Goal: Task Accomplishment & Management: Manage account settings

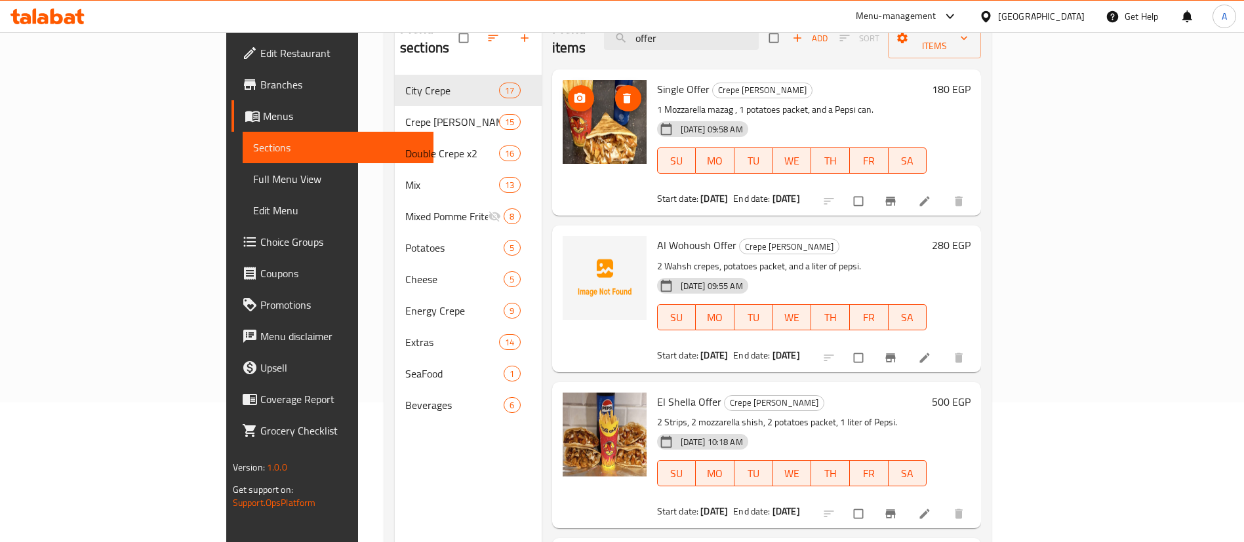
scroll to position [140, 0]
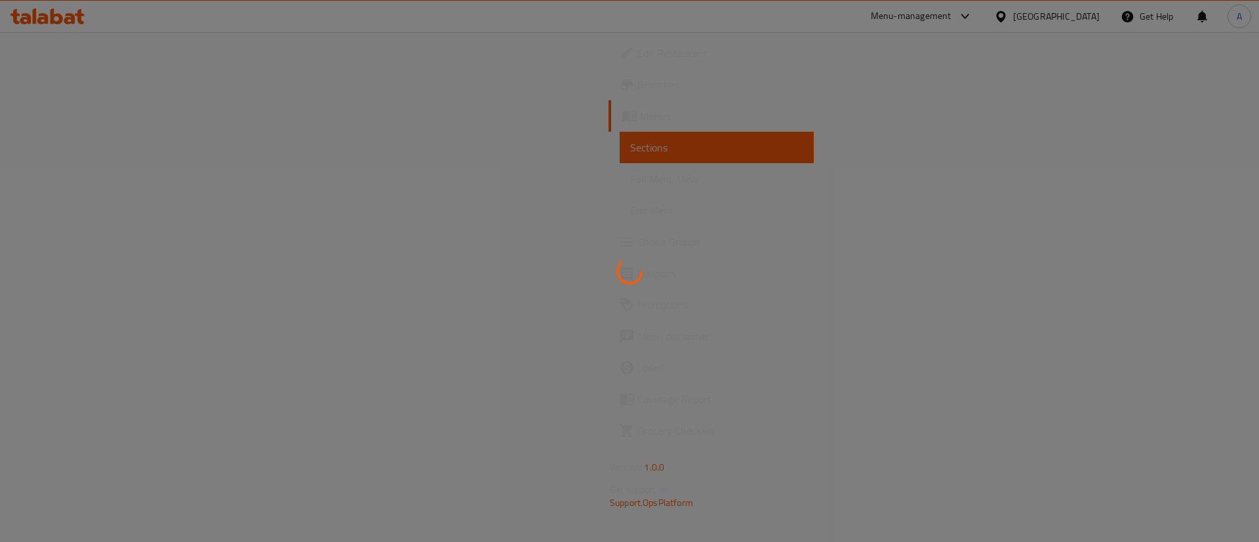
click at [648, 325] on div at bounding box center [629, 271] width 1259 height 542
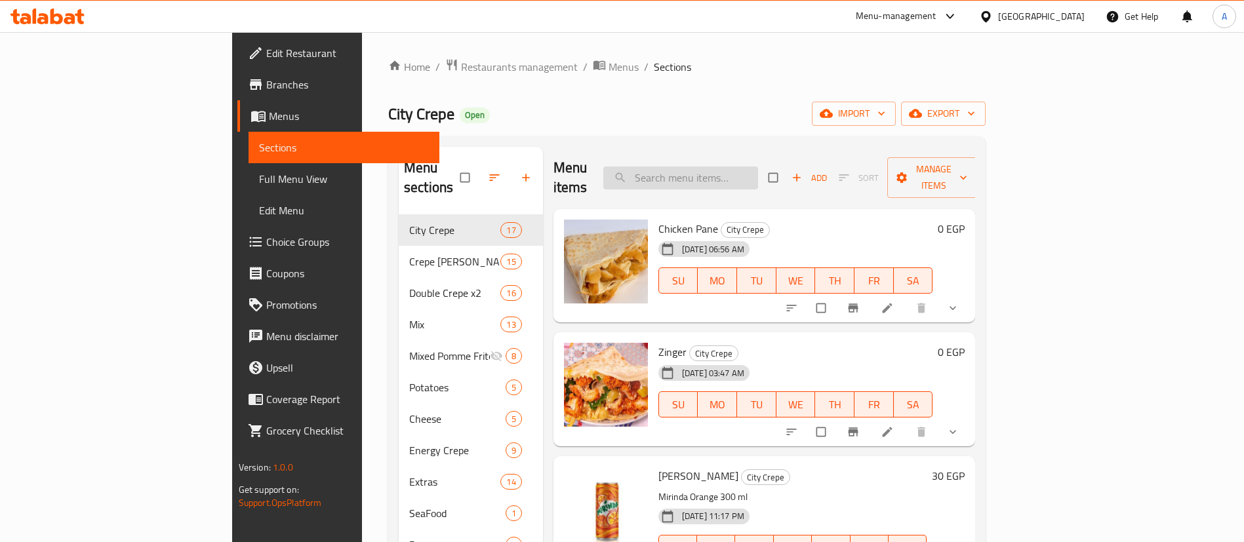
click at [726, 174] on input "search" at bounding box center [680, 178] width 155 height 23
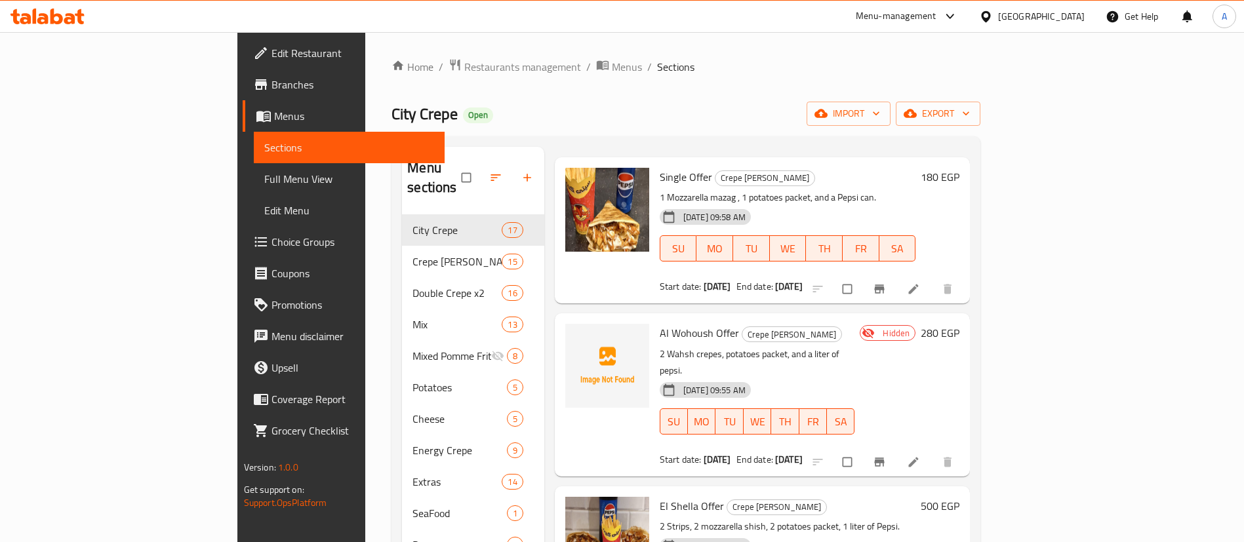
scroll to position [40, 0]
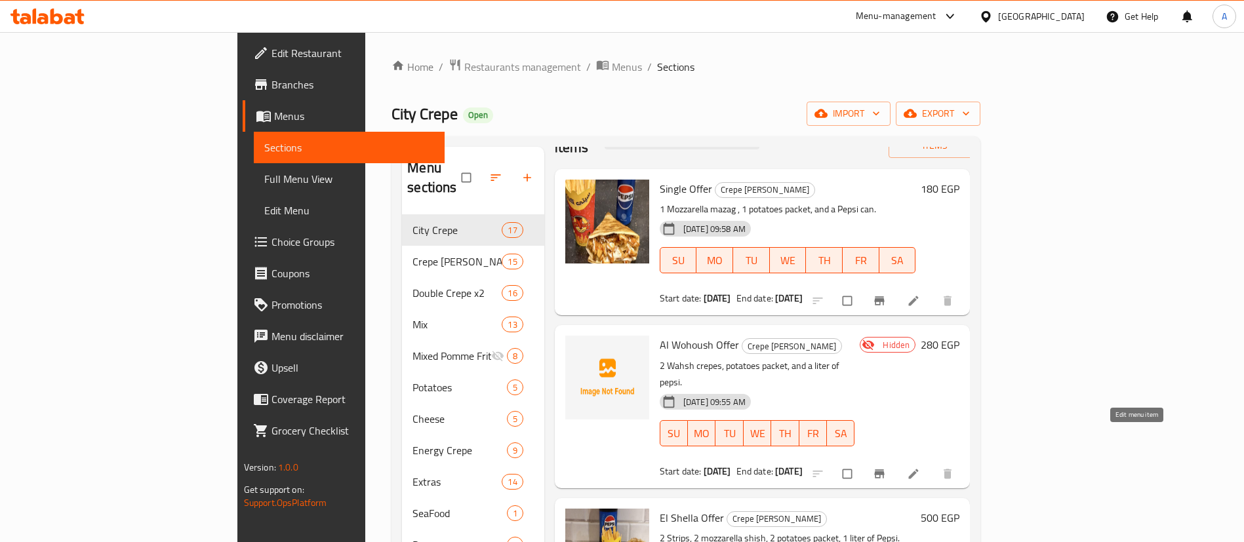
type input "offer"
click at [920, 467] on icon at bounding box center [913, 473] width 13 height 13
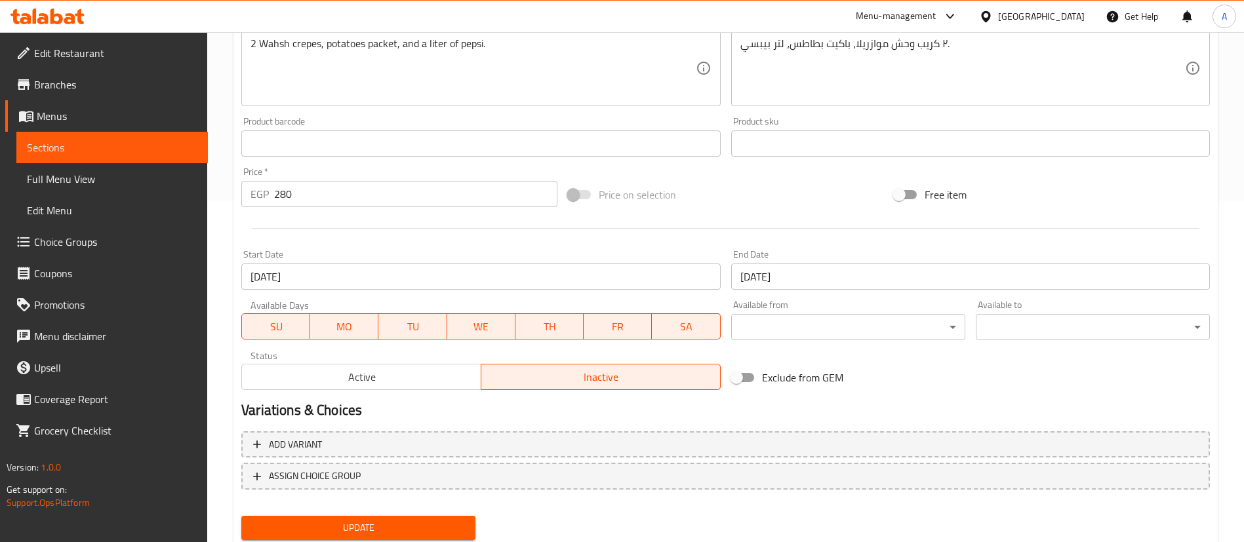
scroll to position [384, 0]
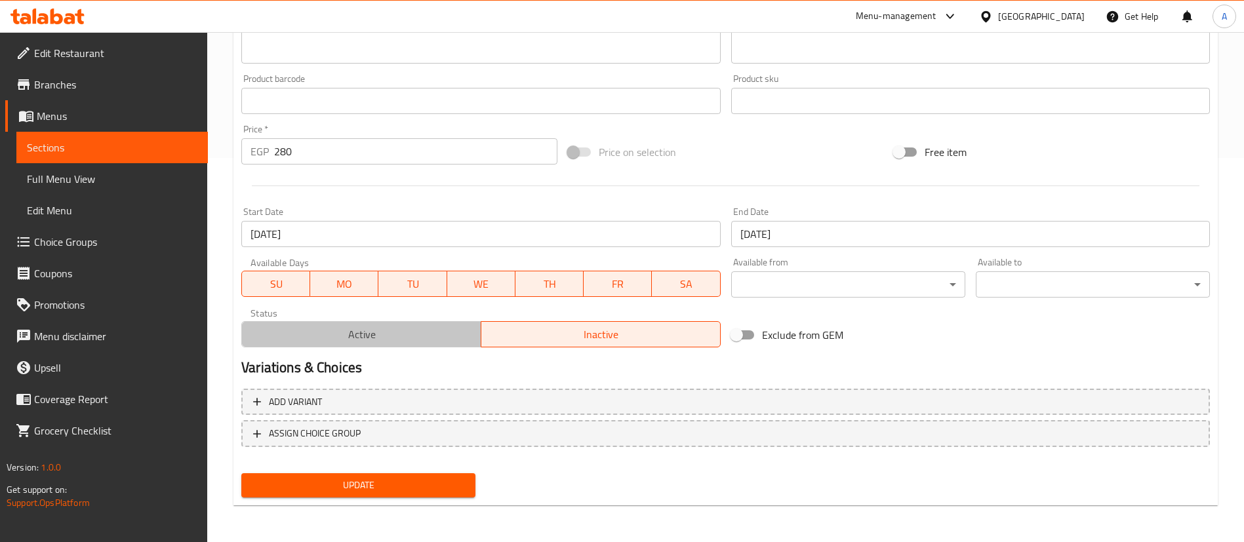
click at [435, 326] on span "Active" at bounding box center [361, 334] width 229 height 19
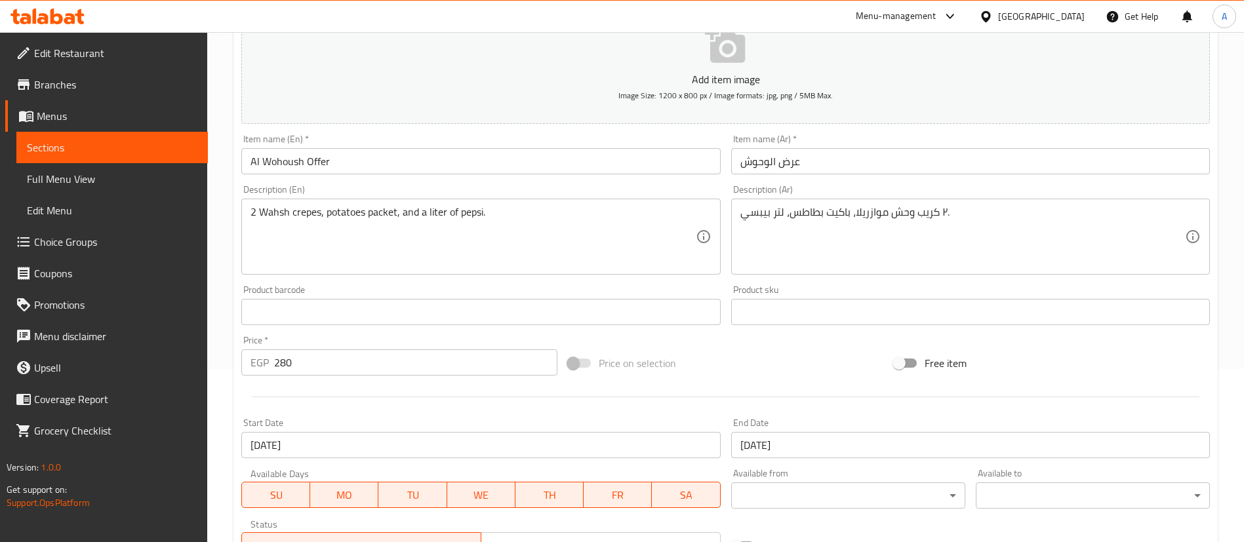
scroll to position [172, 0]
click at [148, 155] on span "Sections" at bounding box center [112, 148] width 170 height 16
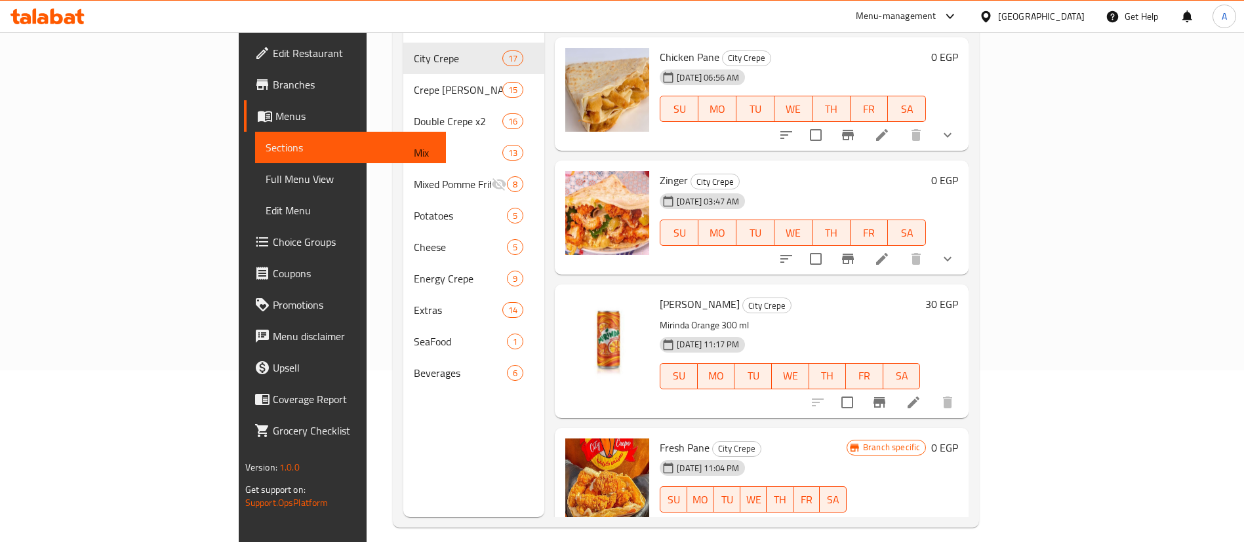
click at [930, 5] on div "Menu-management" at bounding box center [906, 16] width 123 height 31
click at [932, 19] on div "Menu-management" at bounding box center [896, 17] width 81 height 16
click at [898, 122] on div "All Plugins Agent Campaigns Center Menu-management Restaurant-Management" at bounding box center [923, 101] width 197 height 117
click at [403, 382] on div "Menu sections City Crepe 17 Crepe Ala Kayfik 15 Double Crepe x2 16 Mix 13 Mixed…" at bounding box center [474, 246] width 142 height 542
click at [273, 83] on span "Branches" at bounding box center [354, 85] width 163 height 16
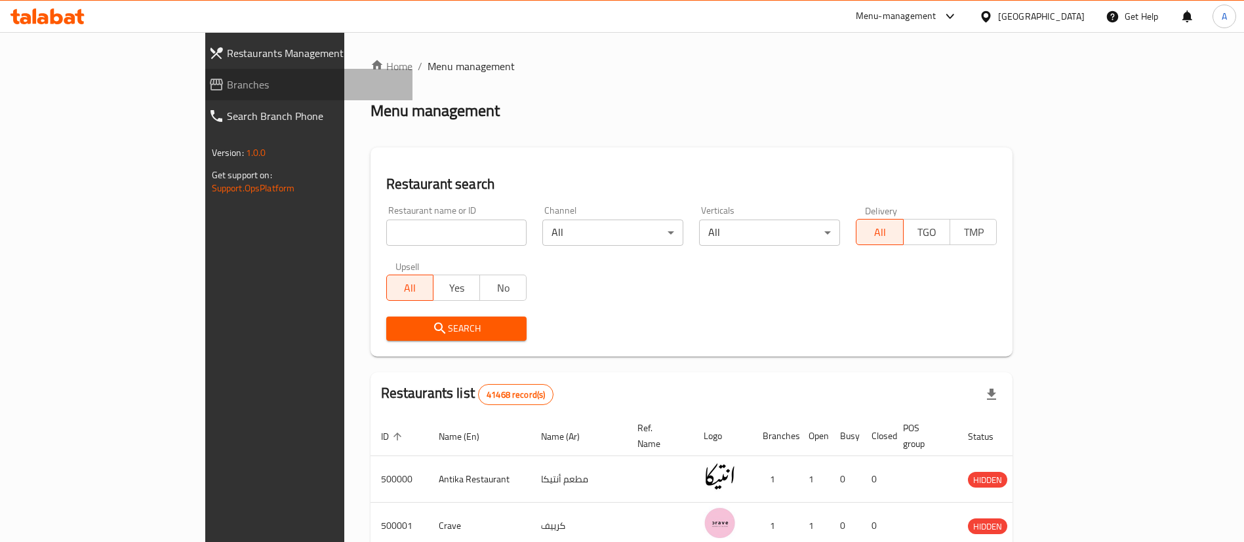
click at [227, 85] on span "Branches" at bounding box center [315, 85] width 176 height 16
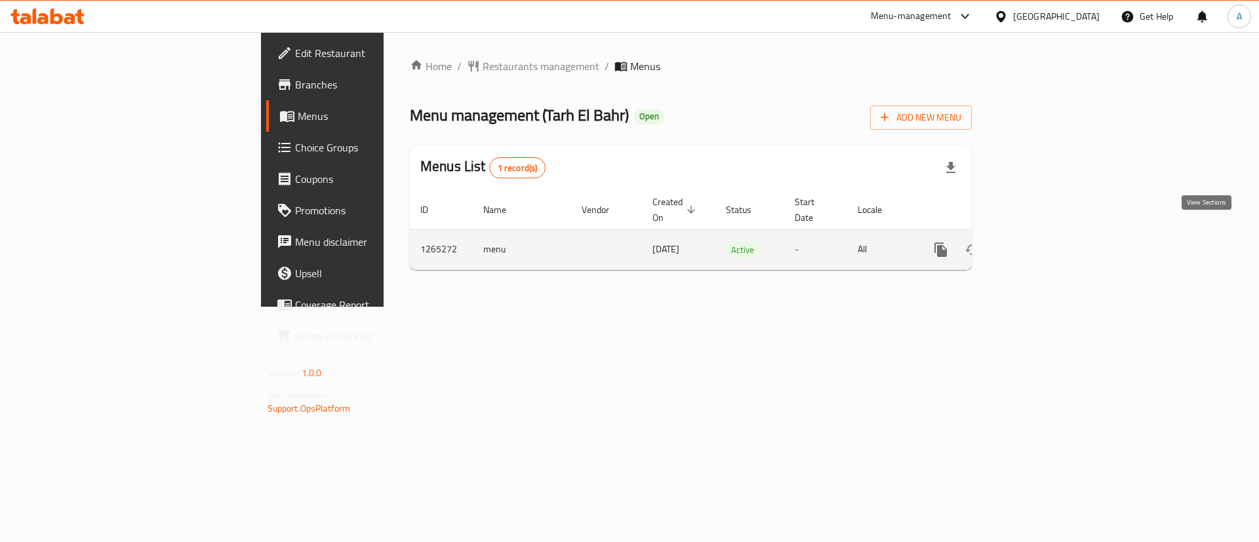
click at [1051, 234] on link "enhanced table" at bounding box center [1034, 249] width 31 height 31
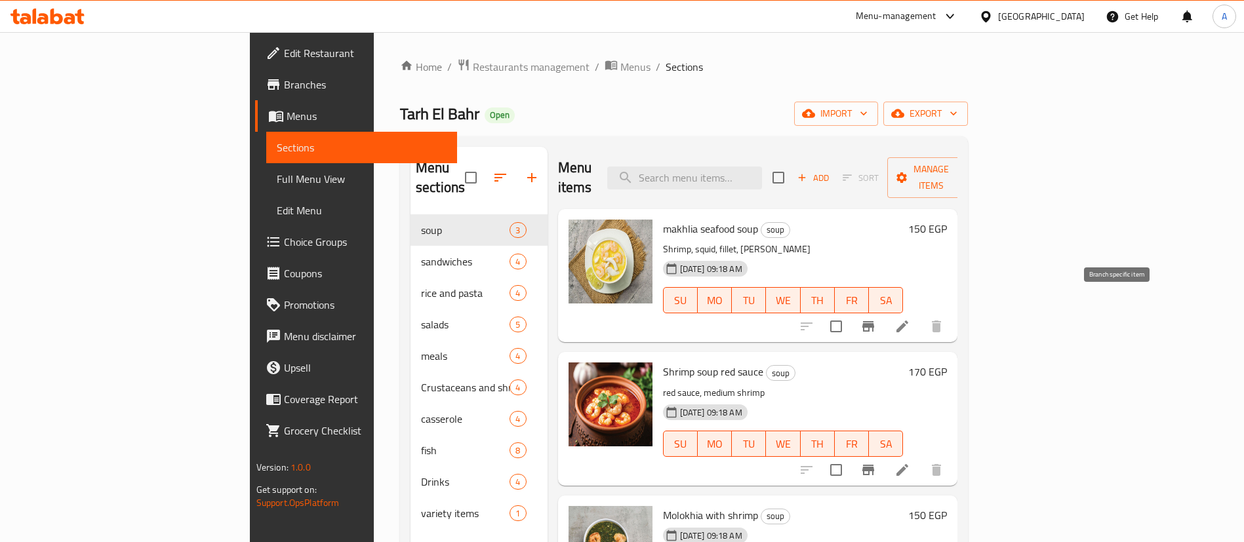
click at [874, 321] on icon "Branch-specific-item" at bounding box center [868, 326] width 12 height 10
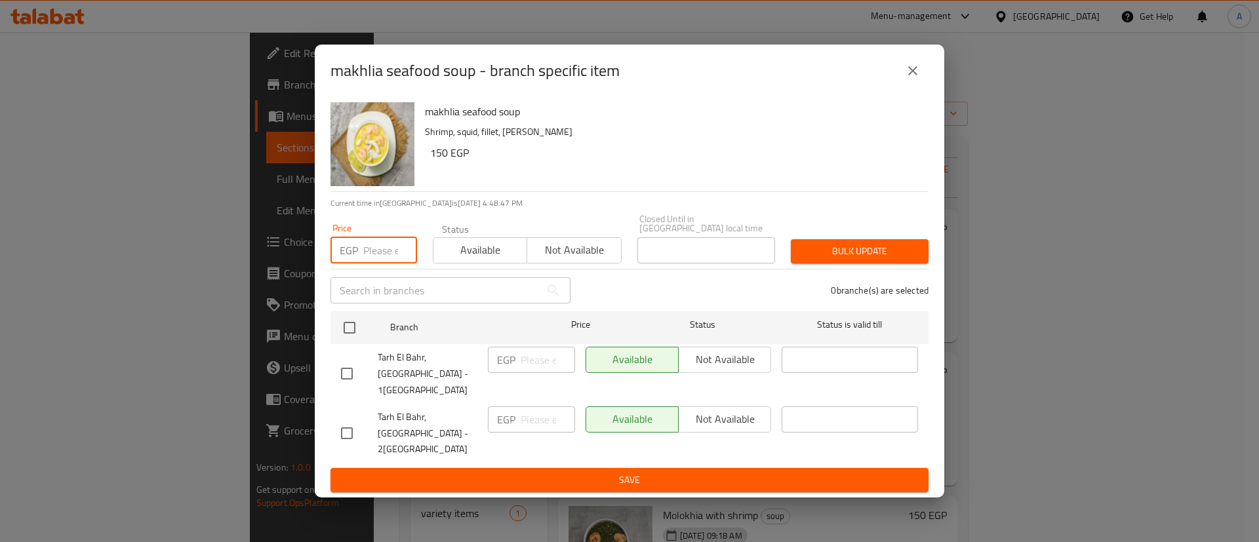
click at [383, 263] on input "number" at bounding box center [390, 250] width 54 height 26
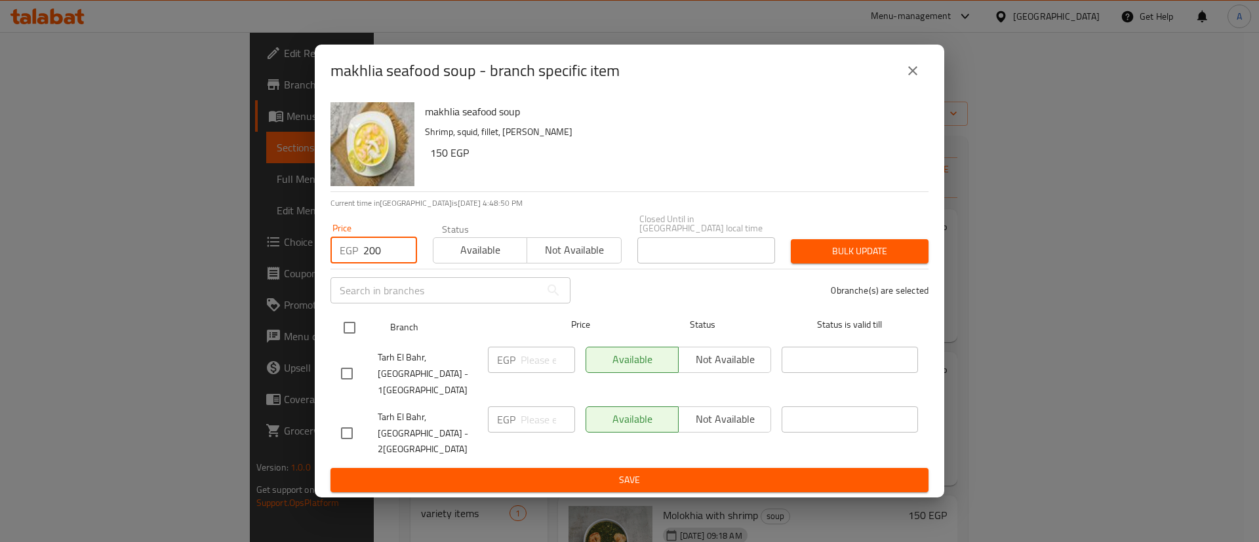
type input "200"
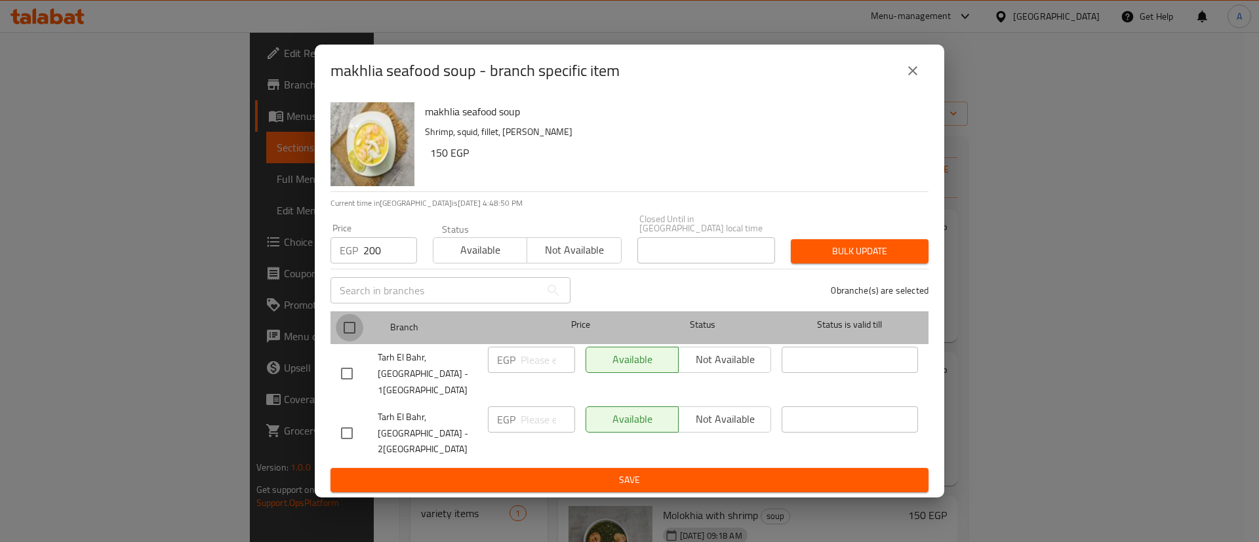
click at [349, 339] on input "checkbox" at bounding box center [350, 328] width 28 height 28
checkbox input "true"
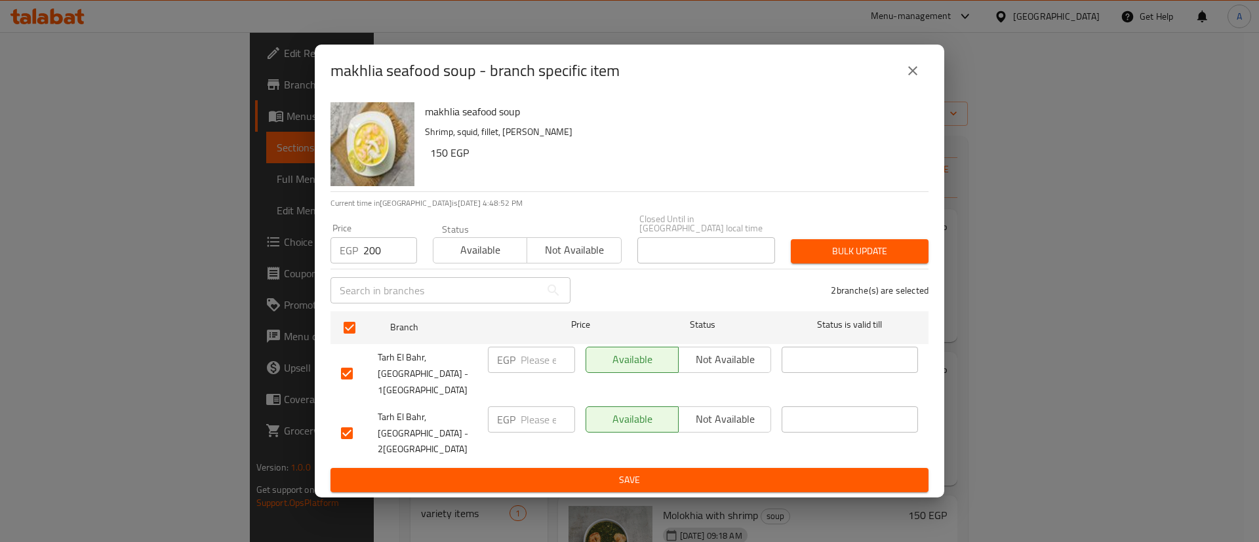
click at [869, 260] on span "Bulk update" at bounding box center [859, 251] width 117 height 16
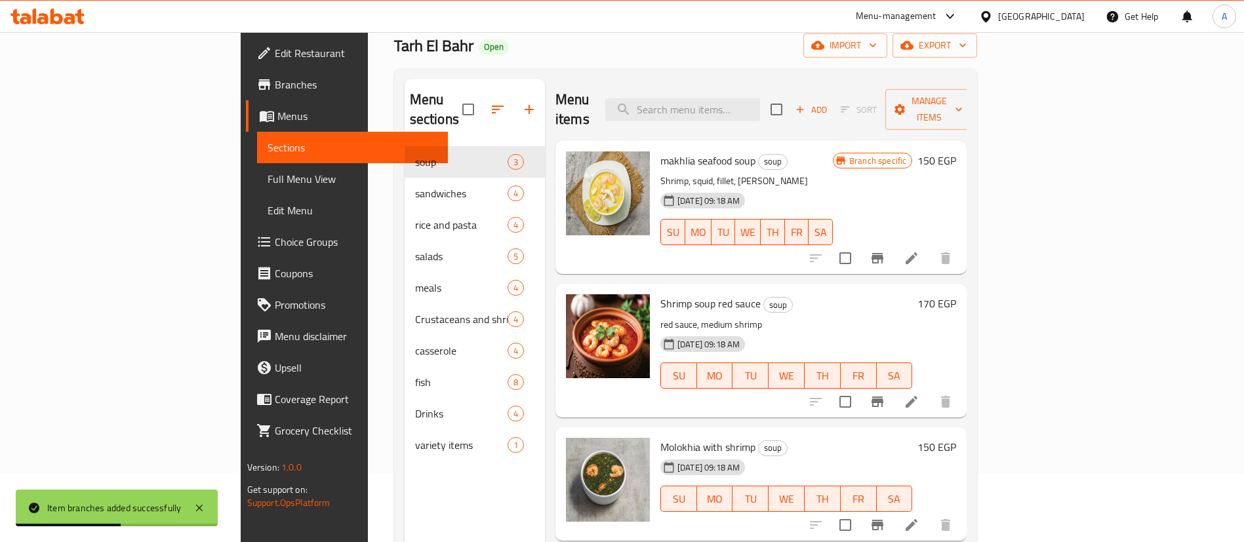
scroll to position [69, 0]
click at [885, 393] on icon "Branch-specific-item" at bounding box center [877, 401] width 16 height 16
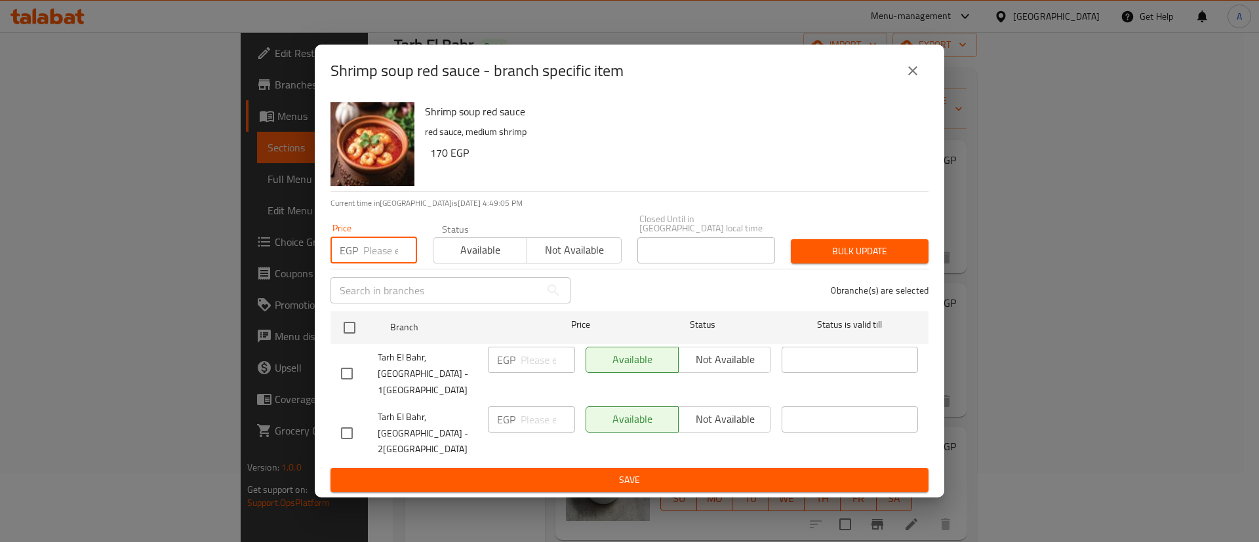
click at [382, 261] on input "number" at bounding box center [390, 250] width 54 height 26
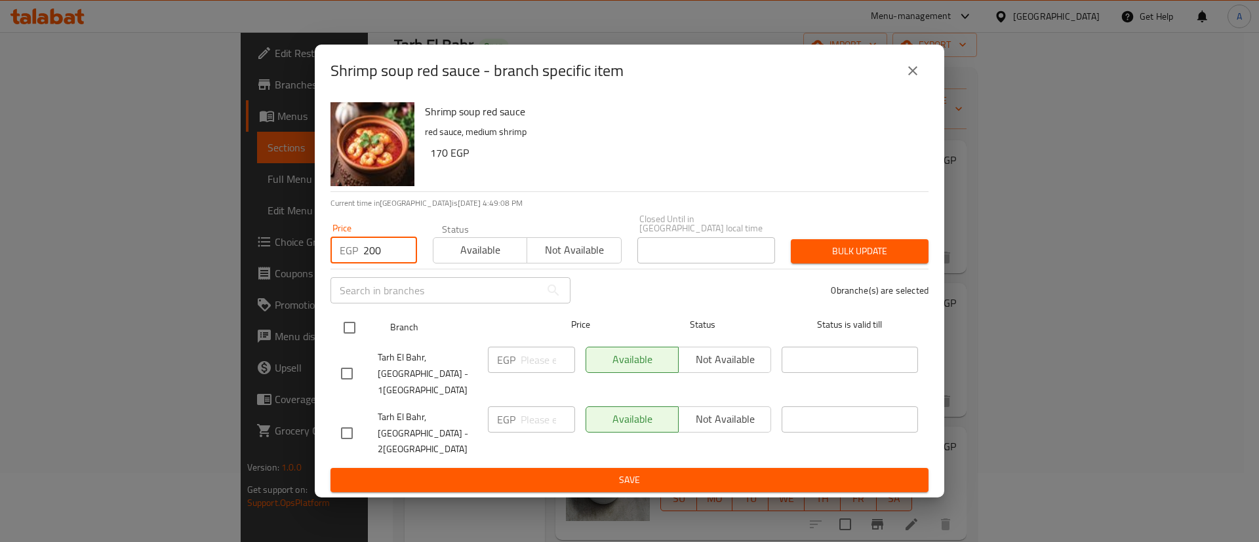
type input "200"
click at [345, 333] on input "checkbox" at bounding box center [350, 328] width 28 height 28
checkbox input "true"
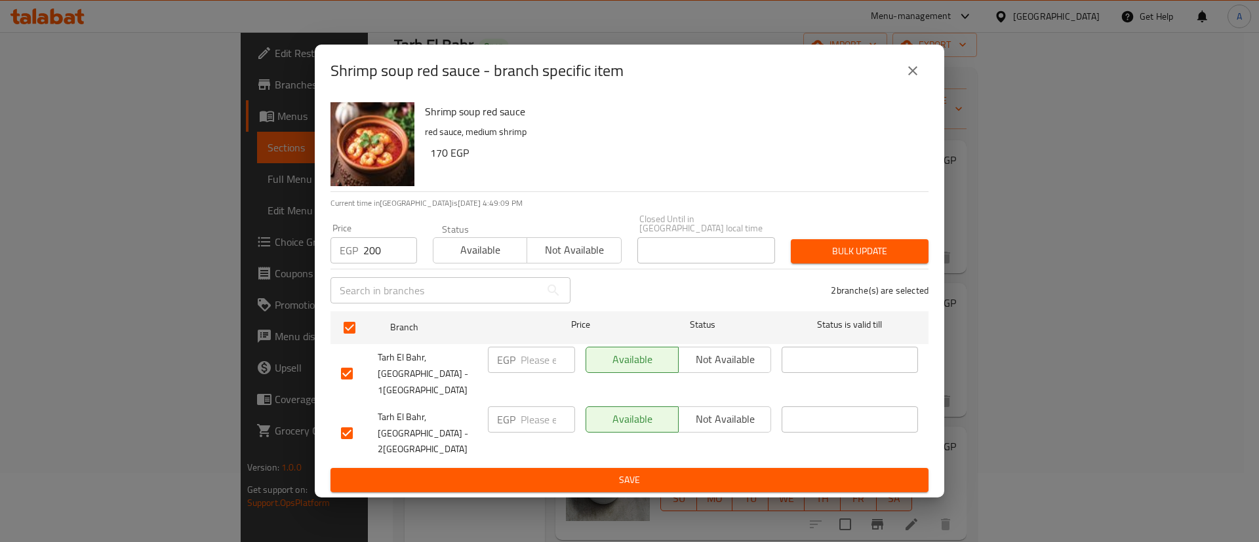
click at [858, 256] on span "Bulk update" at bounding box center [859, 251] width 117 height 16
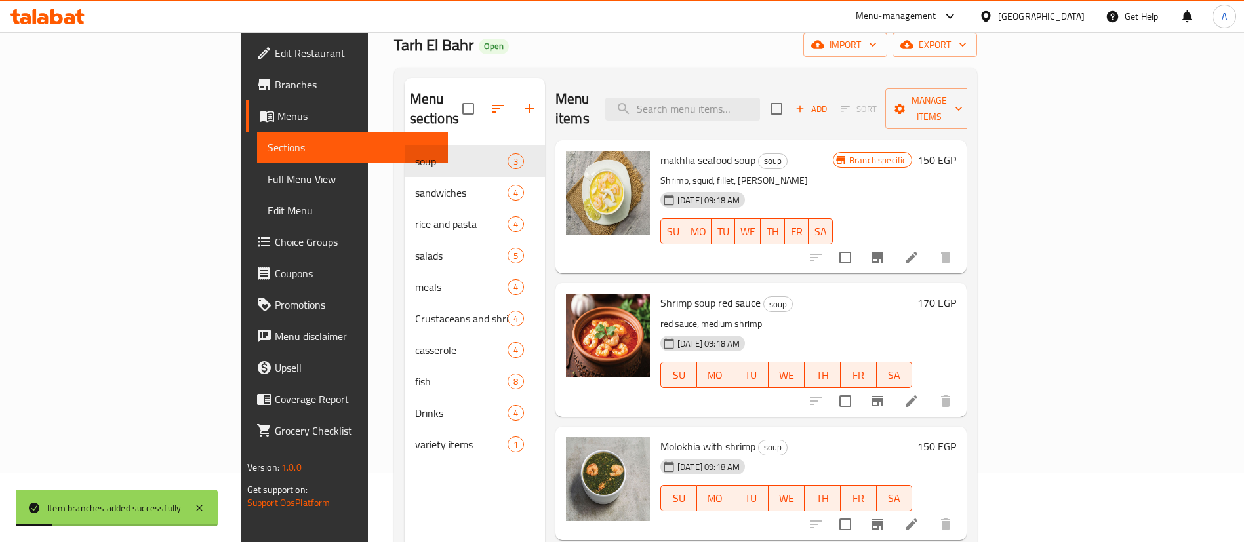
scroll to position [184, 0]
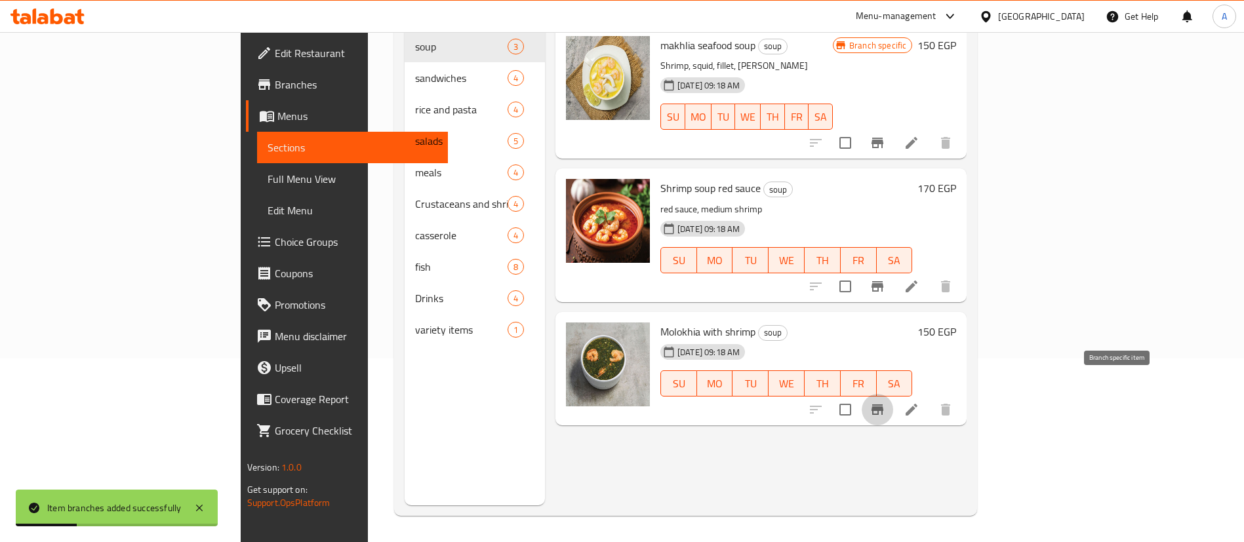
click at [883, 405] on icon "Branch-specific-item" at bounding box center [877, 410] width 12 height 10
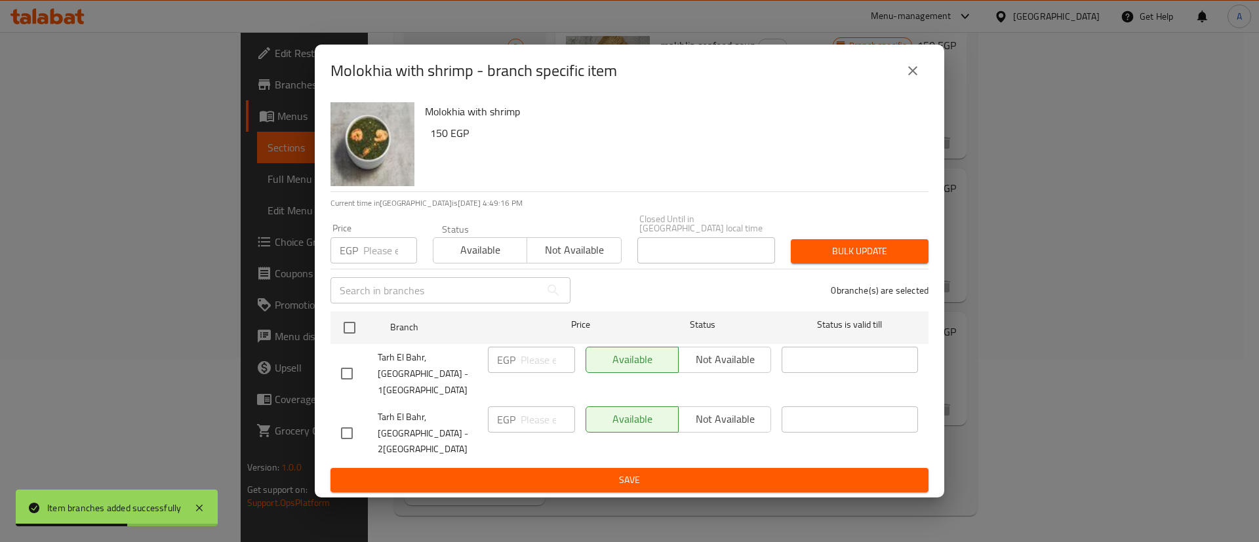
click at [393, 256] on input "number" at bounding box center [390, 250] width 54 height 26
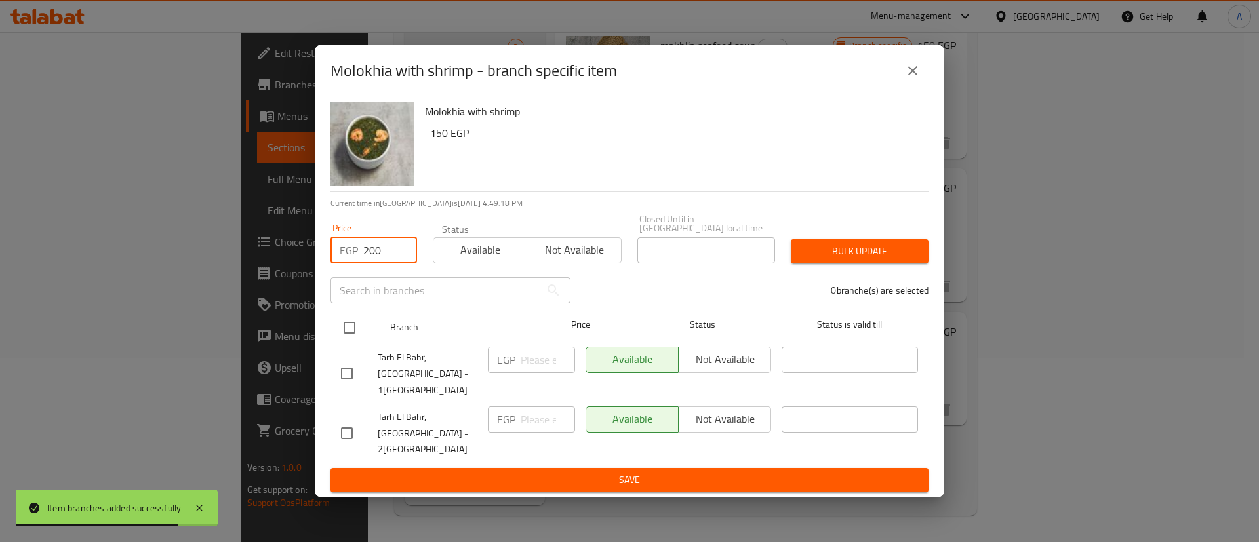
type input "200"
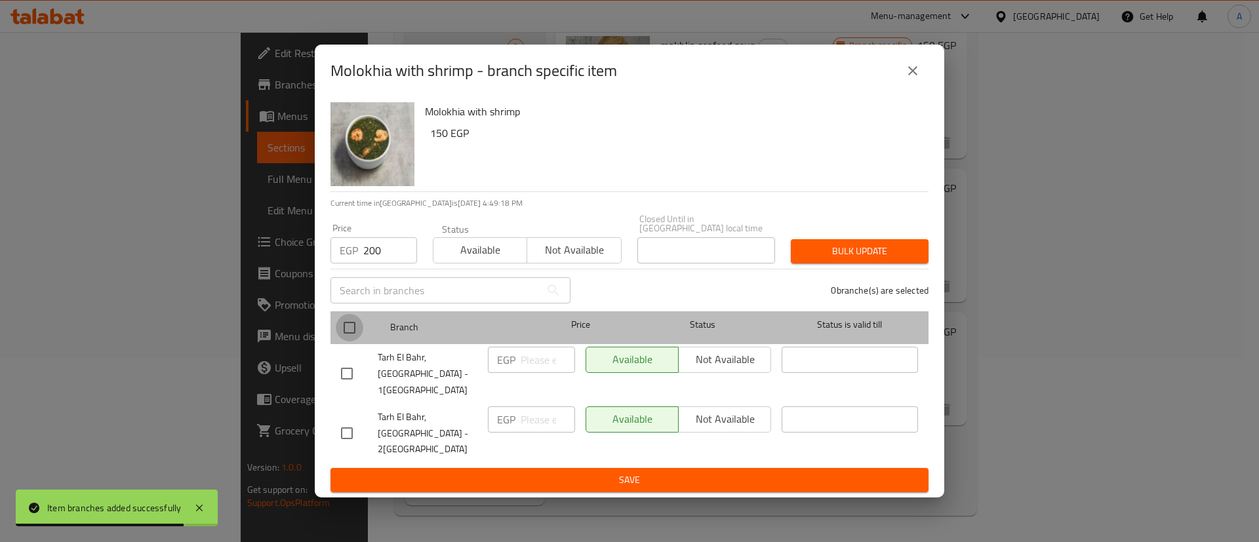
click at [363, 336] on input "checkbox" at bounding box center [350, 328] width 28 height 28
checkbox input "true"
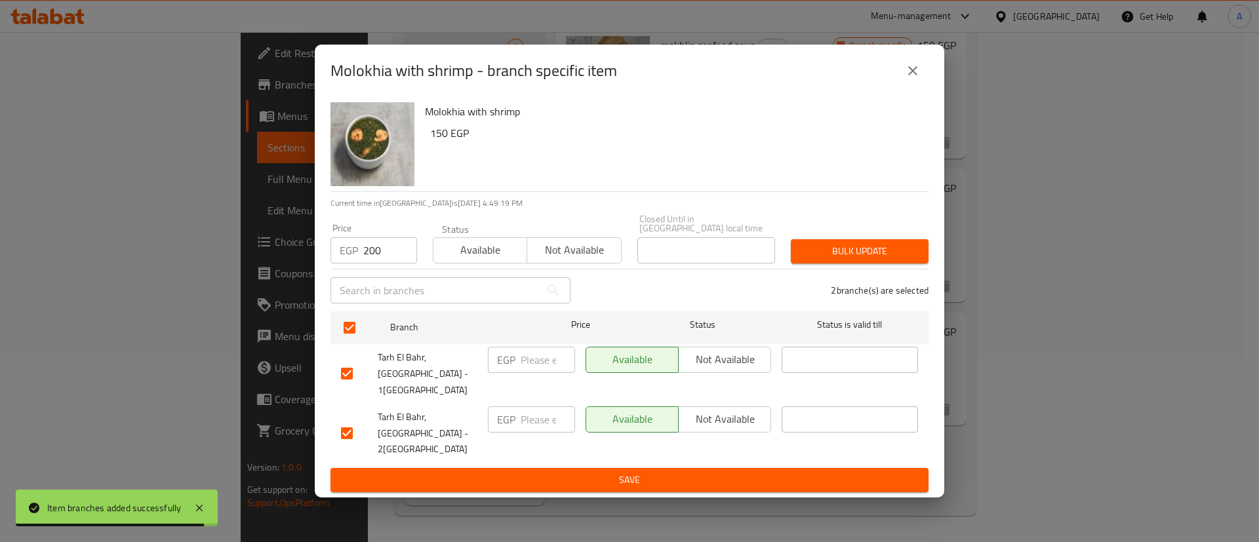
click at [847, 260] on span "Bulk update" at bounding box center [859, 251] width 117 height 16
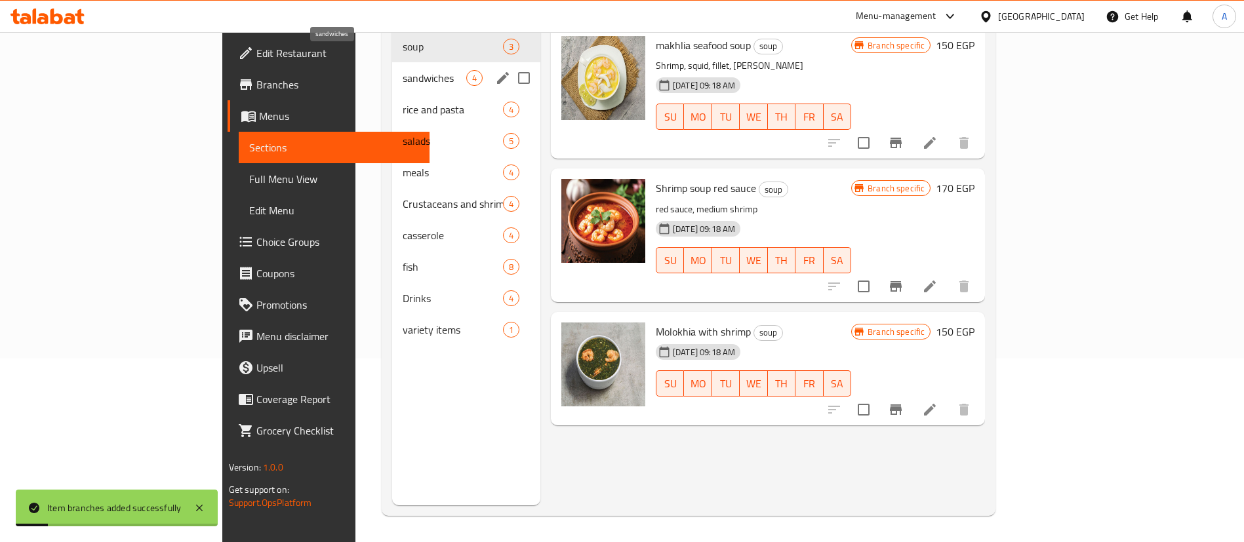
click at [403, 70] on span "sandwiches" at bounding box center [435, 78] width 64 height 16
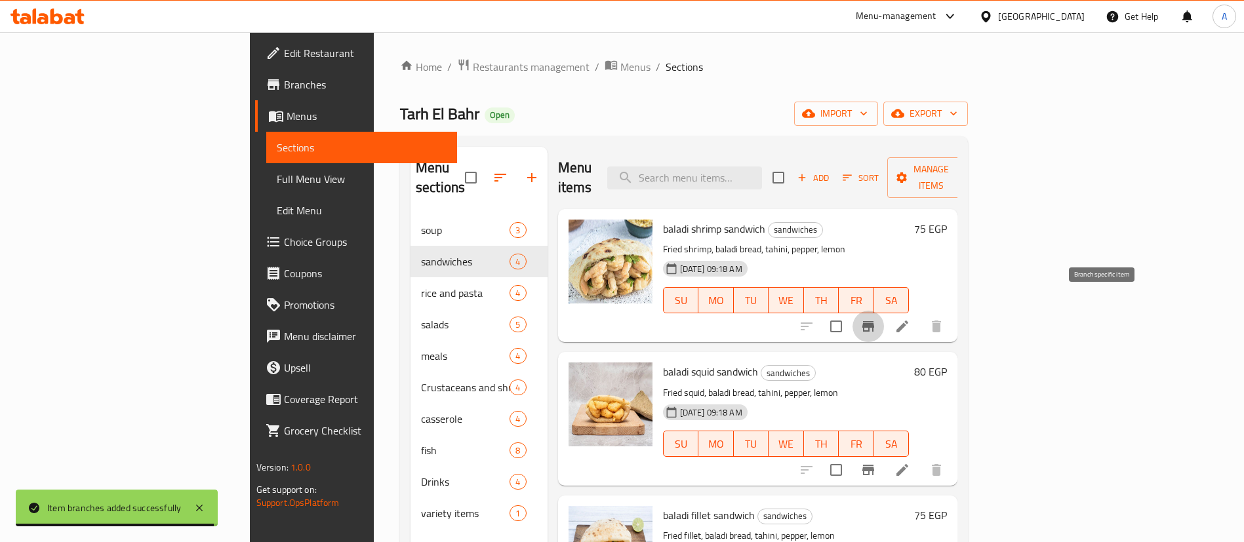
click at [874, 321] on icon "Branch-specific-item" at bounding box center [868, 326] width 12 height 10
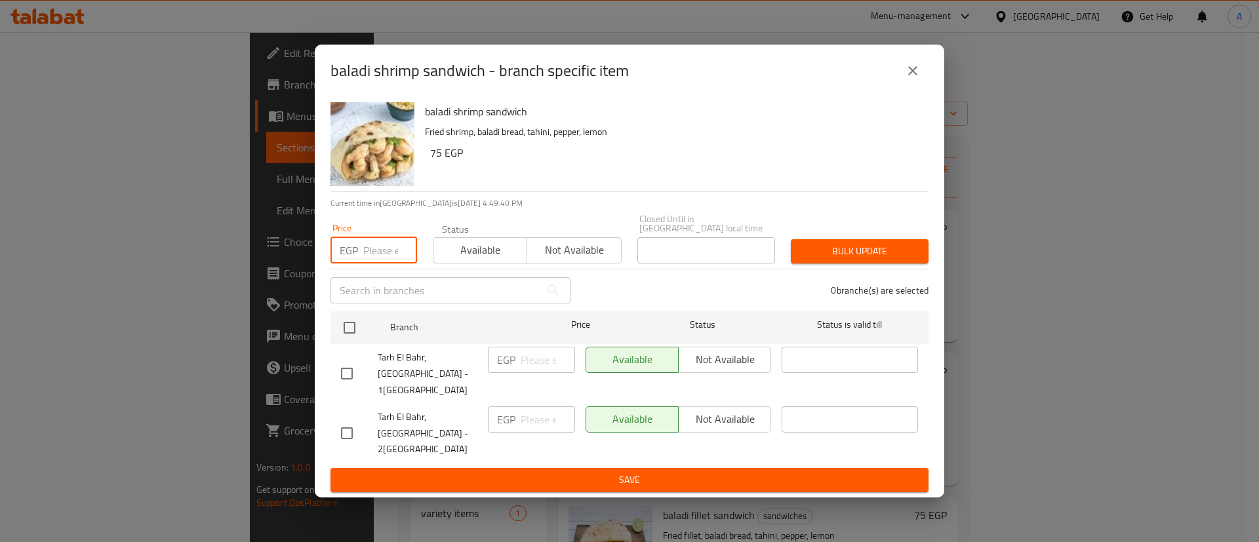
click at [387, 264] on input "number" at bounding box center [390, 250] width 54 height 26
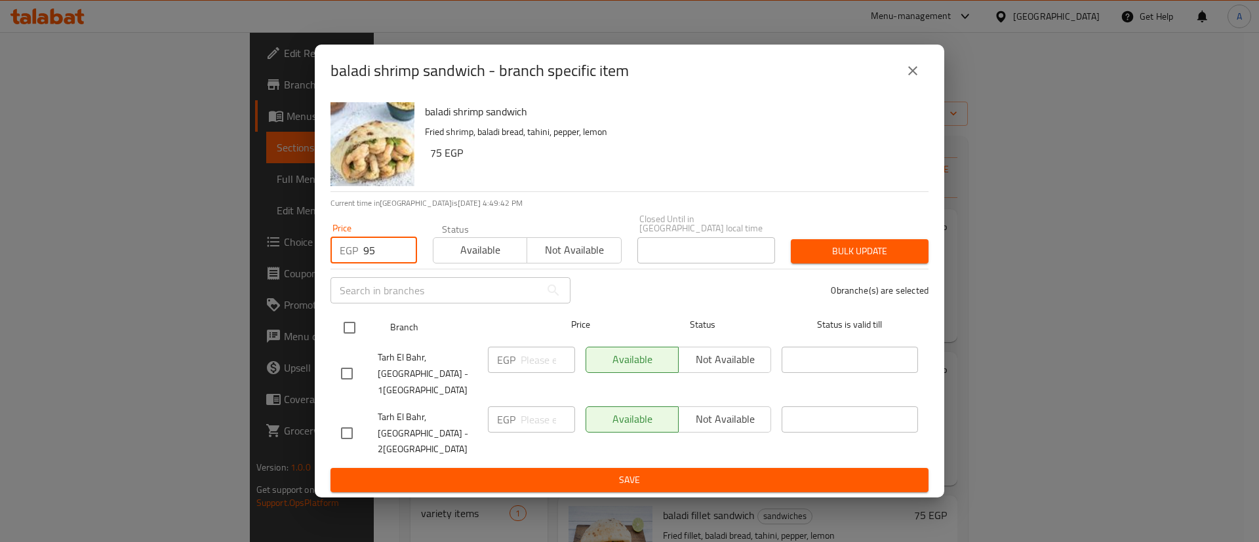
type input "95"
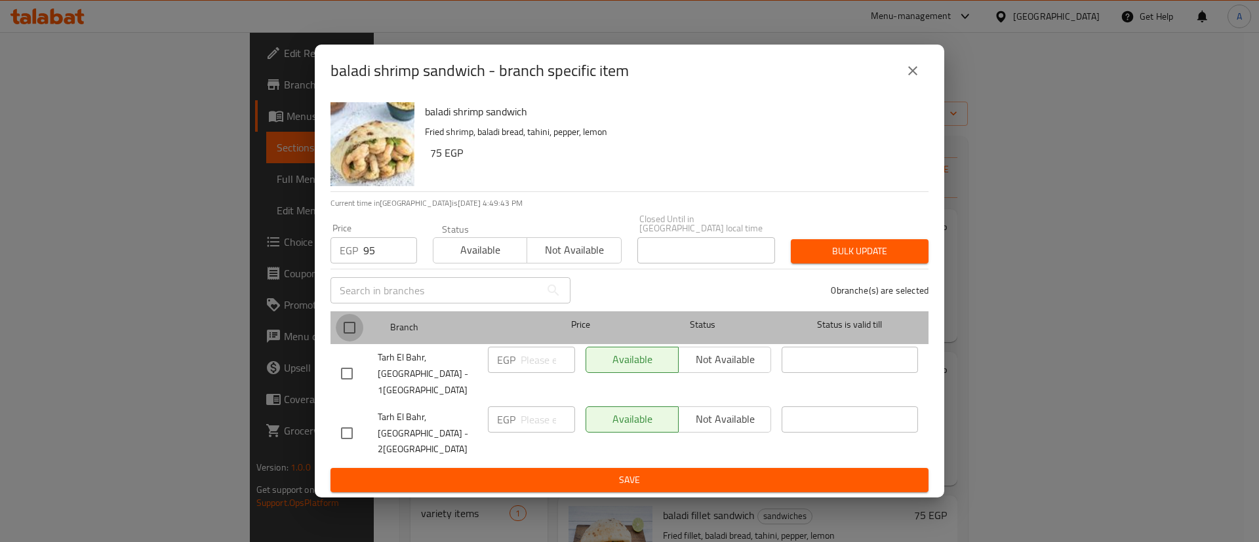
click at [342, 340] on input "checkbox" at bounding box center [350, 328] width 28 height 28
checkbox input "true"
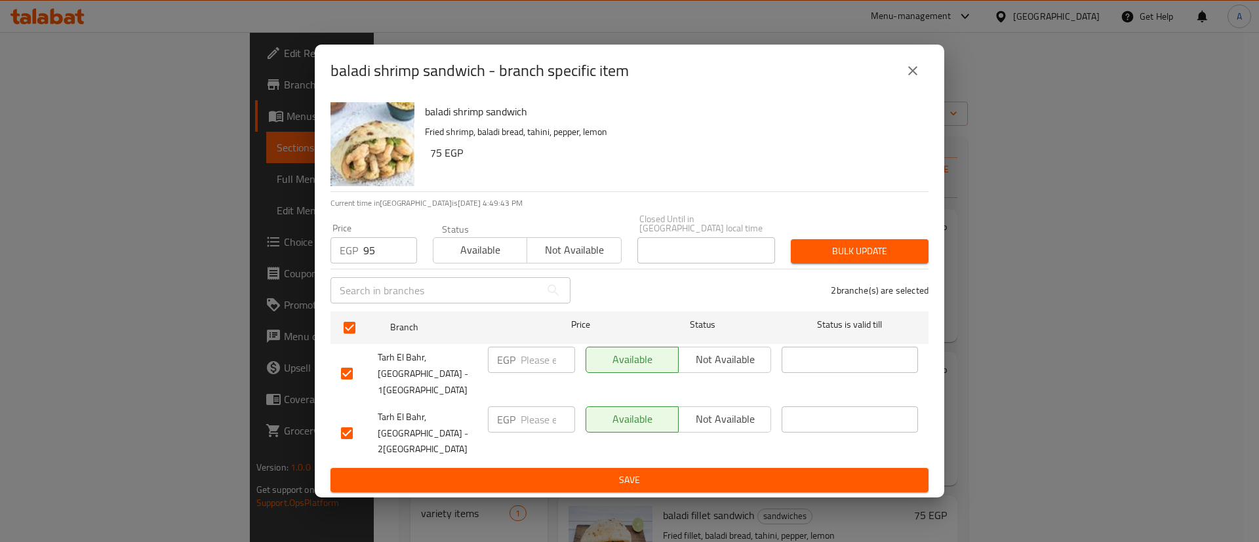
click at [869, 256] on span "Bulk update" at bounding box center [859, 251] width 117 height 16
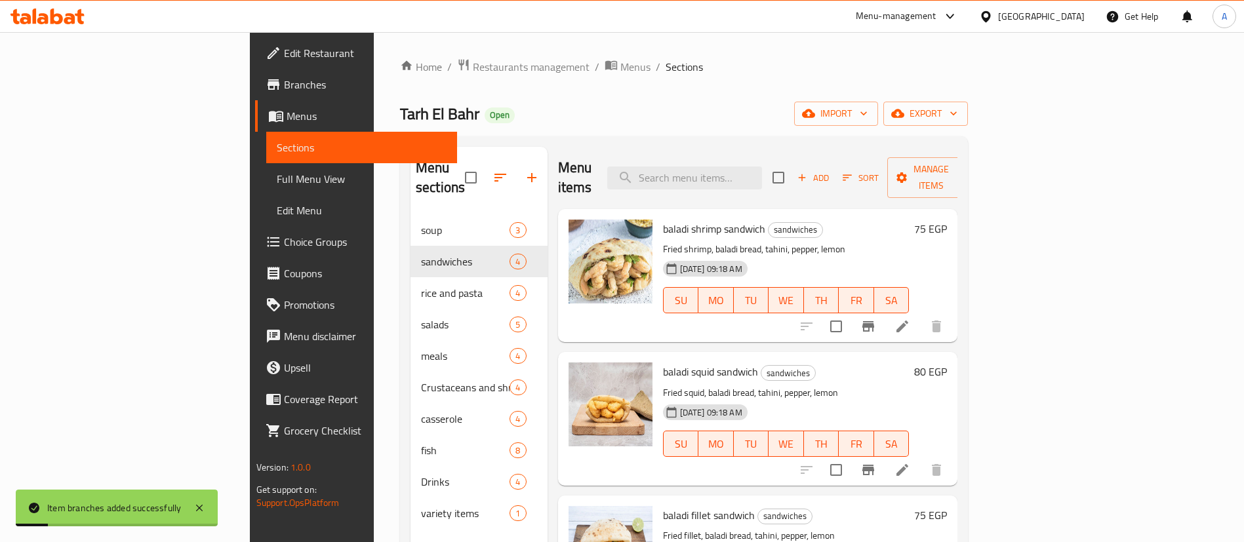
click at [874, 321] on icon "Branch-specific-item" at bounding box center [868, 326] width 12 height 10
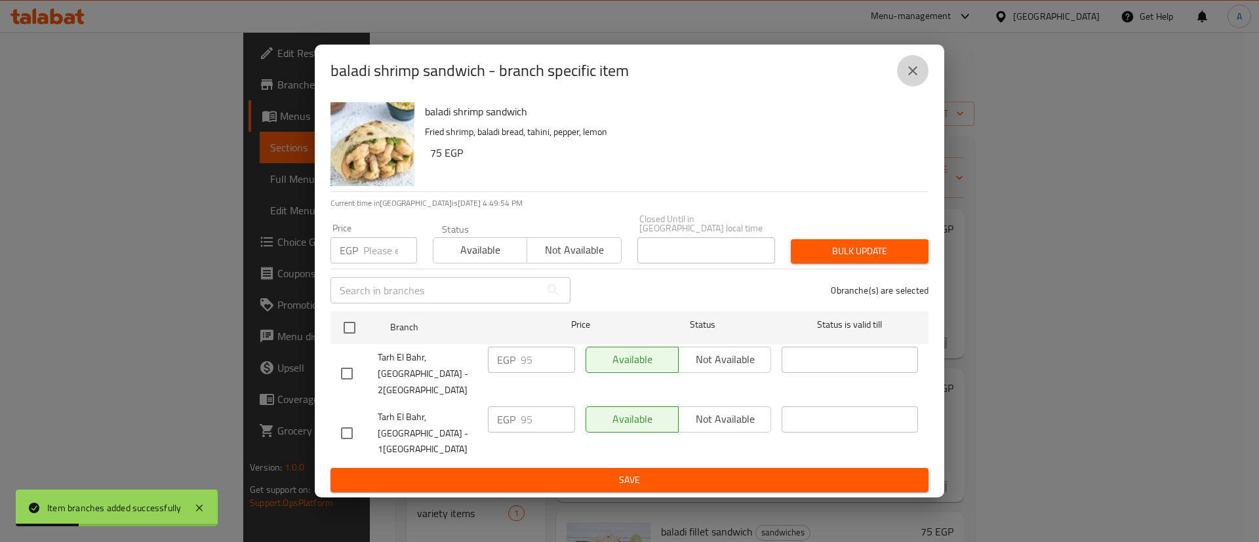
click at [915, 79] on icon "close" at bounding box center [913, 71] width 16 height 16
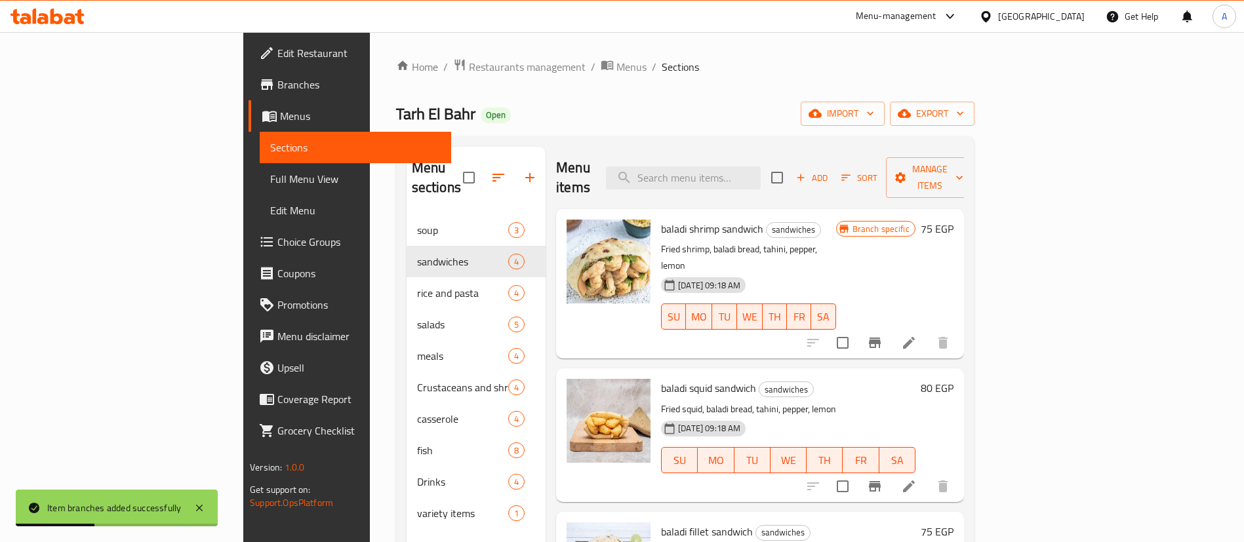
scroll to position [64, 0]
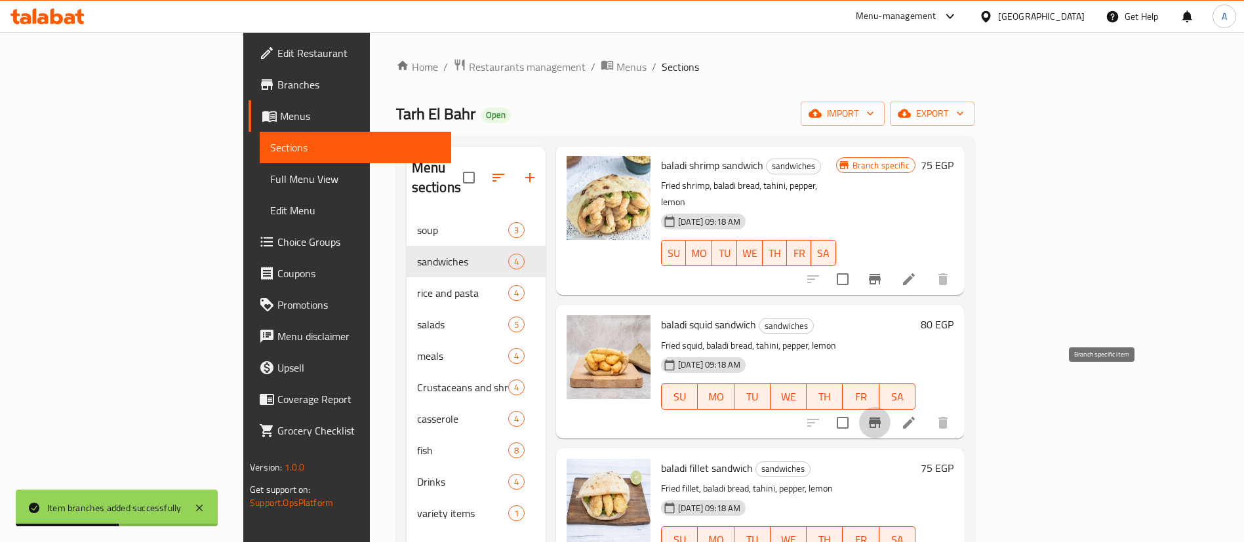
click at [882, 415] on icon "Branch-specific-item" at bounding box center [875, 423] width 16 height 16
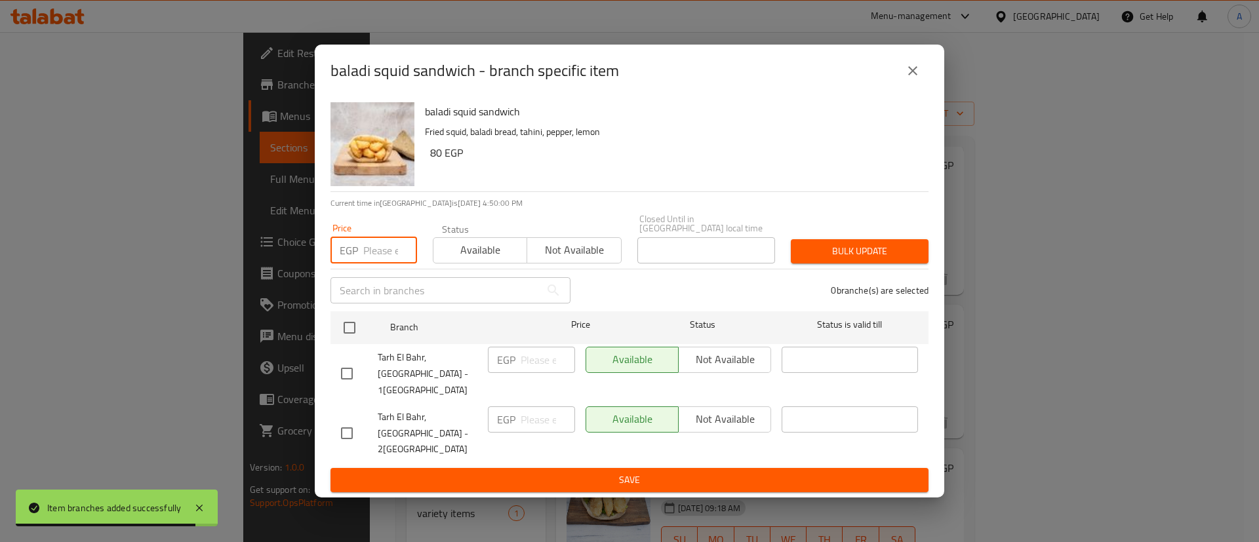
click at [380, 264] on input "number" at bounding box center [390, 250] width 54 height 26
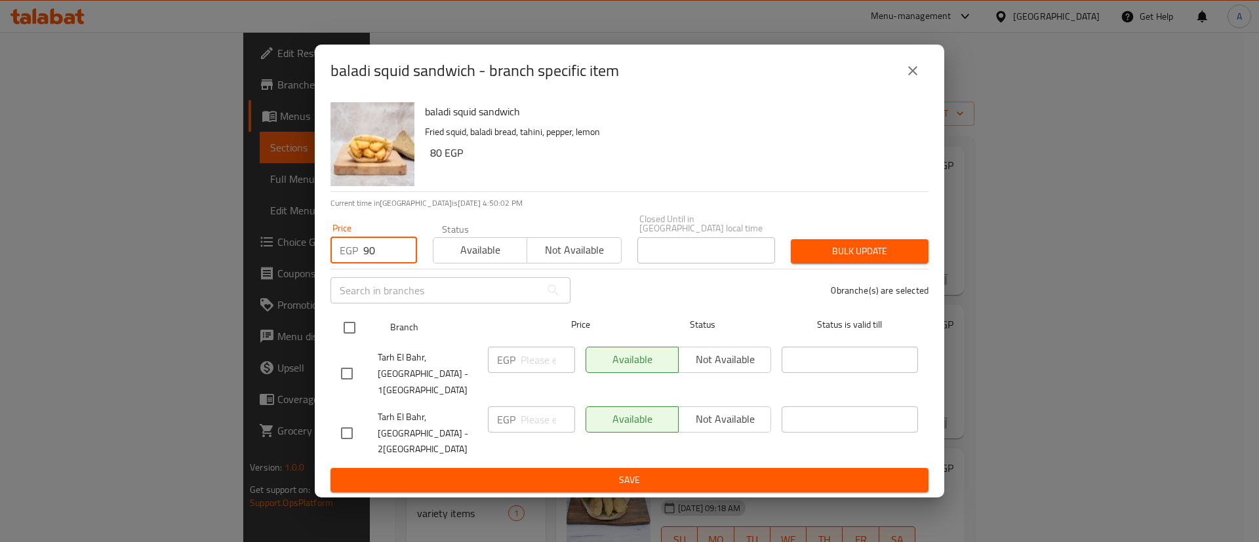
type input "90"
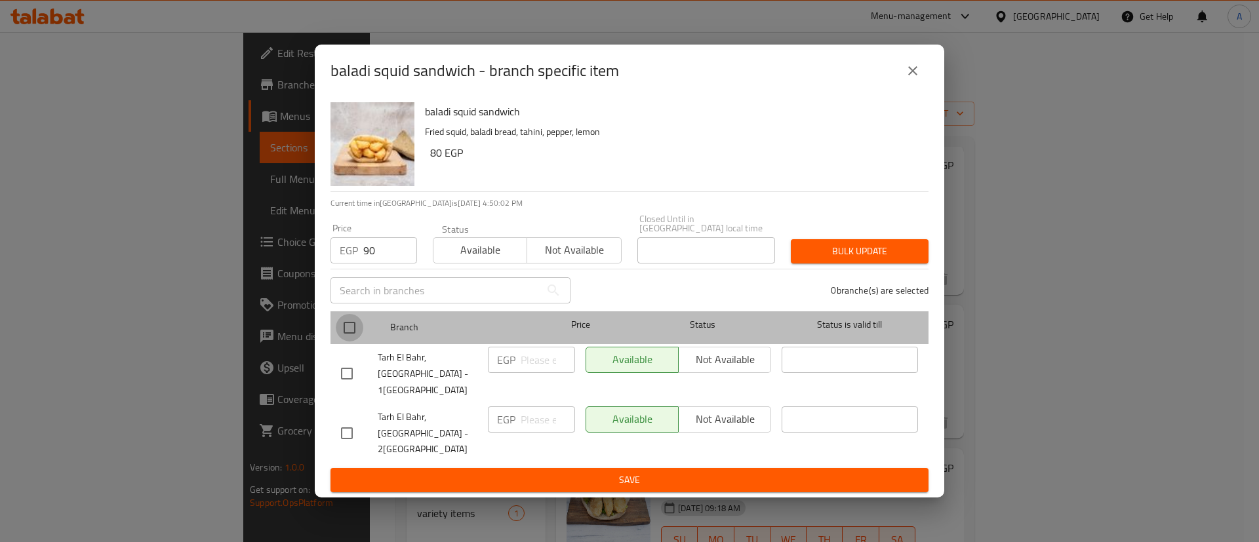
click at [357, 339] on input "checkbox" at bounding box center [350, 328] width 28 height 28
checkbox input "true"
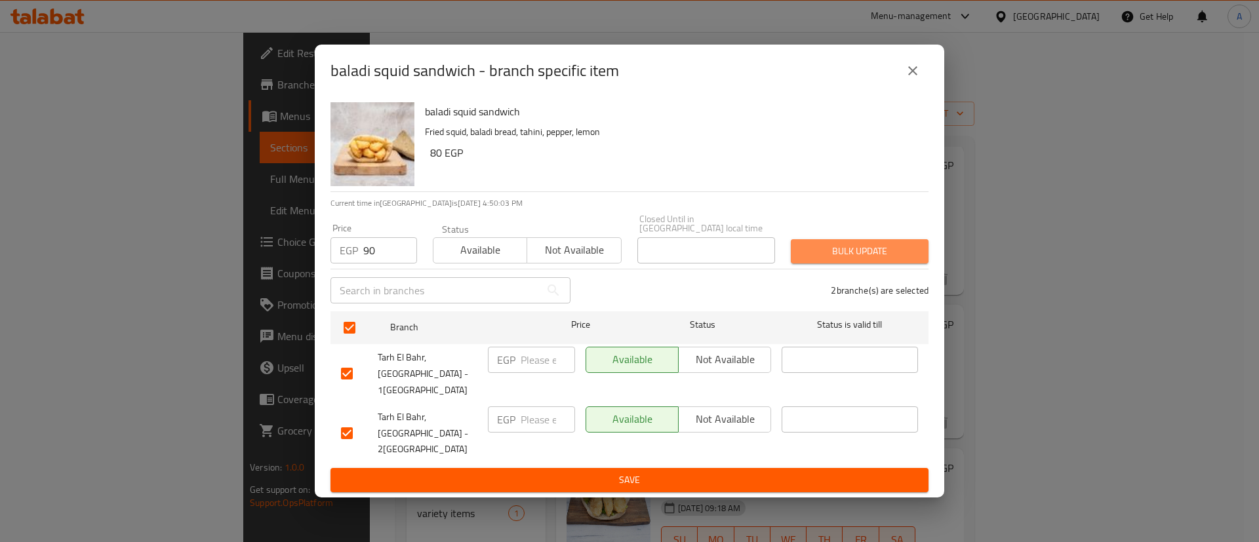
click at [864, 260] on span "Bulk update" at bounding box center [859, 251] width 117 height 16
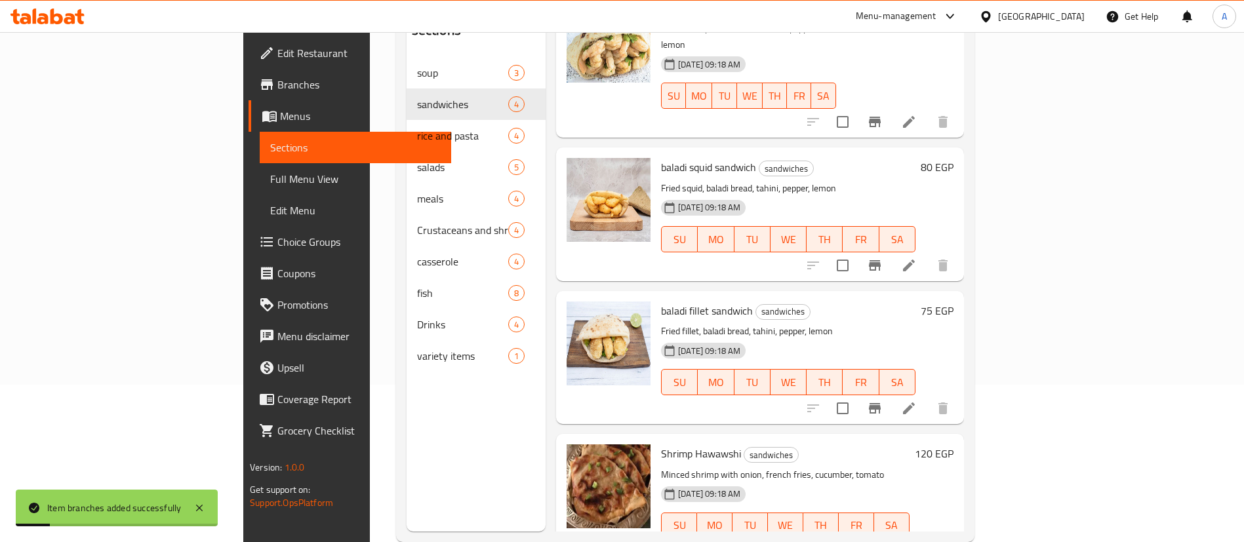
scroll to position [173, 0]
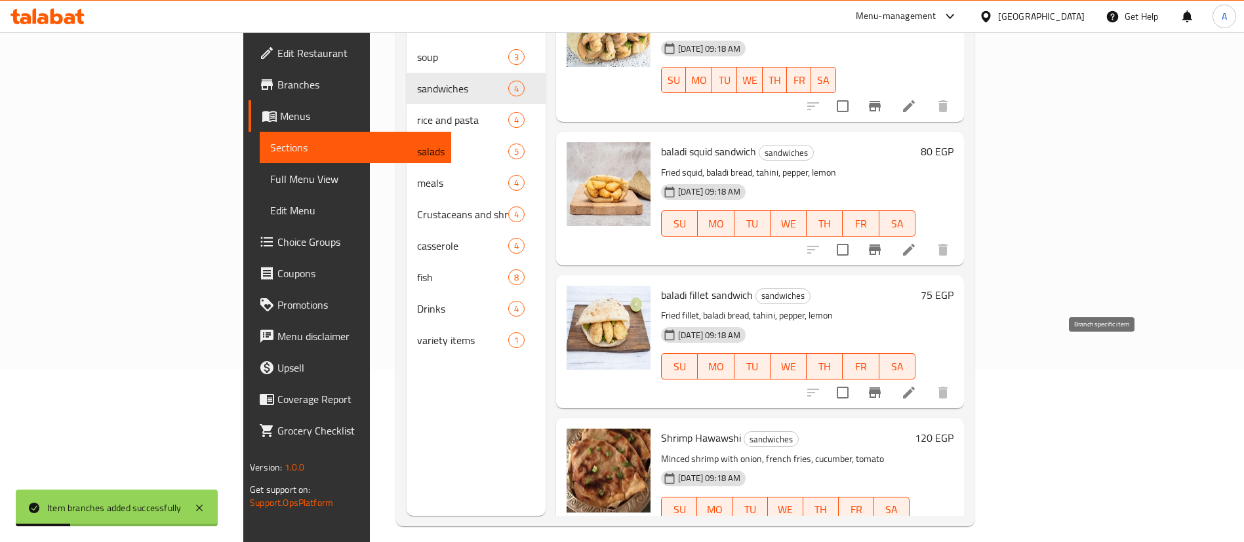
click at [880, 387] on icon "Branch-specific-item" at bounding box center [875, 392] width 12 height 10
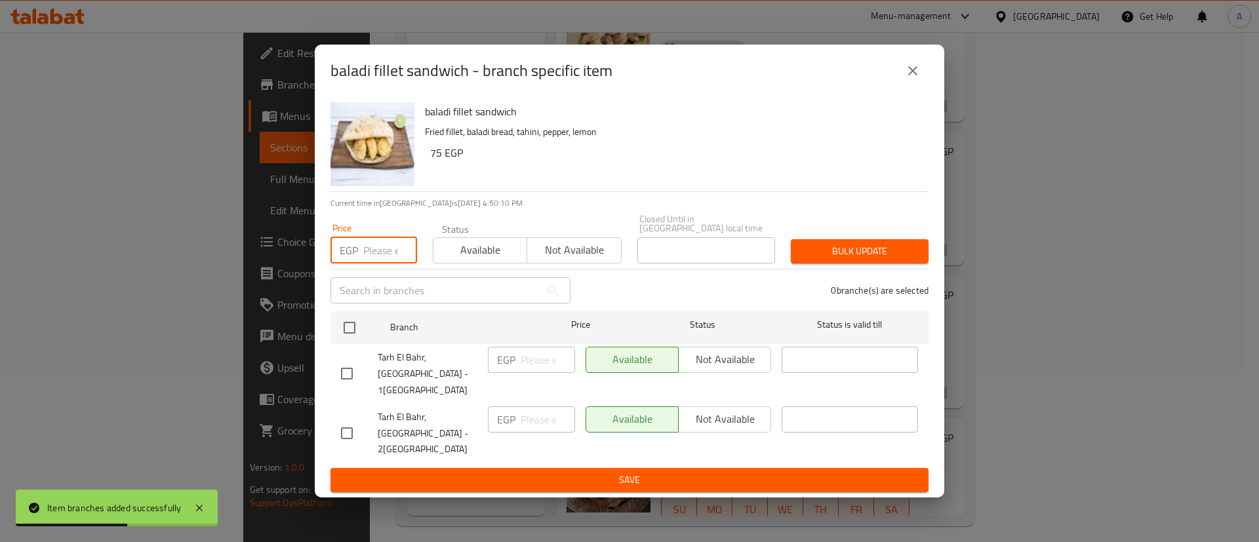
click at [384, 264] on input "number" at bounding box center [390, 250] width 54 height 26
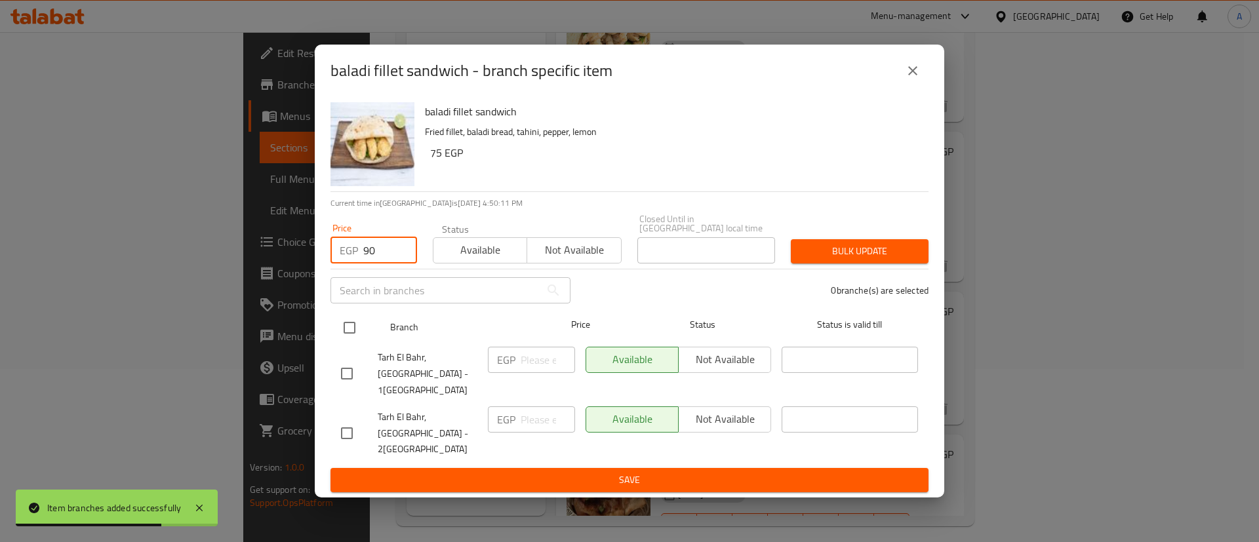
type input "90"
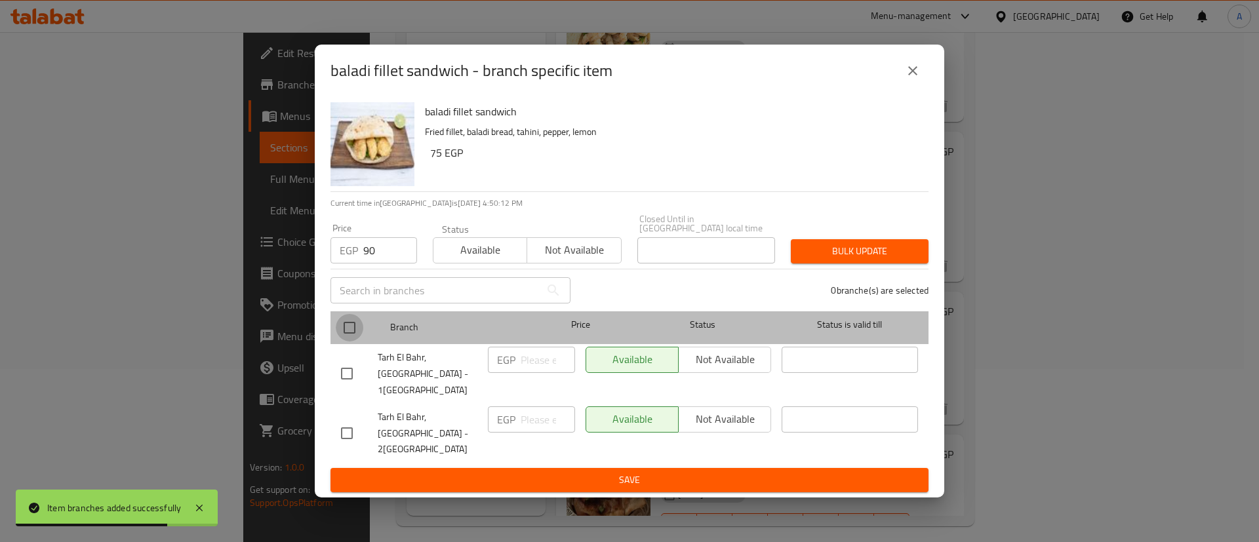
click at [349, 342] on input "checkbox" at bounding box center [350, 328] width 28 height 28
checkbox input "true"
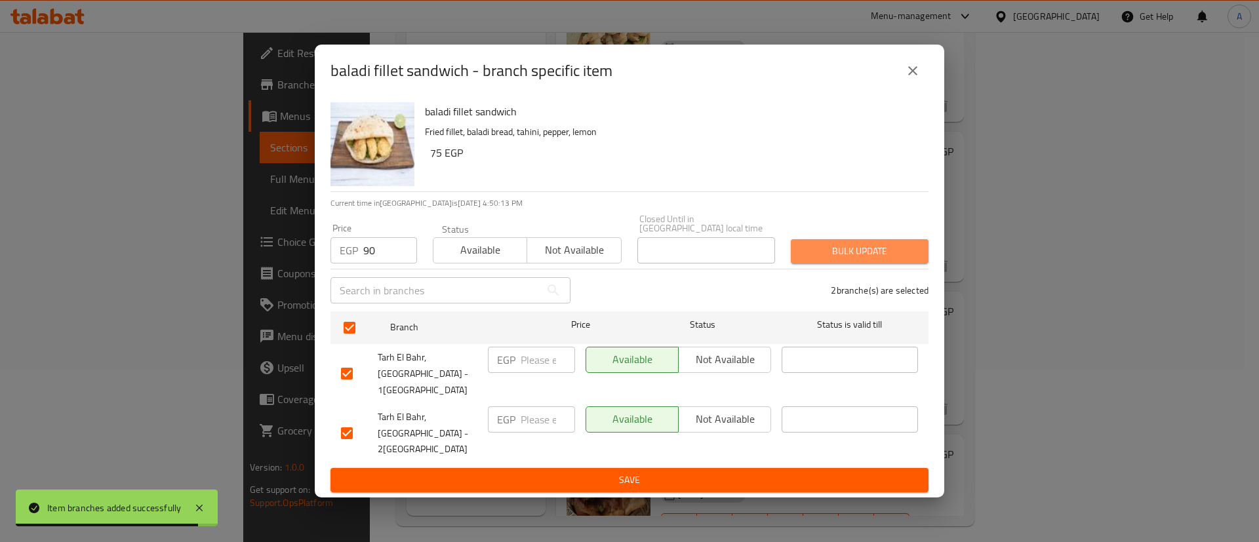
click at [853, 258] on span "Bulk update" at bounding box center [859, 251] width 117 height 16
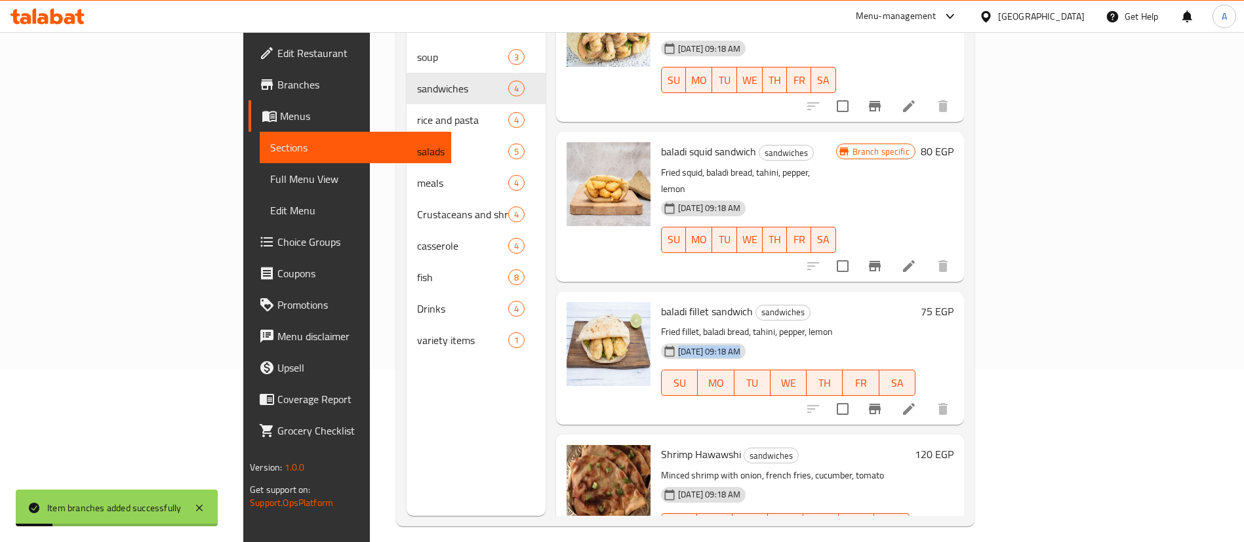
drag, startPoint x: 876, startPoint y: 285, endPoint x: 1027, endPoint y: 486, distance: 251.0
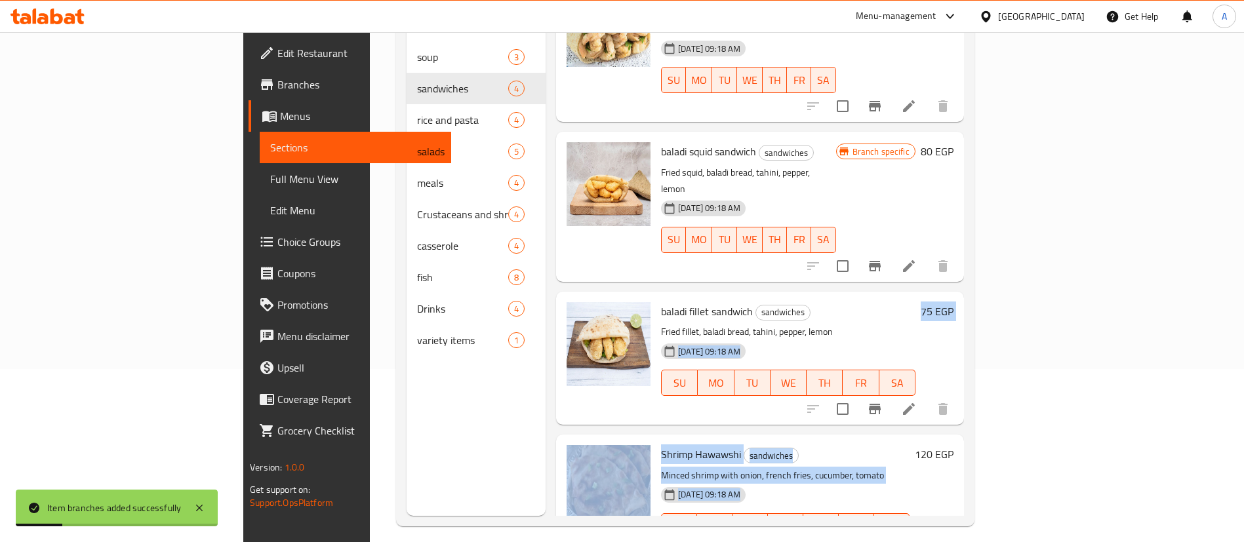
scroll to position [184, 0]
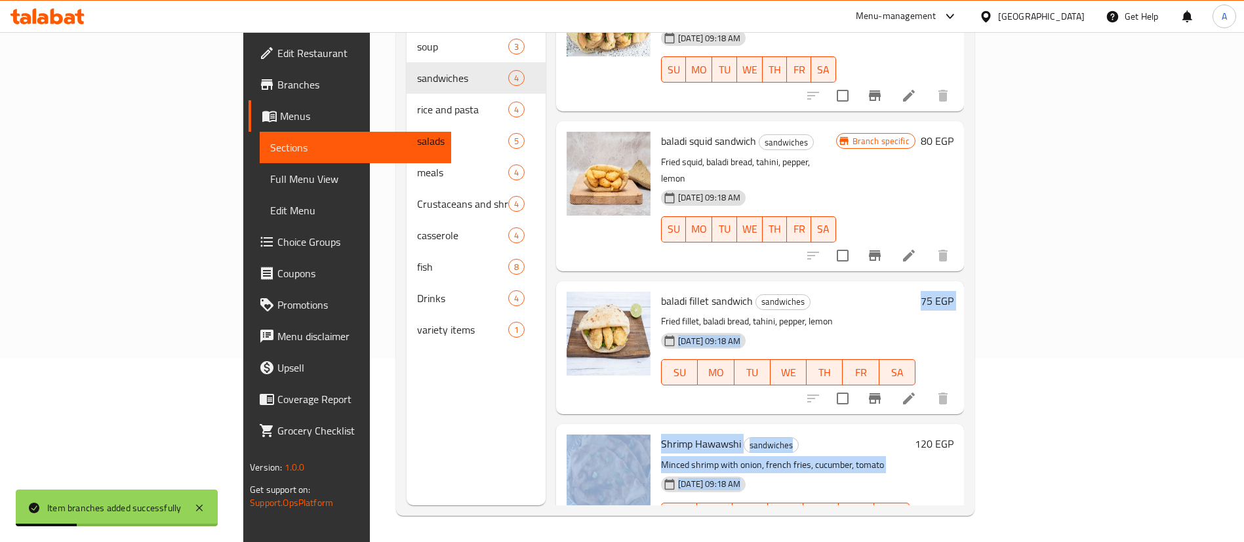
click at [909, 435] on h6 "Shrimp Hawawshi sandwiches" at bounding box center [785, 444] width 248 height 18
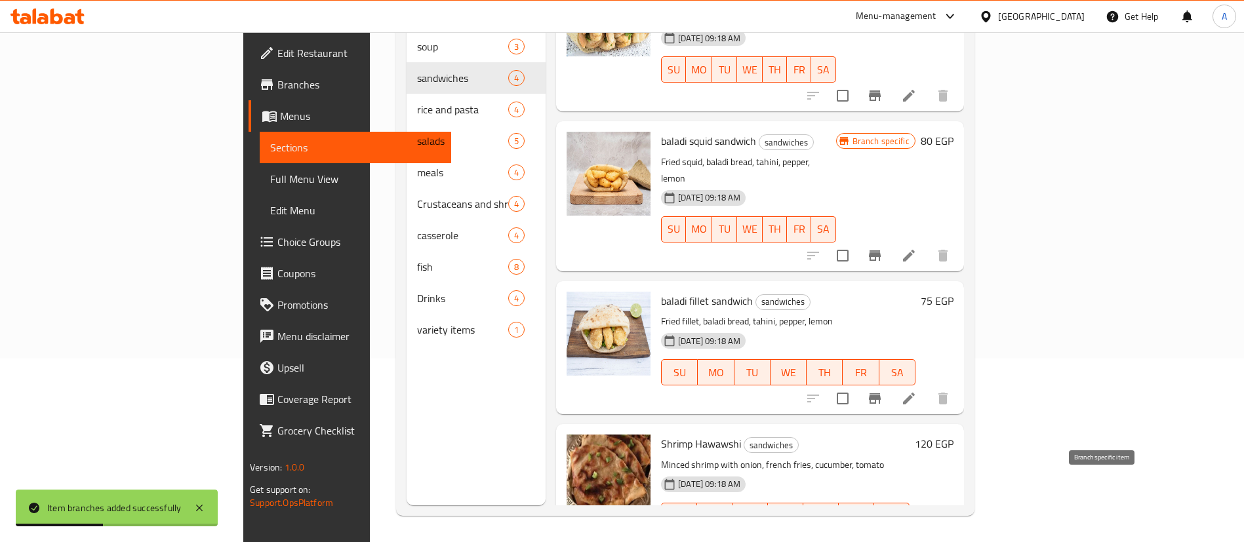
click at [882, 534] on icon "Branch-specific-item" at bounding box center [875, 542] width 16 height 16
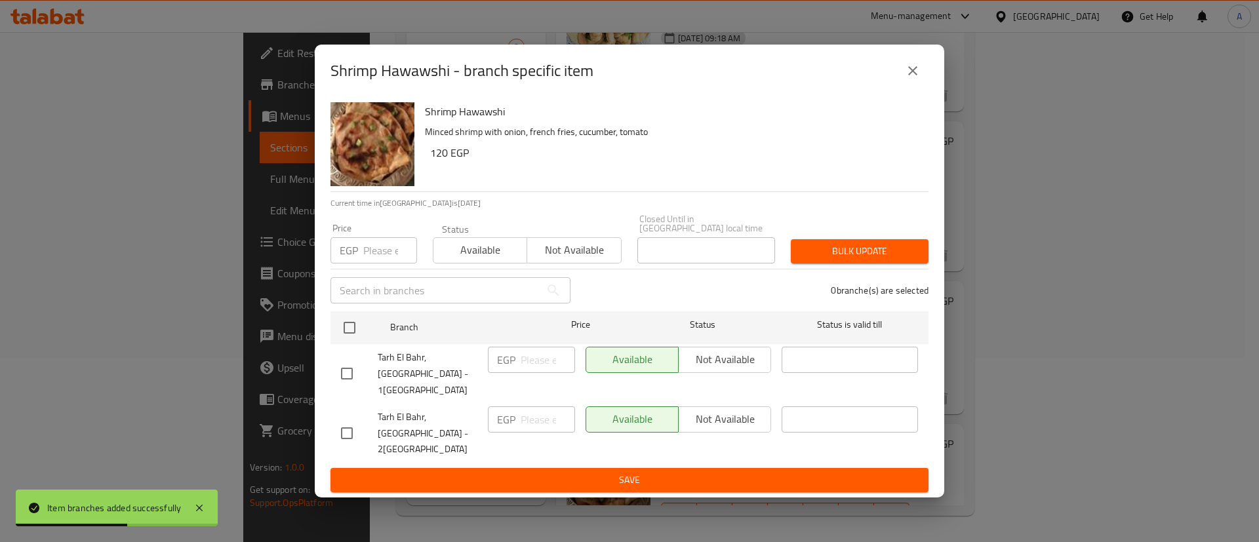
click at [397, 263] on input "number" at bounding box center [390, 250] width 54 height 26
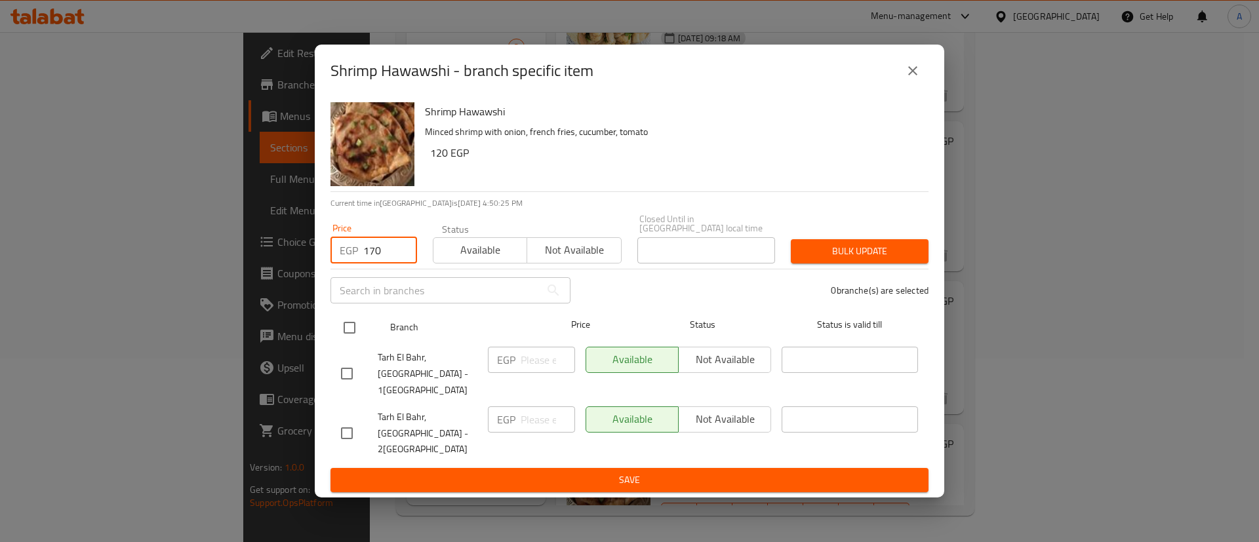
type input "170"
click at [354, 336] on input "checkbox" at bounding box center [350, 328] width 28 height 28
checkbox input "true"
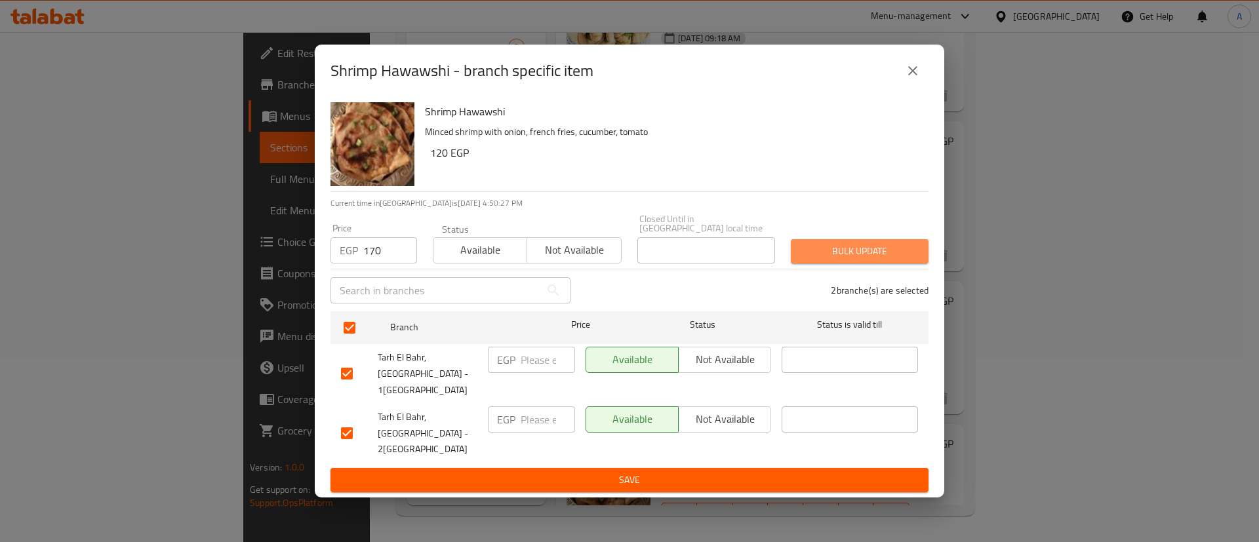
click at [844, 258] on span "Bulk update" at bounding box center [859, 251] width 117 height 16
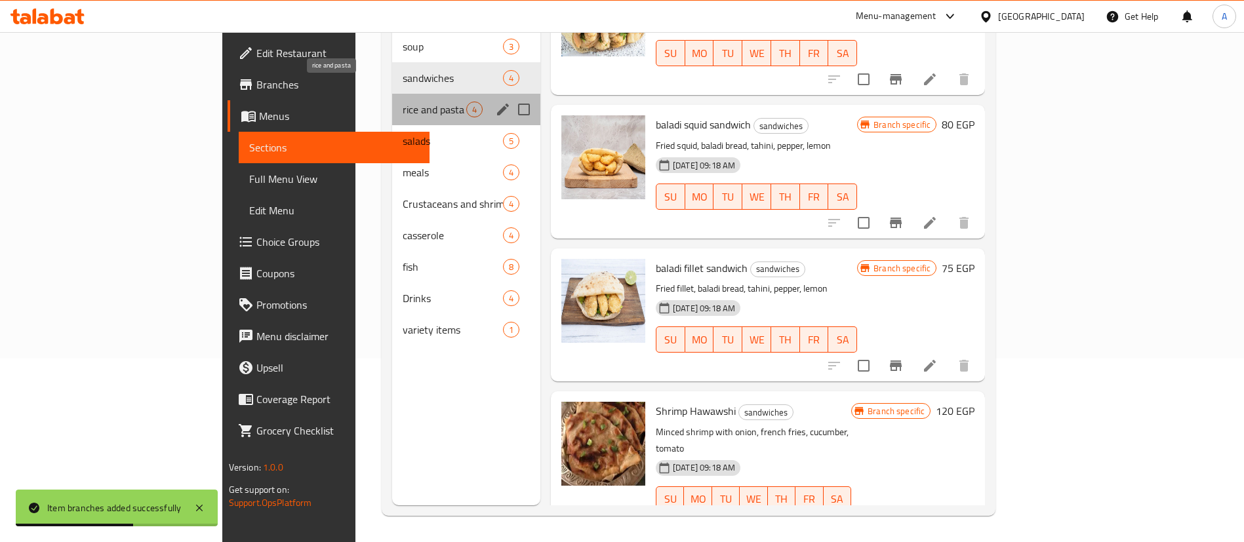
click at [403, 102] on span "rice and pasta" at bounding box center [435, 110] width 64 height 16
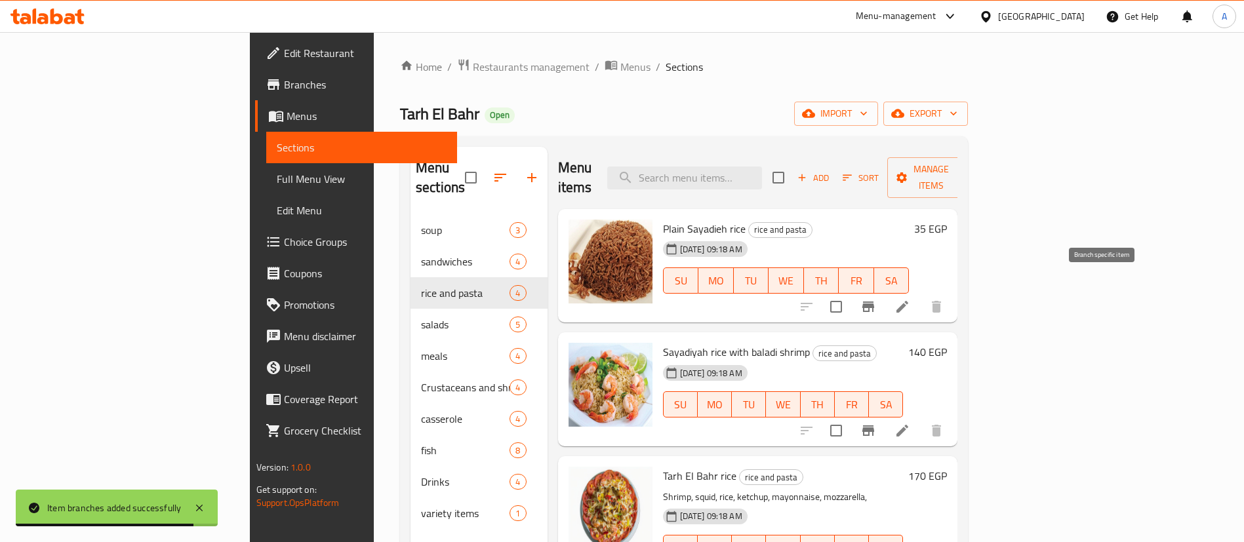
click at [874, 302] on icon "Branch-specific-item" at bounding box center [868, 307] width 12 height 10
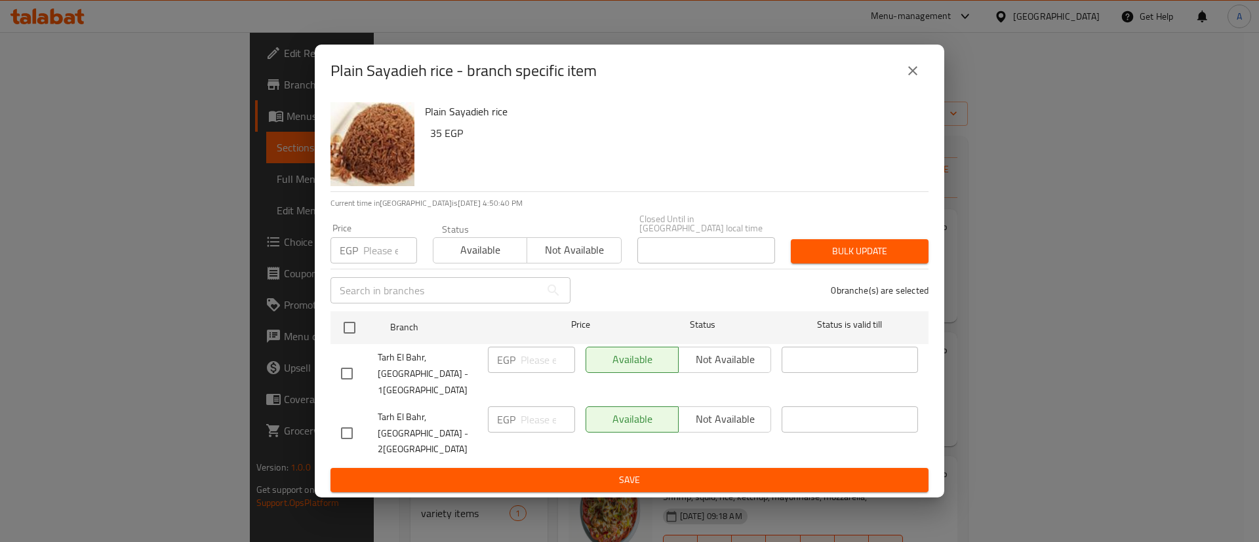
click at [371, 264] on input "number" at bounding box center [390, 250] width 54 height 26
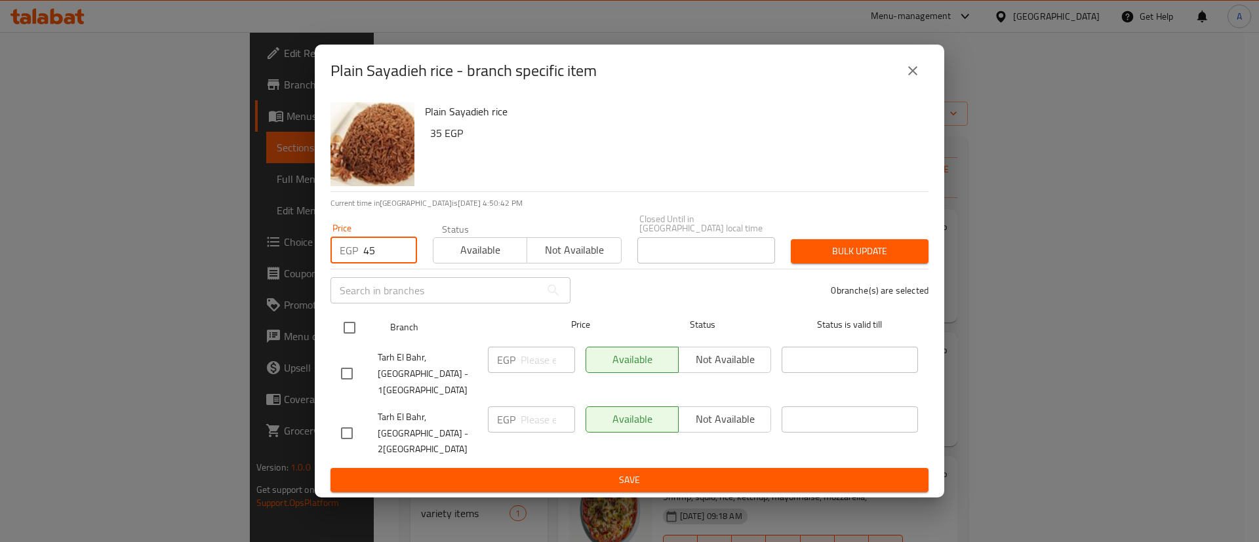
type input "45"
click at [338, 342] on input "checkbox" at bounding box center [350, 328] width 28 height 28
checkbox input "true"
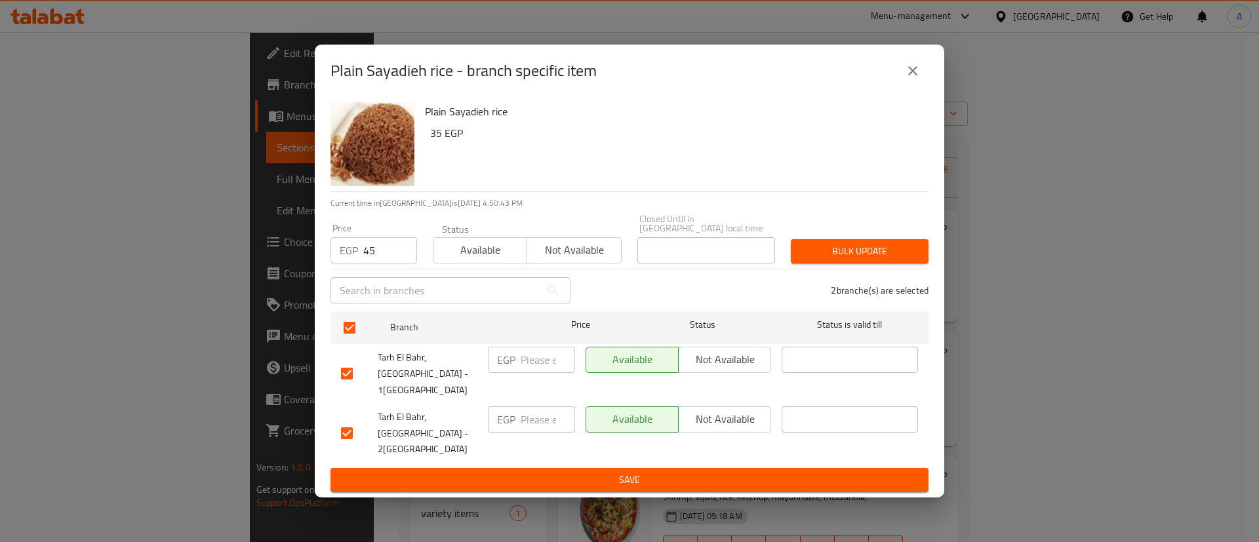
click at [863, 260] on span "Bulk update" at bounding box center [859, 251] width 117 height 16
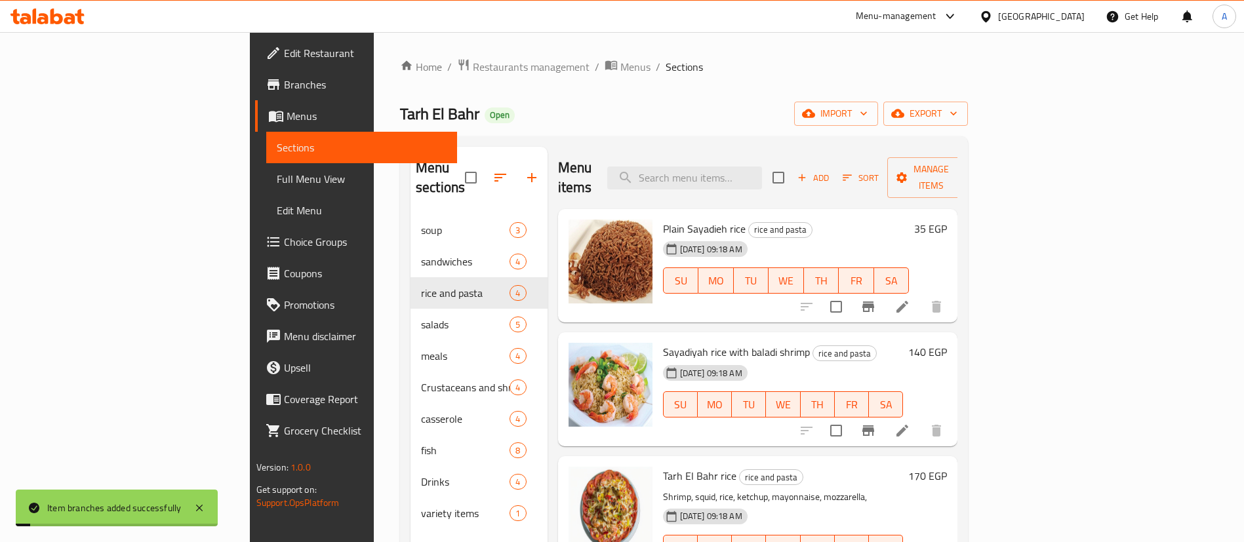
scroll to position [24, 0]
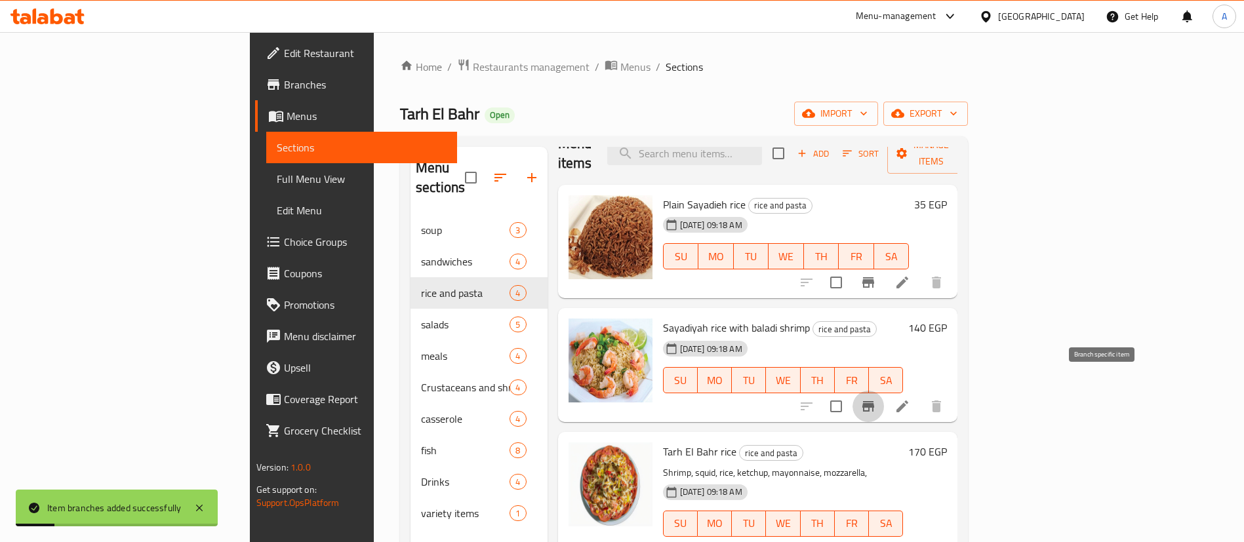
click at [876, 399] on icon "Branch-specific-item" at bounding box center [868, 407] width 16 height 16
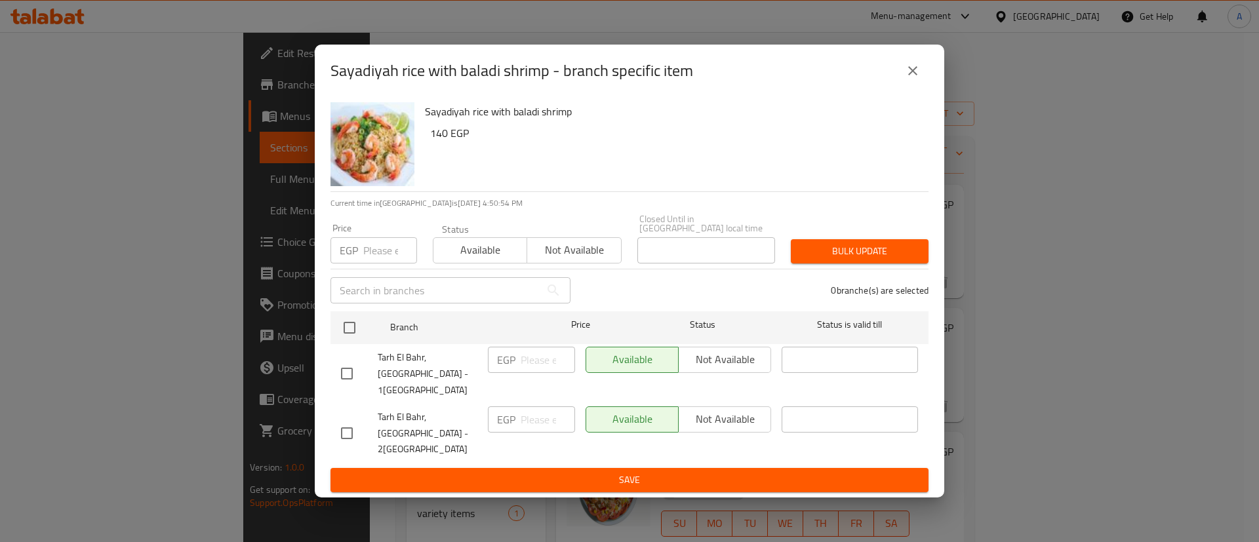
click at [375, 264] on input "number" at bounding box center [390, 250] width 54 height 26
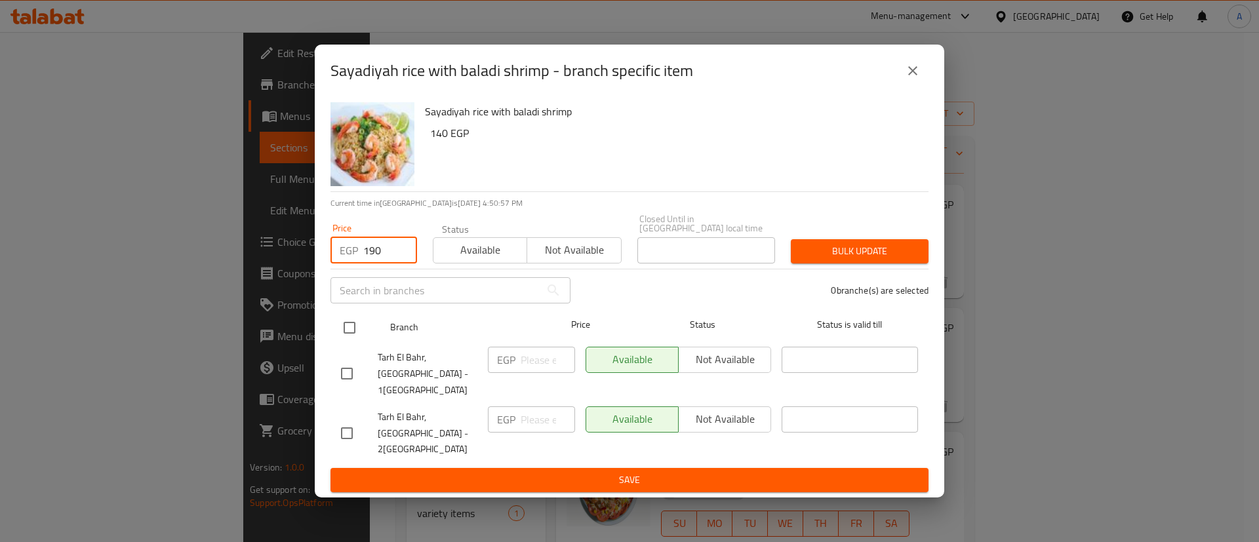
type input "190"
click at [347, 340] on input "checkbox" at bounding box center [350, 328] width 28 height 28
checkbox input "true"
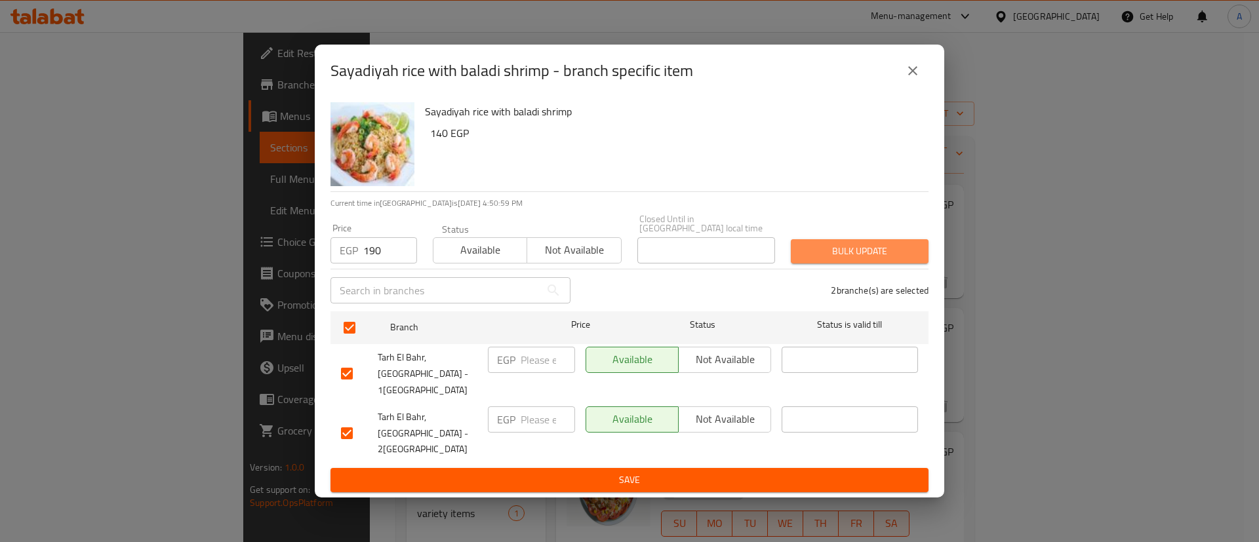
click at [856, 260] on span "Bulk update" at bounding box center [859, 251] width 117 height 16
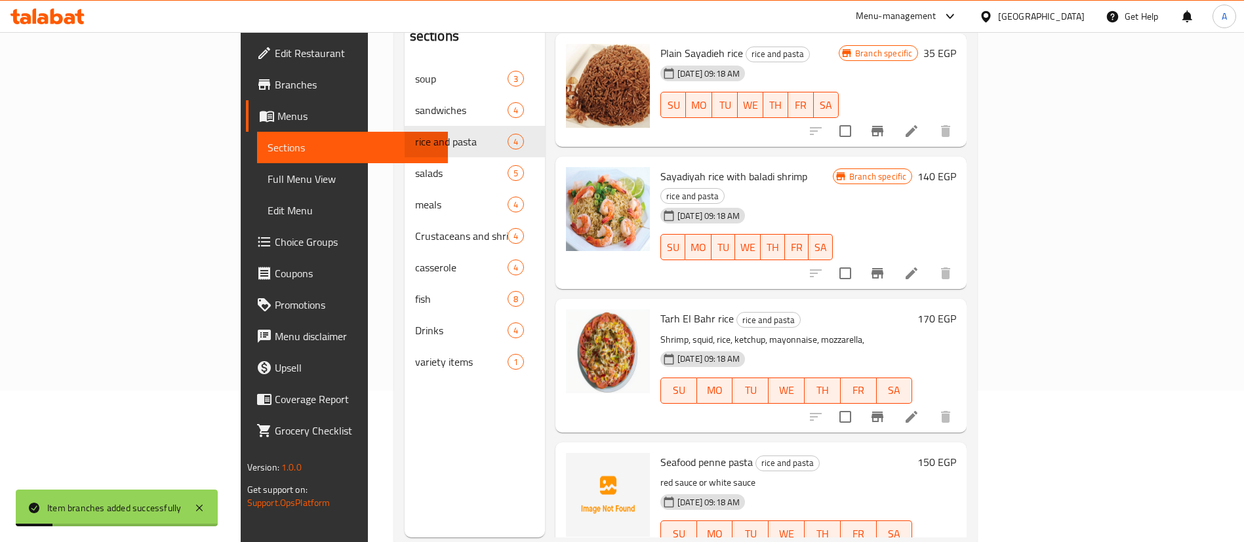
scroll to position [153, 0]
click at [883, 410] on icon "Branch-specific-item" at bounding box center [877, 415] width 12 height 10
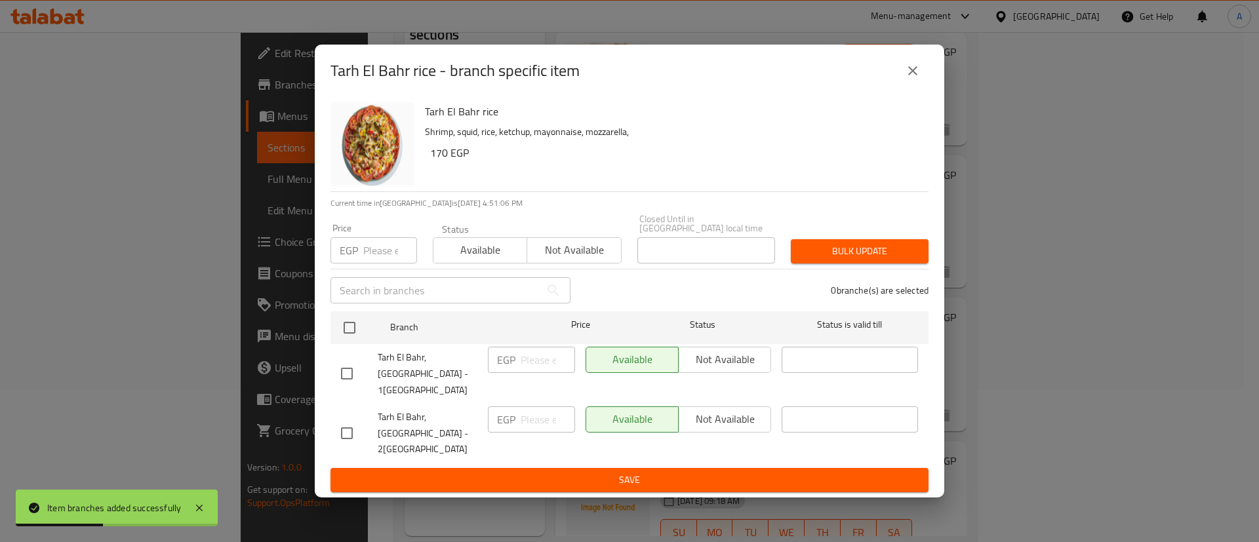
click at [366, 264] on input "number" at bounding box center [390, 250] width 54 height 26
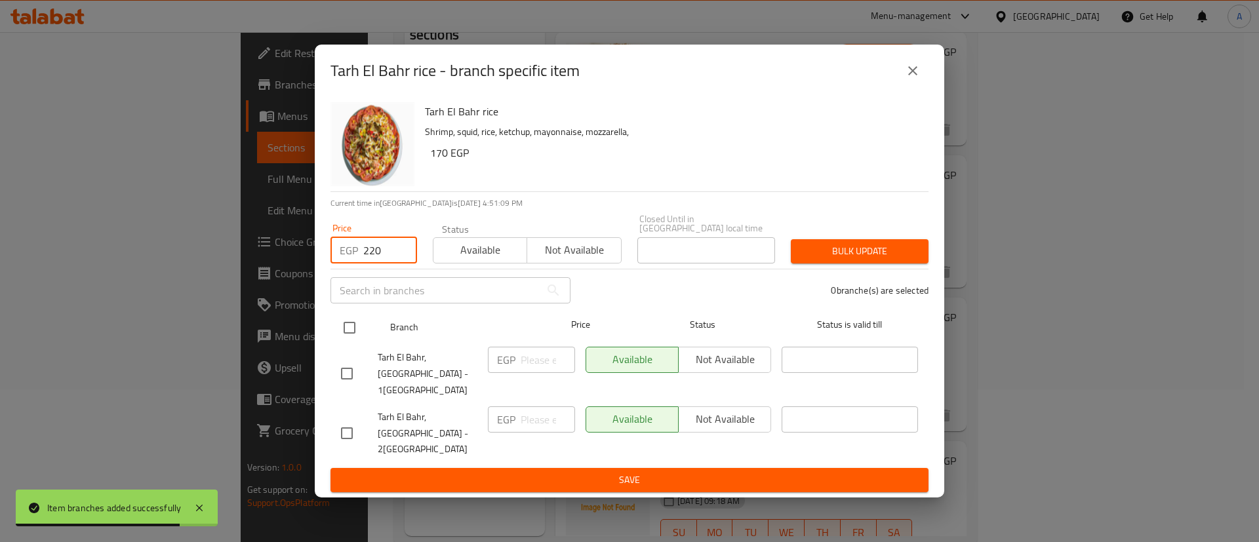
type input "220"
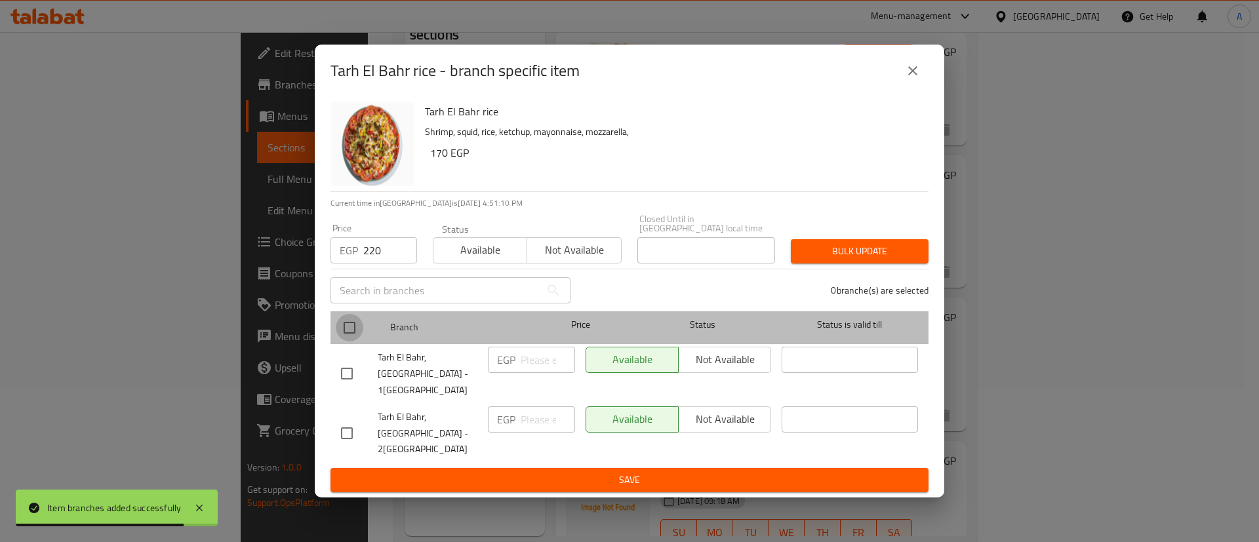
click at [342, 340] on input "checkbox" at bounding box center [350, 328] width 28 height 28
checkbox input "true"
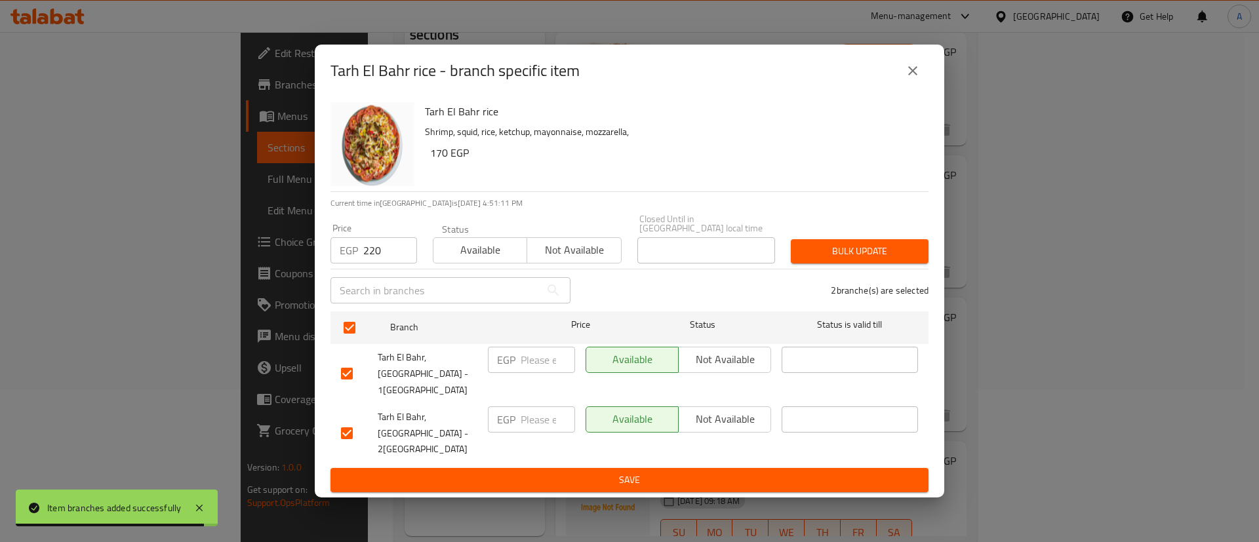
click at [861, 260] on span "Bulk update" at bounding box center [859, 251] width 117 height 16
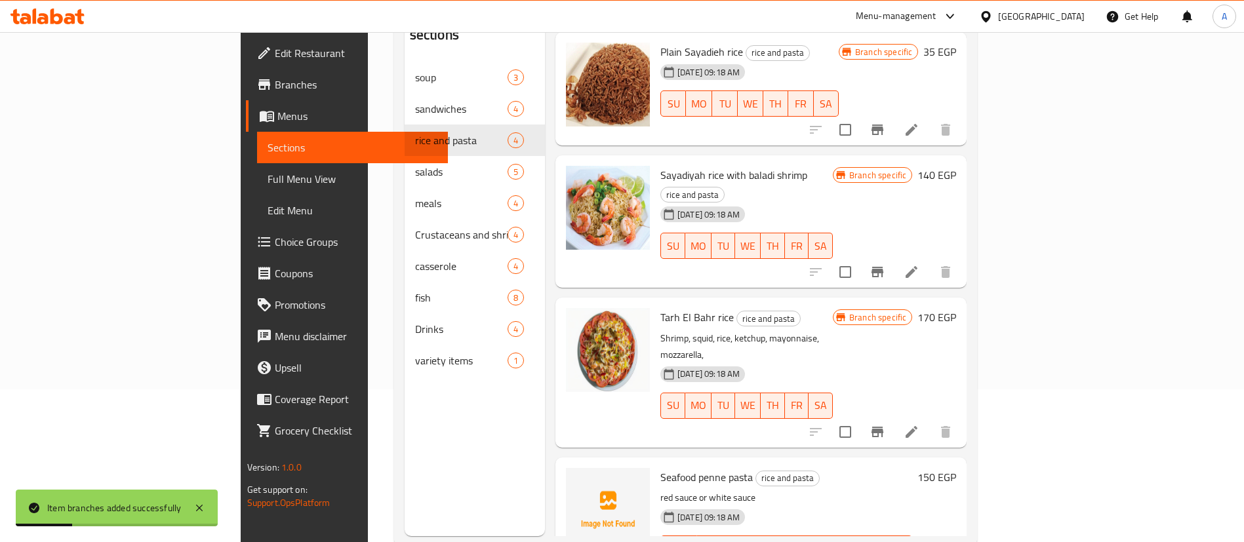
scroll to position [184, 0]
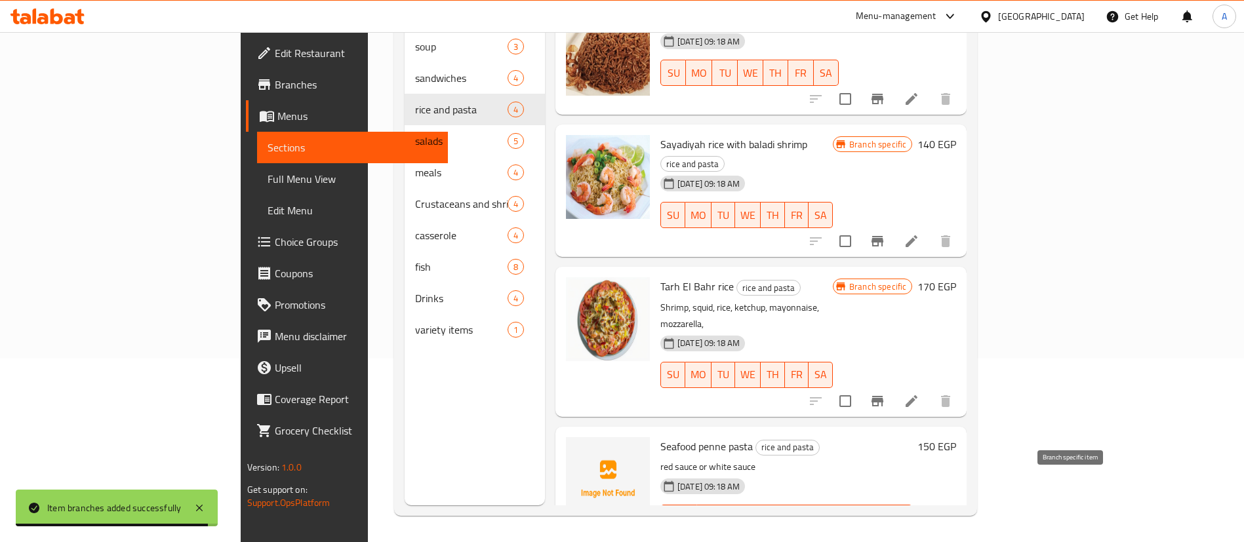
click at [854, 536] on icon "Branch-specific-item" at bounding box center [846, 544] width 16 height 16
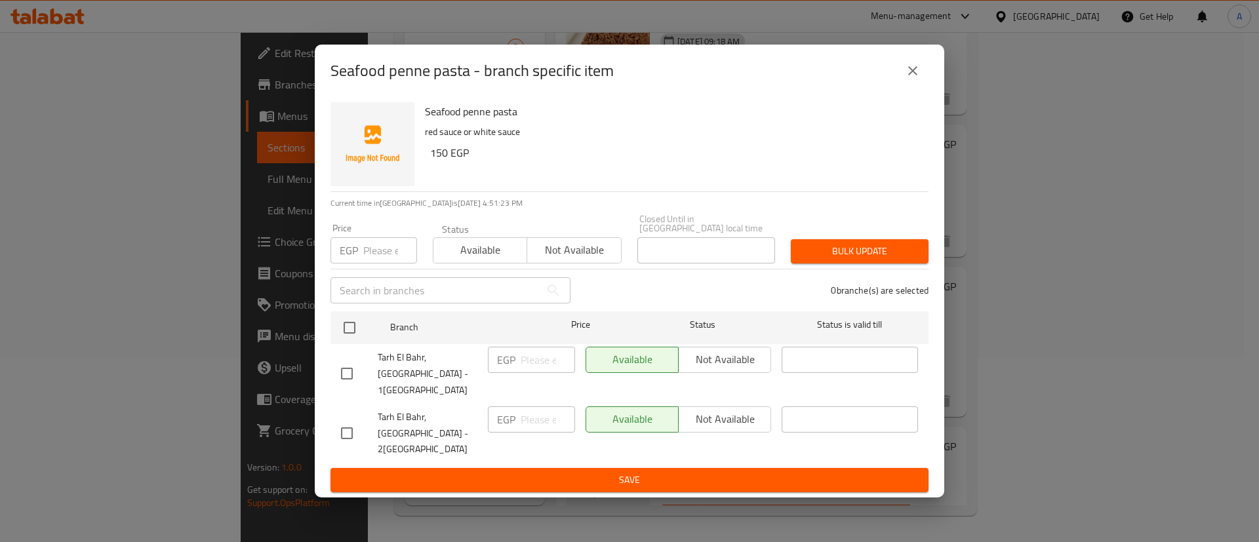
click at [382, 260] on input "number" at bounding box center [390, 250] width 54 height 26
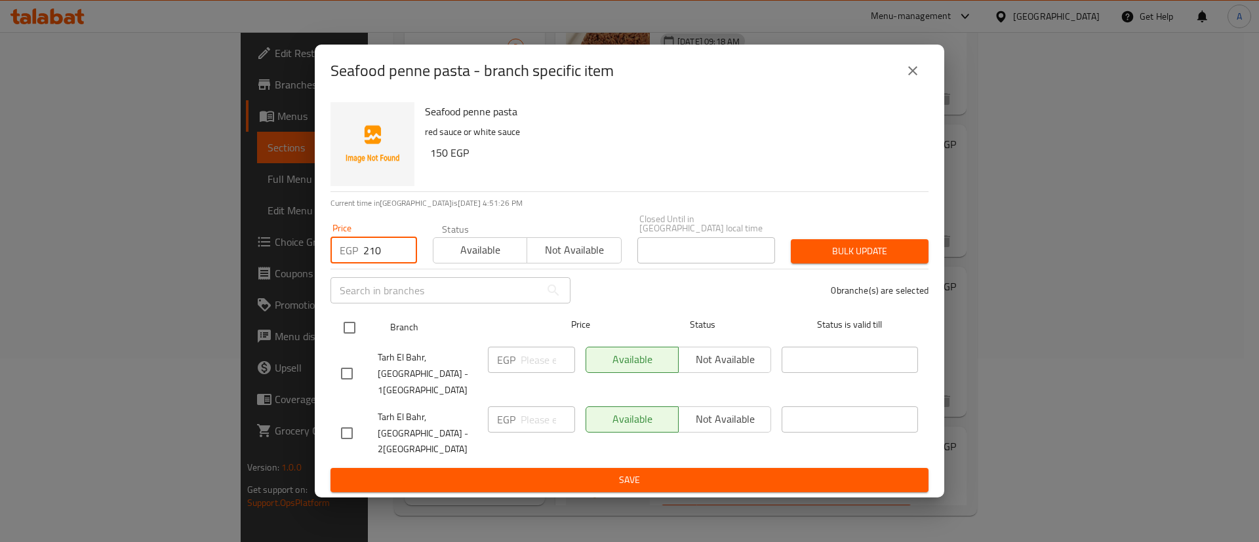
type input "210"
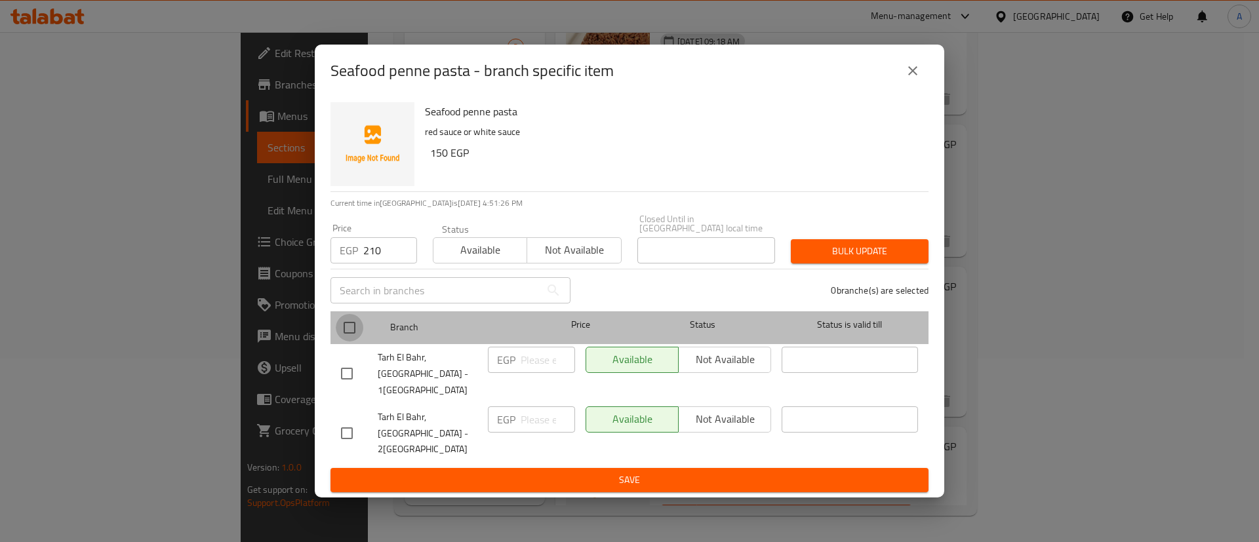
click at [349, 342] on input "checkbox" at bounding box center [350, 328] width 28 height 28
checkbox input "true"
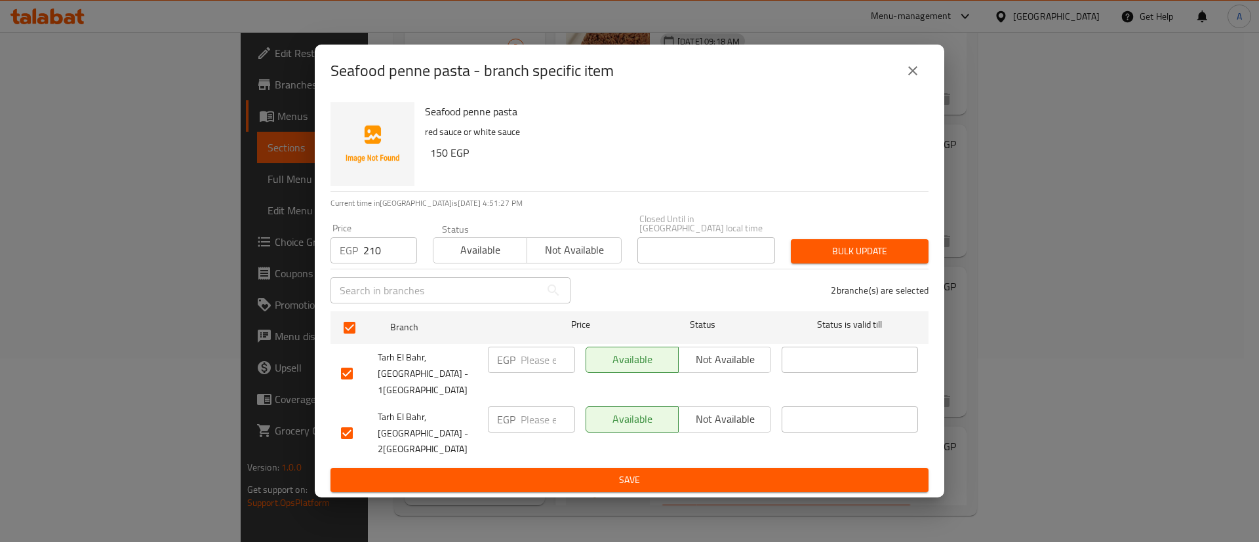
click at [886, 260] on span "Bulk update" at bounding box center [859, 251] width 117 height 16
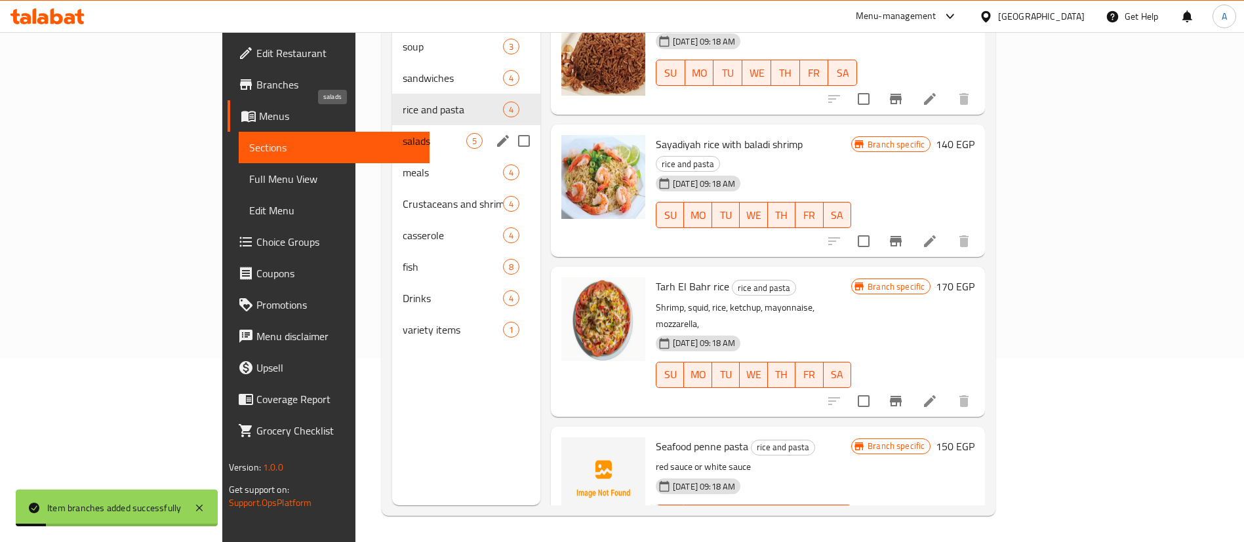
click at [403, 133] on span "salads" at bounding box center [435, 141] width 64 height 16
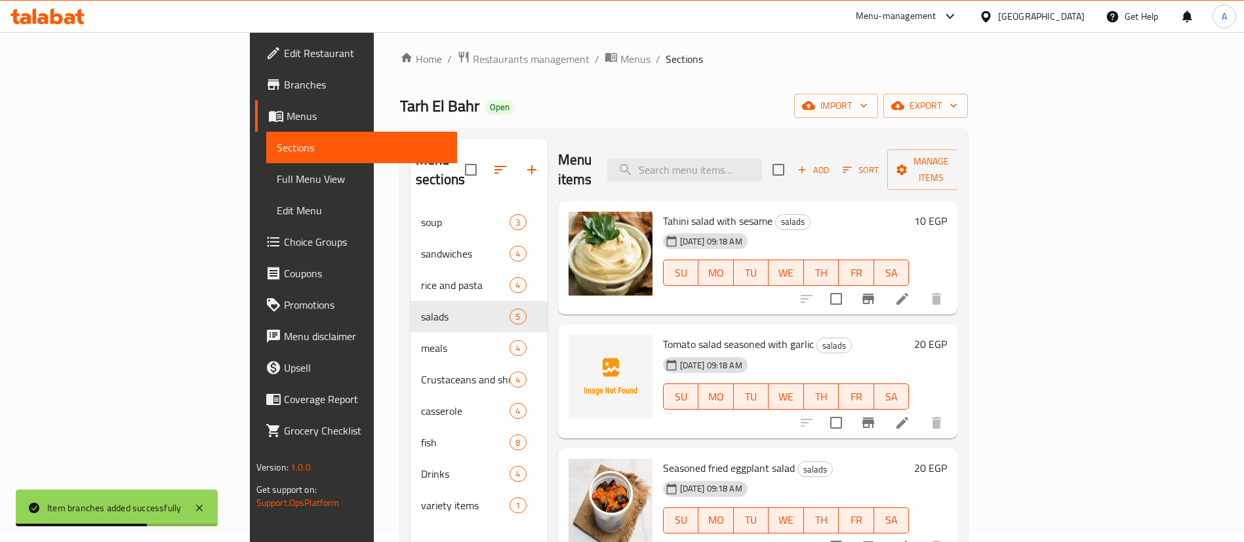
scroll to position [7, 0]
click at [884, 284] on button "Branch-specific-item" at bounding box center [867, 299] width 31 height 31
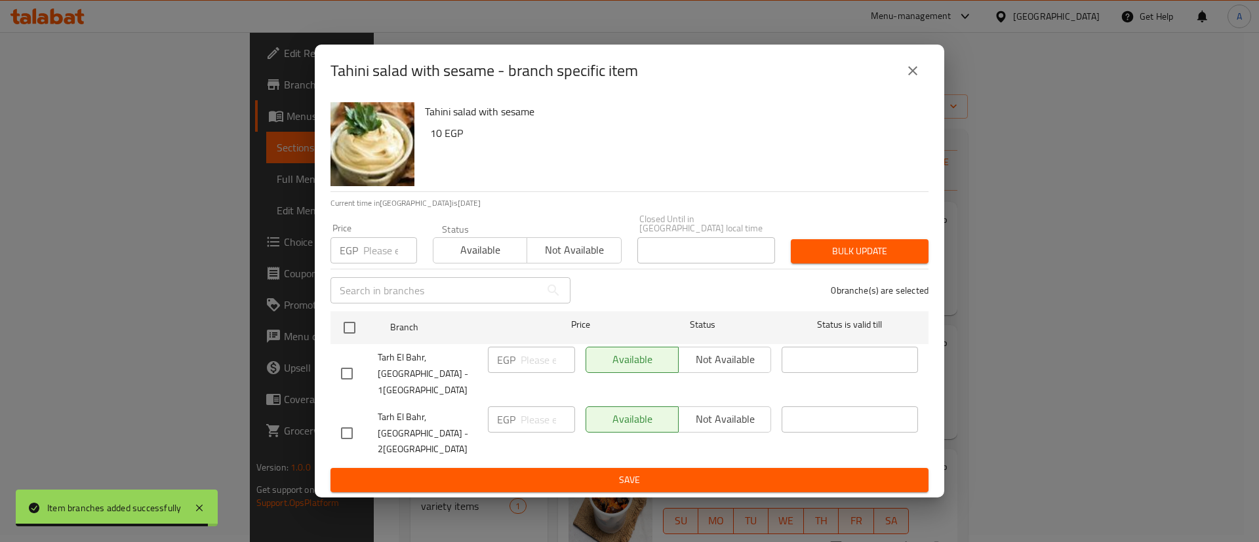
click at [386, 261] on input "number" at bounding box center [390, 250] width 54 height 26
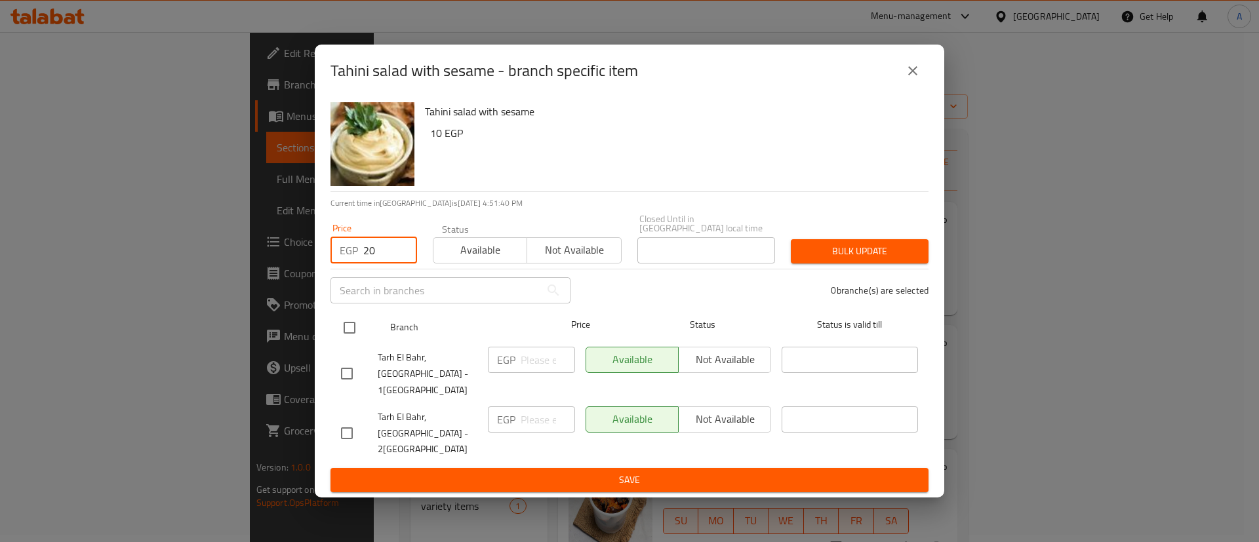
type input "20"
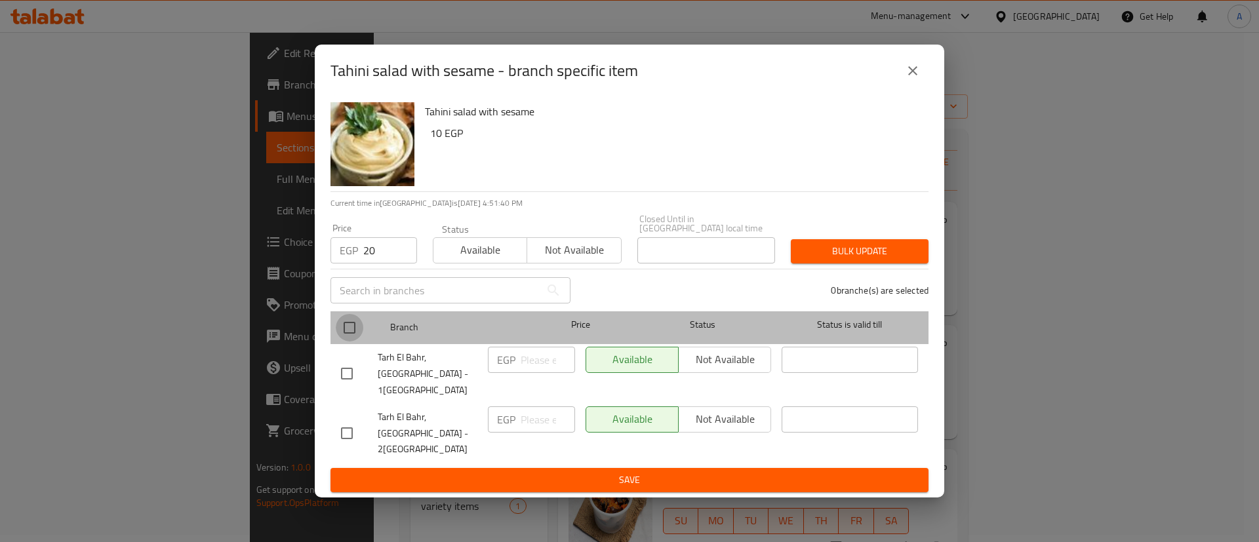
click at [356, 335] on input "checkbox" at bounding box center [350, 328] width 28 height 28
checkbox input "true"
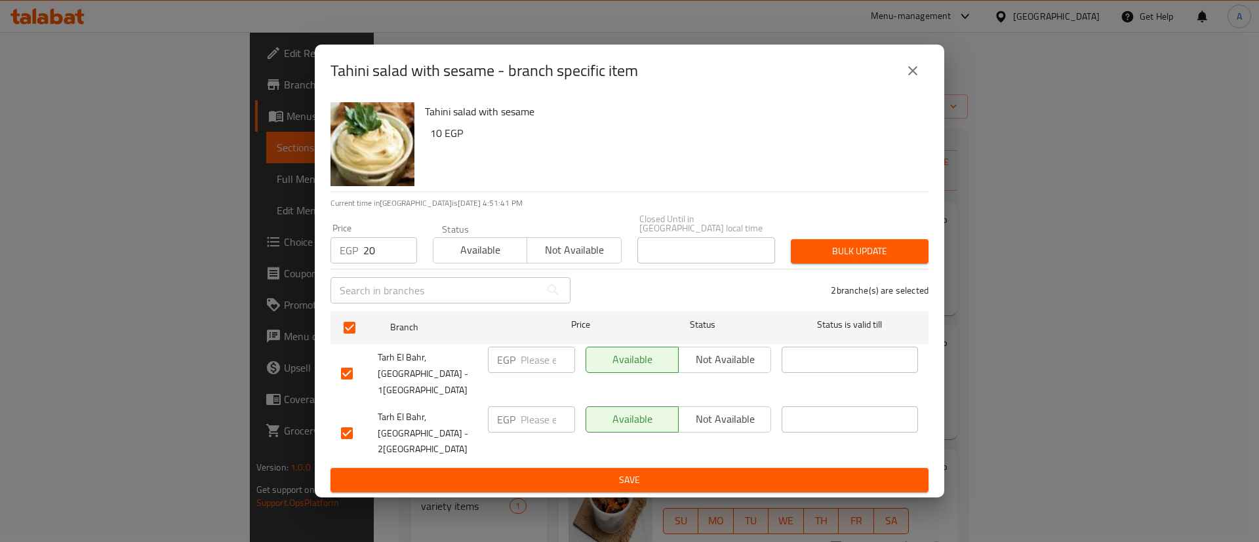
click at [840, 260] on span "Bulk update" at bounding box center [859, 251] width 117 height 16
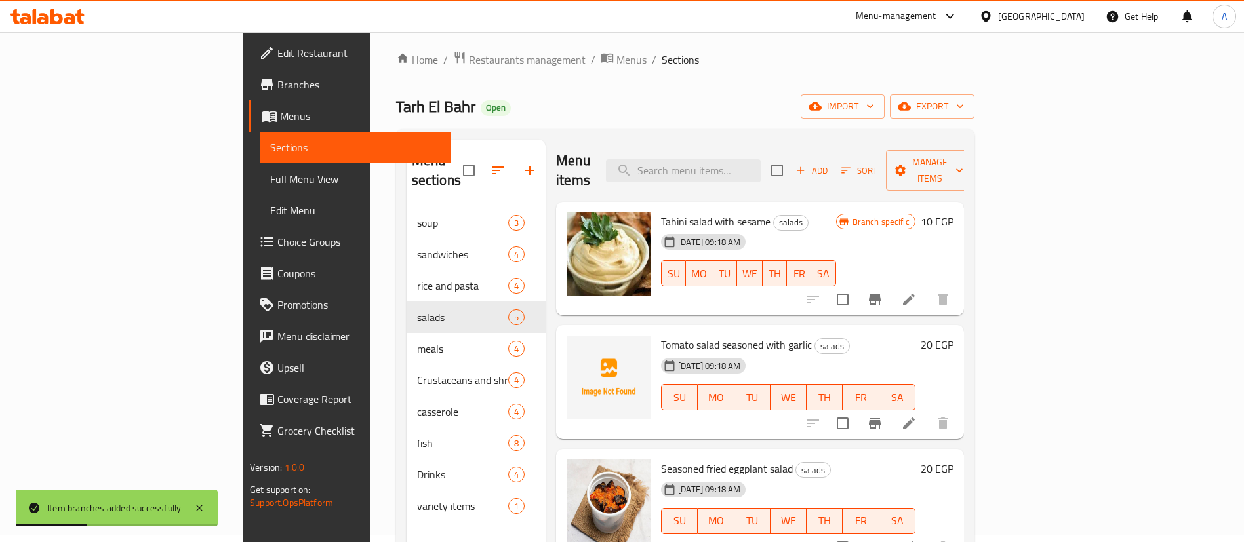
scroll to position [104, 0]
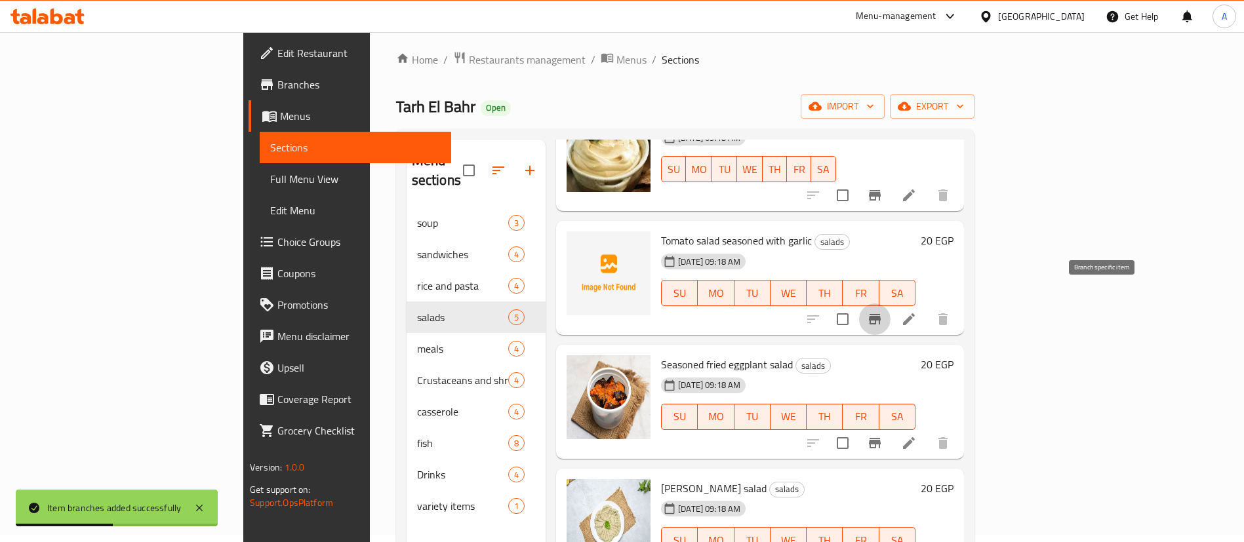
click at [880, 314] on icon "Branch-specific-item" at bounding box center [875, 319] width 12 height 10
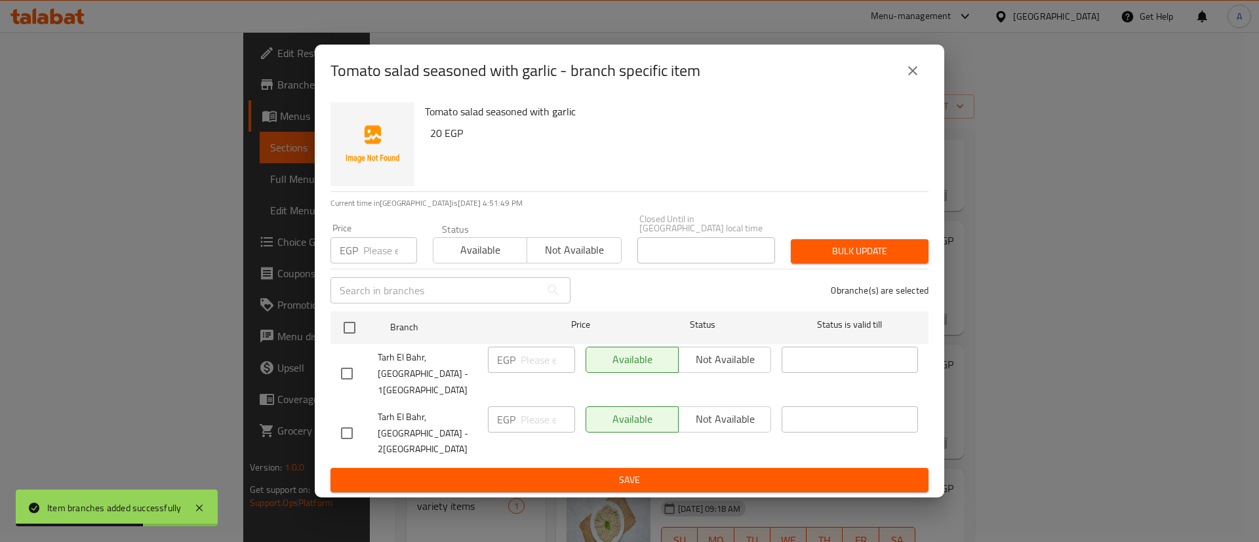
click at [368, 264] on input "number" at bounding box center [390, 250] width 54 height 26
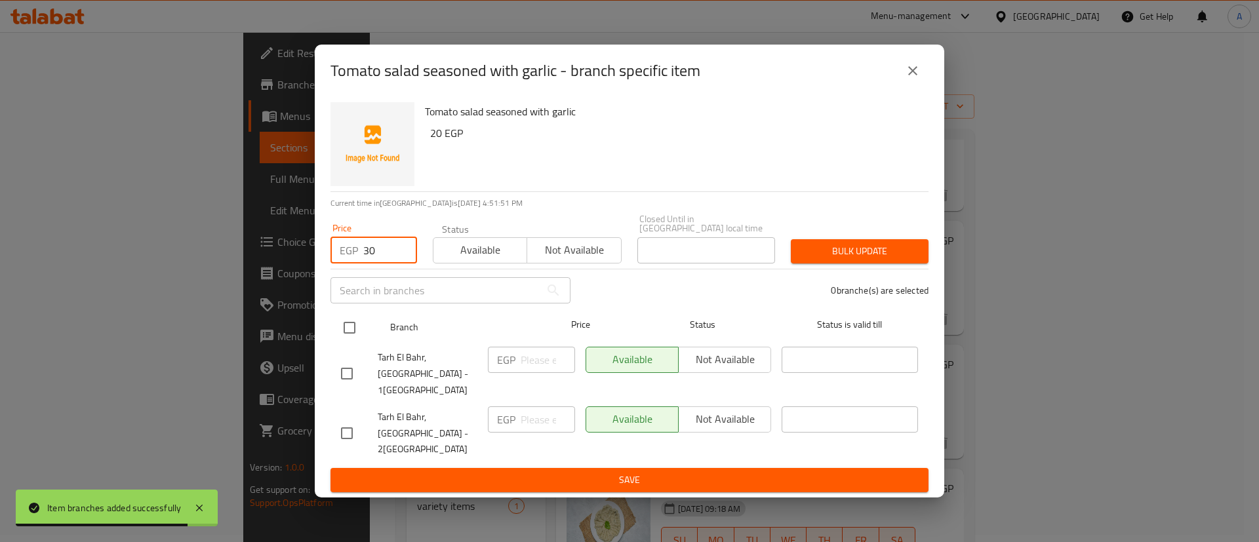
type input "30"
click at [346, 342] on input "checkbox" at bounding box center [350, 328] width 28 height 28
checkbox input "true"
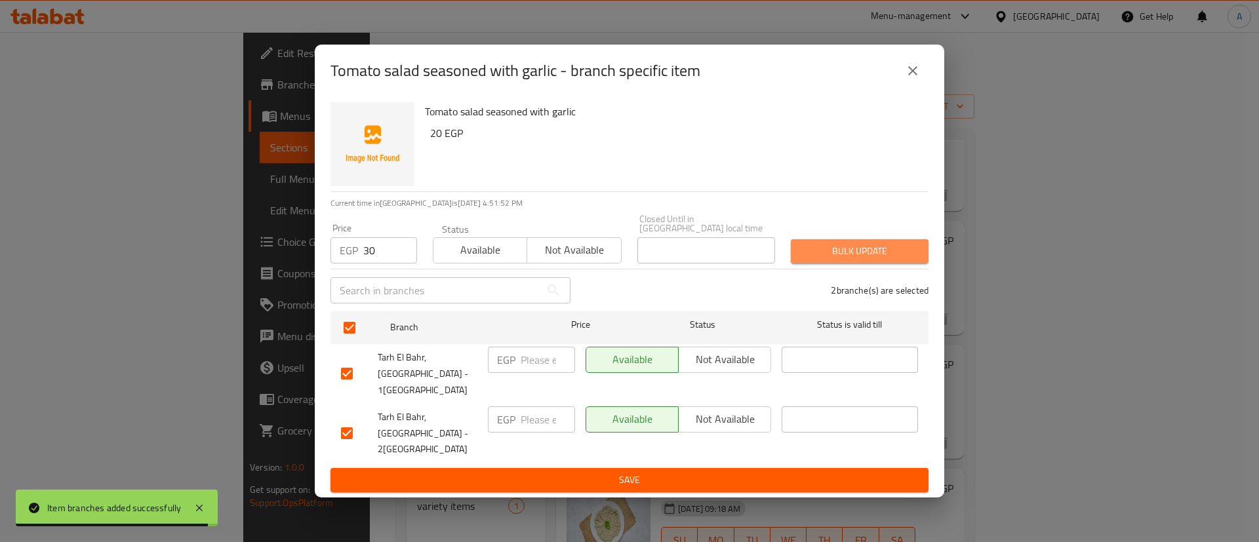
click at [840, 252] on button "Bulk update" at bounding box center [860, 251] width 138 height 24
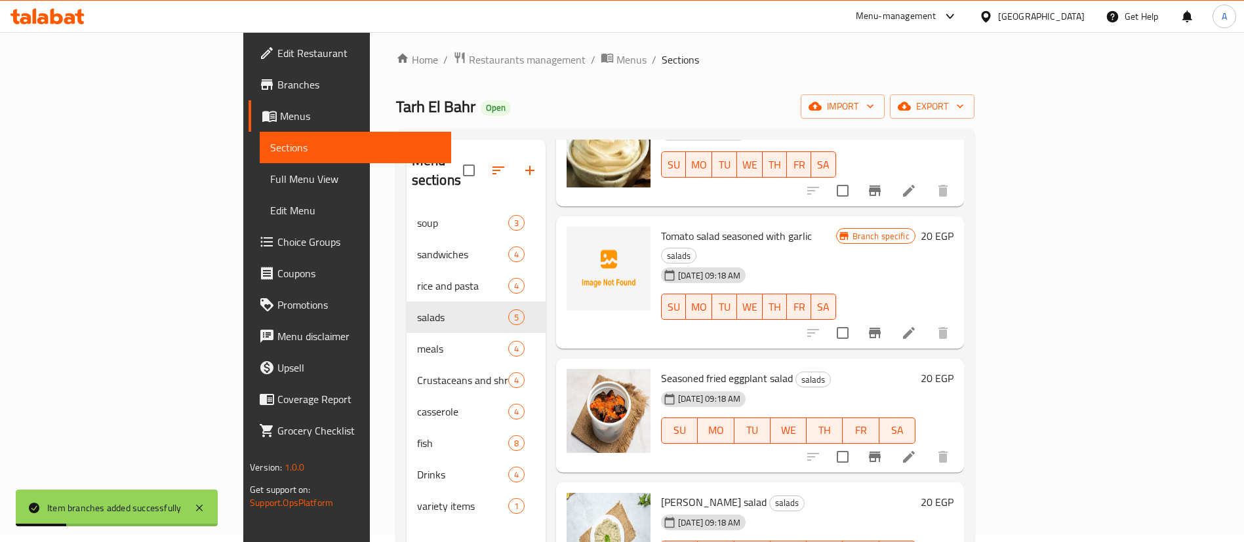
scroll to position [184, 0]
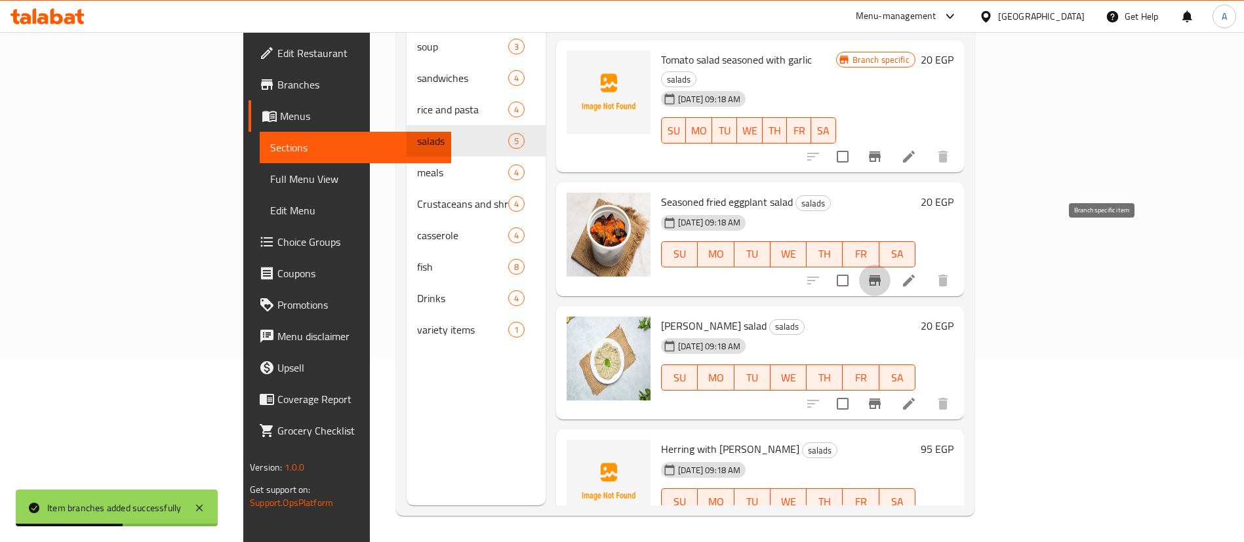
click at [880, 275] on icon "Branch-specific-item" at bounding box center [875, 280] width 12 height 10
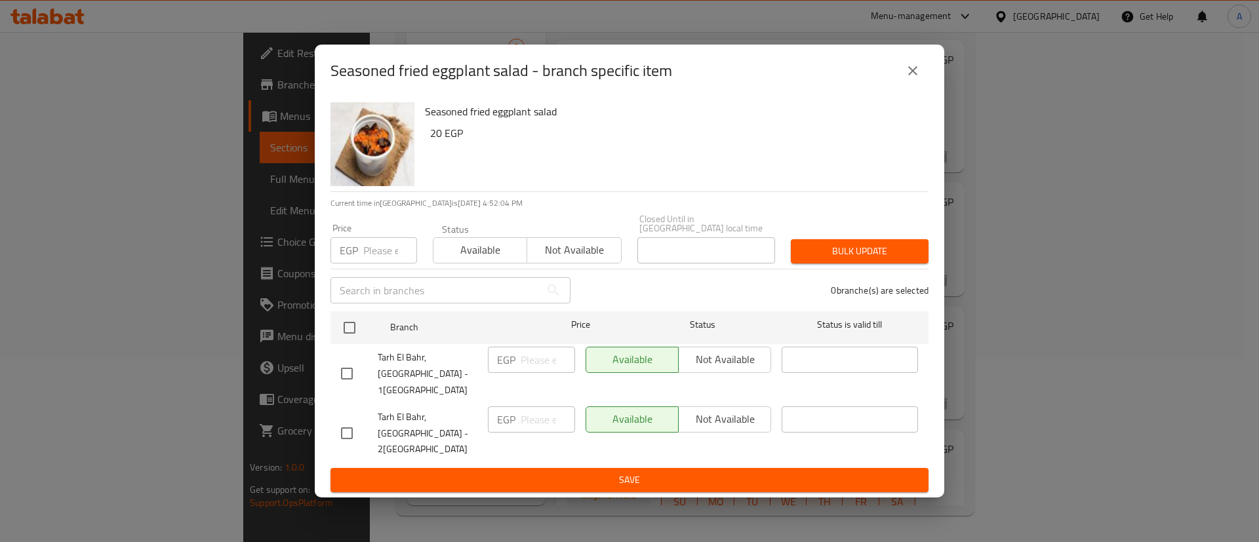
click at [389, 256] on input "number" at bounding box center [390, 250] width 54 height 26
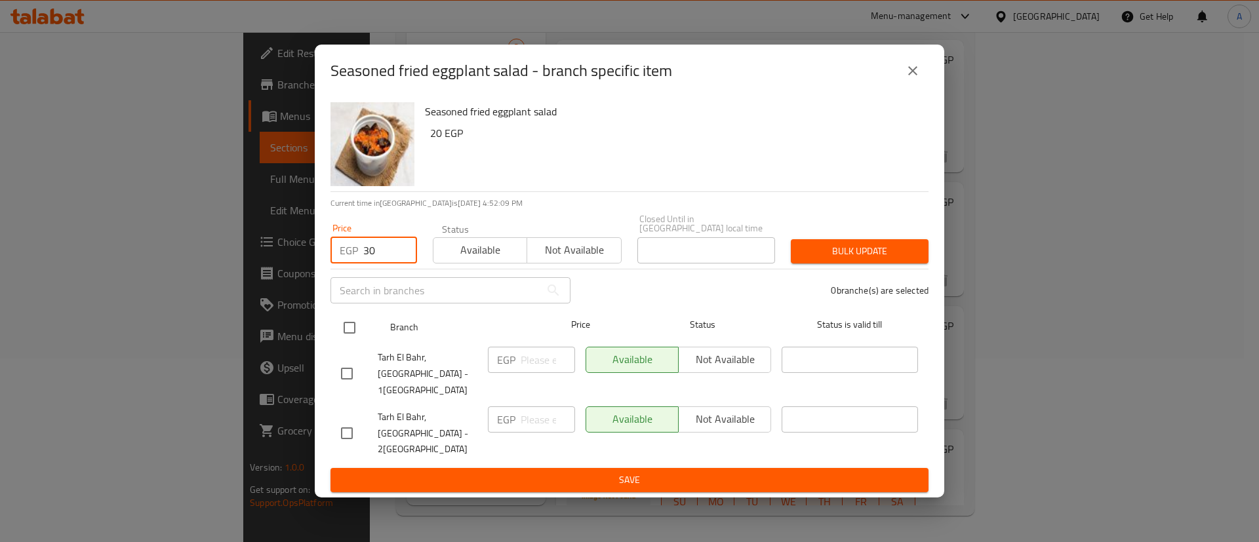
type input "30"
click at [364, 336] on div at bounding box center [360, 328] width 49 height 38
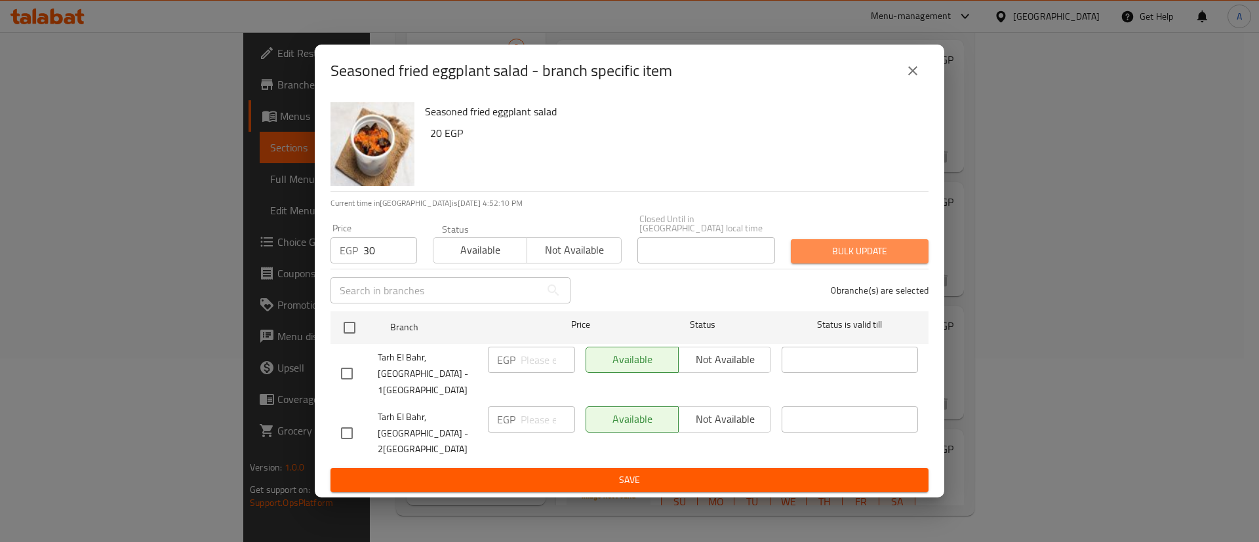
click at [835, 260] on span "Bulk update" at bounding box center [859, 251] width 117 height 16
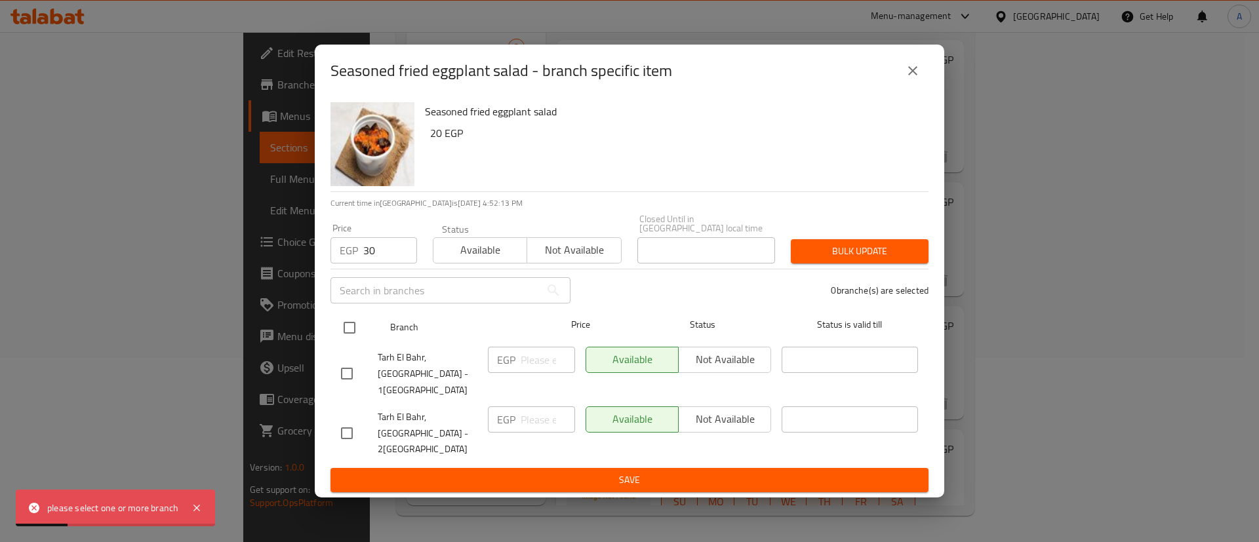
click at [351, 342] on input "checkbox" at bounding box center [350, 328] width 28 height 28
checkbox input "true"
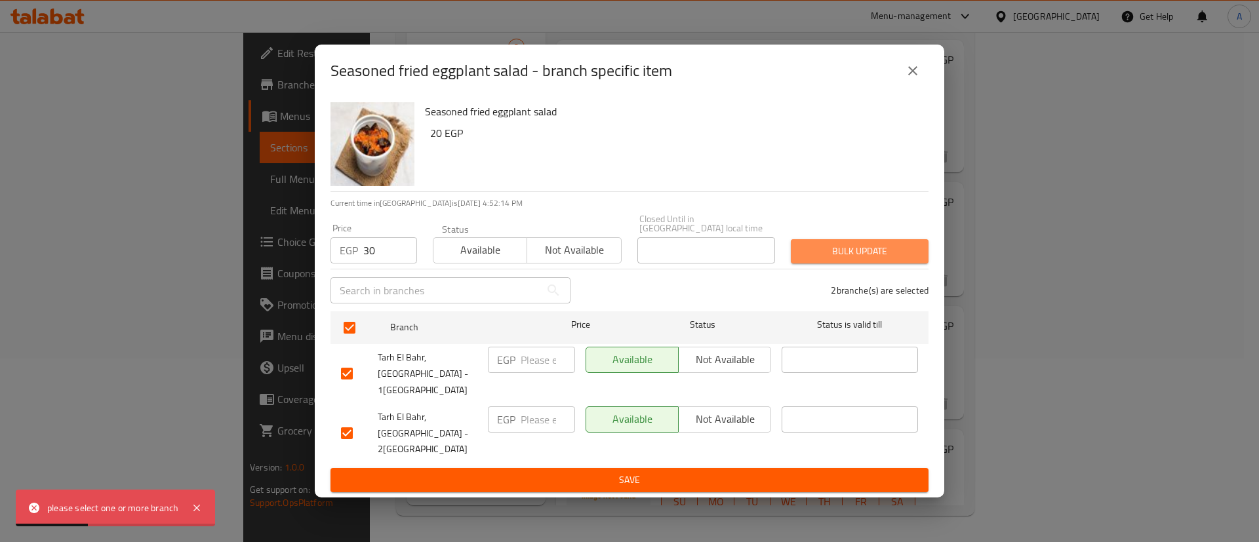
click at [828, 260] on span "Bulk update" at bounding box center [859, 251] width 117 height 16
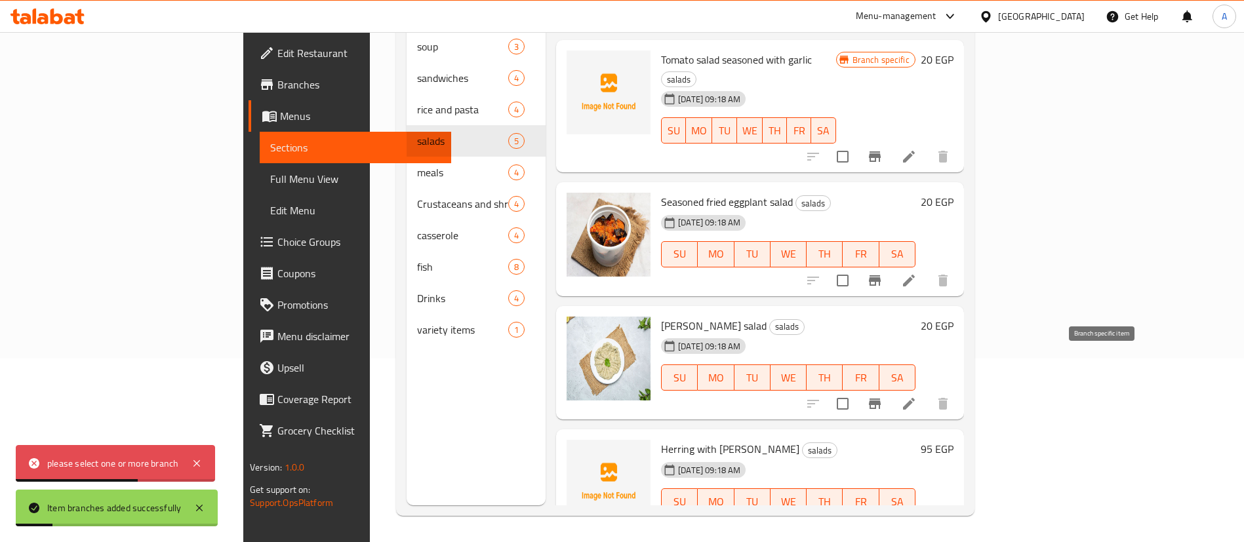
click at [882, 396] on icon "Branch-specific-item" at bounding box center [875, 404] width 16 height 16
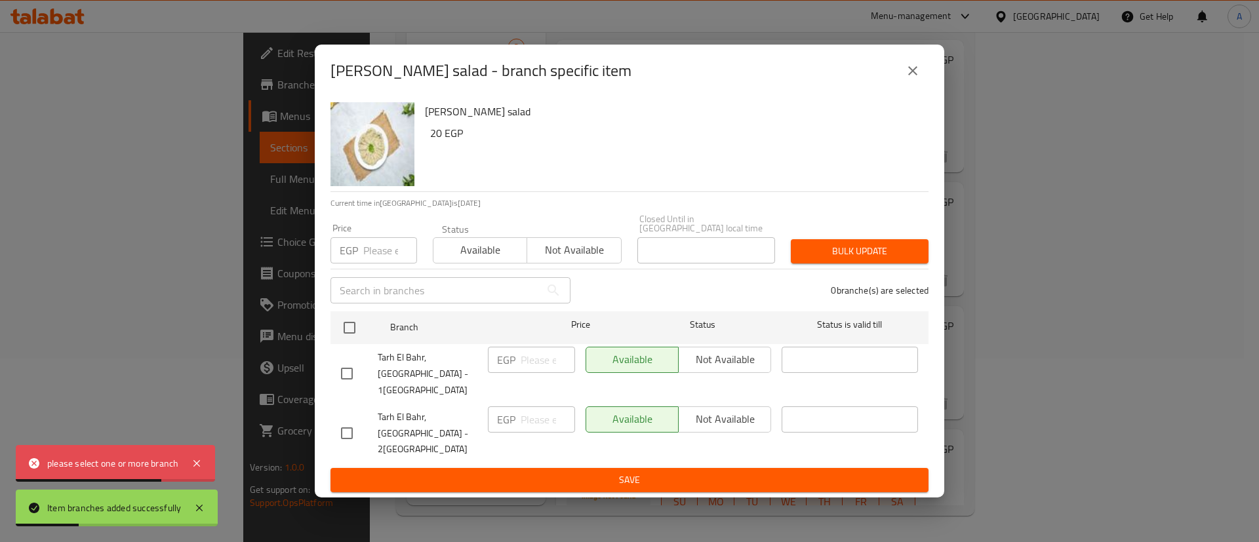
click at [378, 257] on input "number" at bounding box center [390, 250] width 54 height 26
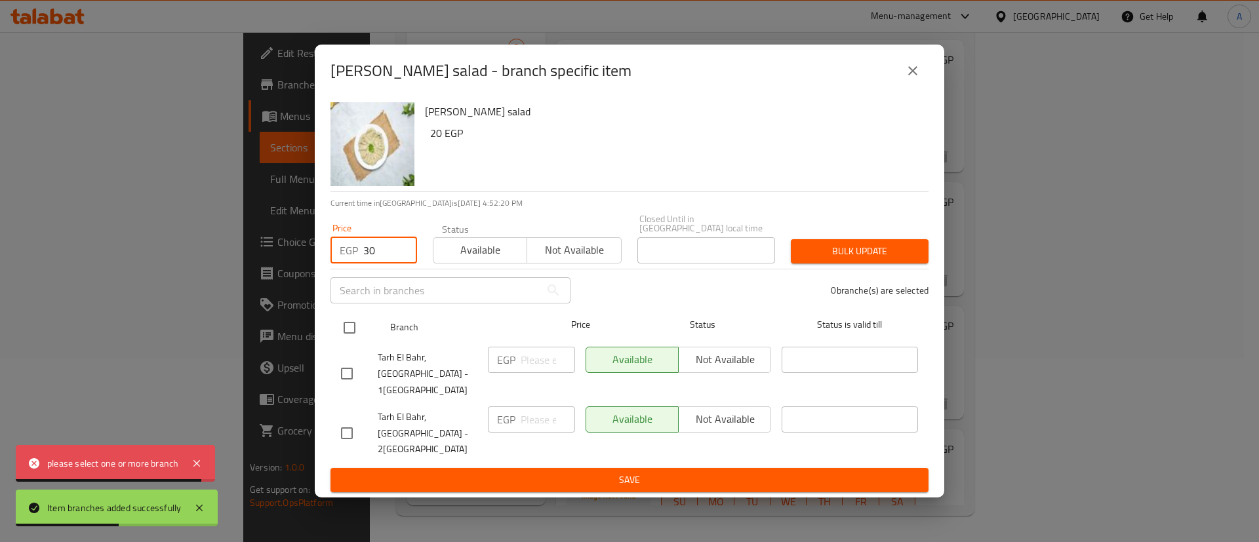
type input "30"
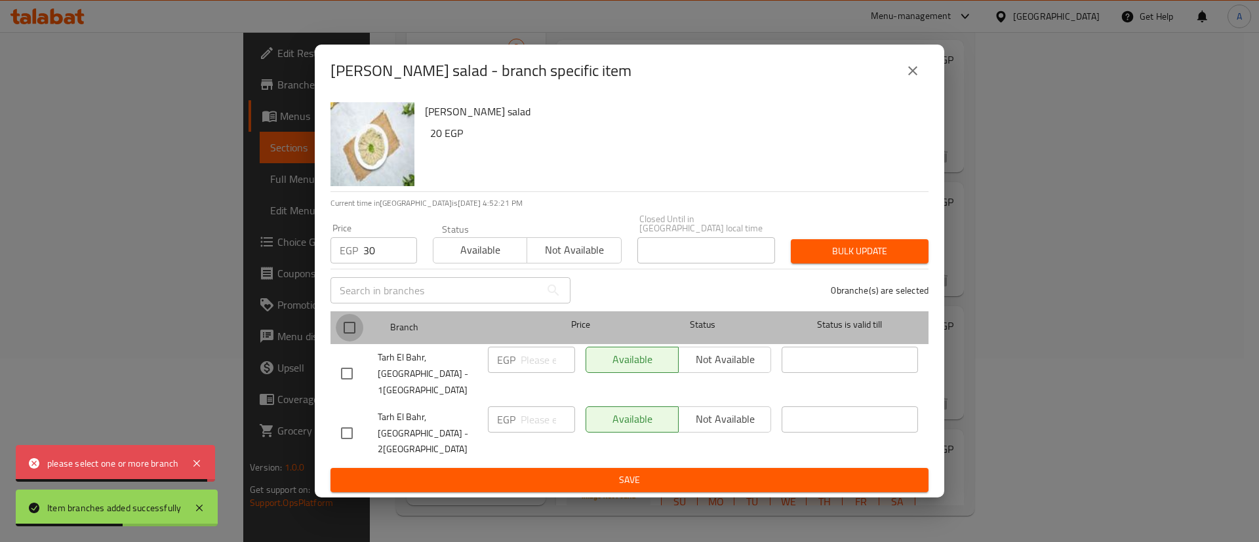
click at [356, 342] on input "checkbox" at bounding box center [350, 328] width 28 height 28
checkbox input "true"
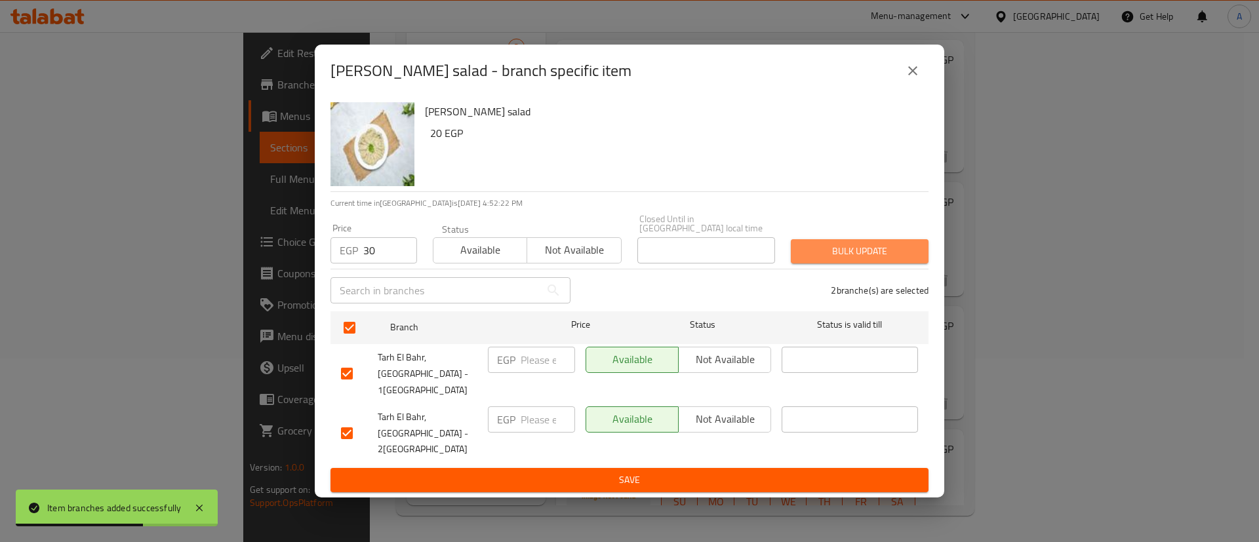
click at [873, 260] on span "Bulk update" at bounding box center [859, 251] width 117 height 16
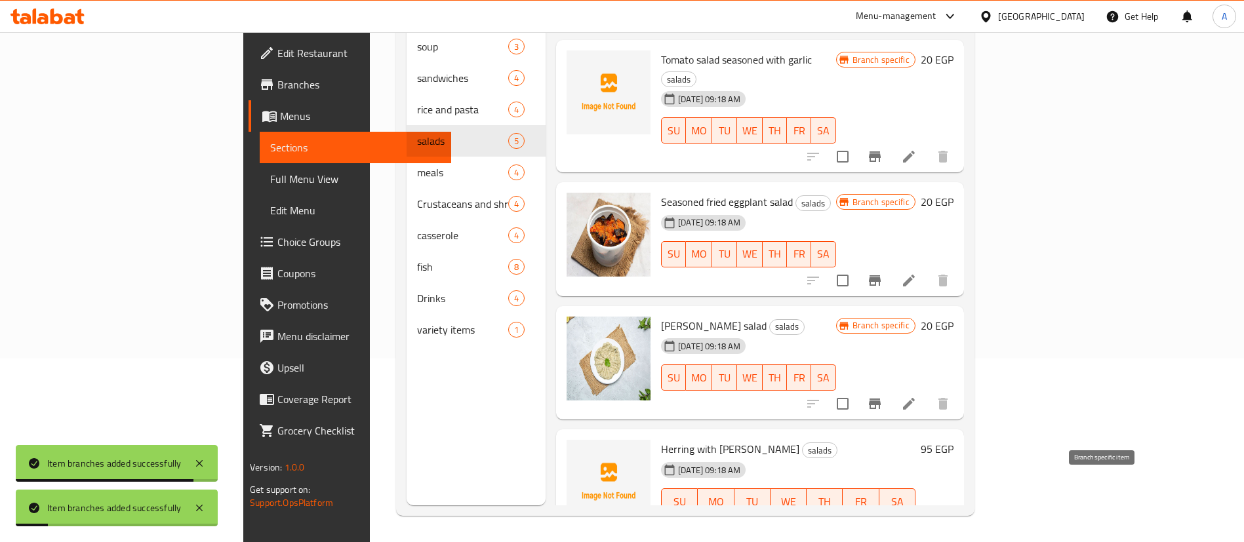
click at [880, 523] on icon "Branch-specific-item" at bounding box center [875, 528] width 12 height 10
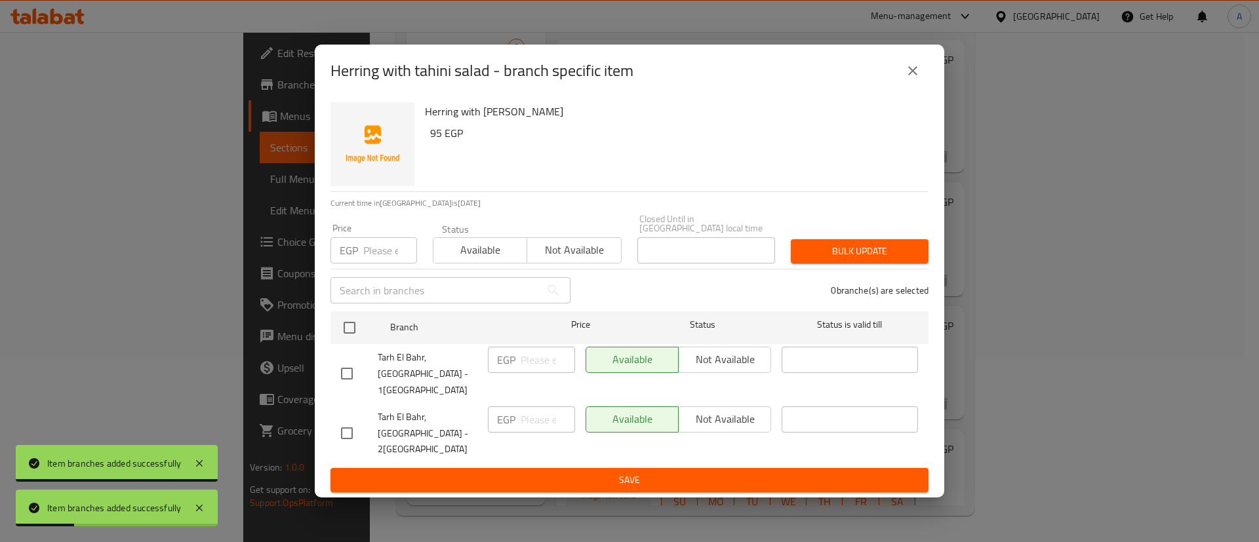
click at [385, 260] on input "number" at bounding box center [390, 250] width 54 height 26
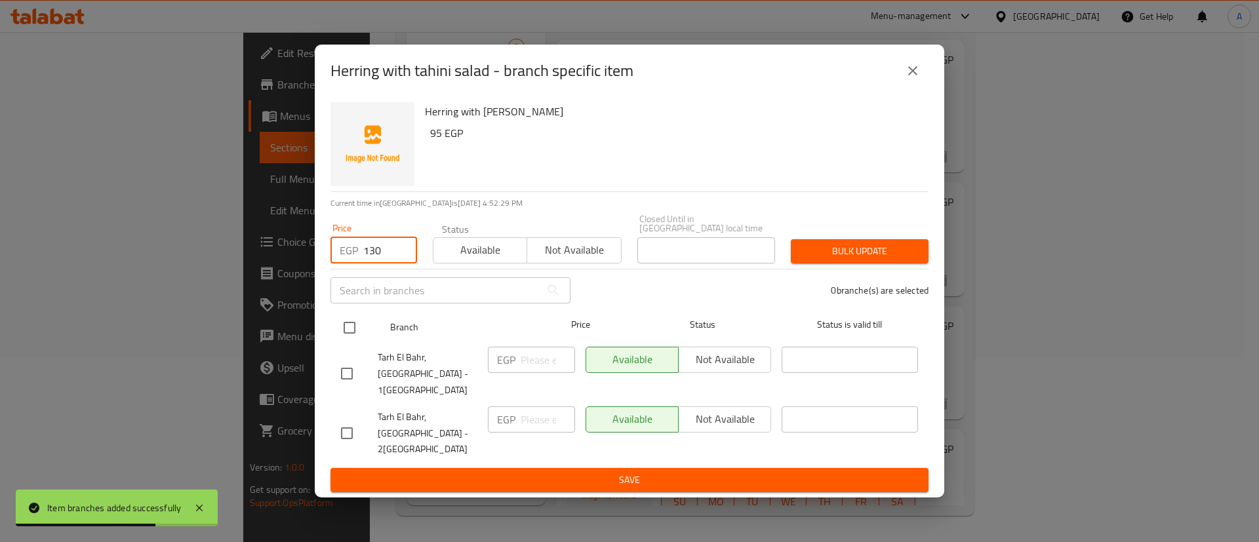
type input "130"
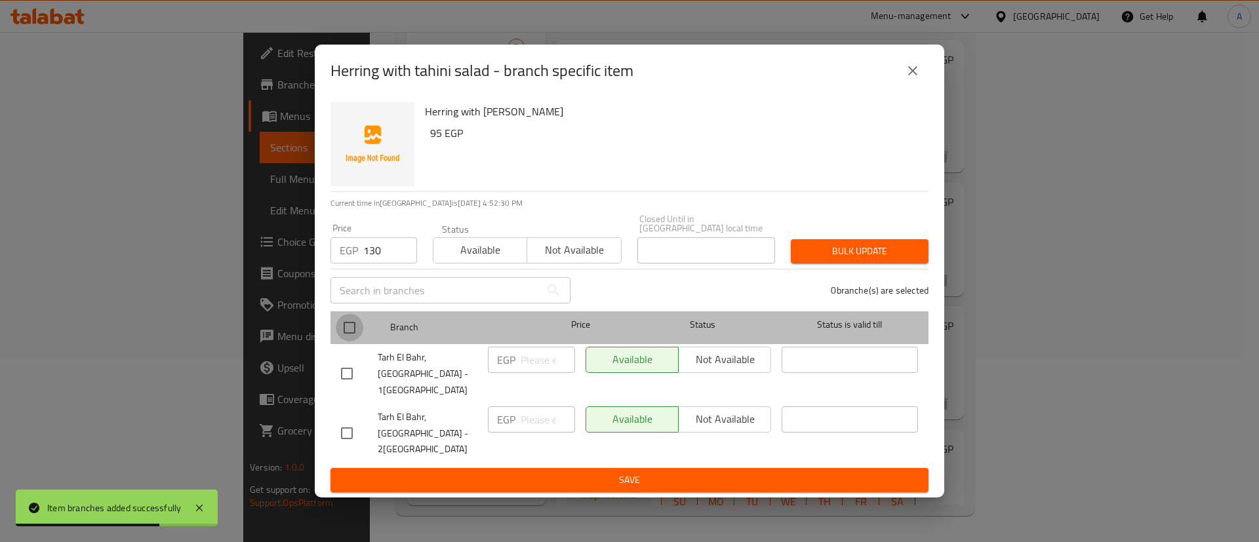
click at [350, 342] on input "checkbox" at bounding box center [350, 328] width 28 height 28
checkbox input "true"
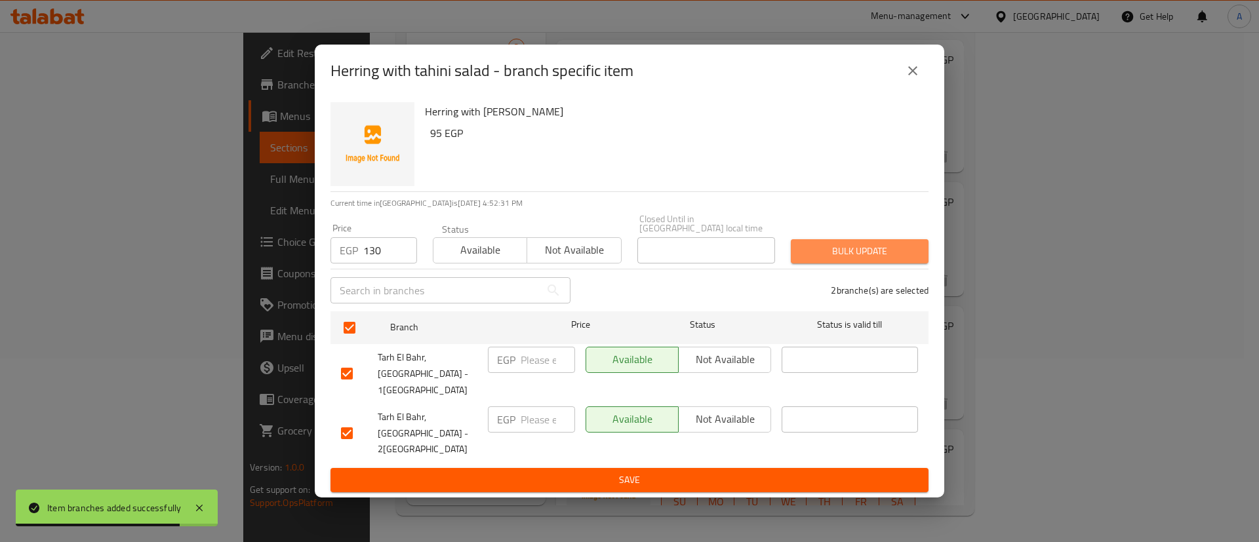
click at [864, 253] on button "Bulk update" at bounding box center [860, 251] width 138 height 24
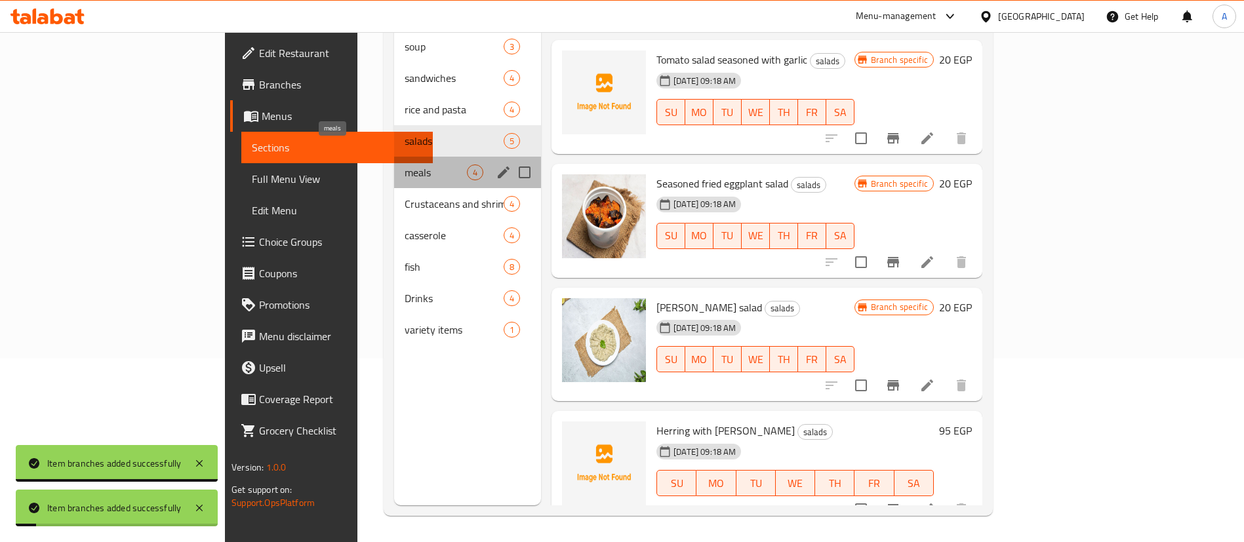
click at [405, 165] on span "meals" at bounding box center [436, 173] width 62 height 16
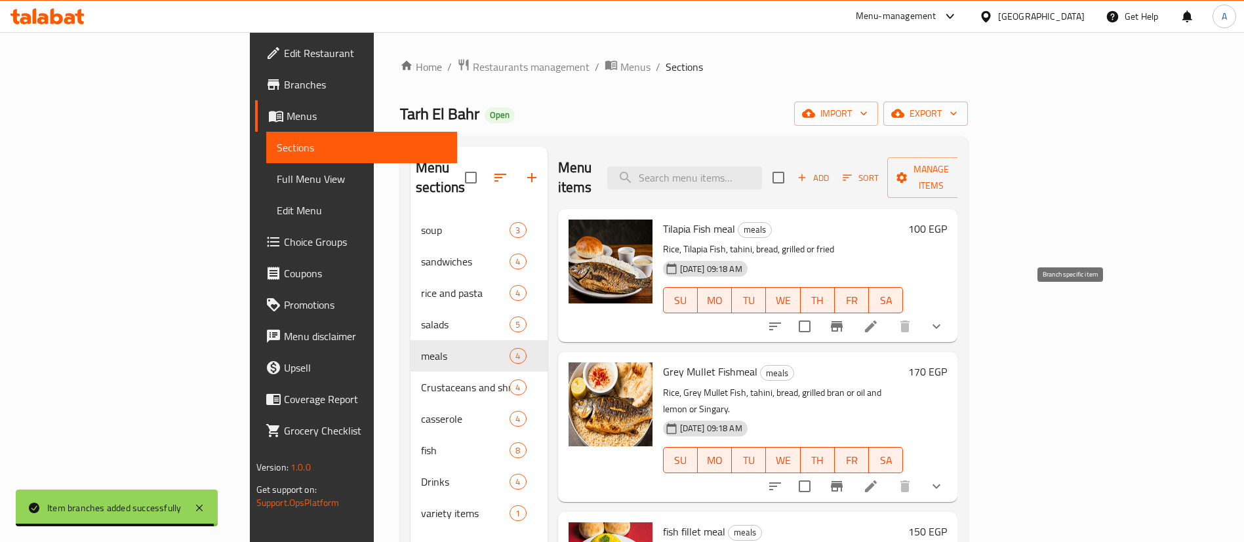
click at [844, 319] on icon "Branch-specific-item" at bounding box center [837, 327] width 16 height 16
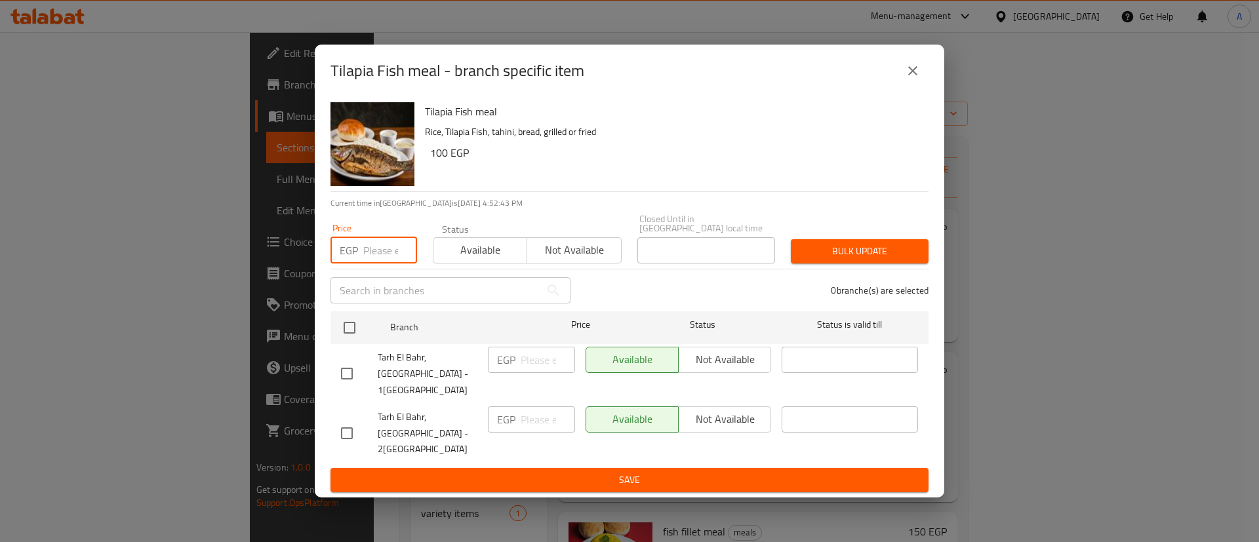
click at [379, 258] on input "number" at bounding box center [390, 250] width 54 height 26
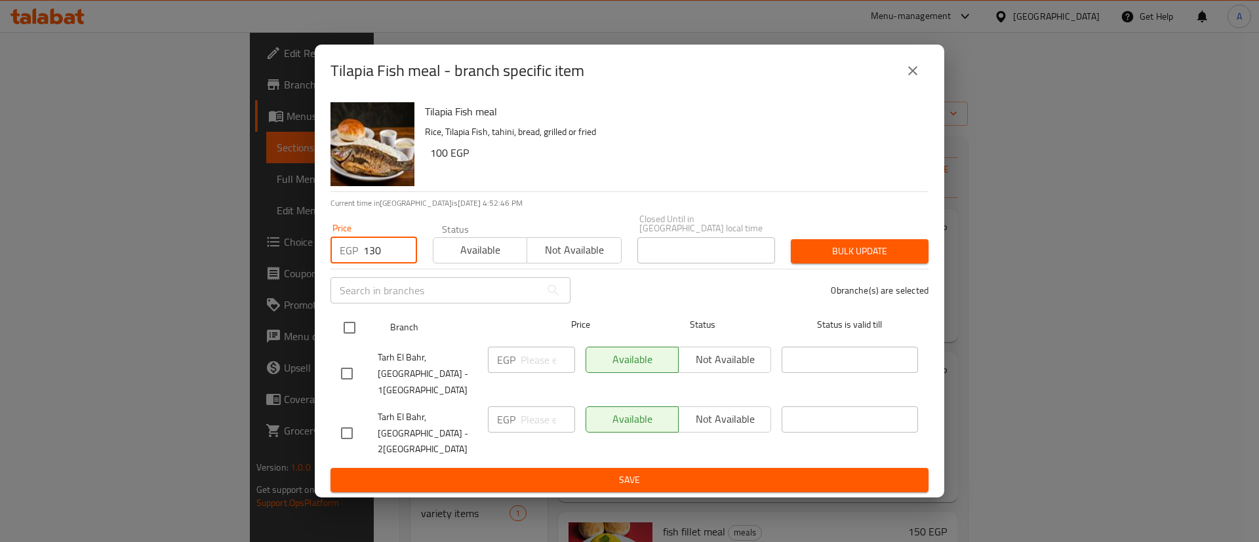
type input "130"
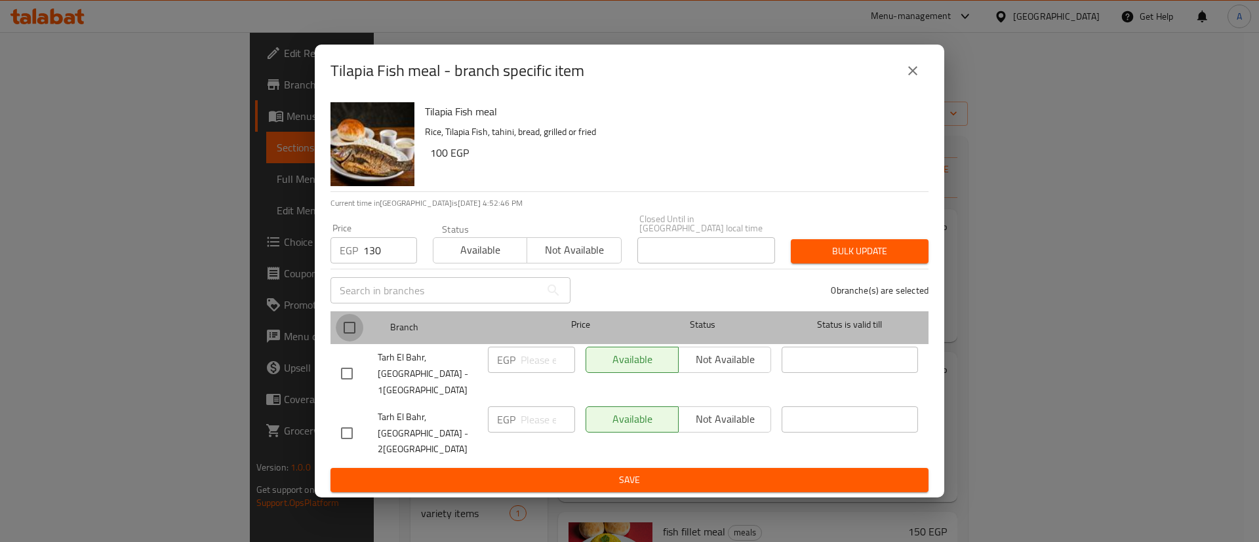
click at [353, 342] on input "checkbox" at bounding box center [350, 328] width 28 height 28
checkbox input "true"
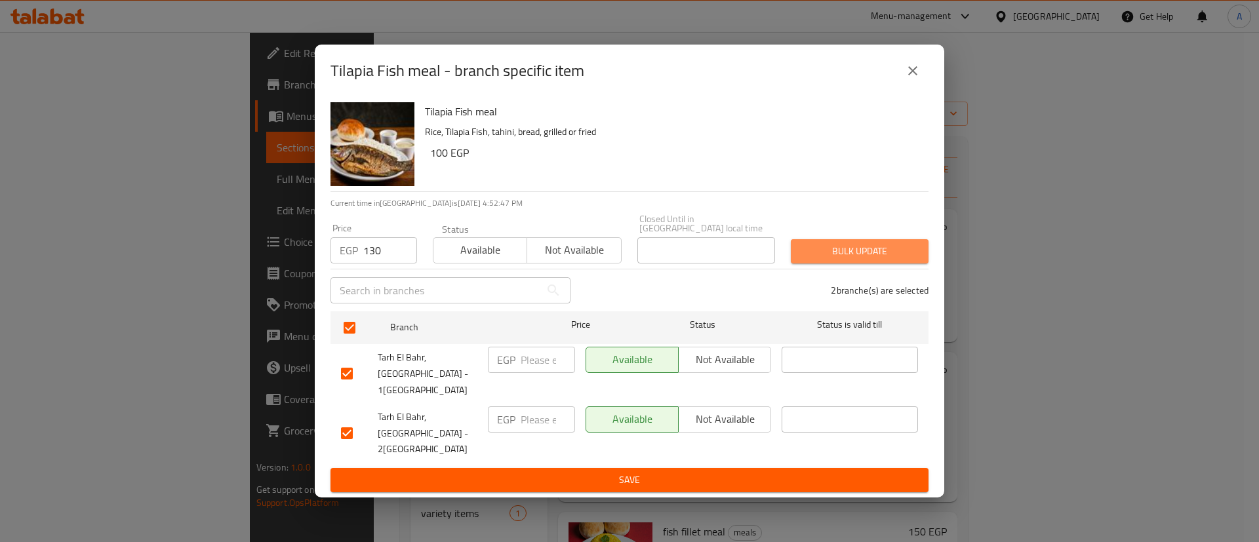
click at [870, 260] on span "Bulk update" at bounding box center [859, 251] width 117 height 16
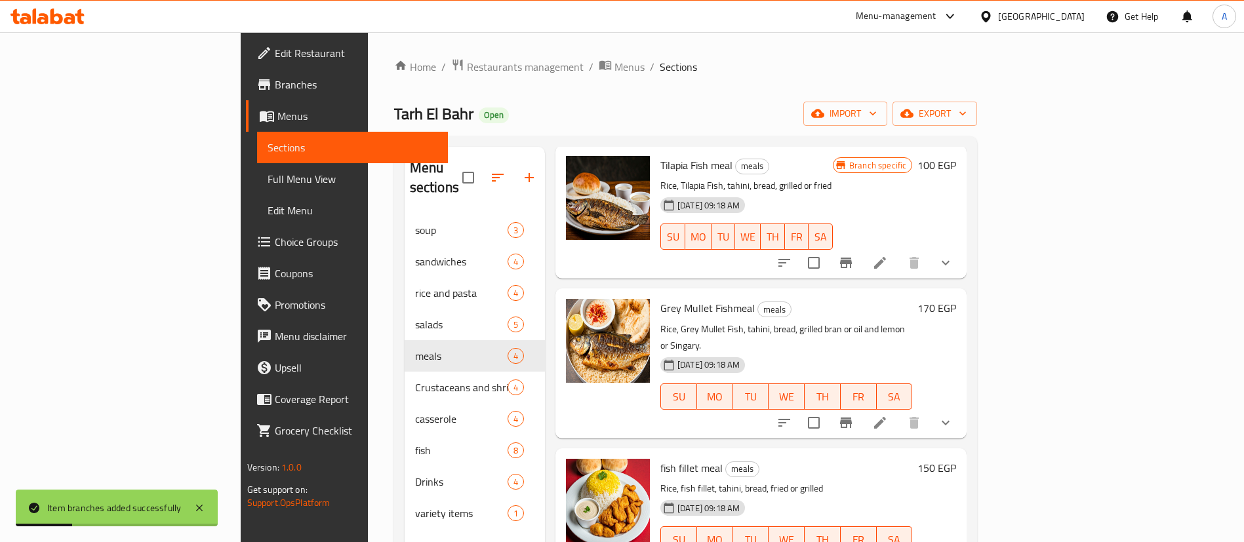
scroll to position [61, 0]
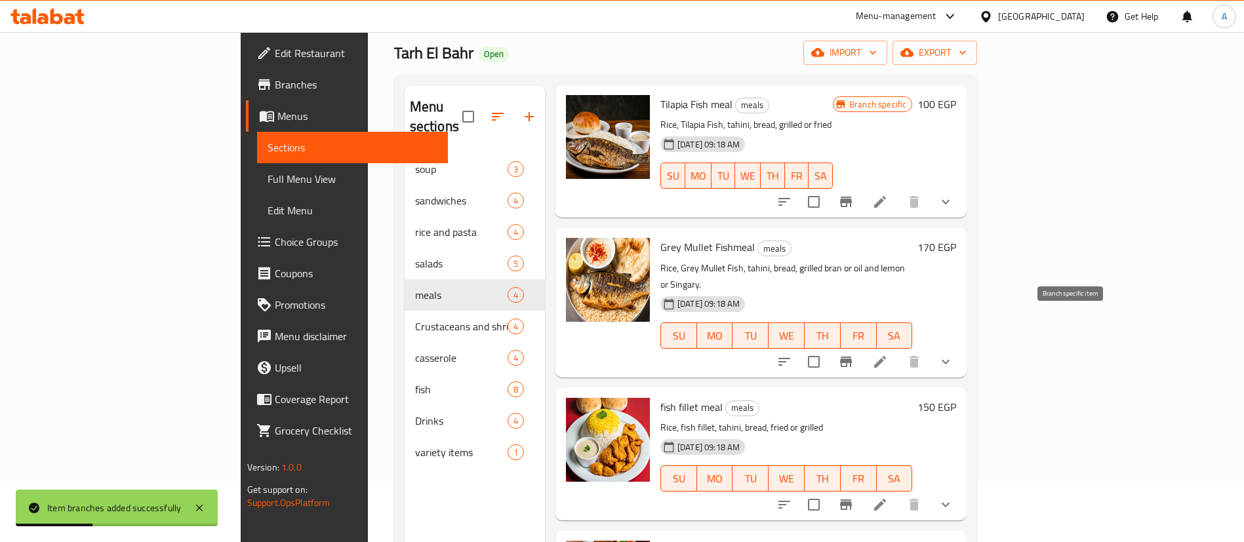
click at [852, 357] on icon "Branch-specific-item" at bounding box center [846, 362] width 12 height 10
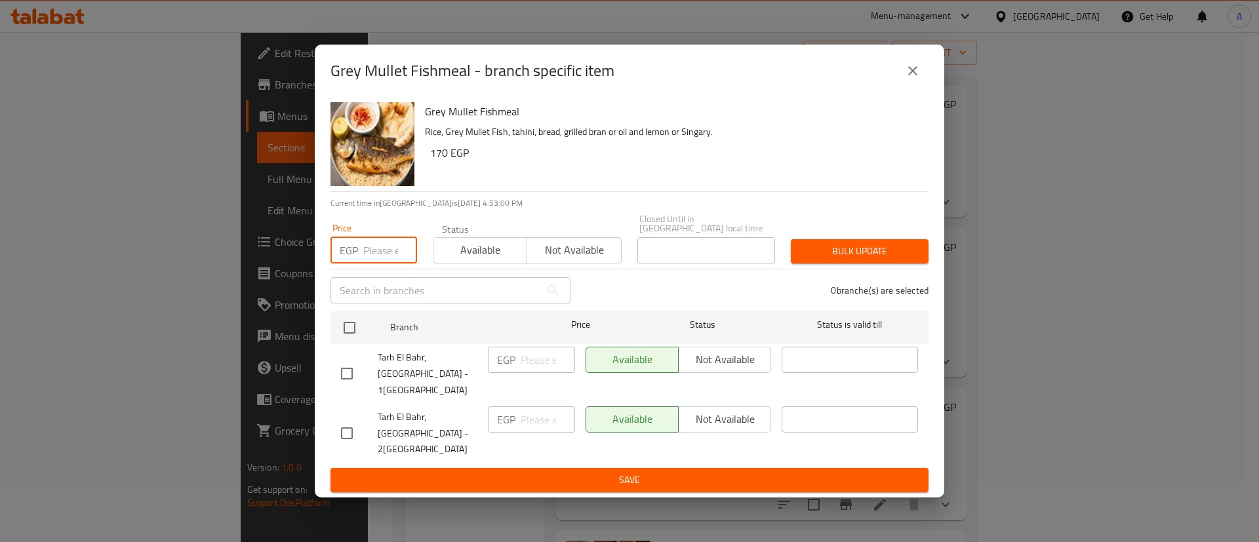
click at [374, 260] on input "number" at bounding box center [390, 250] width 54 height 26
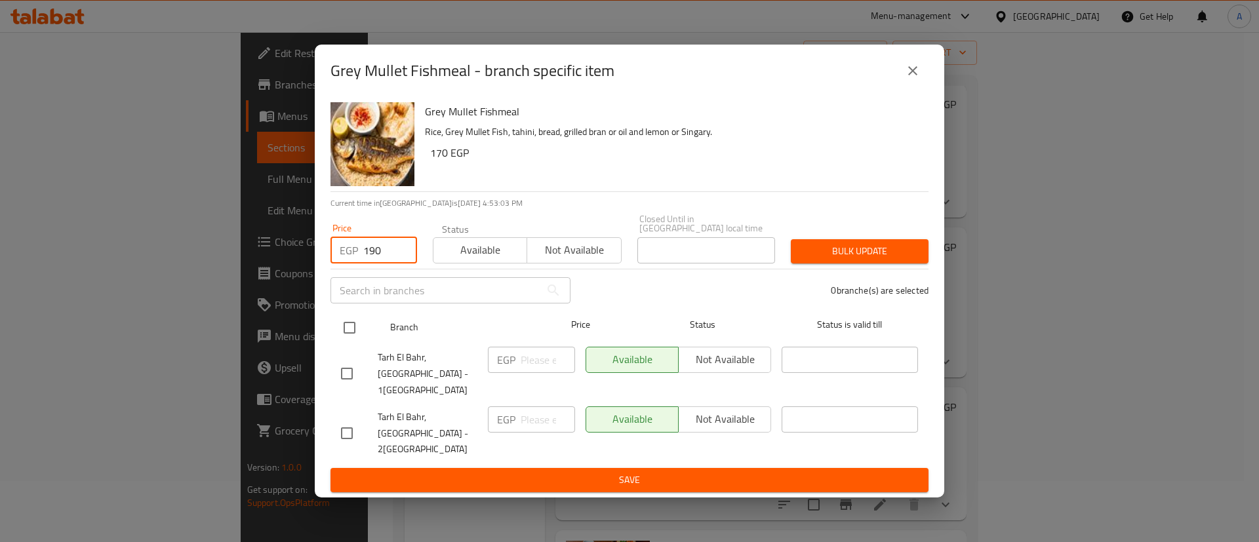
type input "190"
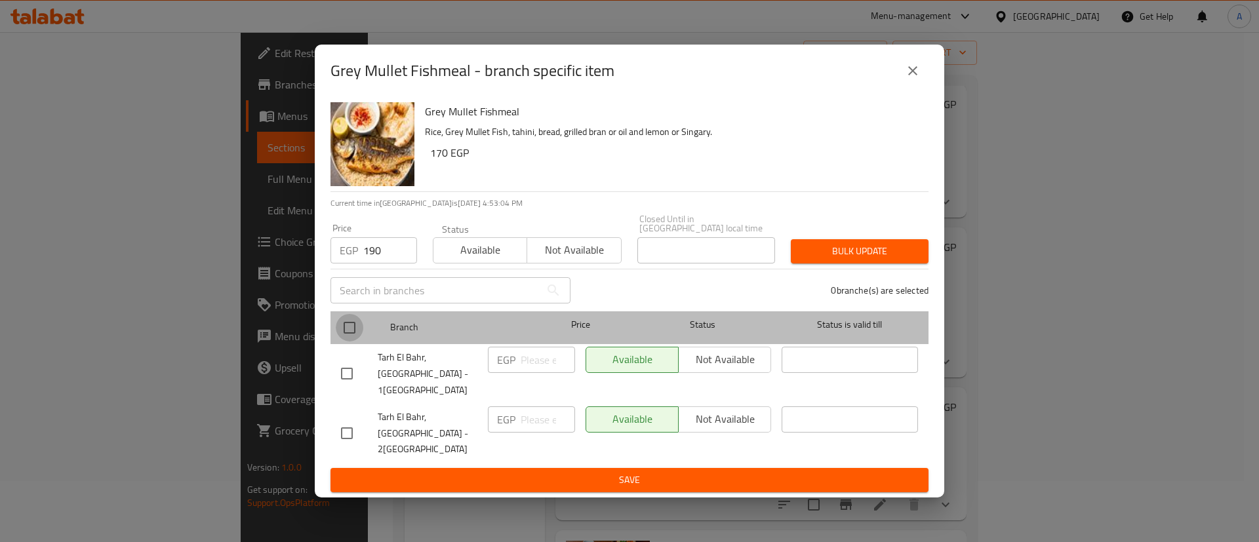
click at [349, 334] on input "checkbox" at bounding box center [350, 328] width 28 height 28
checkbox input "true"
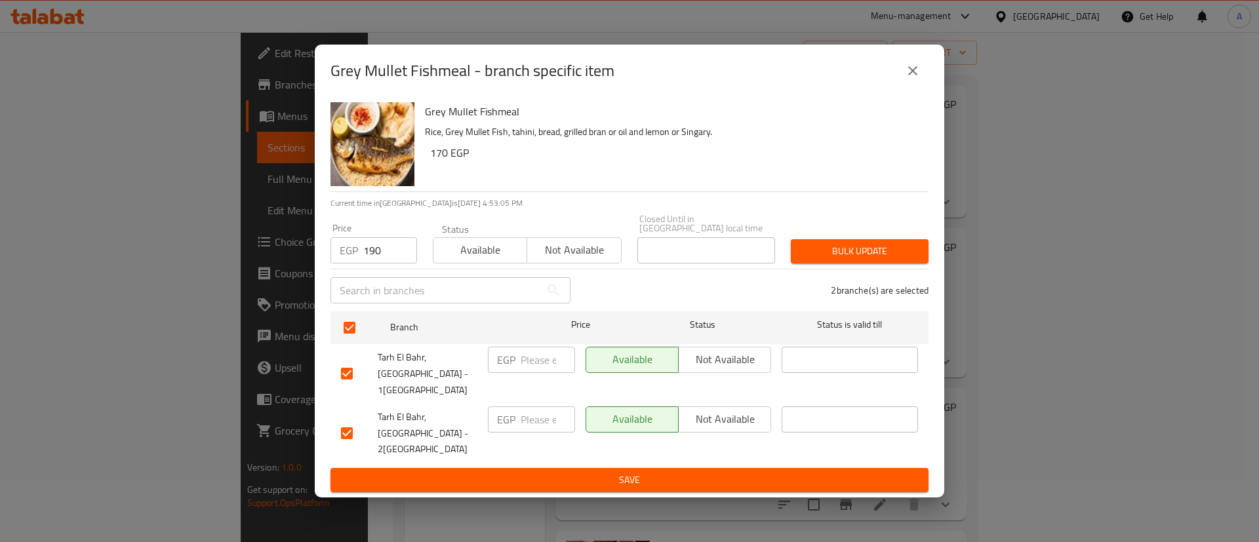
click at [844, 260] on span "Bulk update" at bounding box center [859, 251] width 117 height 16
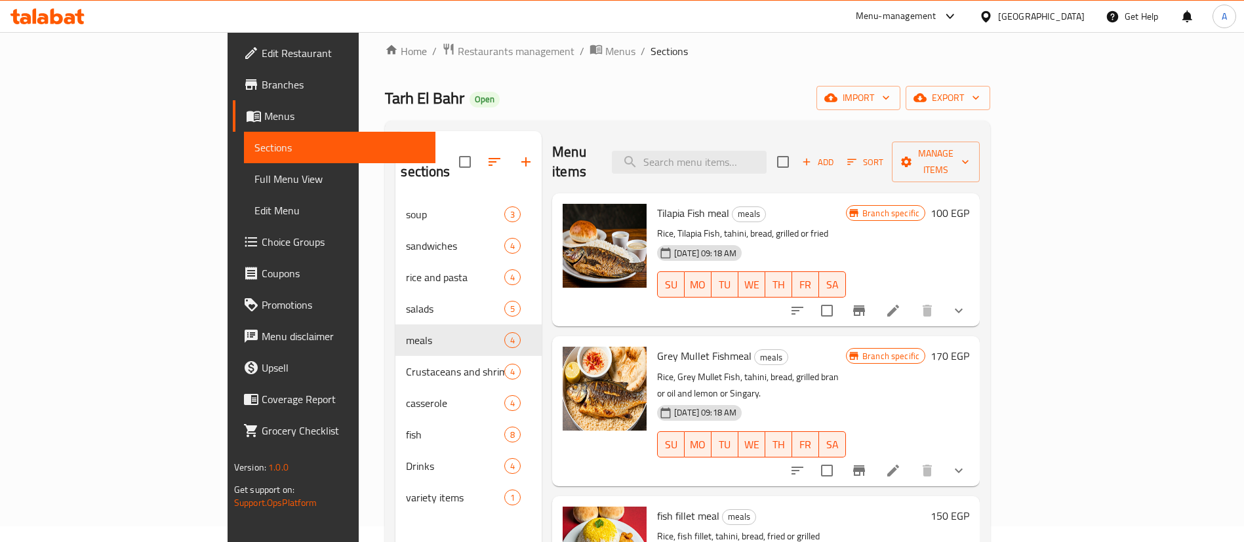
scroll to position [184, 0]
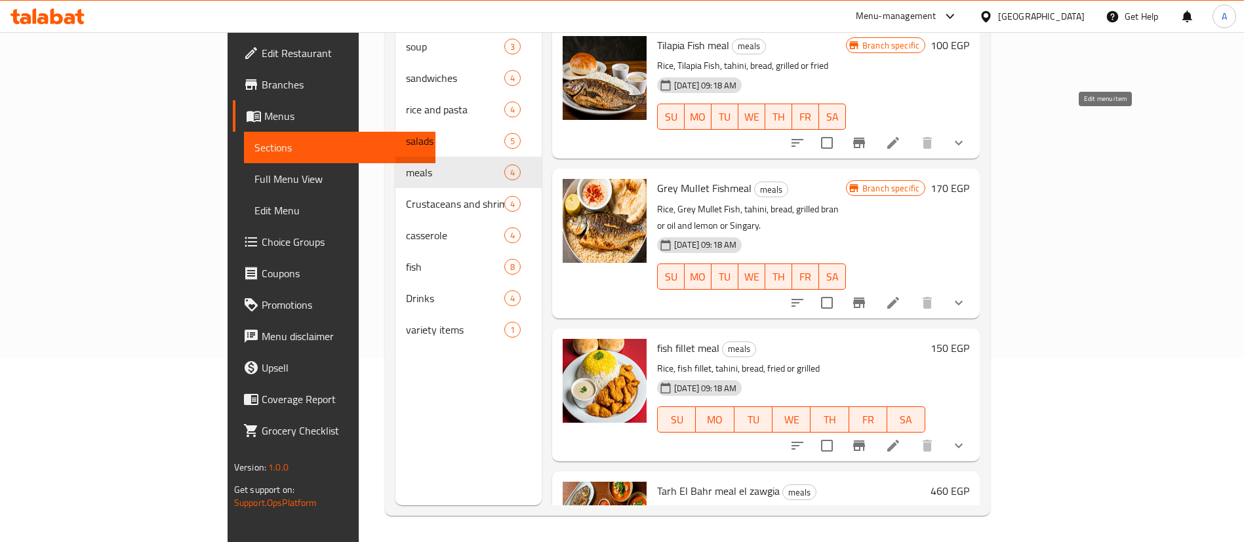
click at [899, 137] on icon at bounding box center [893, 143] width 12 height 12
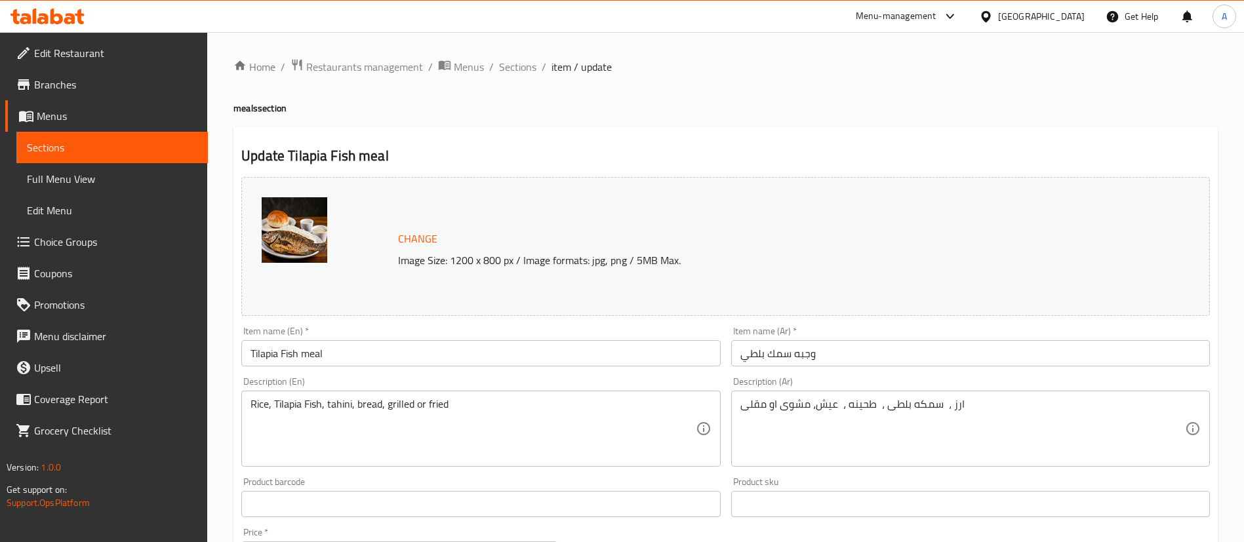
click at [127, 140] on span "Sections" at bounding box center [112, 148] width 170 height 16
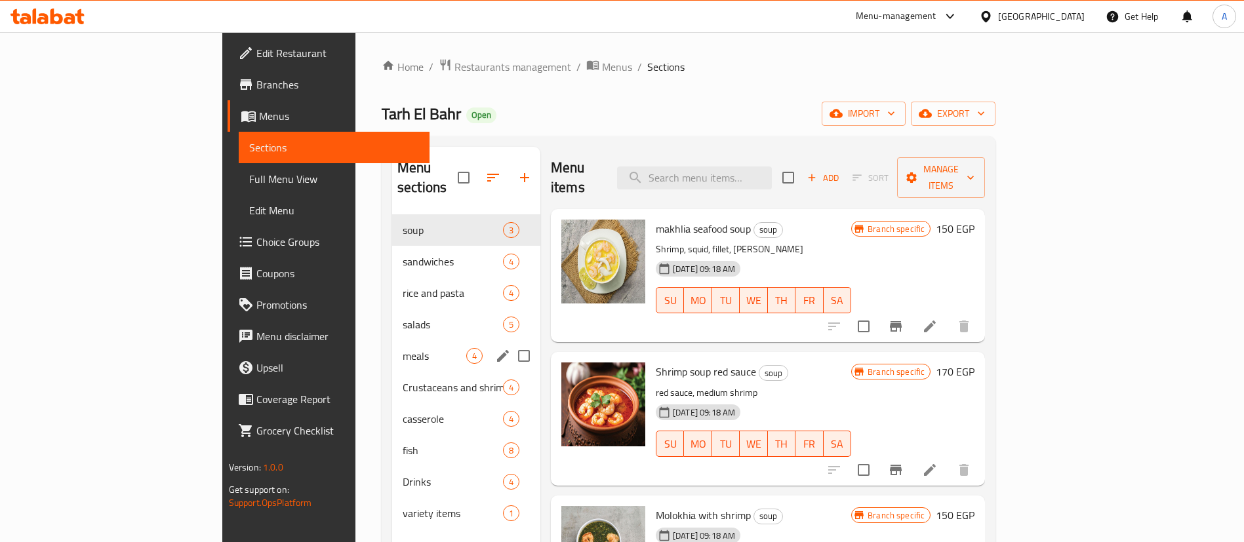
click at [392, 340] on div "meals 4" at bounding box center [466, 355] width 148 height 31
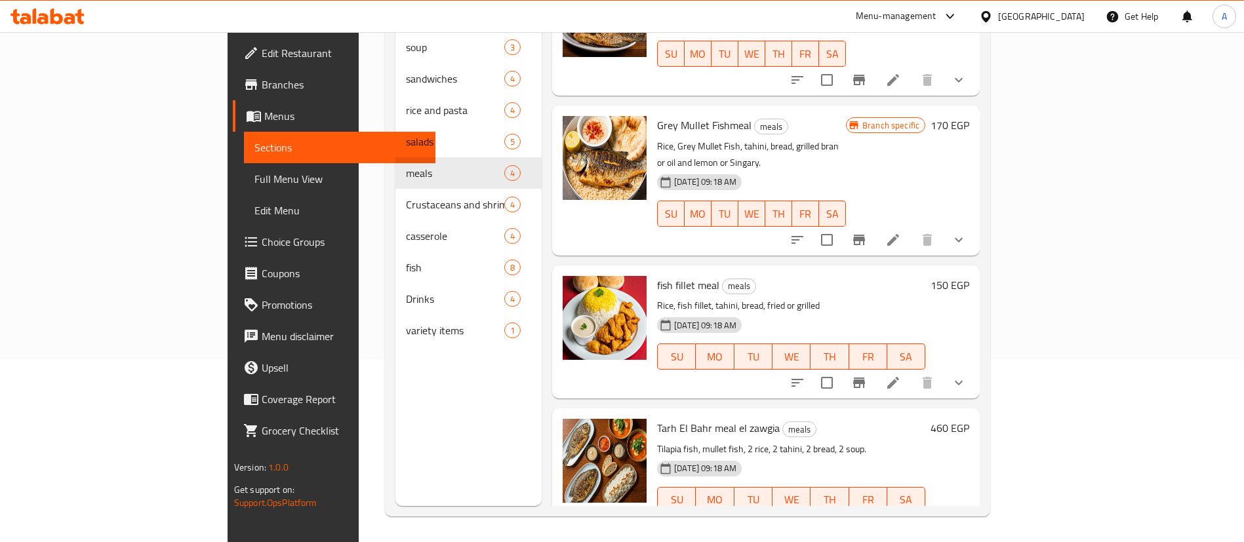
scroll to position [184, 0]
click at [898, 518] on icon "Branch-specific-item" at bounding box center [890, 526] width 16 height 16
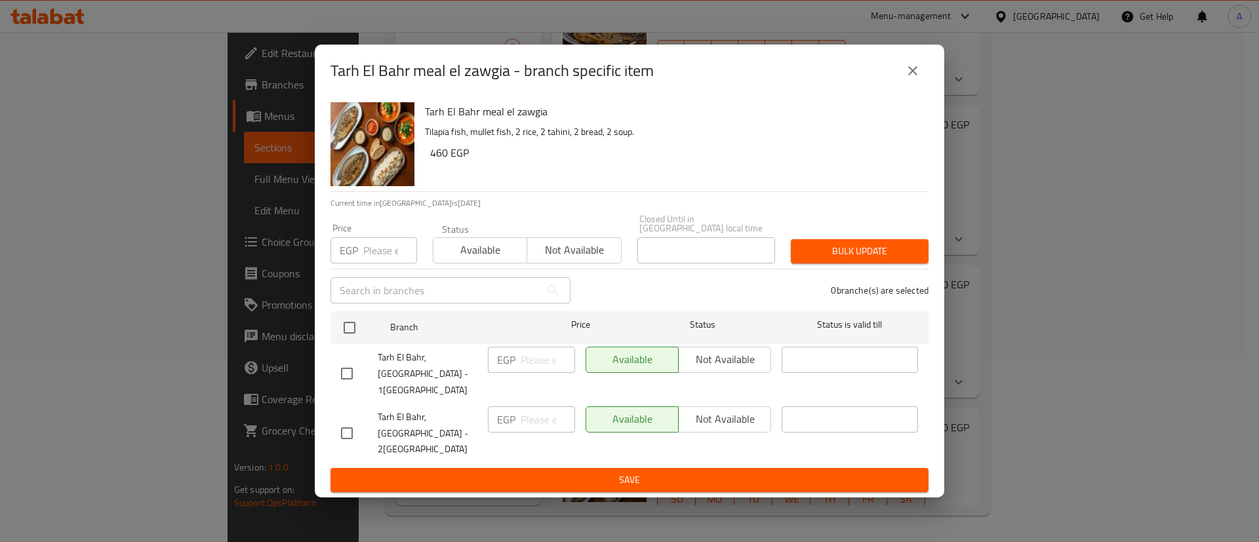
click at [377, 264] on input "number" at bounding box center [390, 250] width 54 height 26
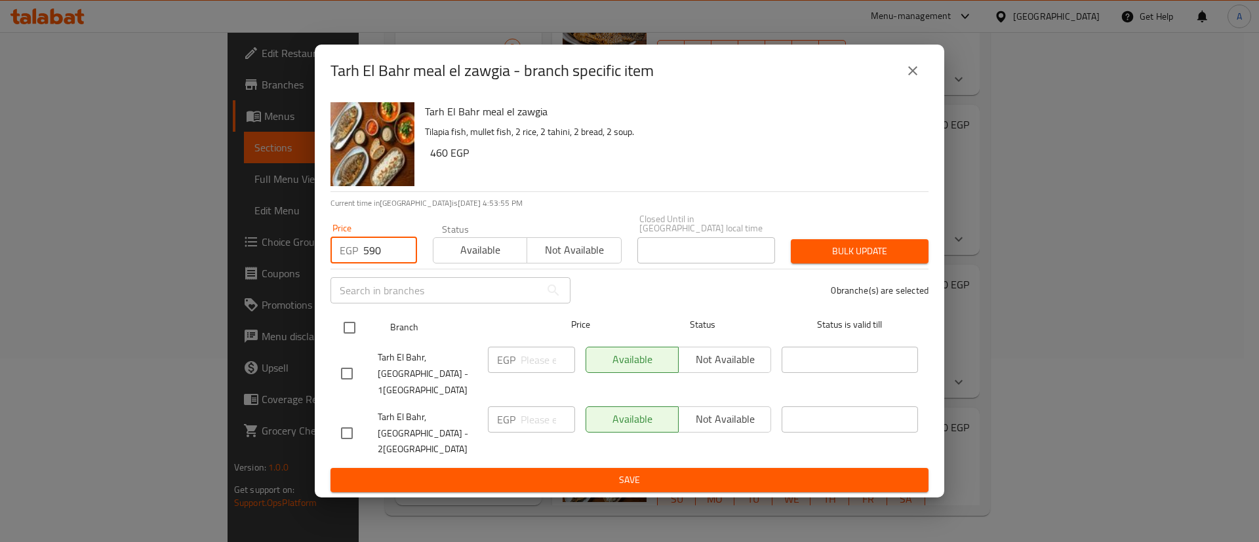
type input "590"
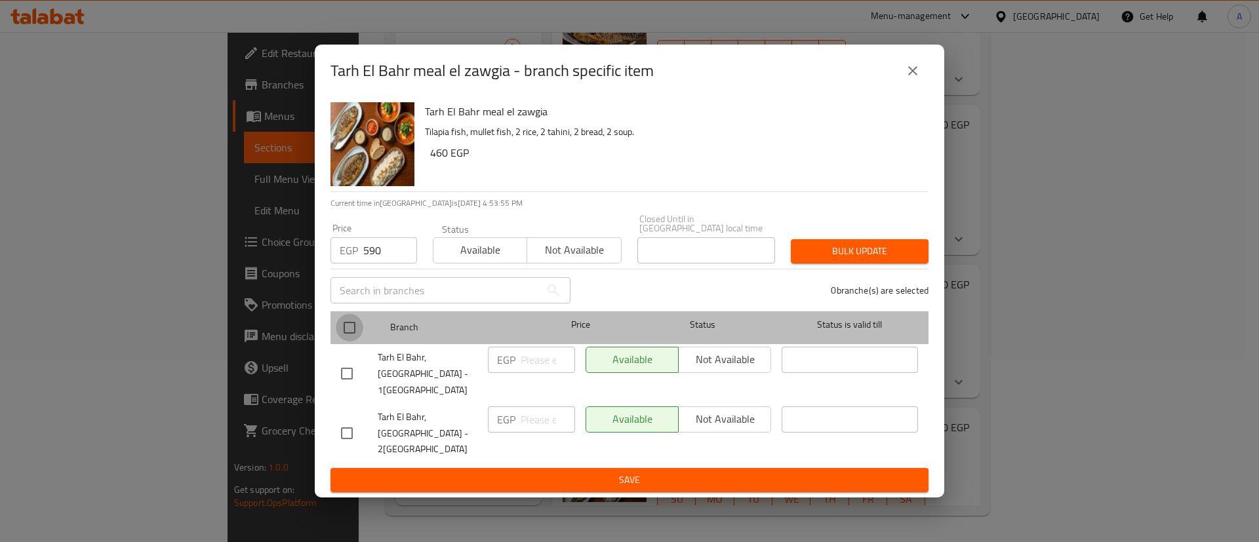
click at [351, 342] on input "checkbox" at bounding box center [350, 328] width 28 height 28
checkbox input "true"
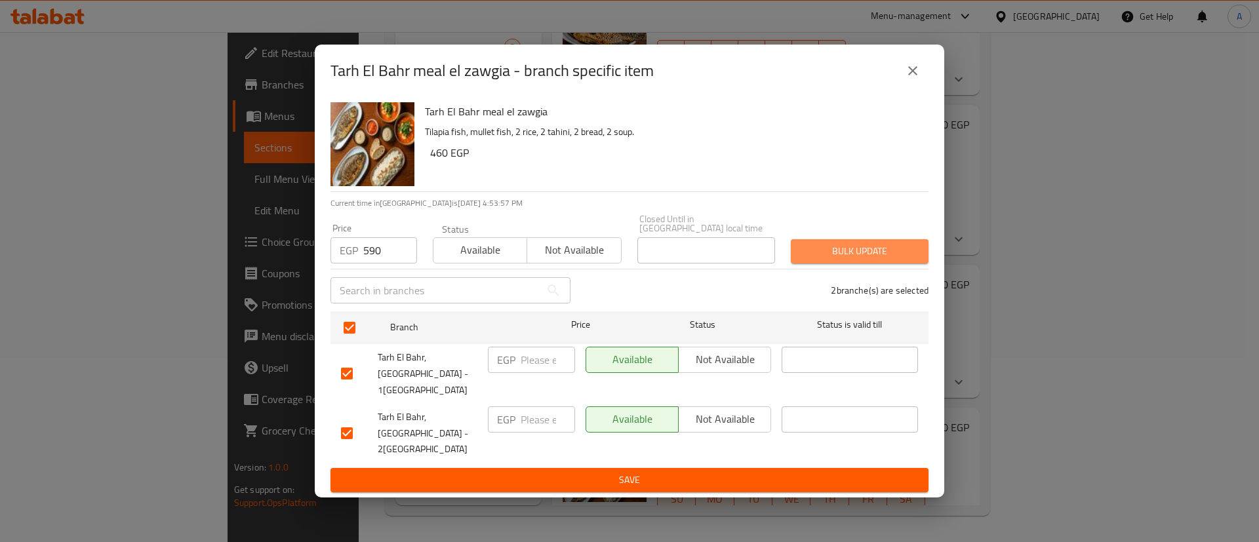
click at [841, 260] on span "Bulk update" at bounding box center [859, 251] width 117 height 16
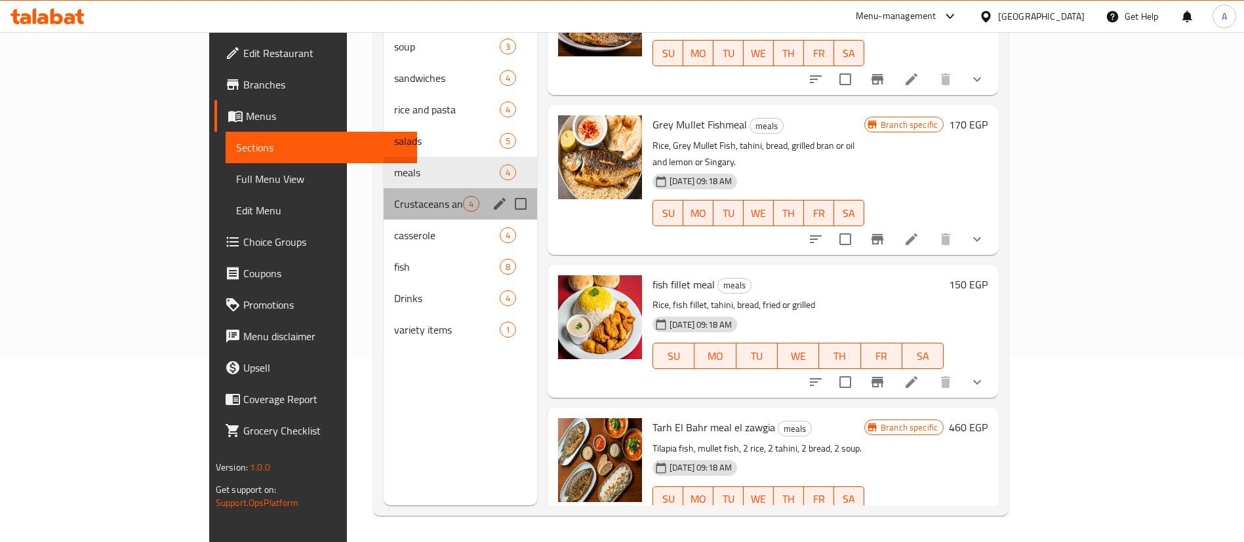
click at [384, 193] on div "Crustaceans and shrimp 4" at bounding box center [460, 203] width 153 height 31
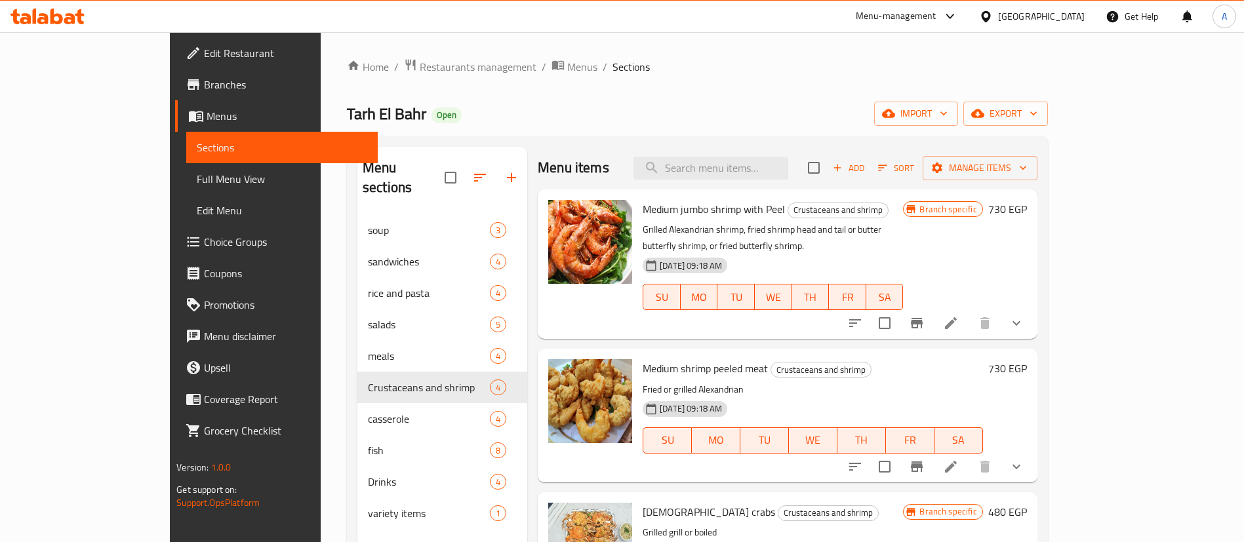
scroll to position [1, 0]
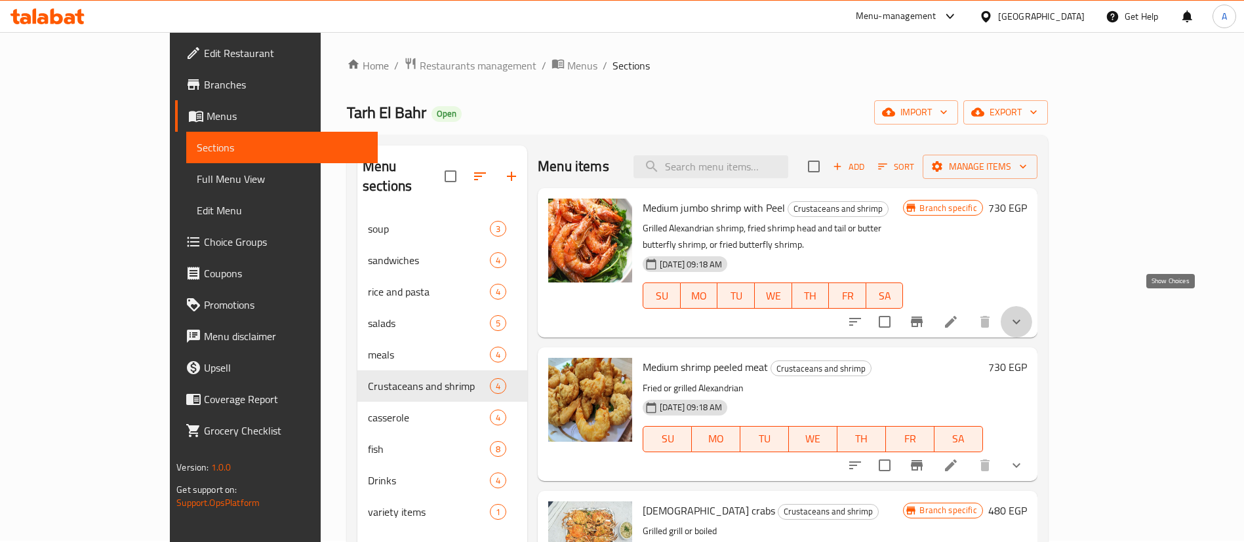
click at [1024, 314] on icon "show more" at bounding box center [1016, 322] width 16 height 16
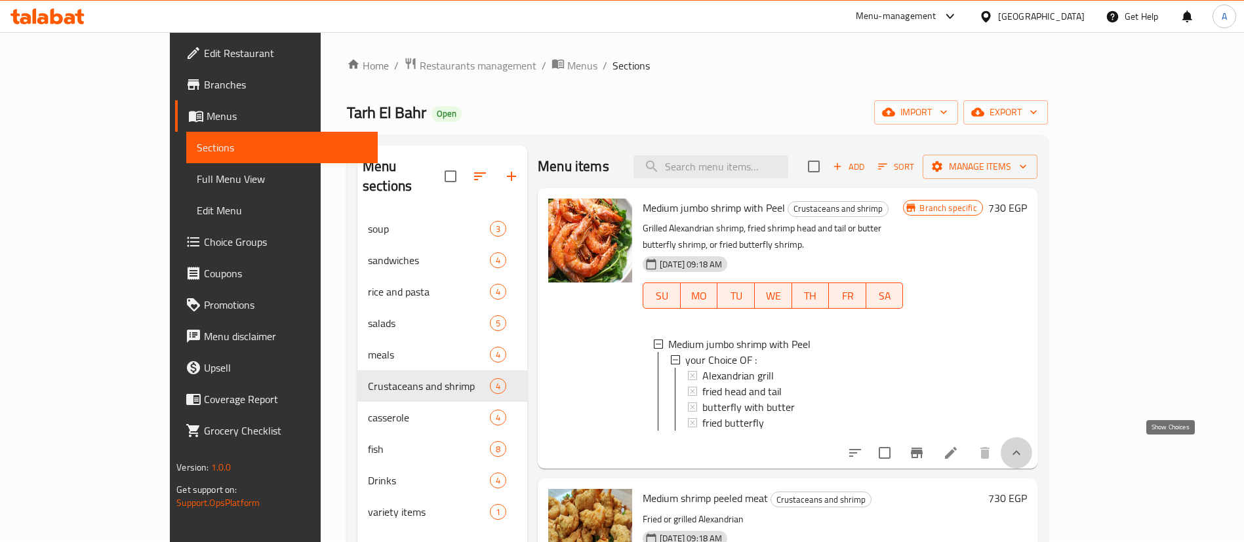
click at [1024, 449] on icon "show more" at bounding box center [1016, 453] width 16 height 16
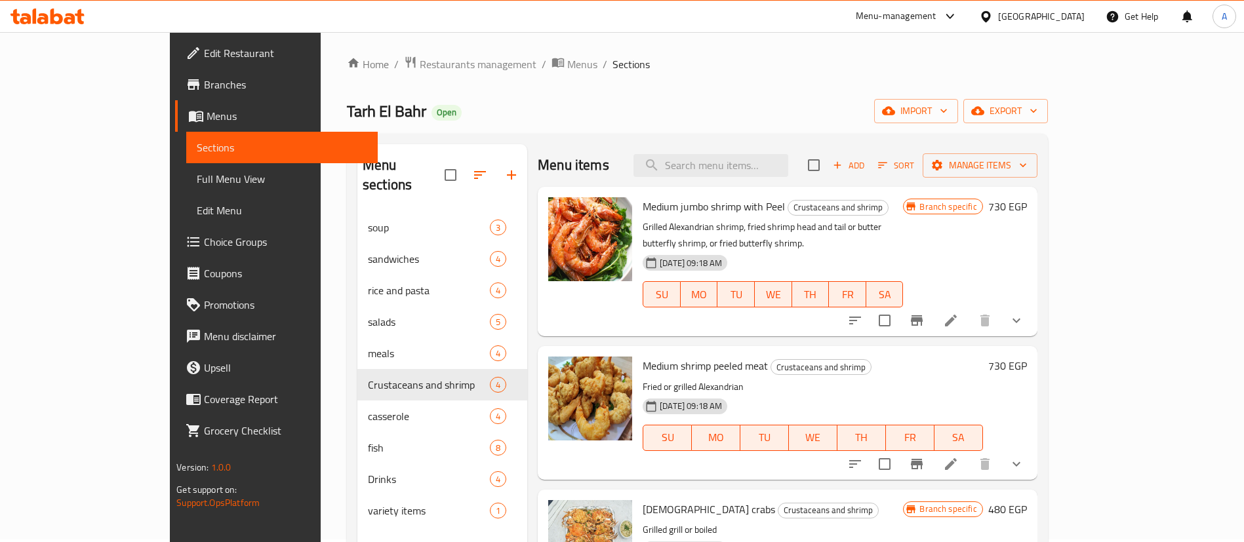
scroll to position [0, 0]
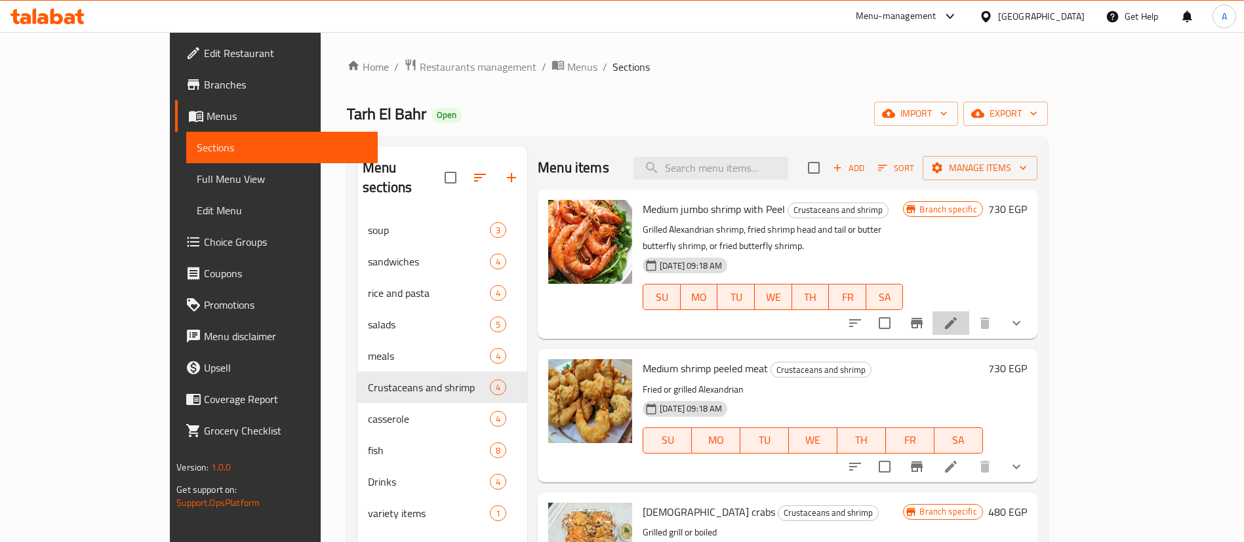
click at [958, 315] on icon at bounding box center [951, 323] width 16 height 16
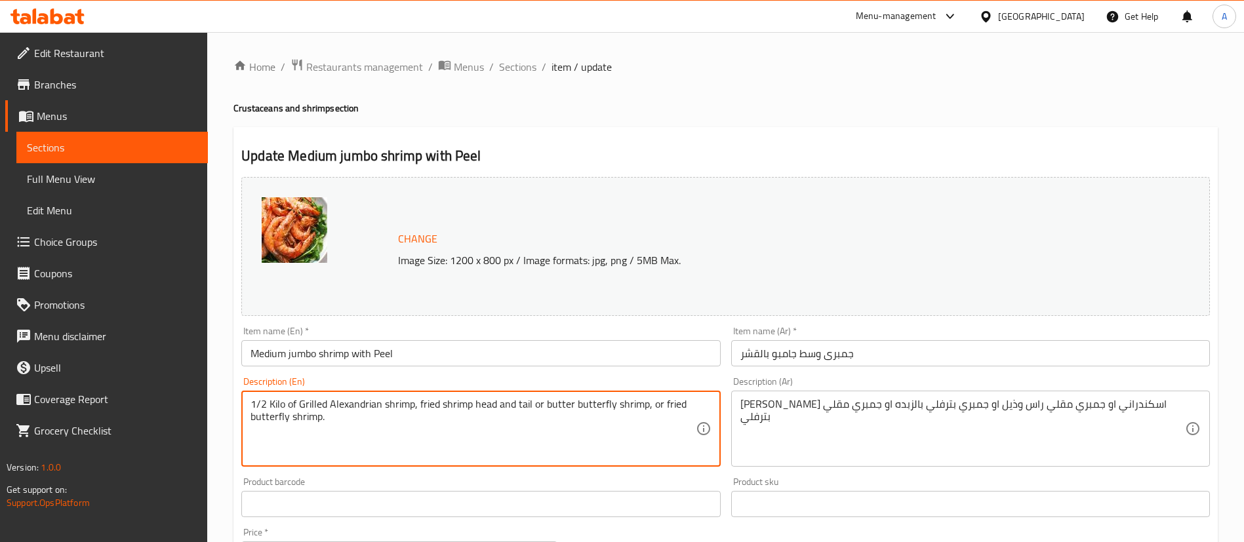
type textarea "1/2 Kilo of Grilled Alexandrian shrimp, fried shrimp head and tail or butter bu…"
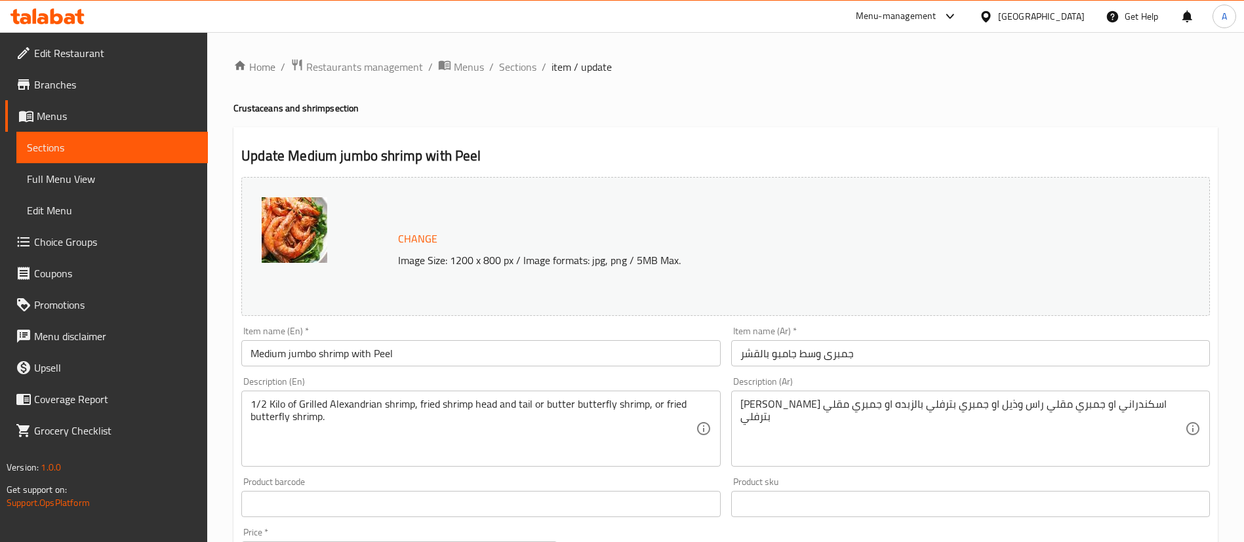
click at [737, 403] on div "جمبري مشوي اسكندراني او جمبري مقلي راس وذيل او جمبري بترفلي بالزبده او جمبري مق…" at bounding box center [970, 429] width 479 height 76
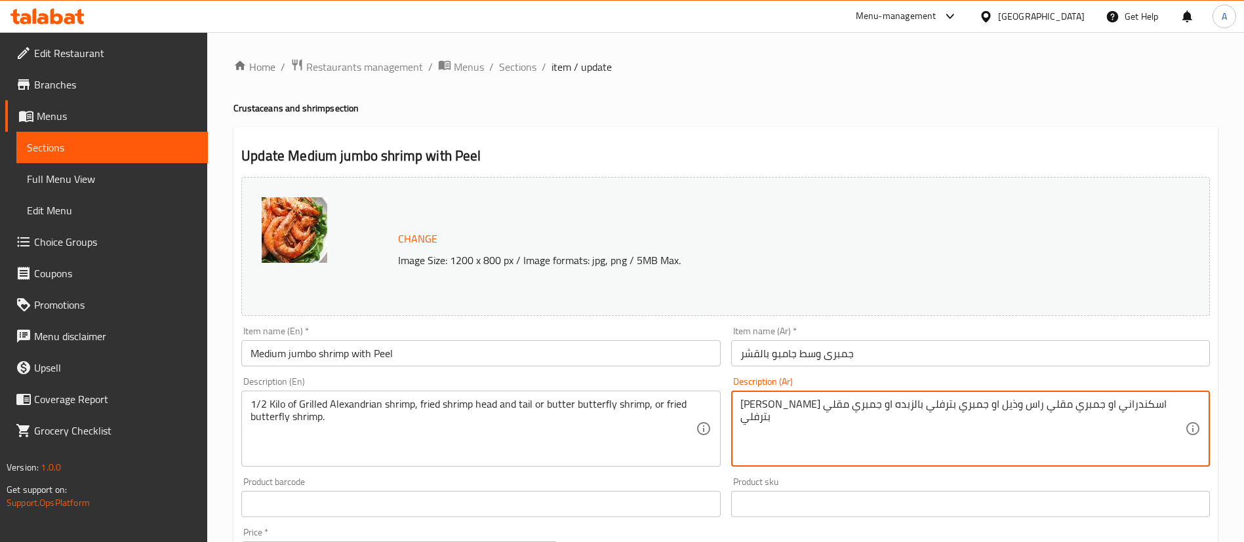
paste textarea "نصف كيلو"
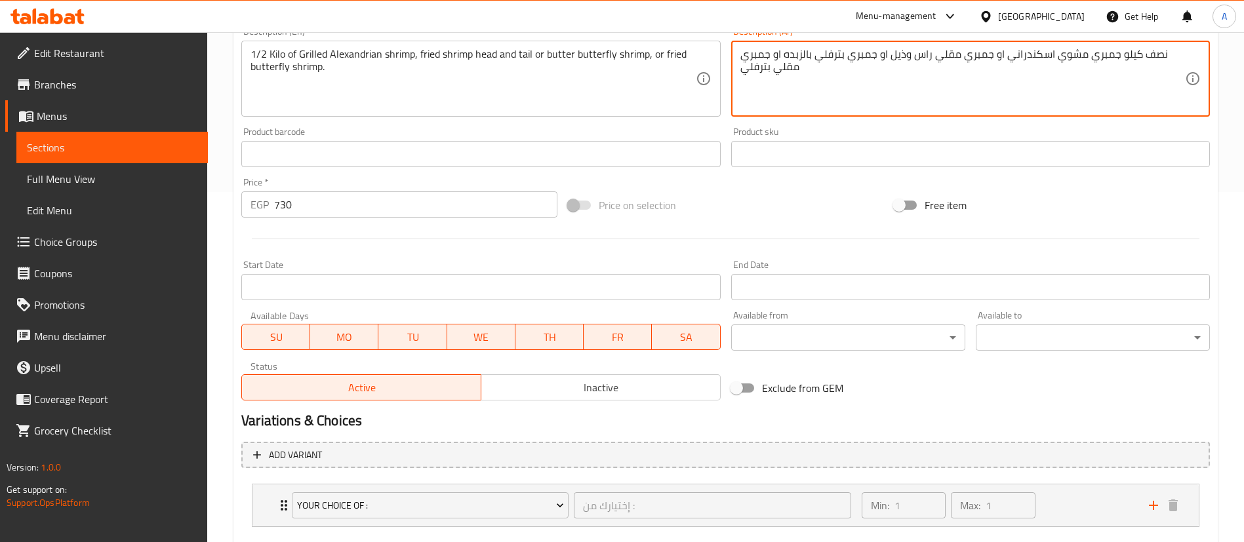
scroll to position [425, 0]
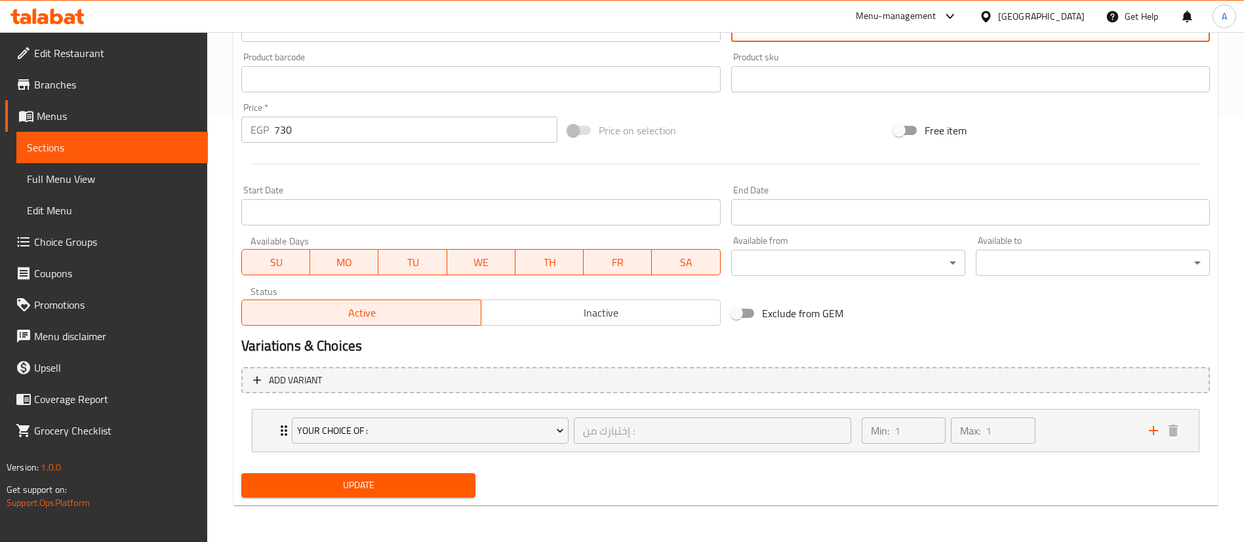
type textarea "نصف كيلو جمبري مشوي اسكندراني او جمبري مقلي راس وذيل او جمبري بترفلي بالزبده او…"
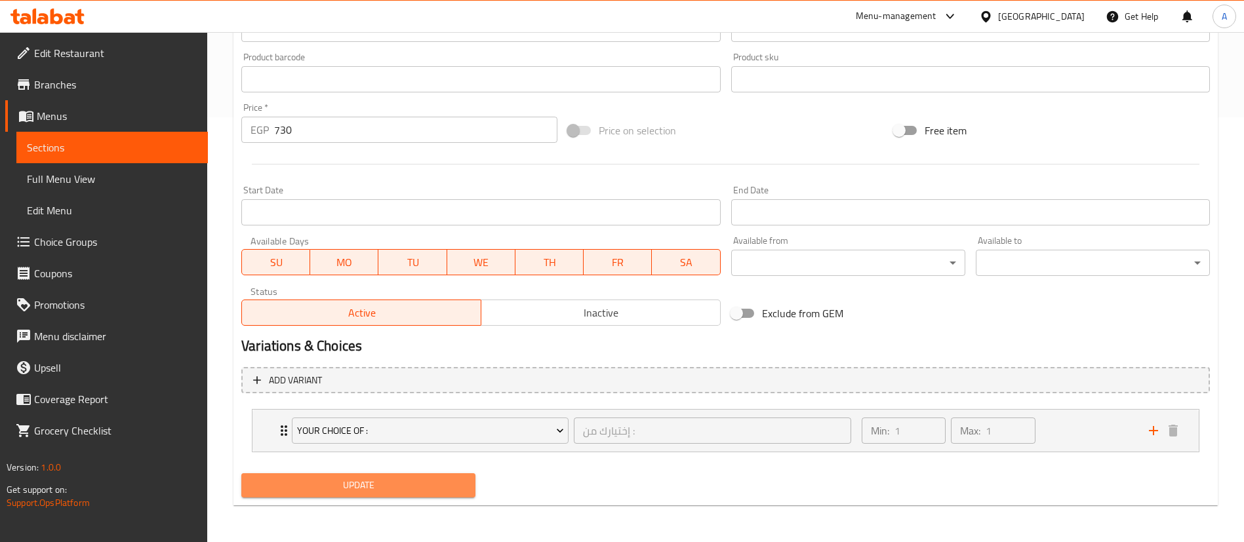
click at [413, 485] on span "Update" at bounding box center [358, 485] width 213 height 16
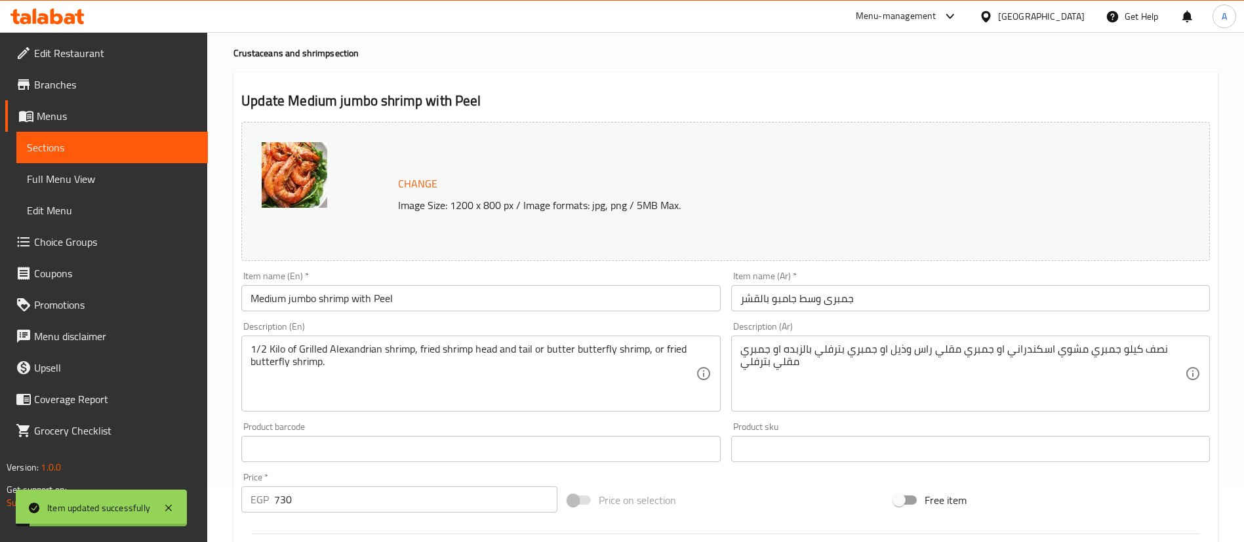
scroll to position [52, 0]
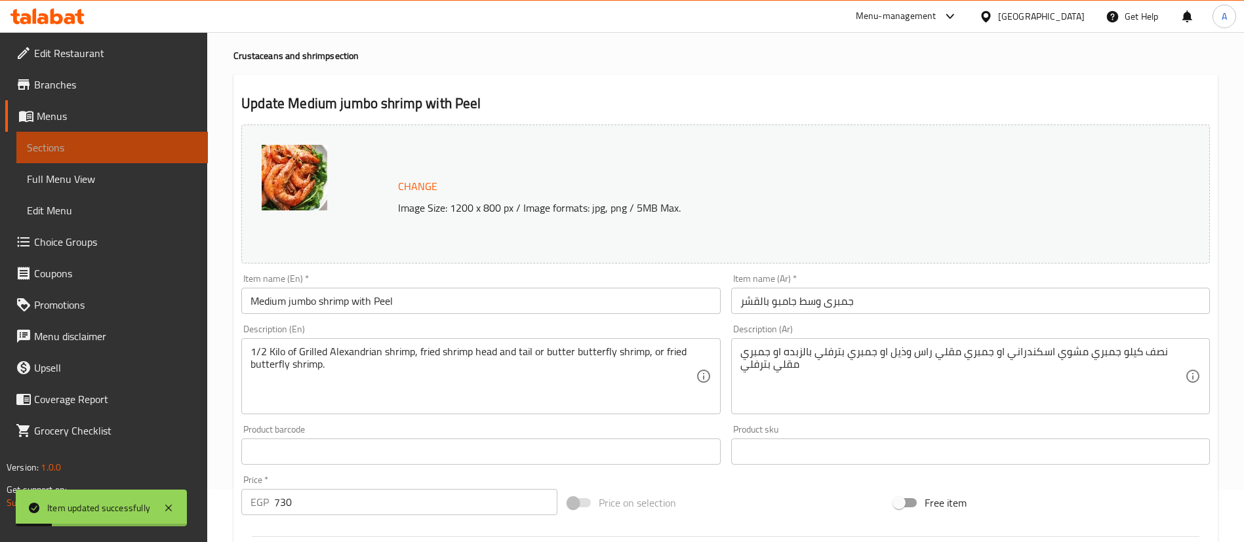
click at [44, 151] on span "Sections" at bounding box center [112, 148] width 170 height 16
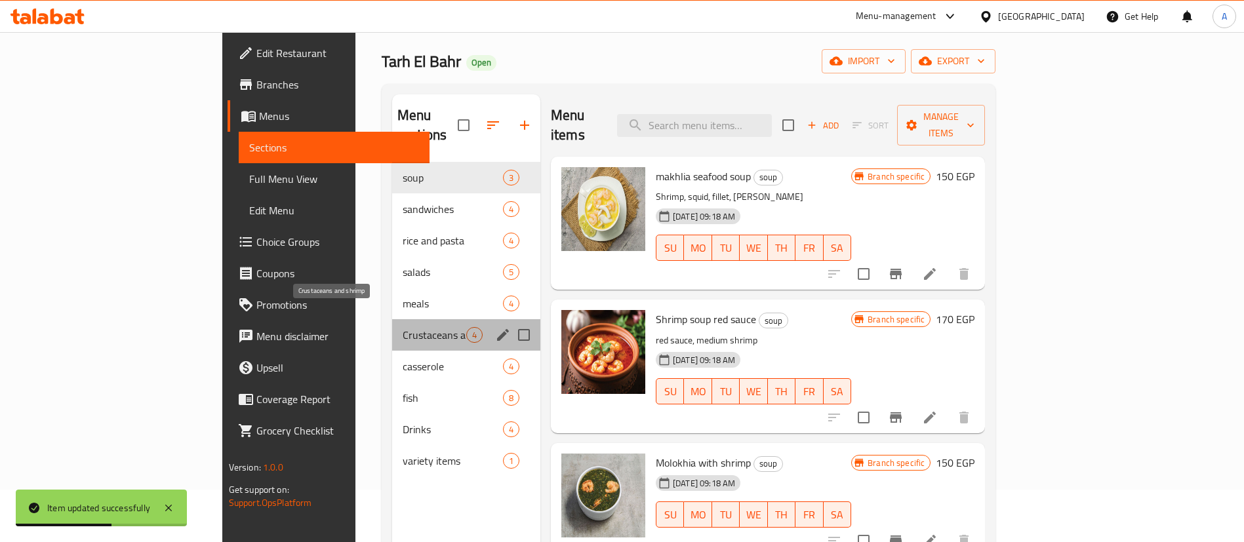
click at [403, 327] on span "Crustaceans and shrimp" at bounding box center [435, 335] width 64 height 16
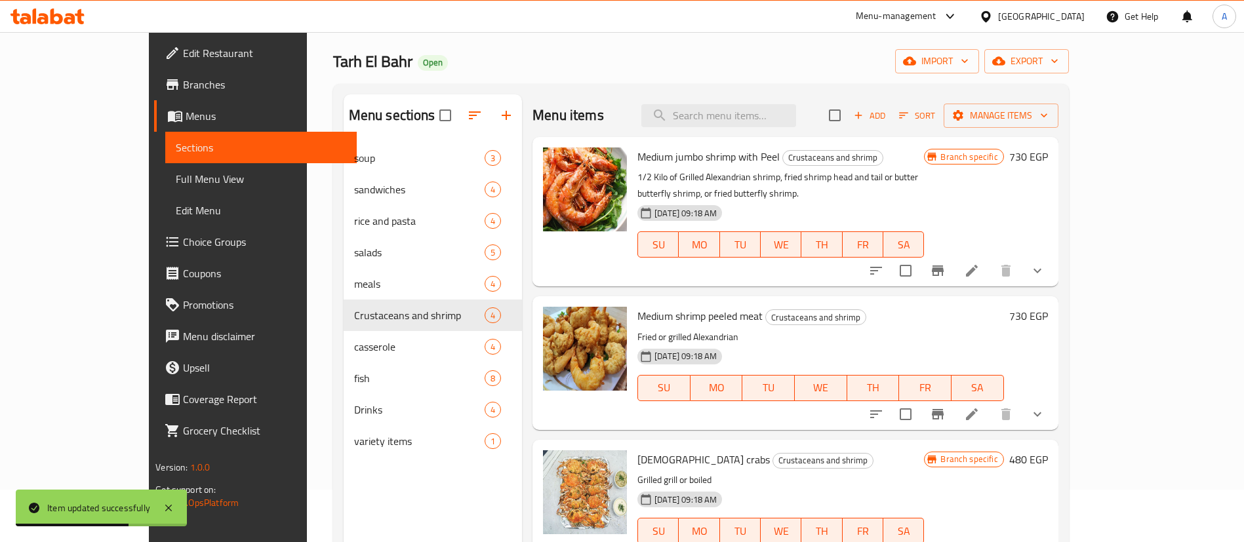
scroll to position [64, 0]
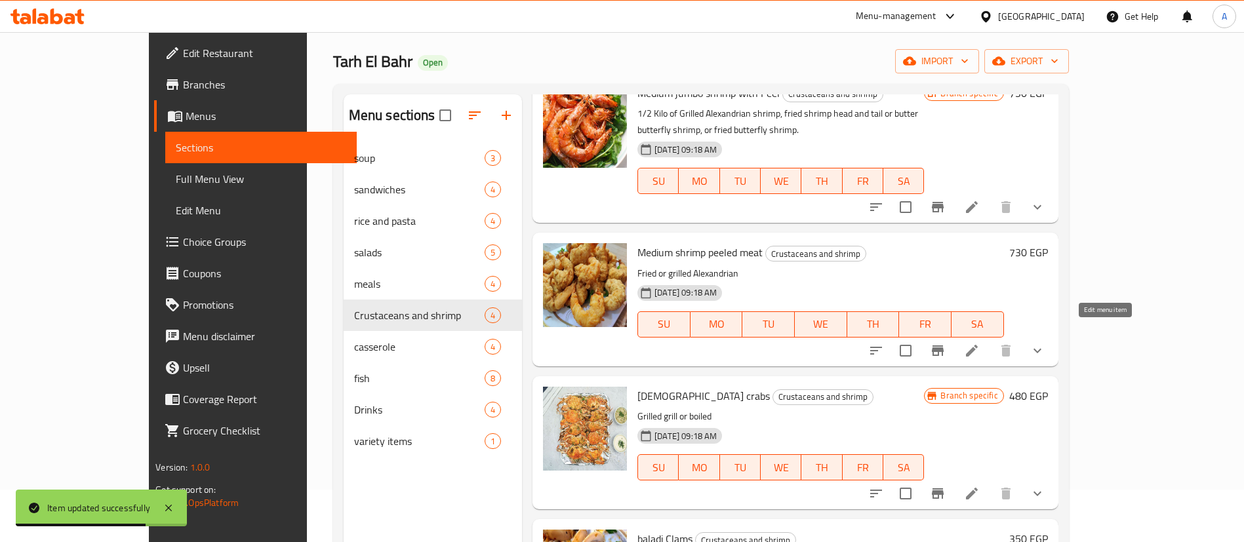
click at [979, 343] on icon at bounding box center [972, 351] width 16 height 16
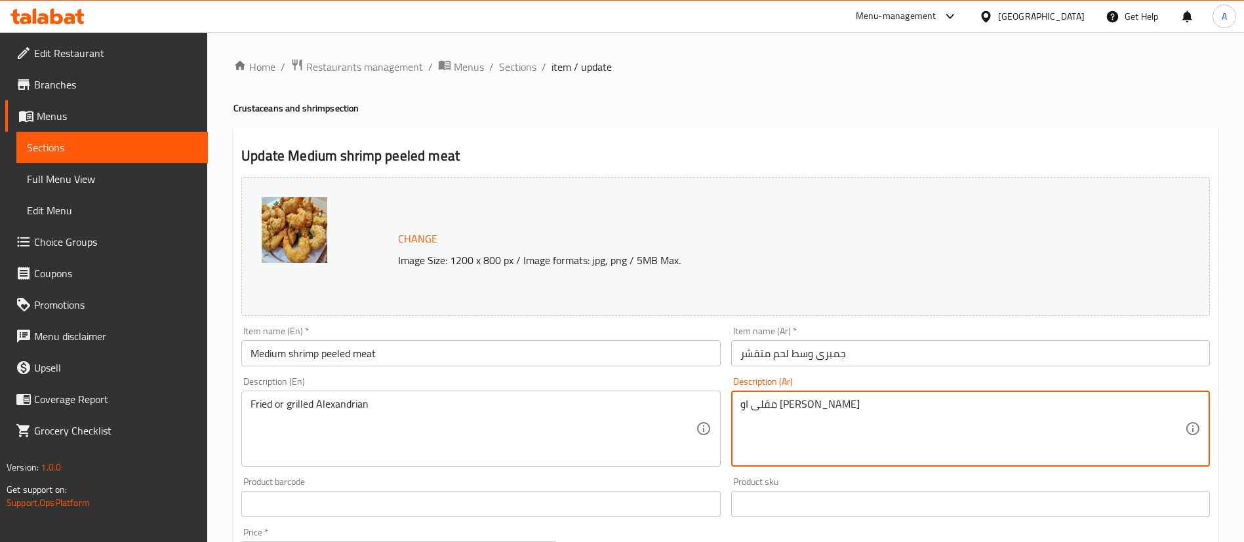
paste textarea "نصف كيلو"
type textarea "نصف كيلو. مقلى او مشوى اسكندراني"
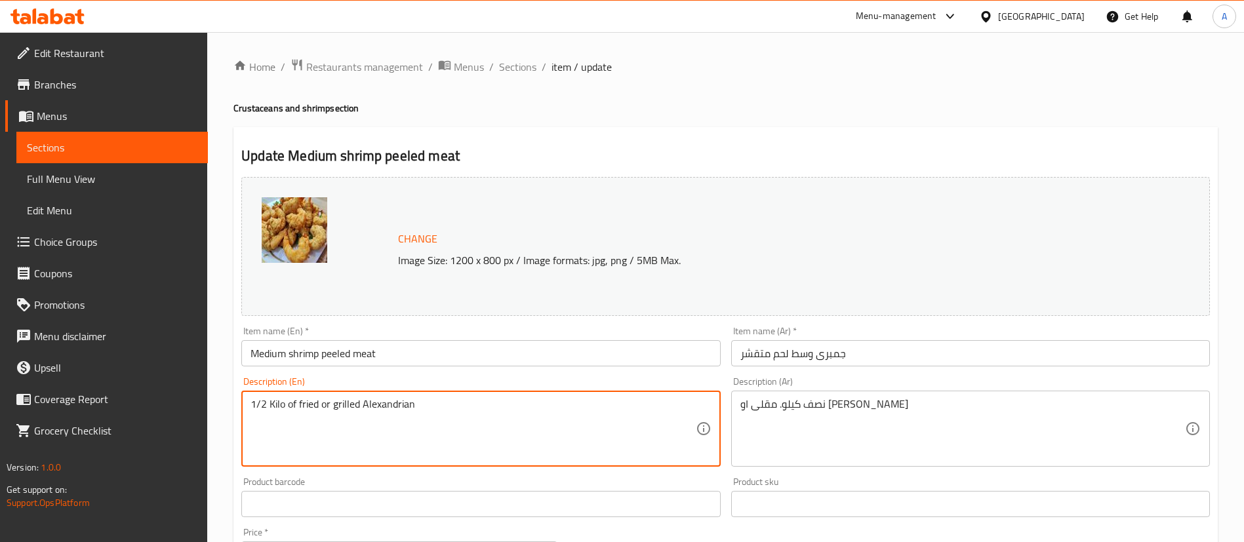
scroll to position [425, 0]
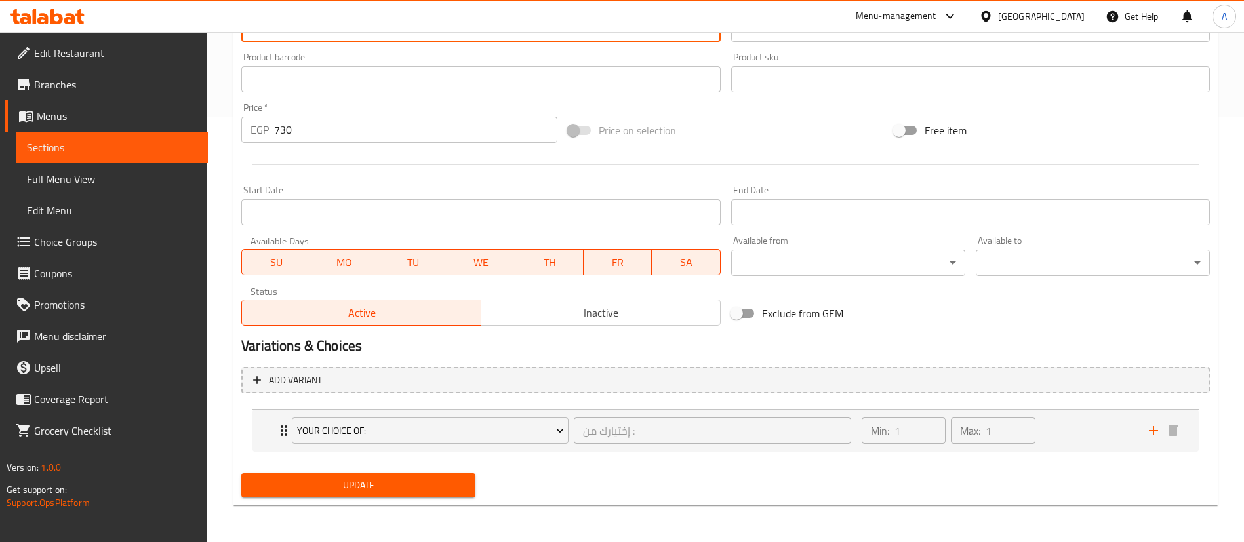
type textarea "1/2 Kilo of fried or grilled Alexandrian"
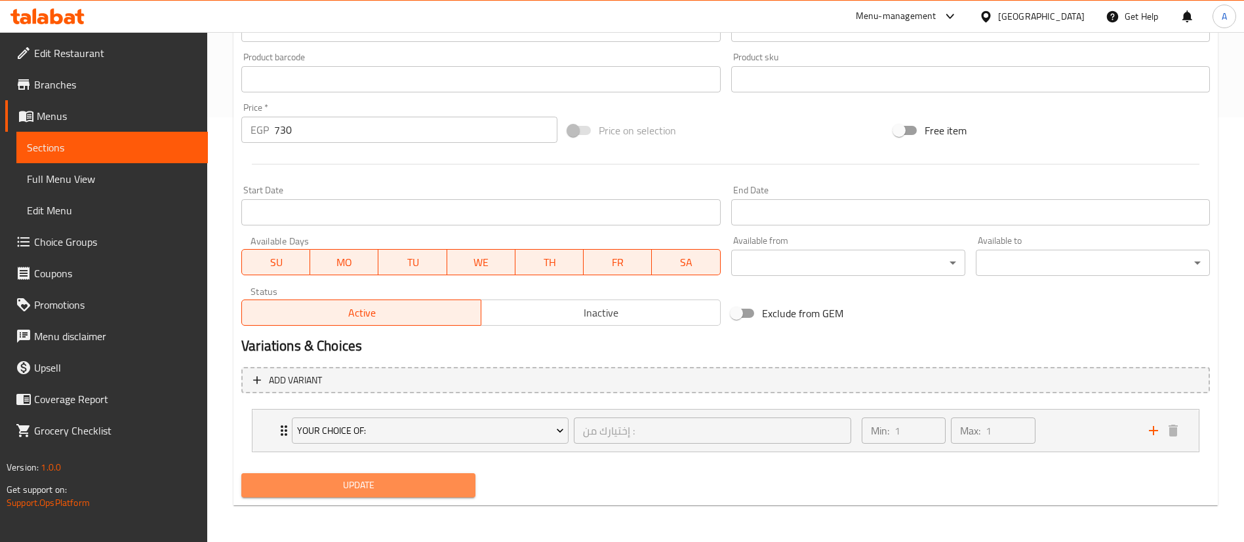
click at [296, 484] on span "Update" at bounding box center [358, 485] width 213 height 16
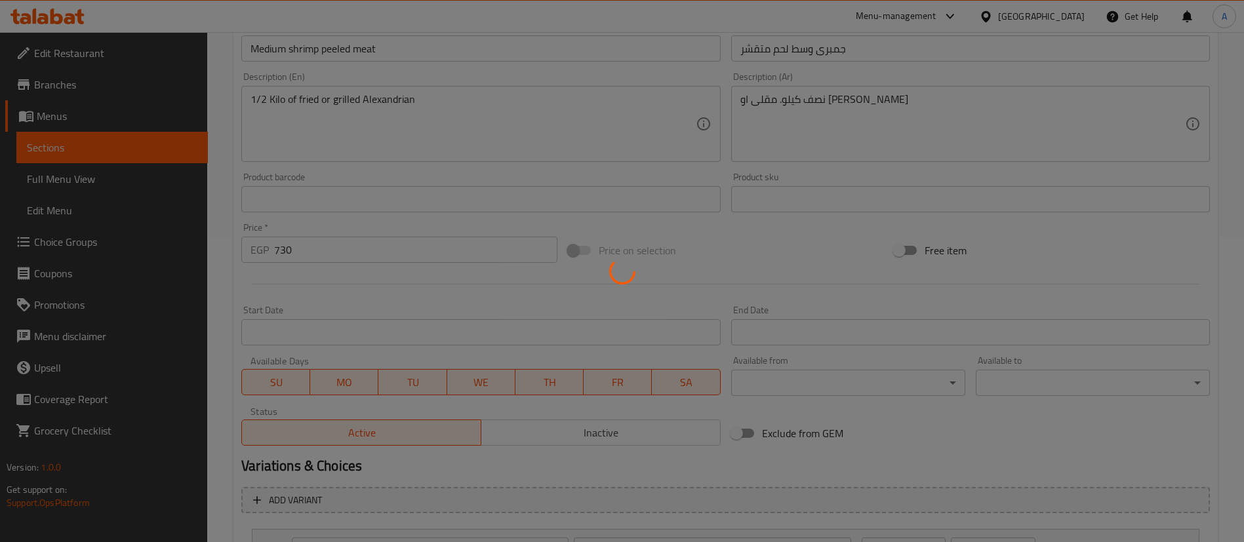
scroll to position [303, 0]
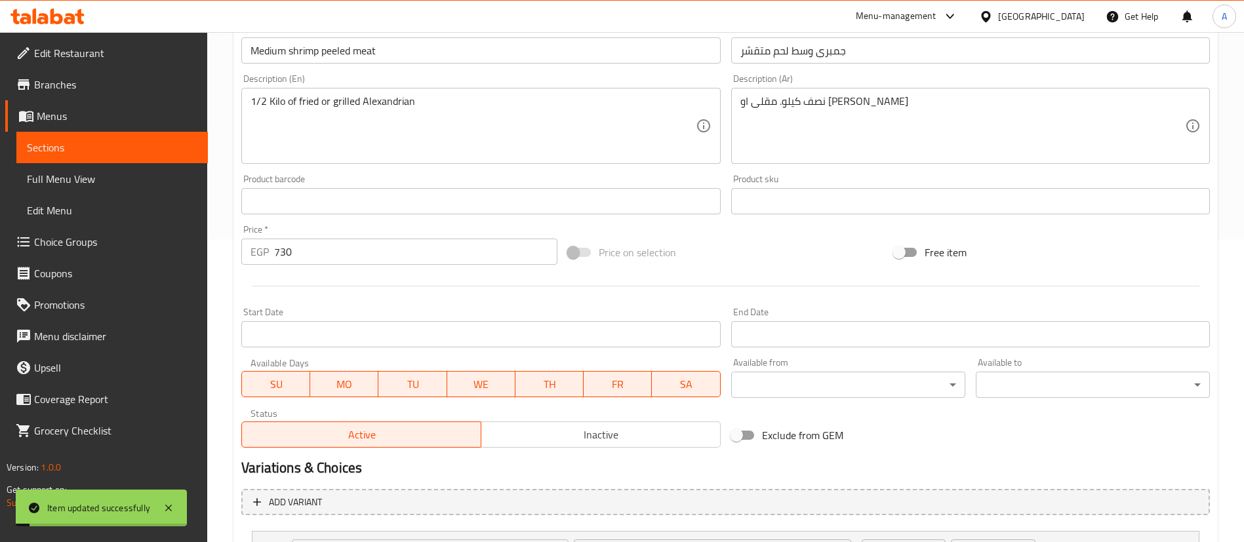
click at [47, 143] on span "Sections" at bounding box center [112, 148] width 170 height 16
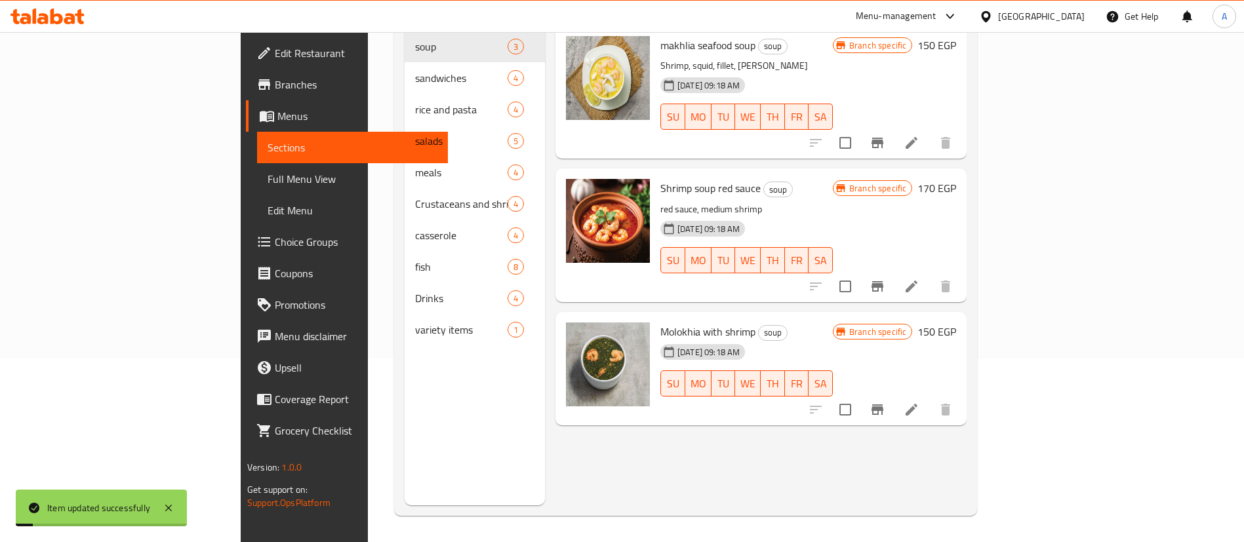
scroll to position [184, 0]
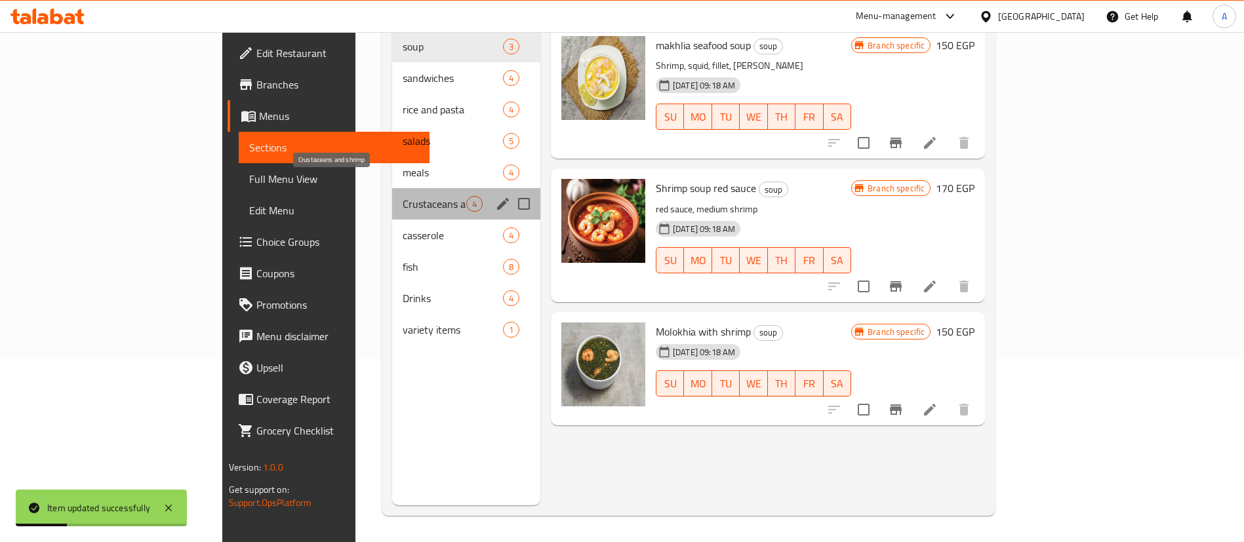
click at [403, 196] on span "Crustaceans and shrimp" at bounding box center [435, 204] width 64 height 16
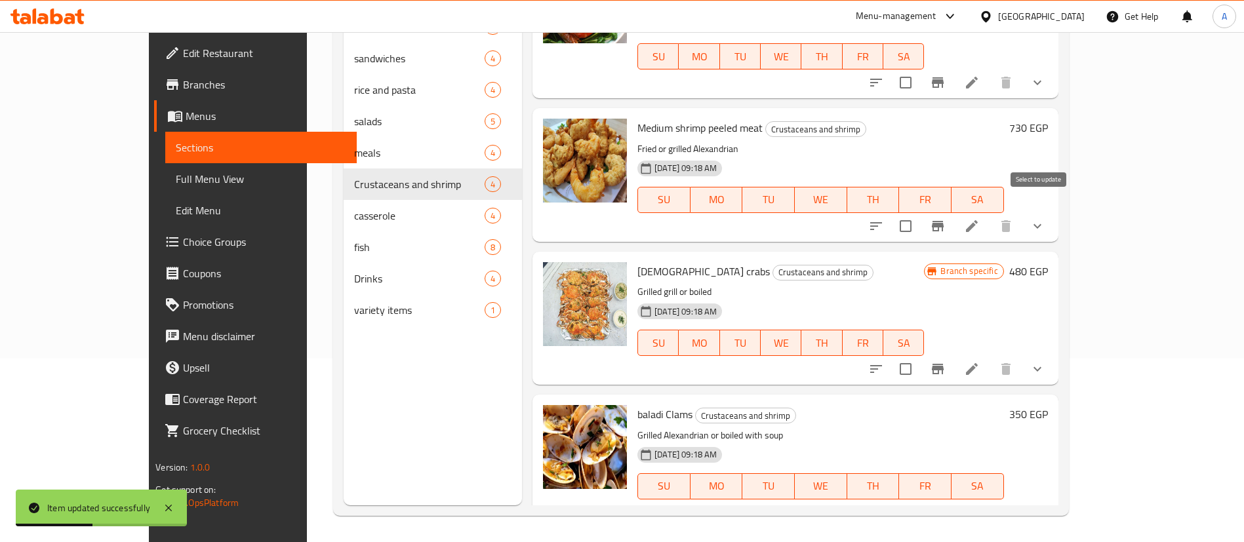
scroll to position [64, 0]
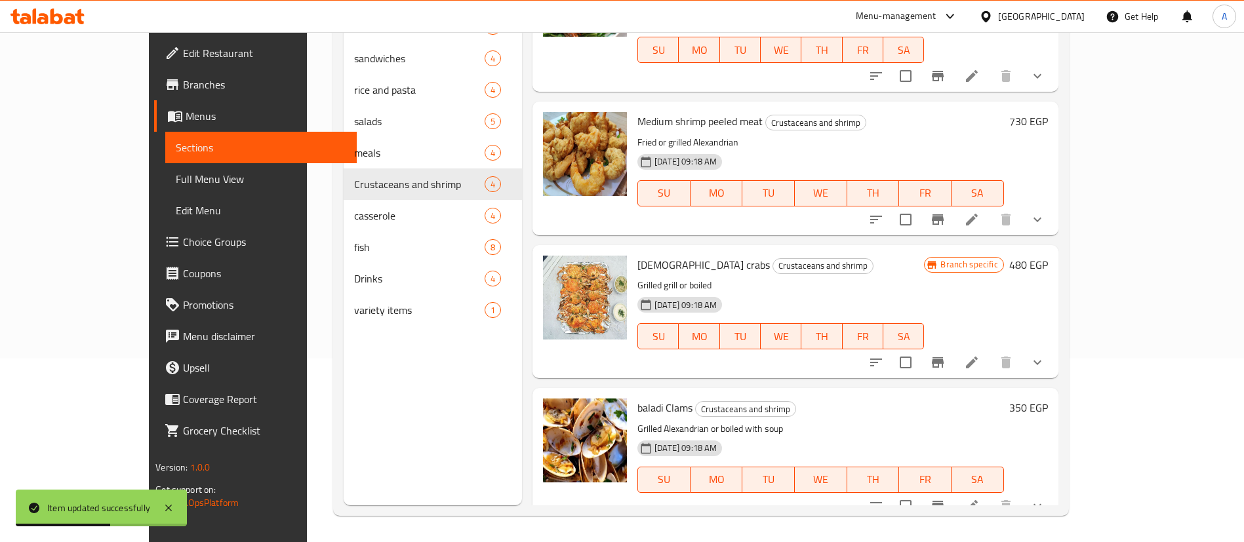
click at [979, 355] on icon at bounding box center [972, 363] width 16 height 16
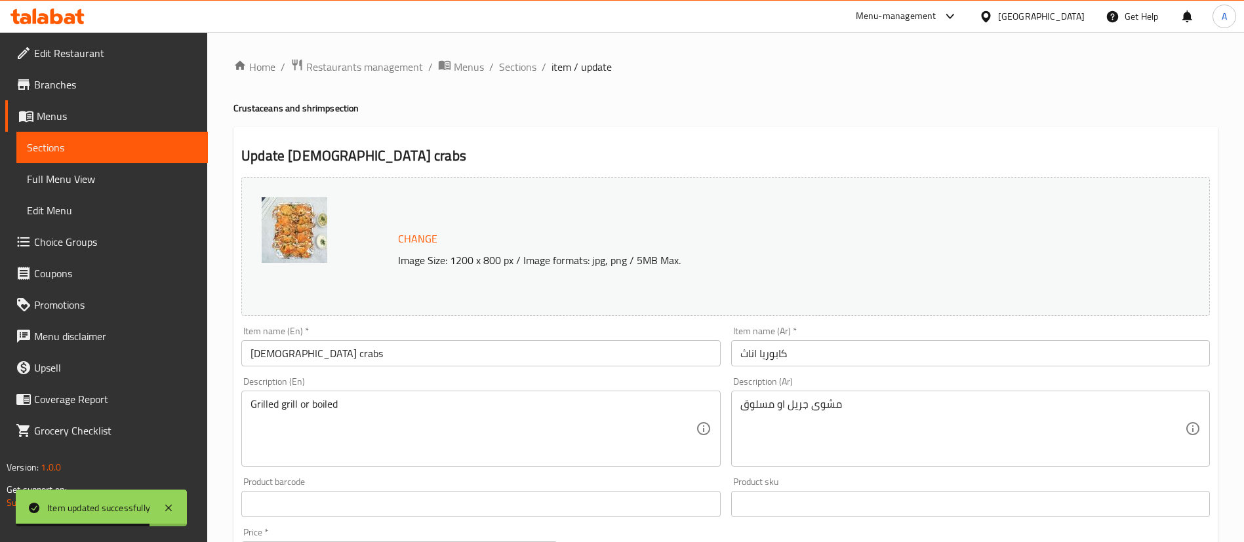
click at [736, 401] on div "مشوى جريل او مسلوق Description (Ar)" at bounding box center [970, 429] width 479 height 76
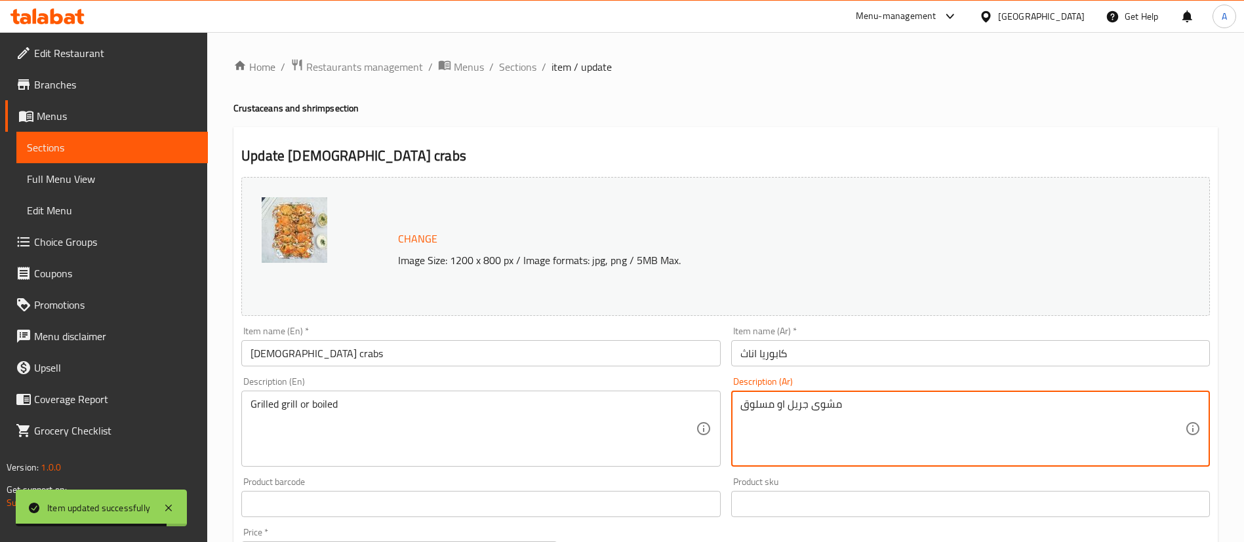
paste textarea "نصف كيلو"
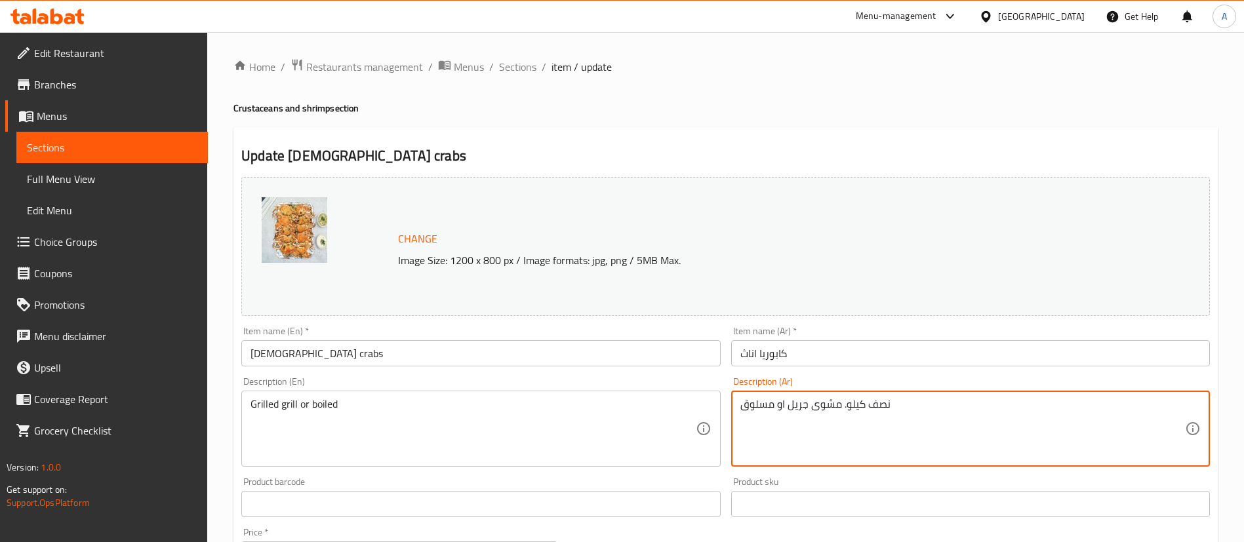
type textarea "نصف كيلو. مشوى جريل او مسلوق"
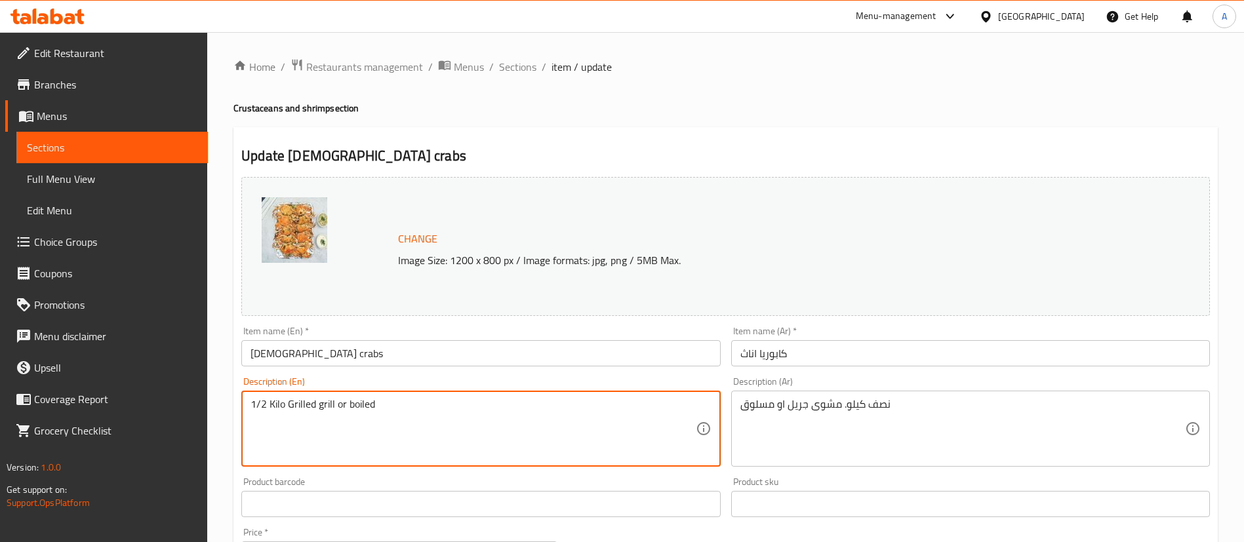
scroll to position [425, 0]
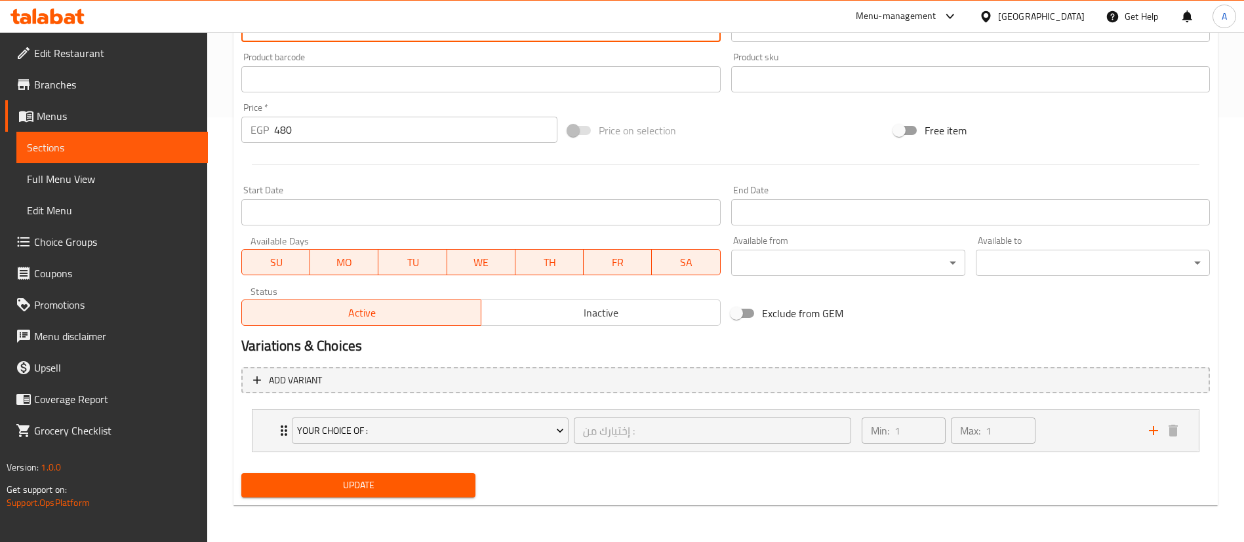
type textarea "1/2 Kilo Grilled grill or boiled"
click at [286, 486] on span "Update" at bounding box center [358, 485] width 213 height 16
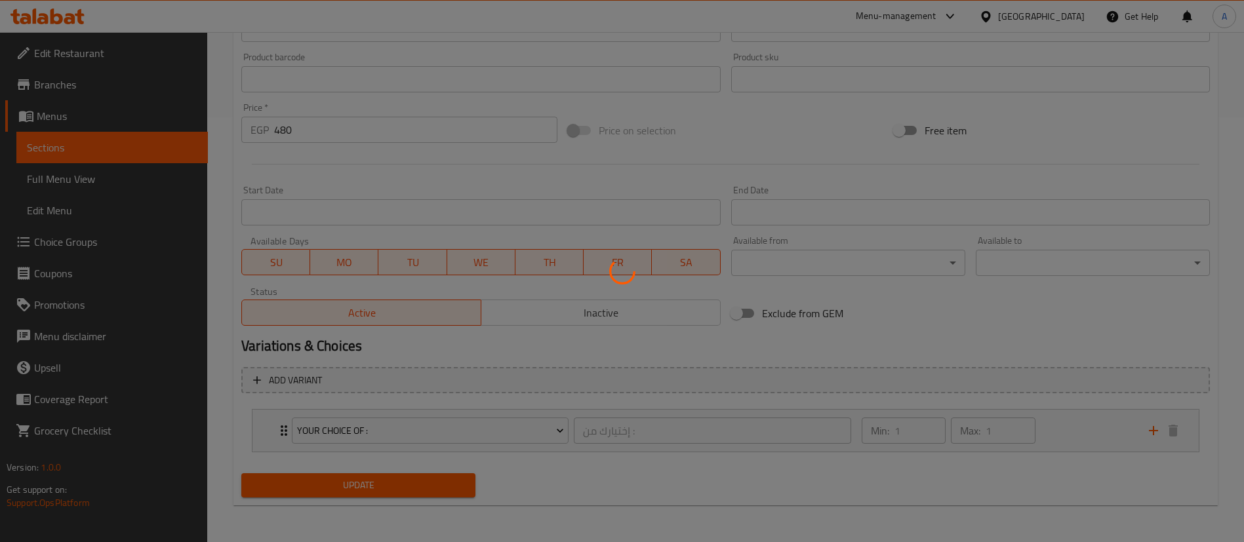
scroll to position [0, 0]
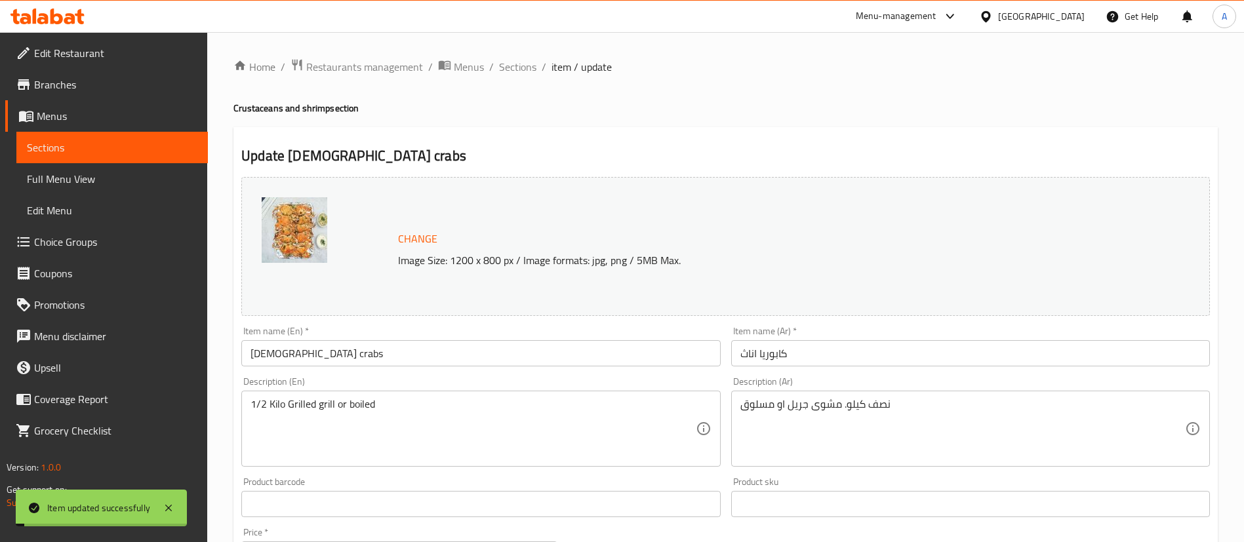
click at [66, 142] on span "Sections" at bounding box center [112, 148] width 170 height 16
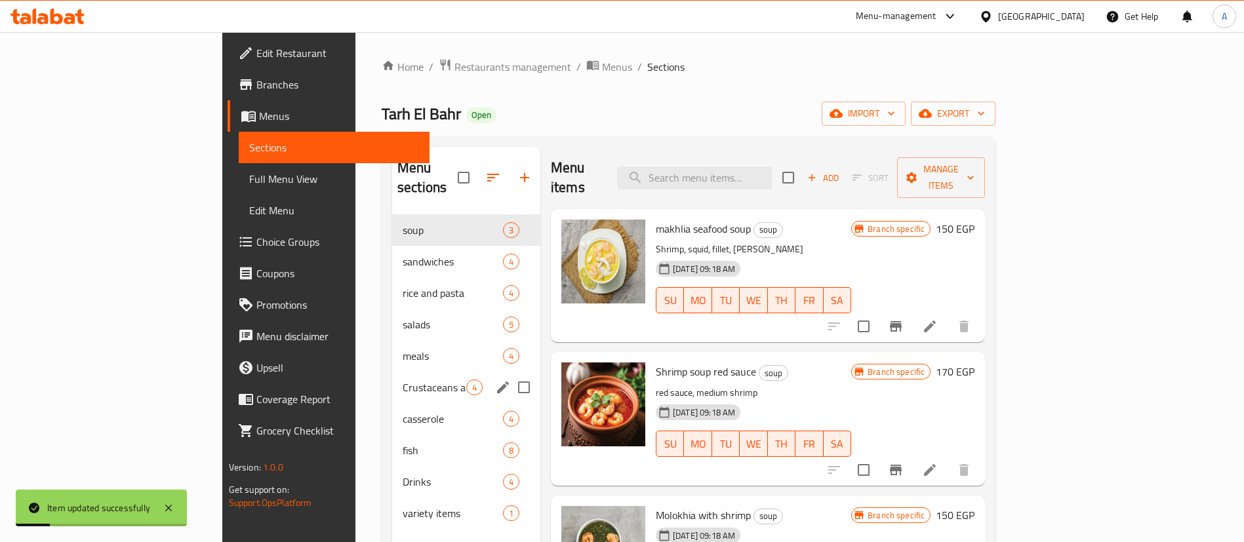
click at [392, 372] on div "Crustaceans and shrimp 4" at bounding box center [466, 387] width 148 height 31
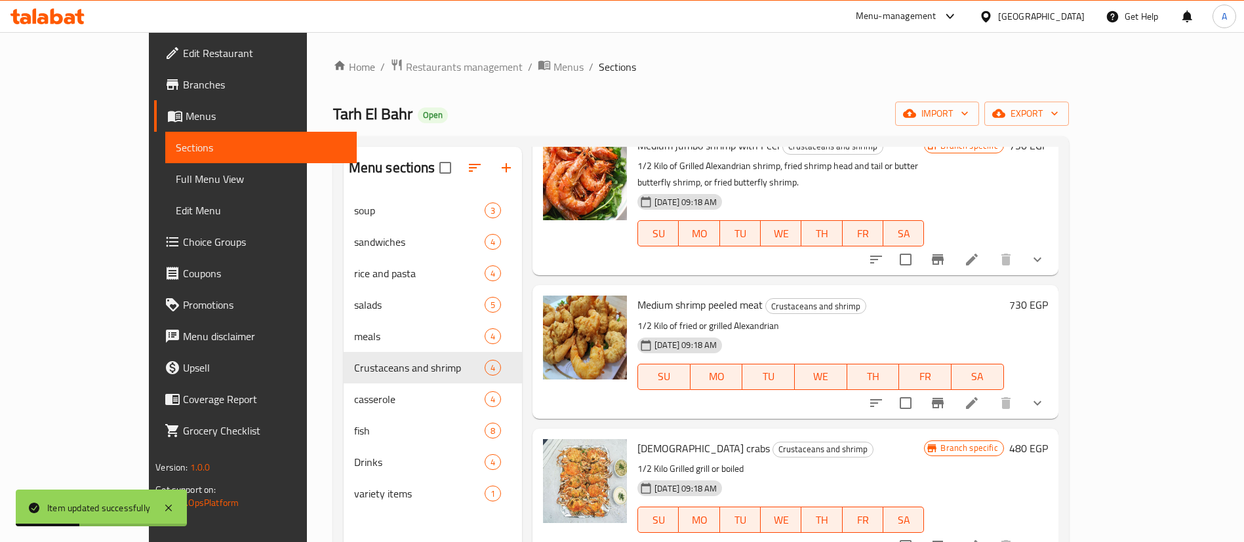
scroll to position [184, 0]
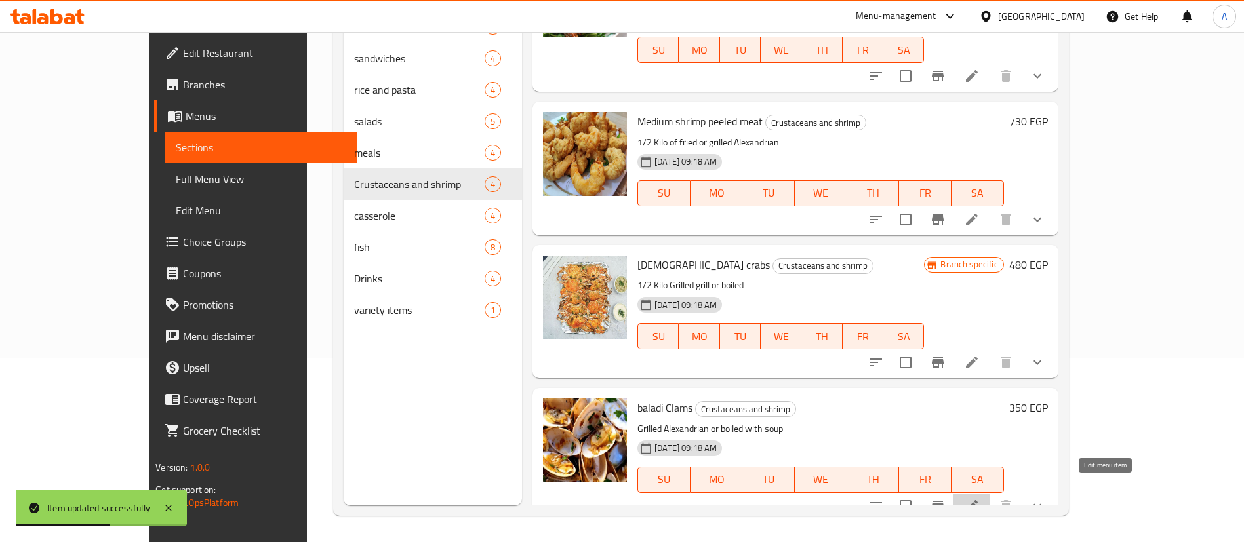
click at [979, 498] on icon at bounding box center [972, 506] width 16 height 16
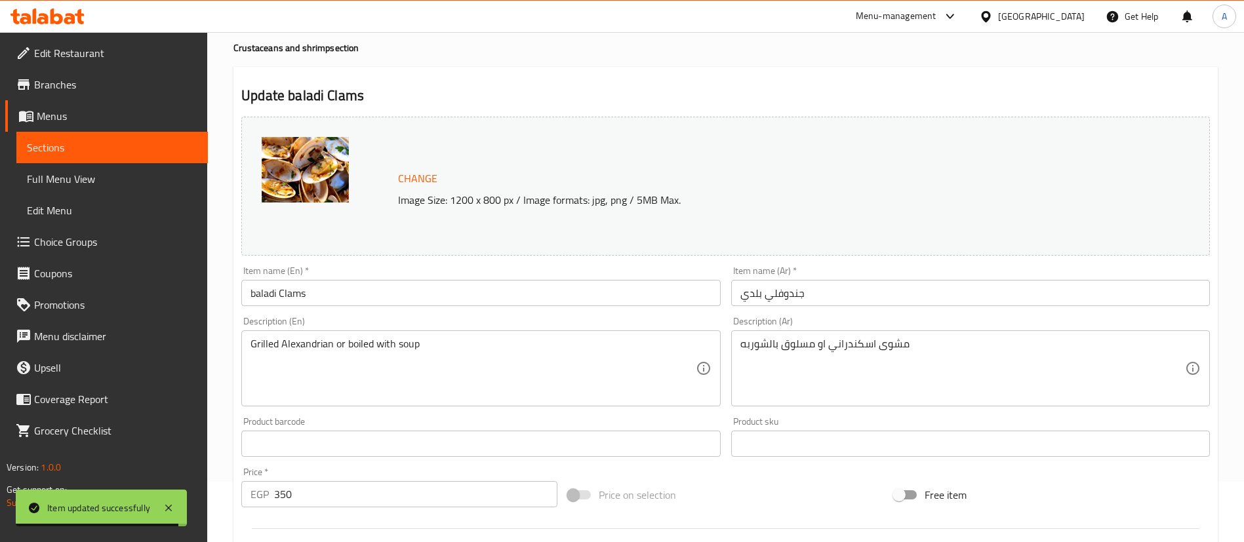
scroll to position [61, 0]
click at [732, 349] on div "مشوى اسكندراني او مسلوق بالشوربه Description (Ar)" at bounding box center [970, 368] width 479 height 76
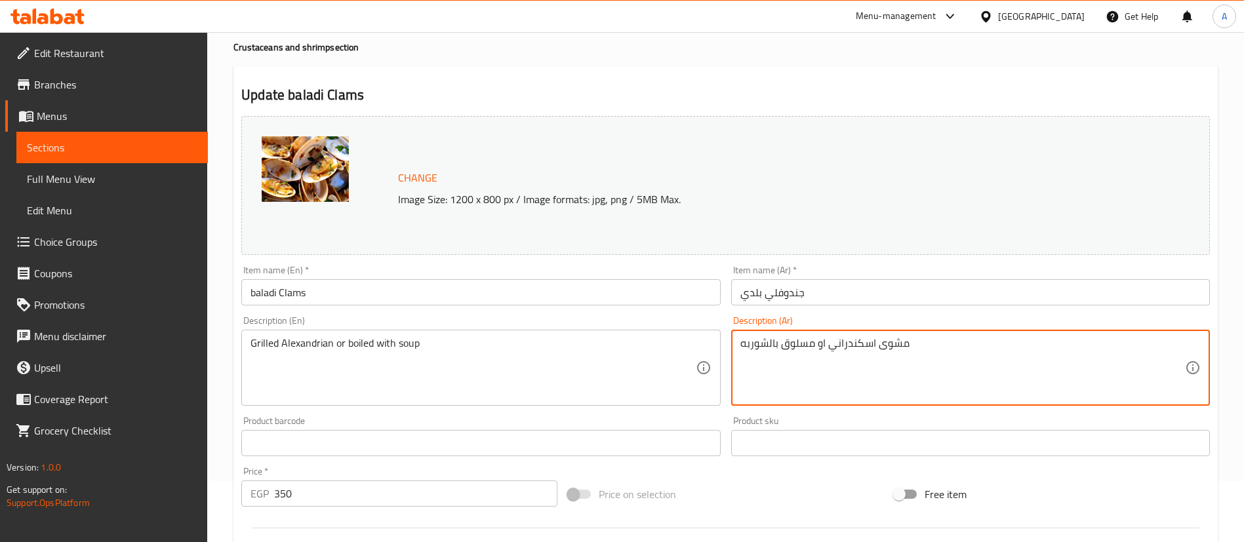
paste textarea "نصف كيلو"
type textarea "نصف كيلو. مشوى اسكندراني او مسلوق بالشوربه"
click at [250, 345] on div "Grilled Alexandrian or boiled with soup Description (En)" at bounding box center [480, 368] width 479 height 76
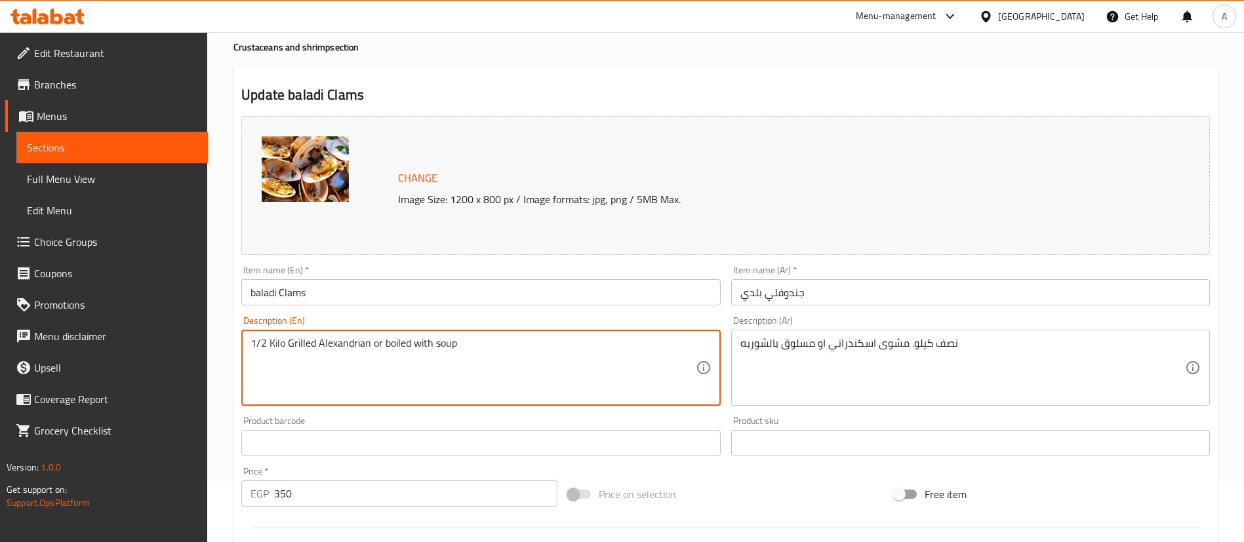
scroll to position [425, 0]
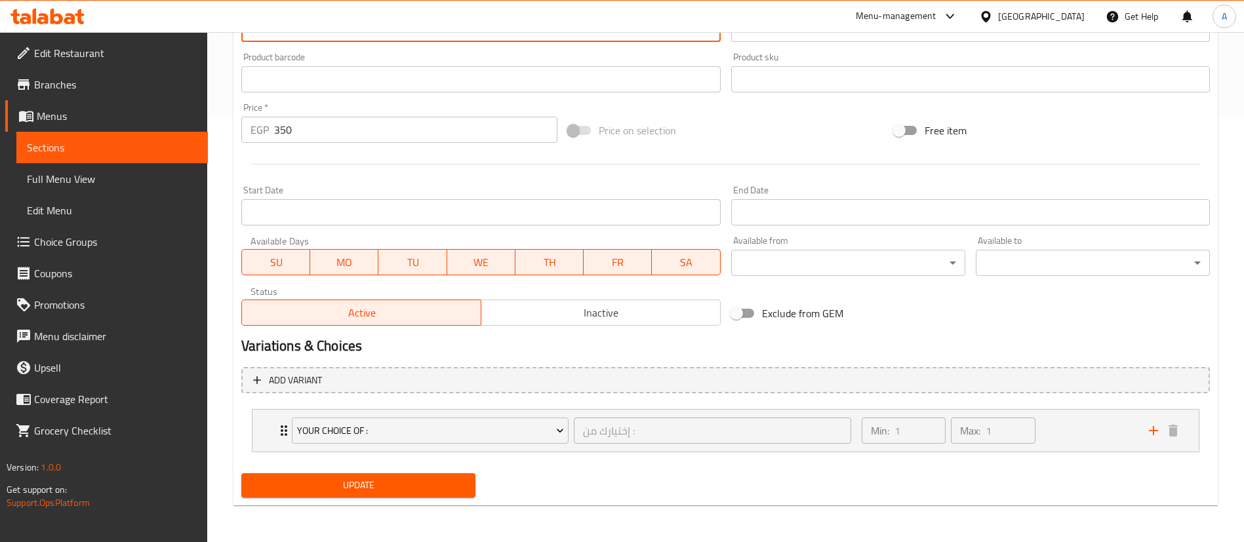
type textarea "1/2 Kilo Grilled Alexandrian or boiled with soup"
click at [304, 486] on span "Update" at bounding box center [358, 485] width 213 height 16
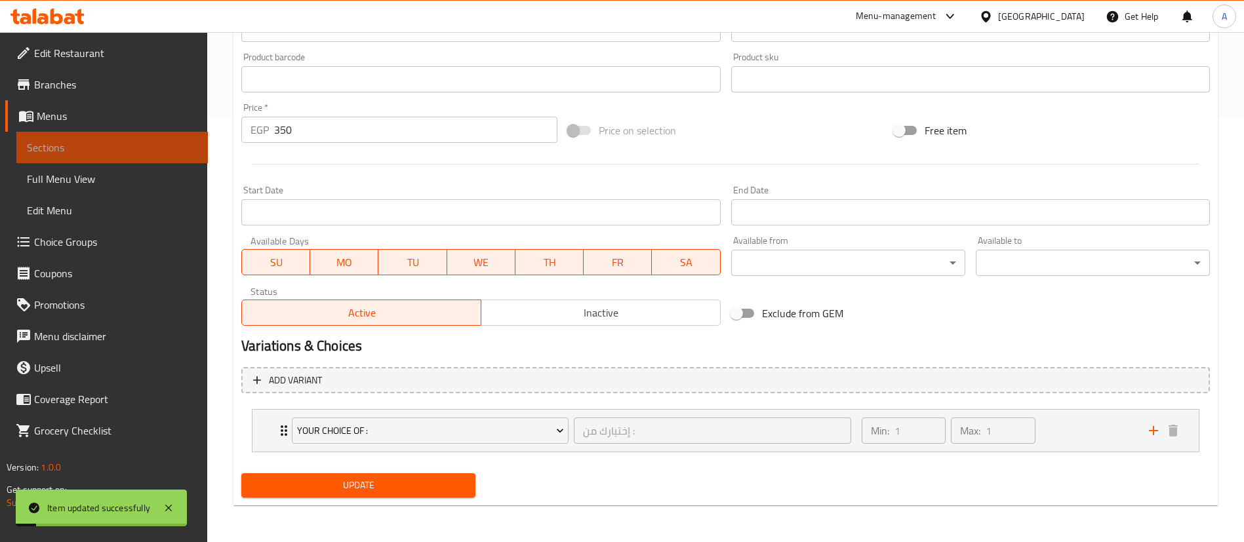
click at [60, 141] on span "Sections" at bounding box center [112, 148] width 170 height 16
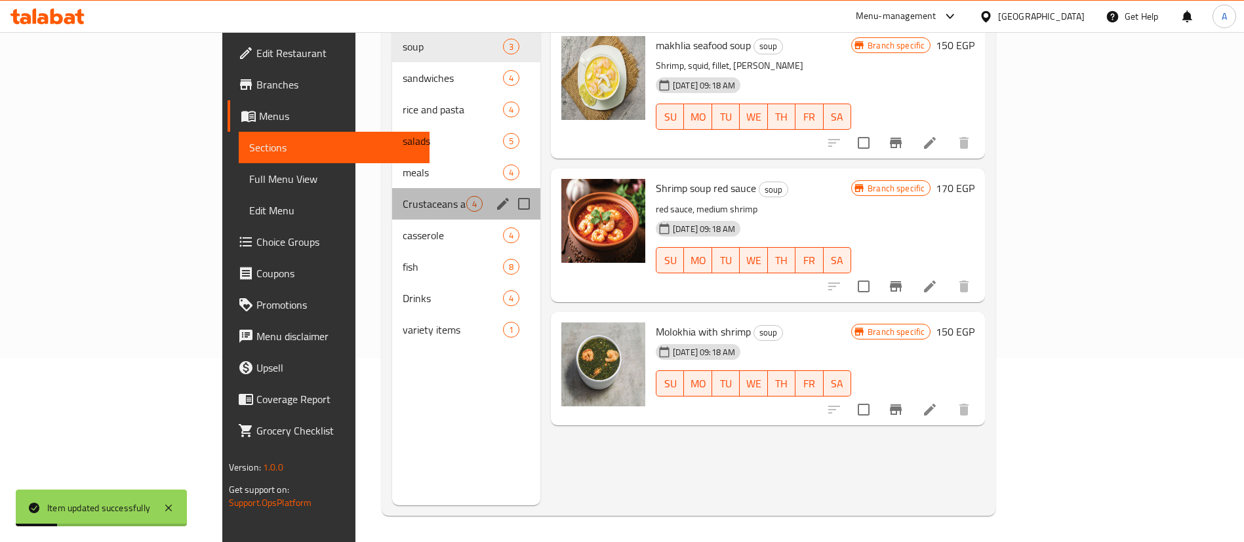
click at [392, 188] on div "Crustaceans and shrimp 4" at bounding box center [466, 203] width 148 height 31
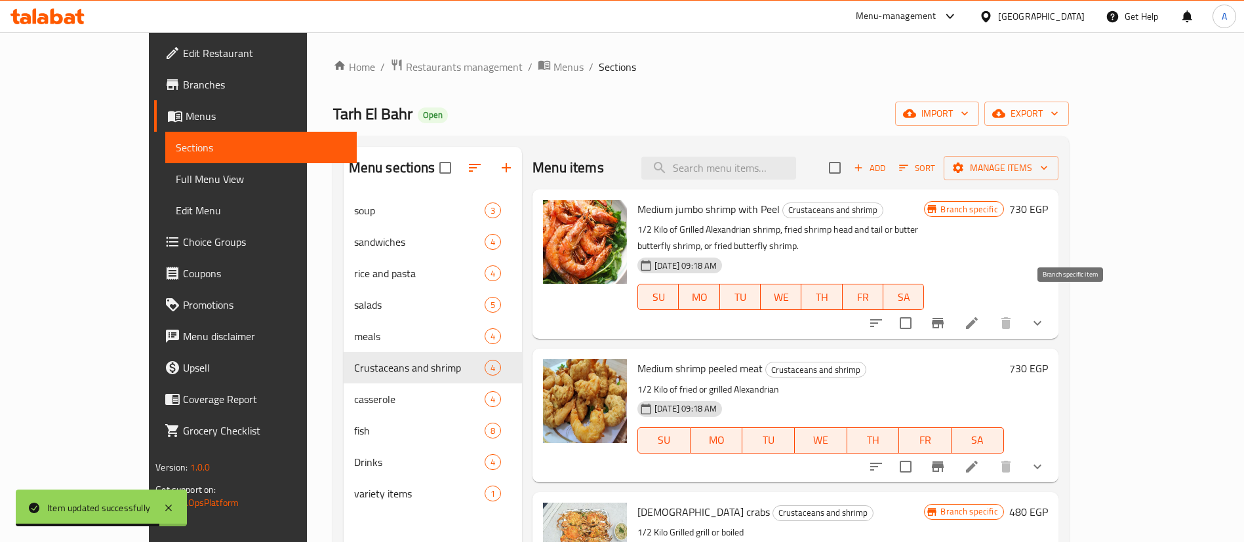
click at [943, 318] on icon "Branch-specific-item" at bounding box center [938, 323] width 12 height 10
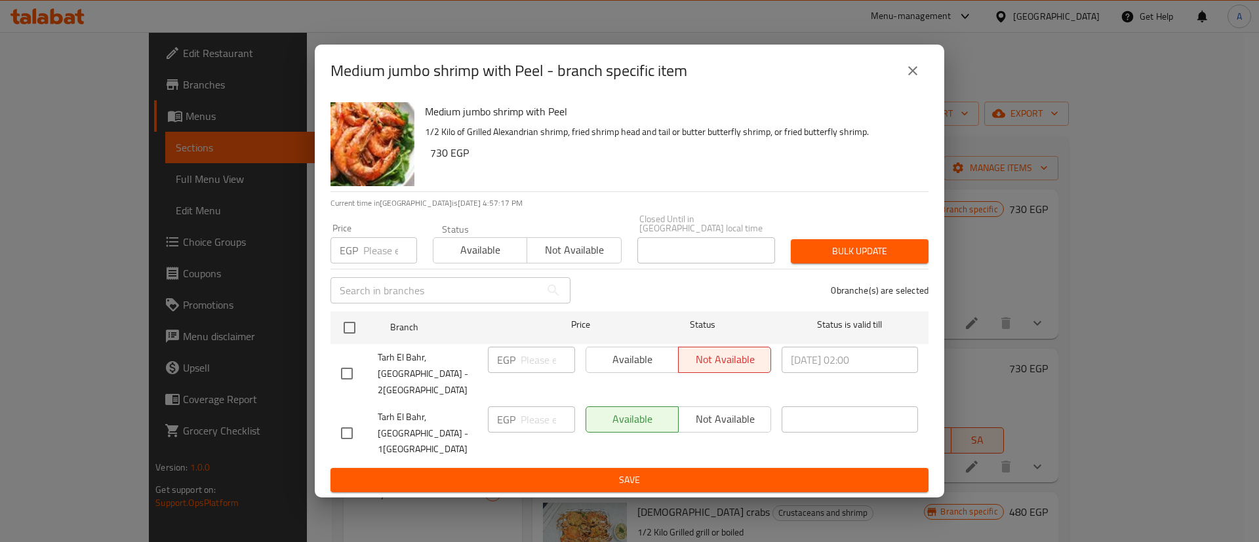
click at [376, 264] on input "number" at bounding box center [390, 250] width 54 height 26
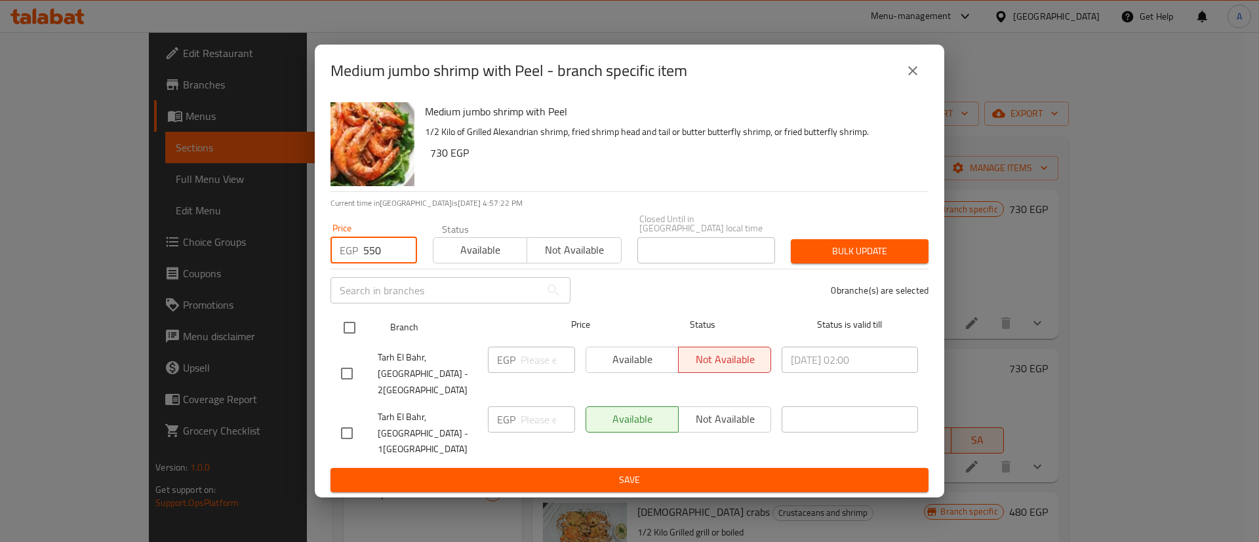
type input "550"
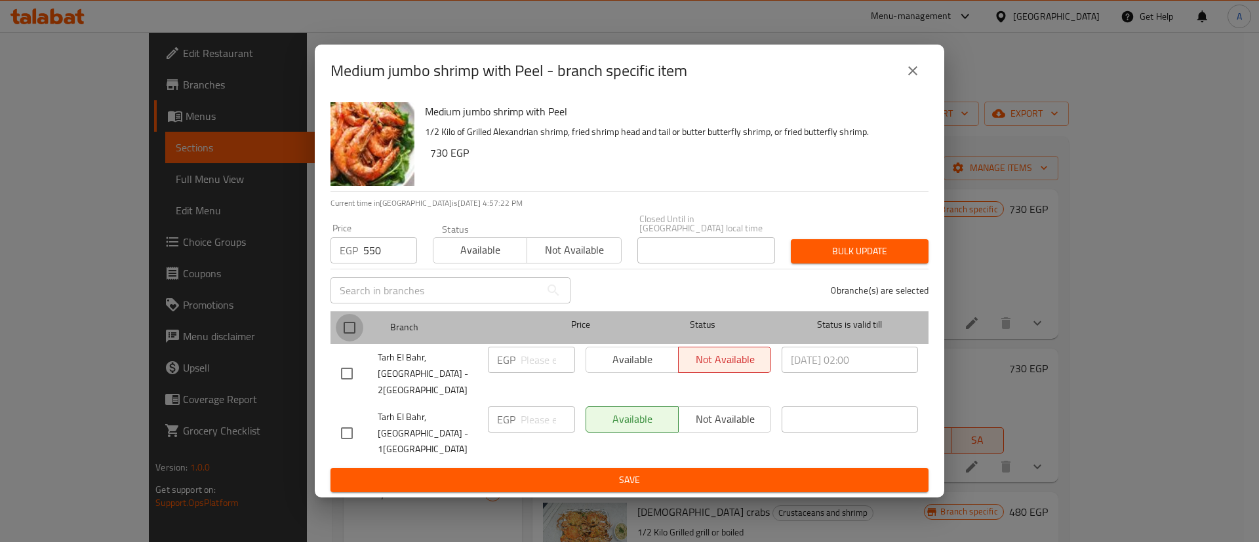
click at [356, 341] on input "checkbox" at bounding box center [350, 328] width 28 height 28
checkbox input "true"
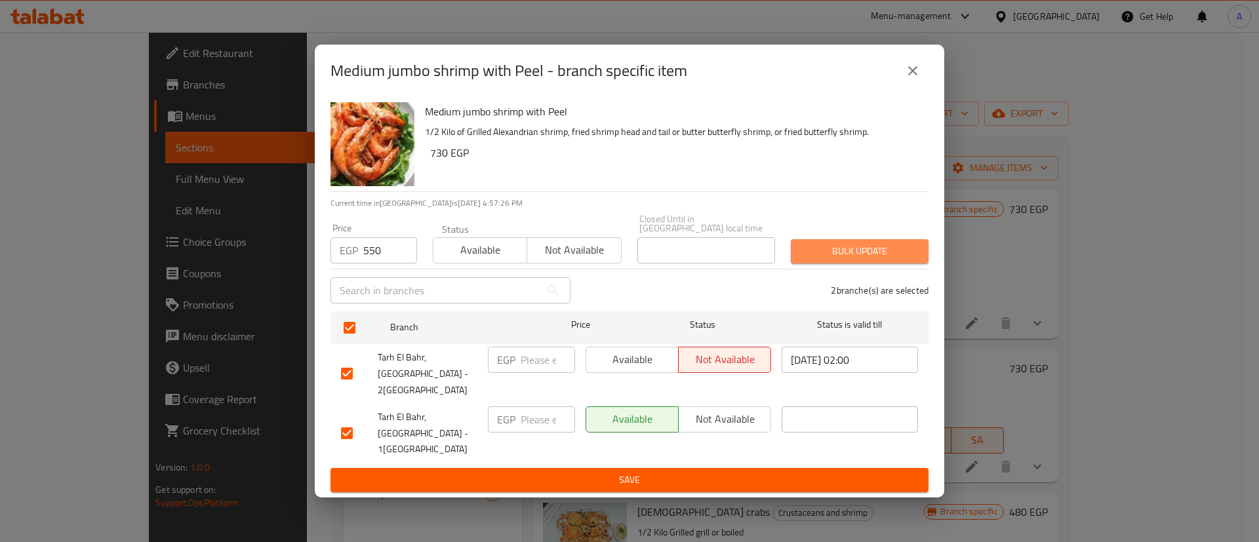
click at [840, 260] on span "Bulk update" at bounding box center [859, 251] width 117 height 16
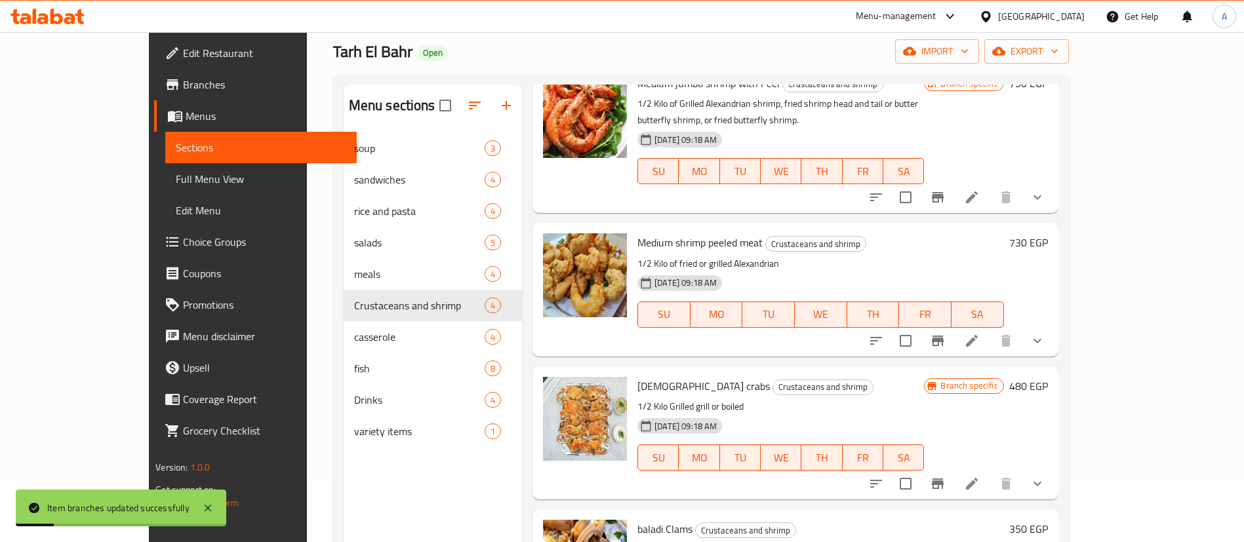
scroll to position [63, 0]
click at [945, 332] on icon "Branch-specific-item" at bounding box center [938, 340] width 16 height 16
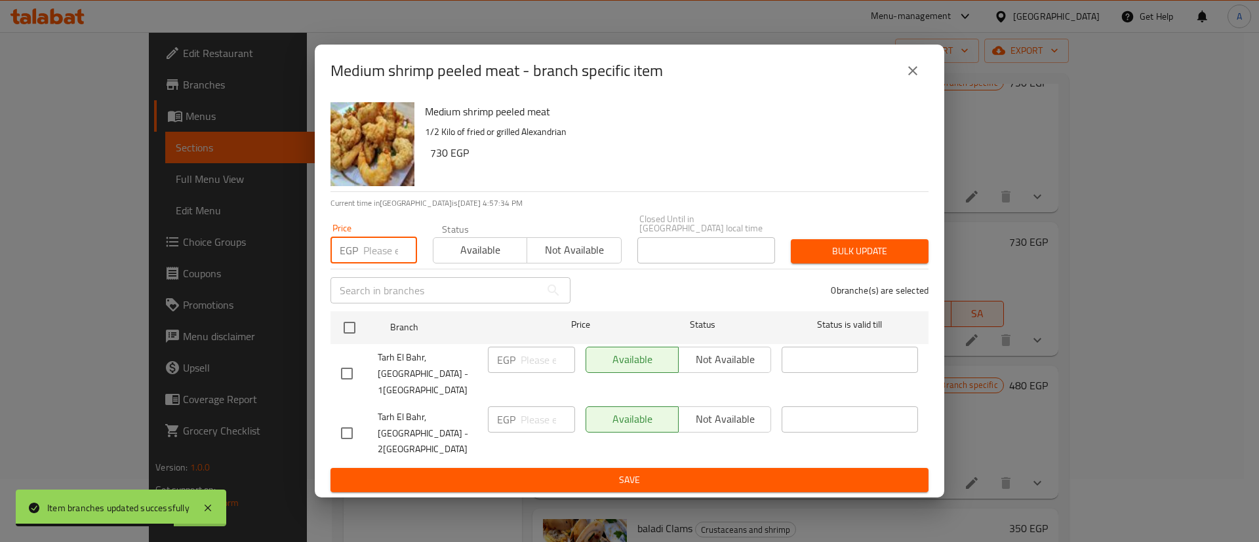
click at [382, 259] on input "number" at bounding box center [390, 250] width 54 height 26
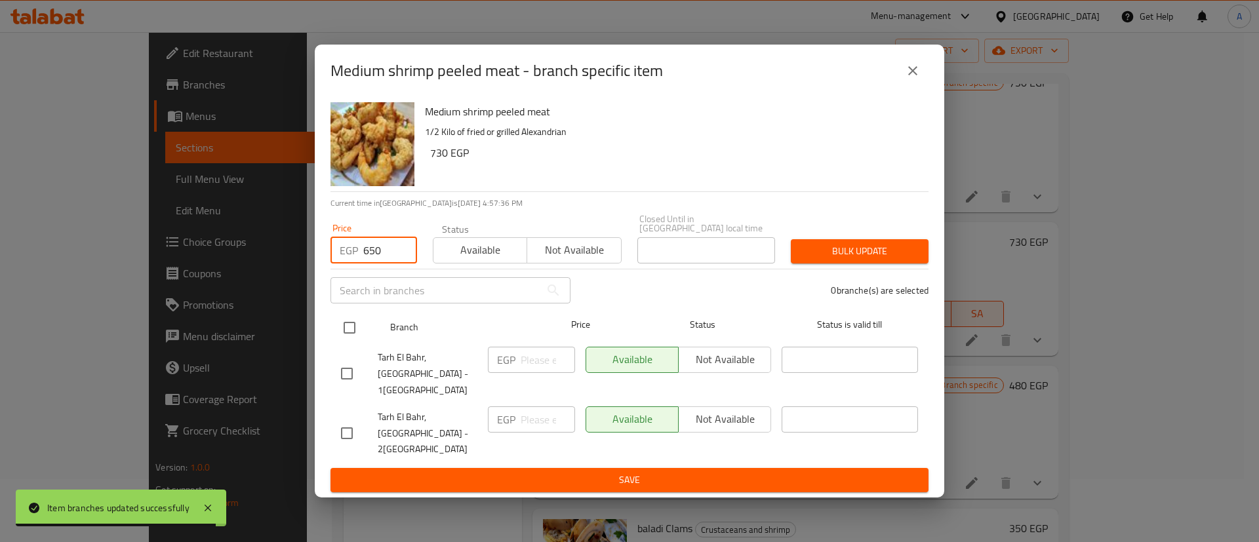
type input "650"
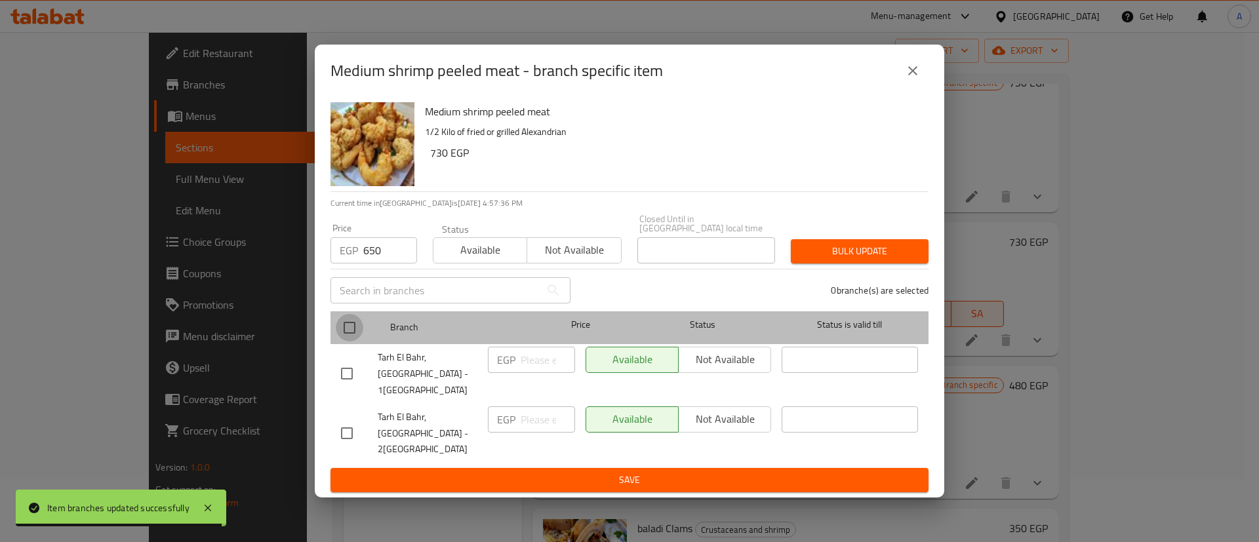
click at [350, 334] on input "checkbox" at bounding box center [350, 328] width 28 height 28
checkbox input "true"
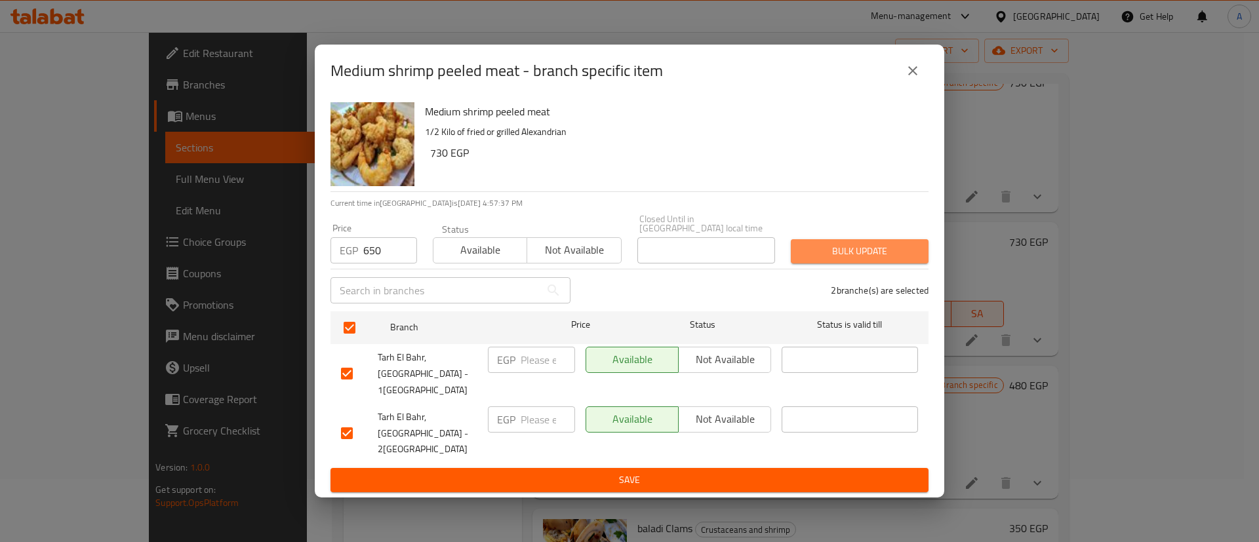
click at [893, 258] on span "Bulk update" at bounding box center [859, 251] width 117 height 16
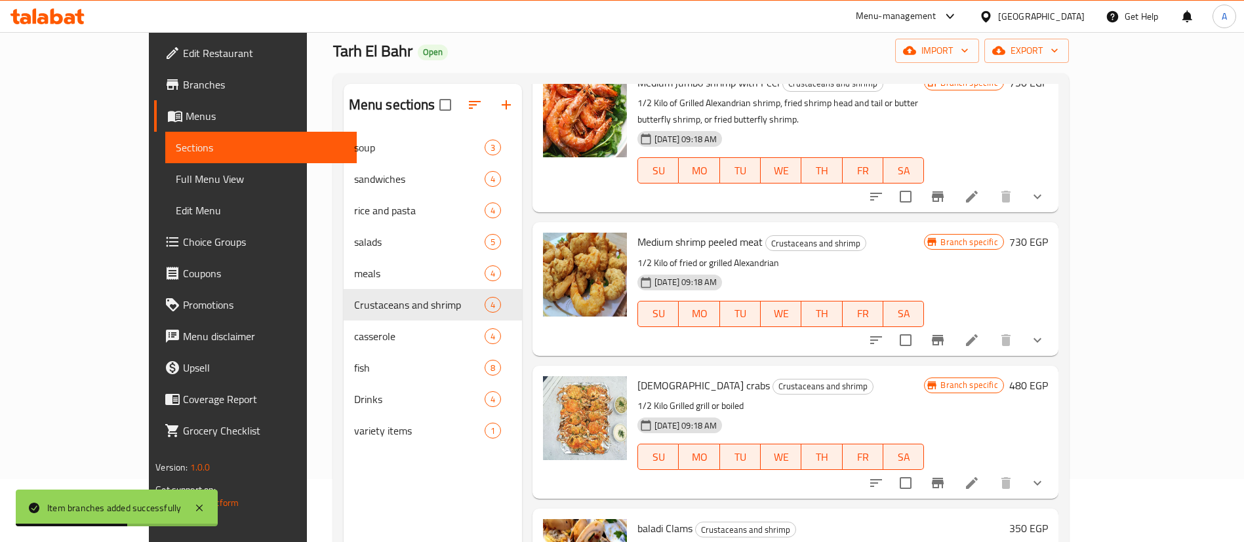
scroll to position [184, 0]
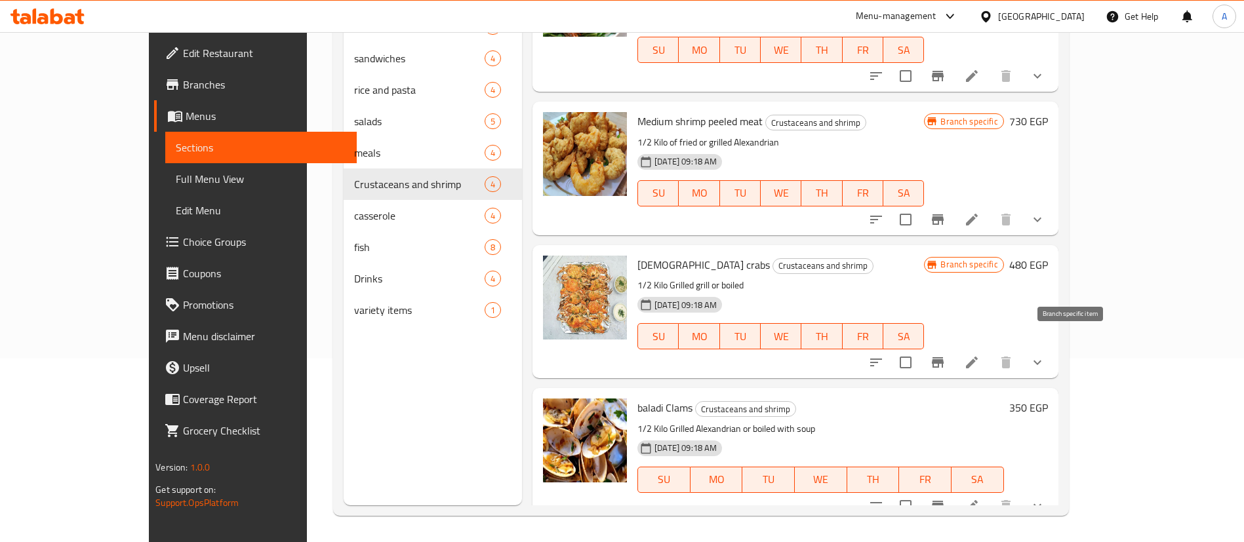
click at [945, 355] on icon "Branch-specific-item" at bounding box center [938, 363] width 16 height 16
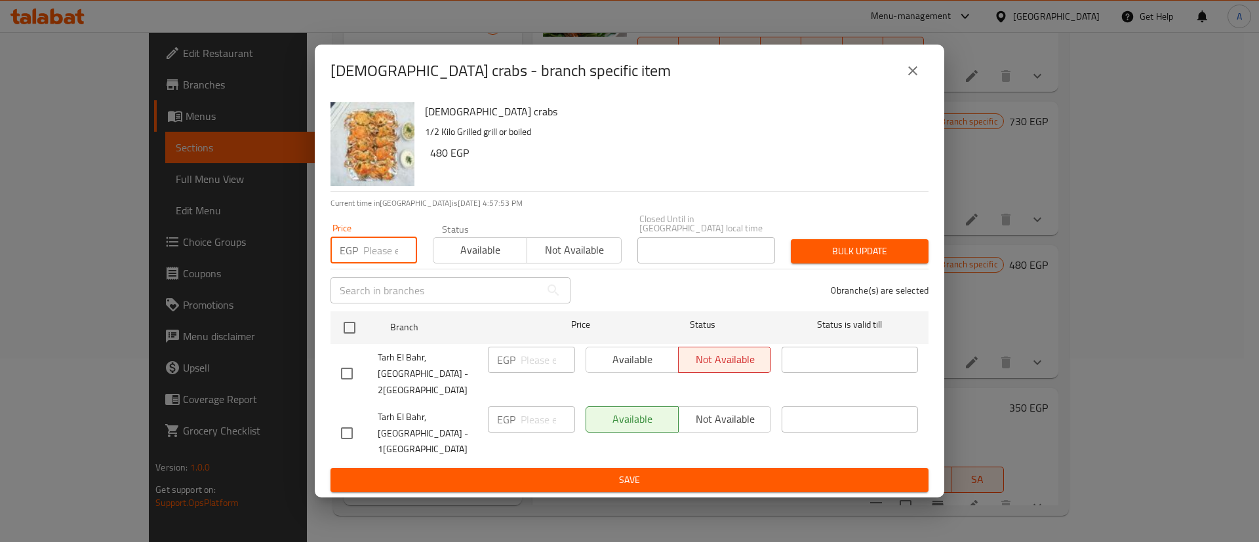
click at [376, 264] on input "number" at bounding box center [390, 250] width 54 height 26
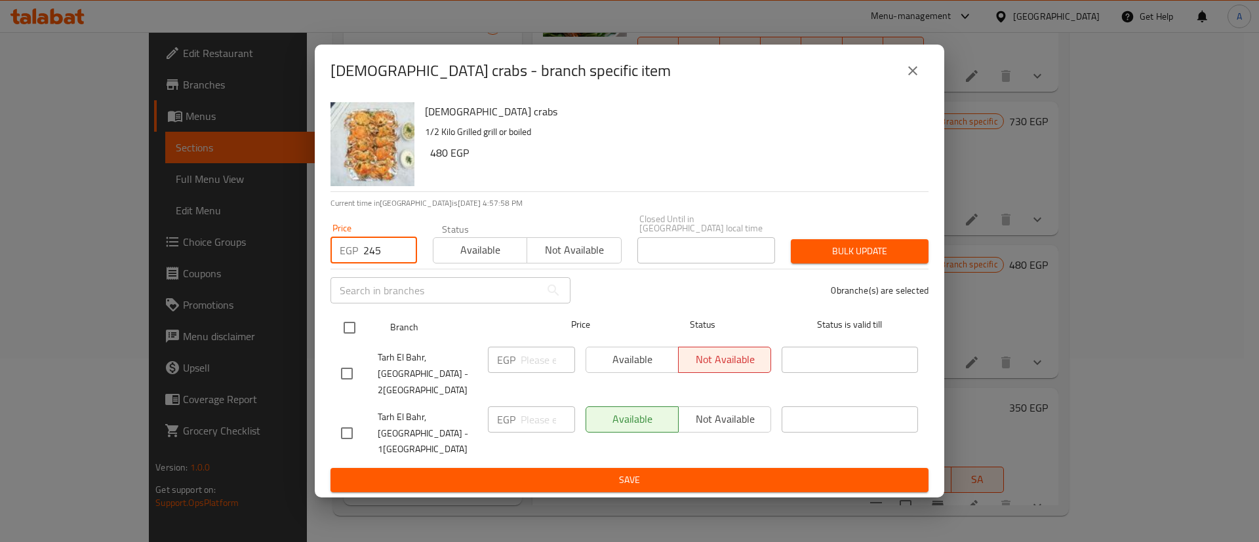
type input "245"
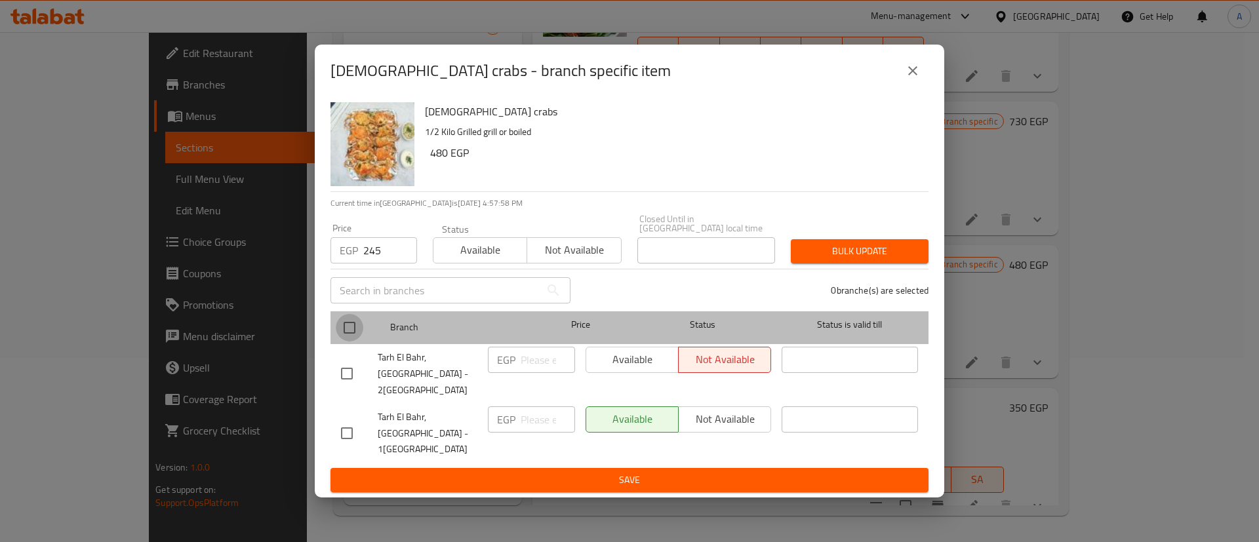
click at [359, 326] on input "checkbox" at bounding box center [350, 328] width 28 height 28
checkbox input "true"
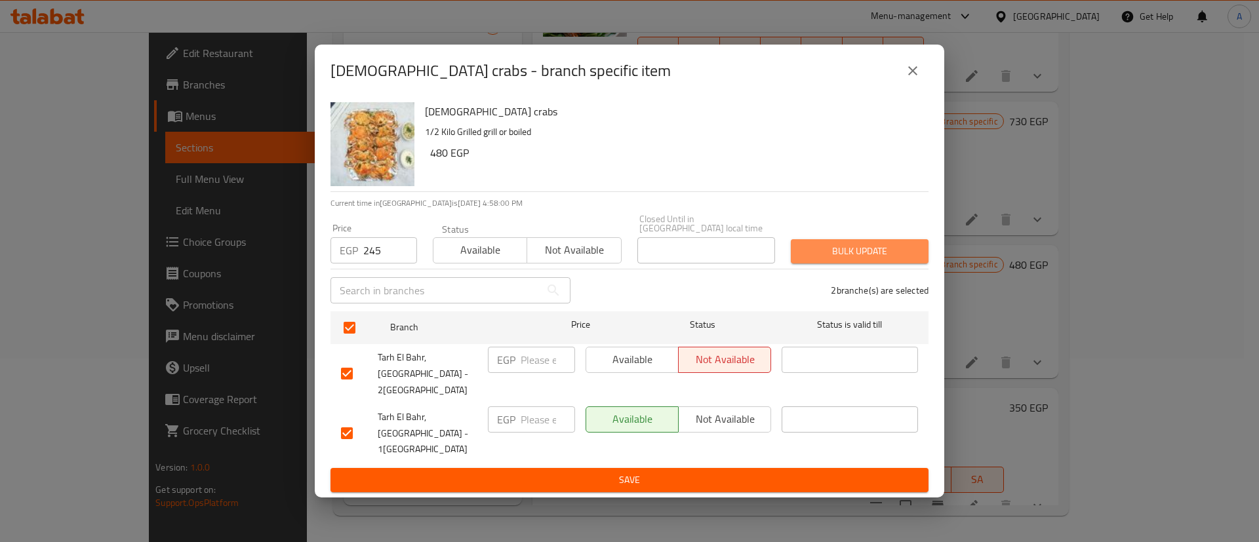
click at [860, 252] on button "Bulk update" at bounding box center [860, 251] width 138 height 24
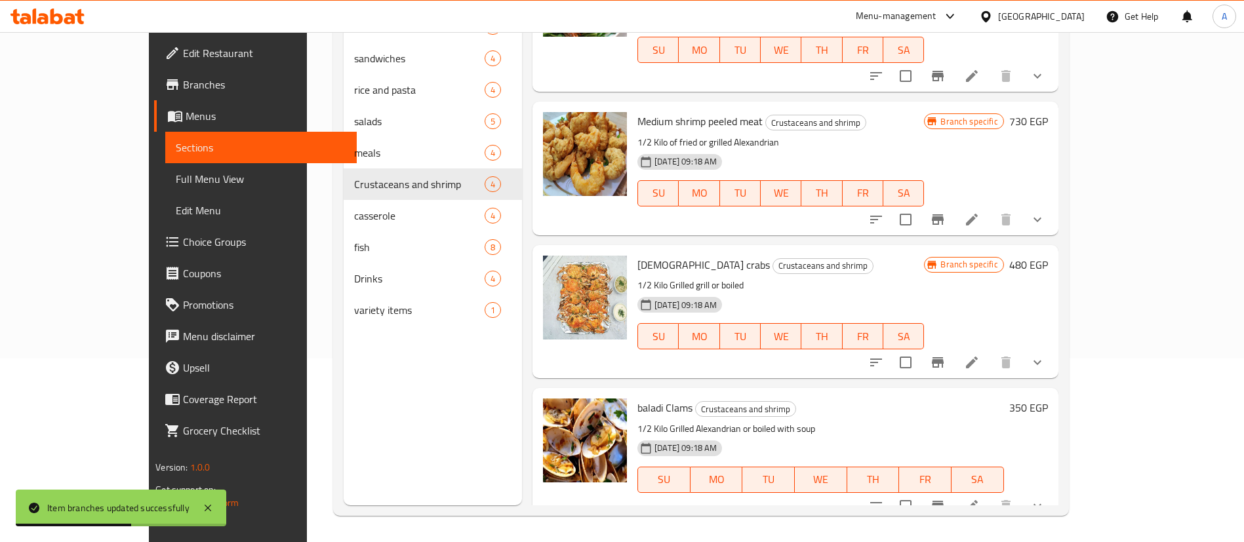
click at [990, 494] on li at bounding box center [971, 506] width 37 height 24
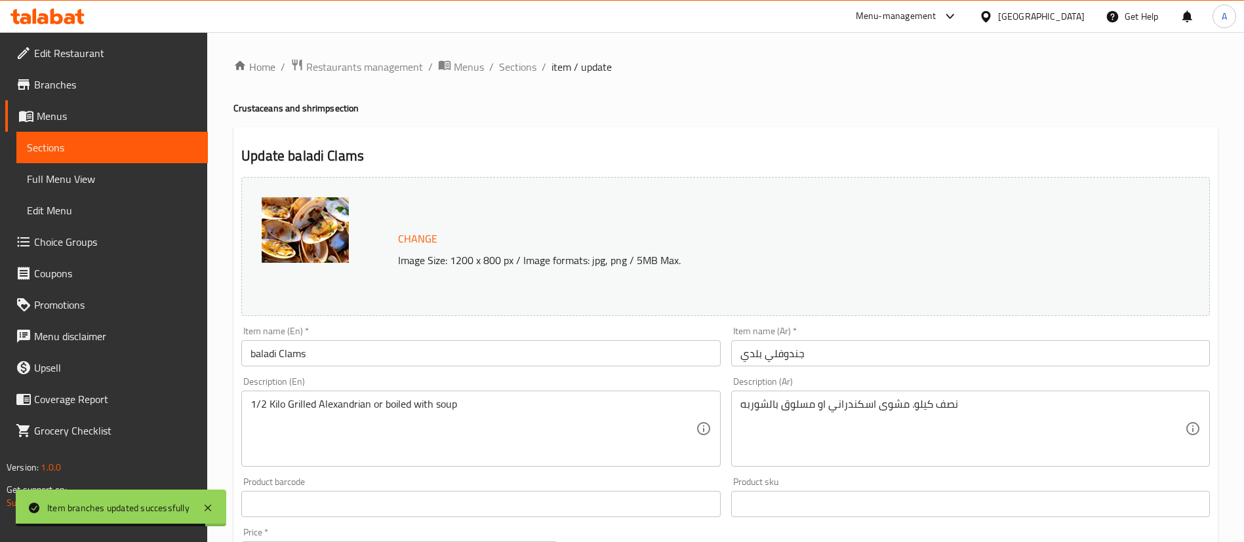
click at [86, 145] on span "Sections" at bounding box center [112, 148] width 170 height 16
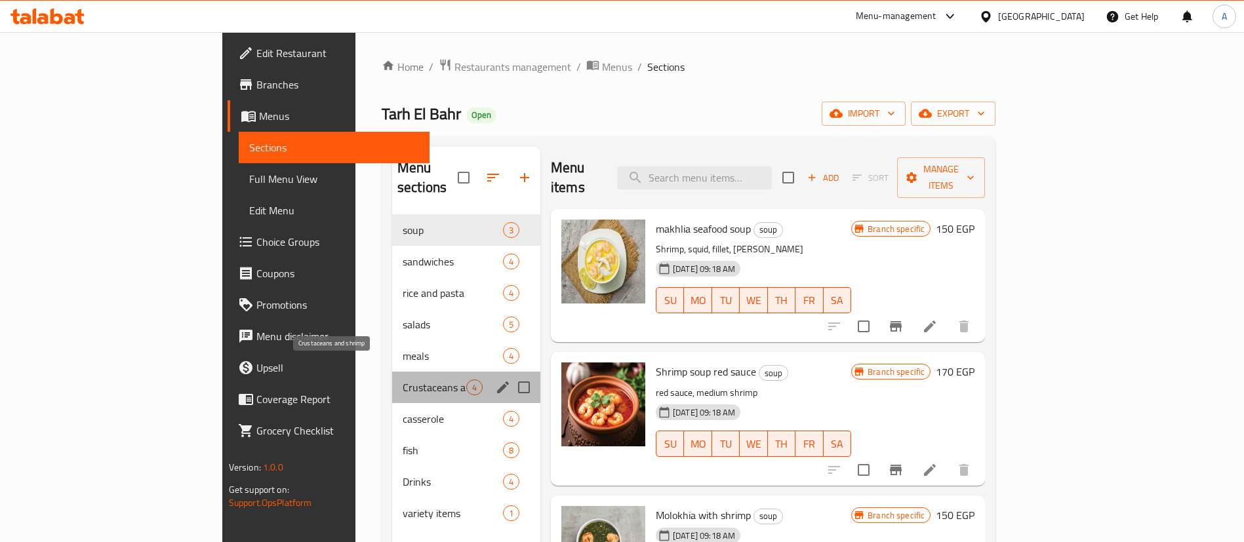
click at [403, 380] on span "Crustaceans and shrimp" at bounding box center [435, 388] width 64 height 16
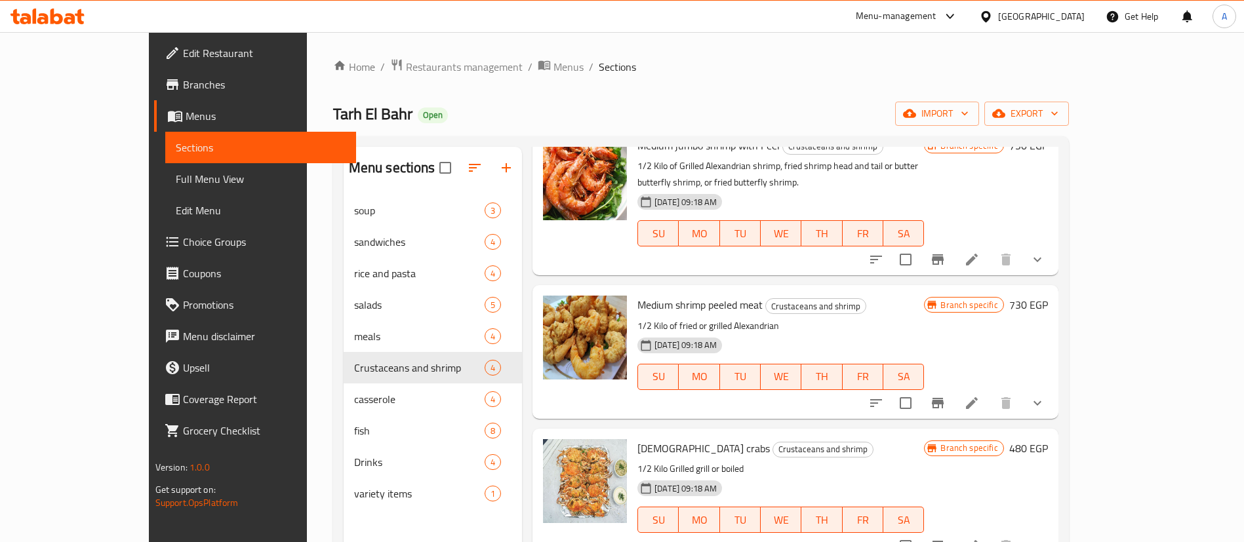
scroll to position [184, 0]
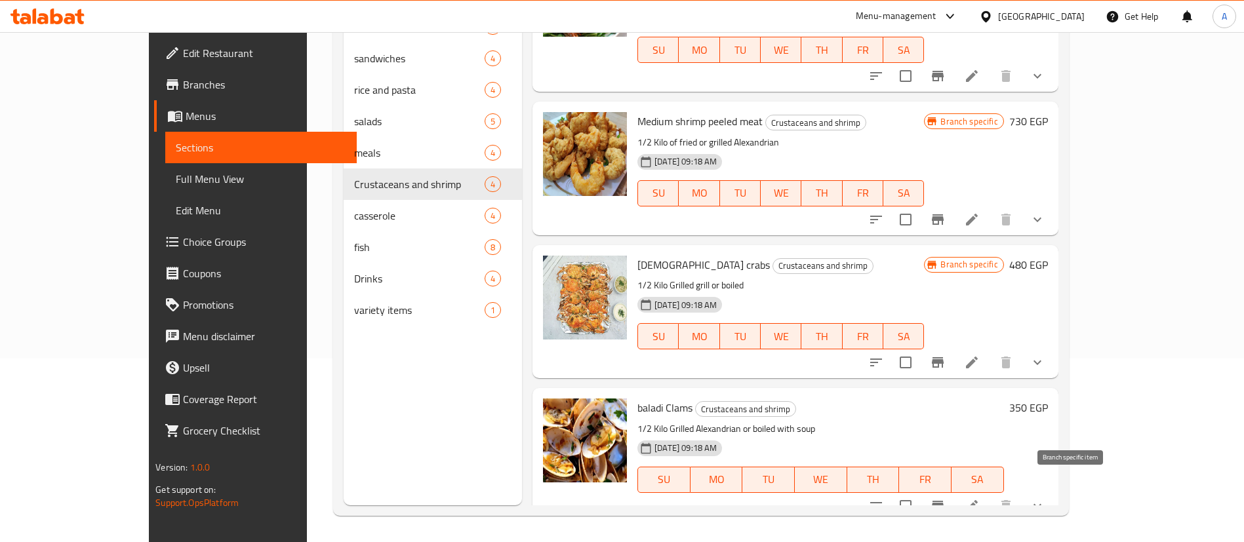
click at [953, 490] on button "Branch-specific-item" at bounding box center [937, 505] width 31 height 31
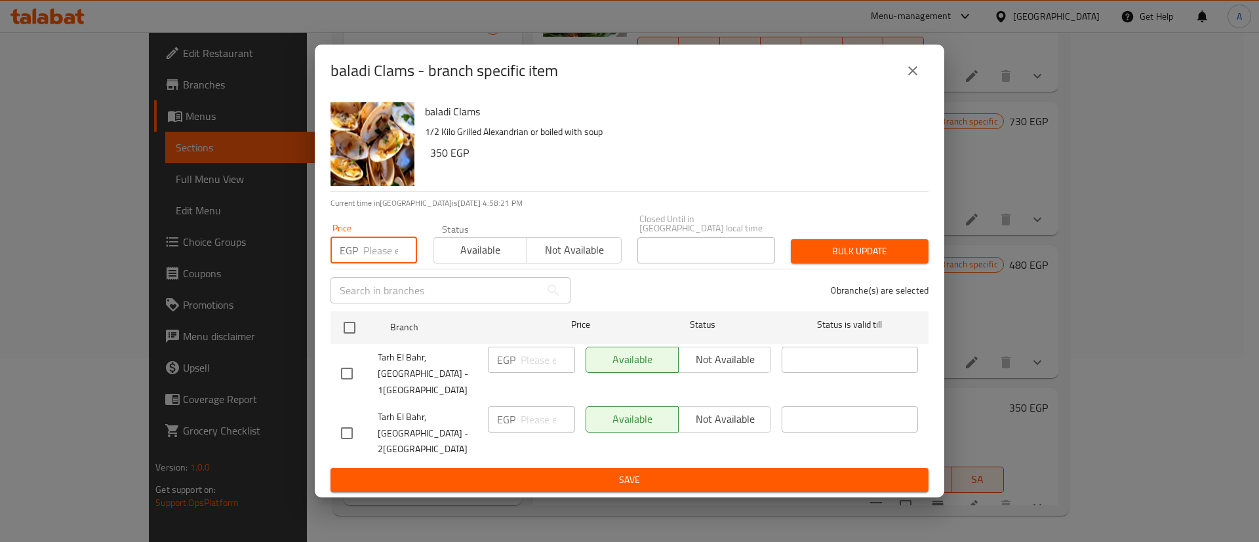
click at [384, 264] on input "number" at bounding box center [390, 250] width 54 height 26
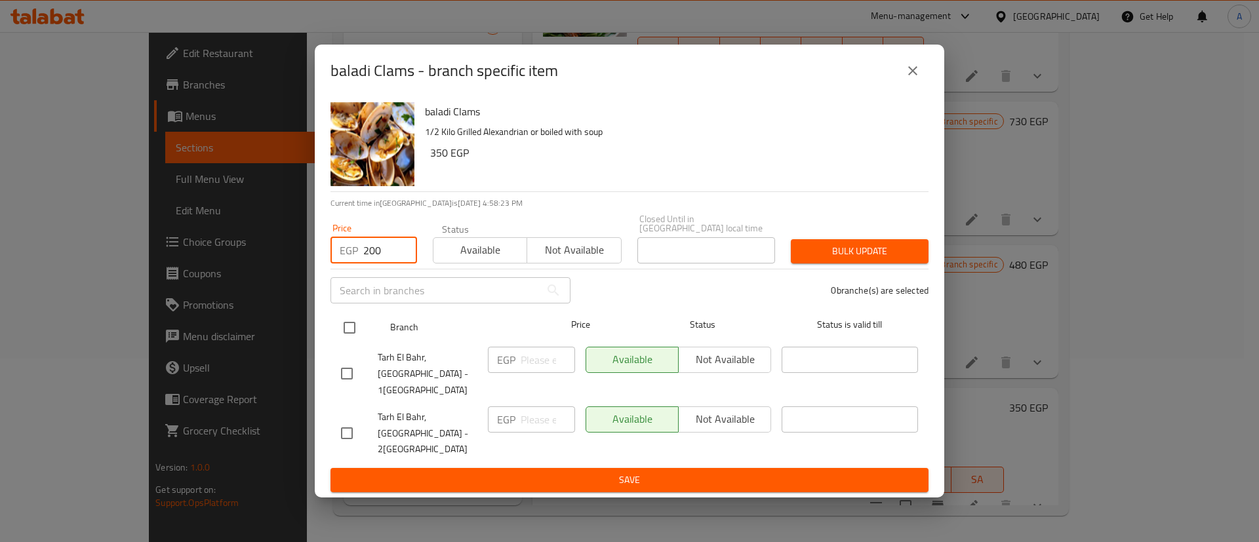
type input "200"
click at [354, 332] on input "checkbox" at bounding box center [350, 328] width 28 height 28
checkbox input "true"
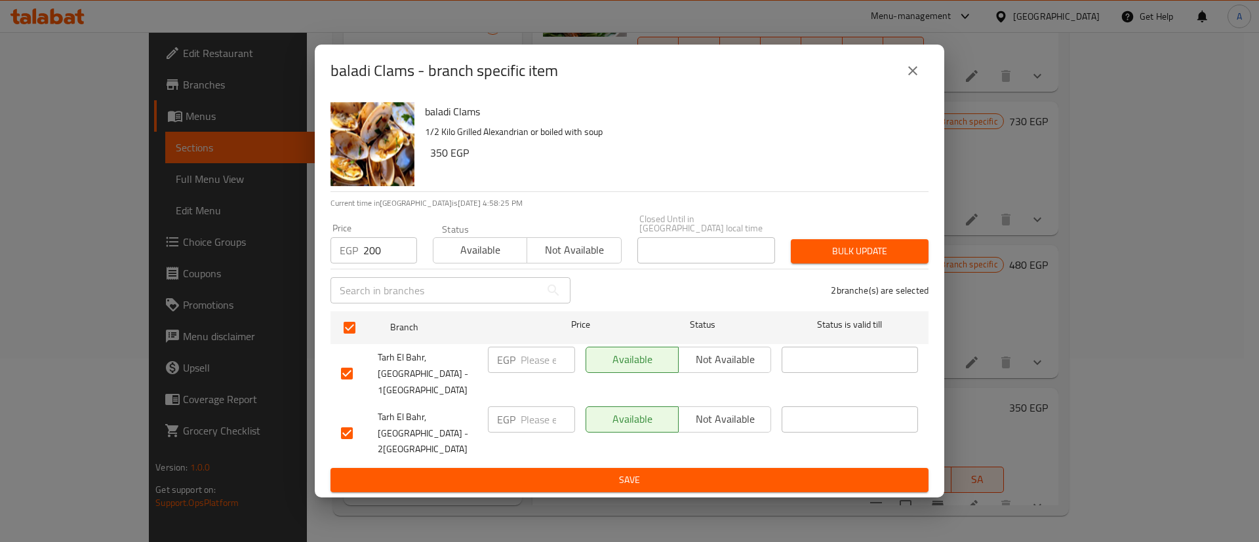
click at [900, 260] on span "Bulk update" at bounding box center [859, 251] width 117 height 16
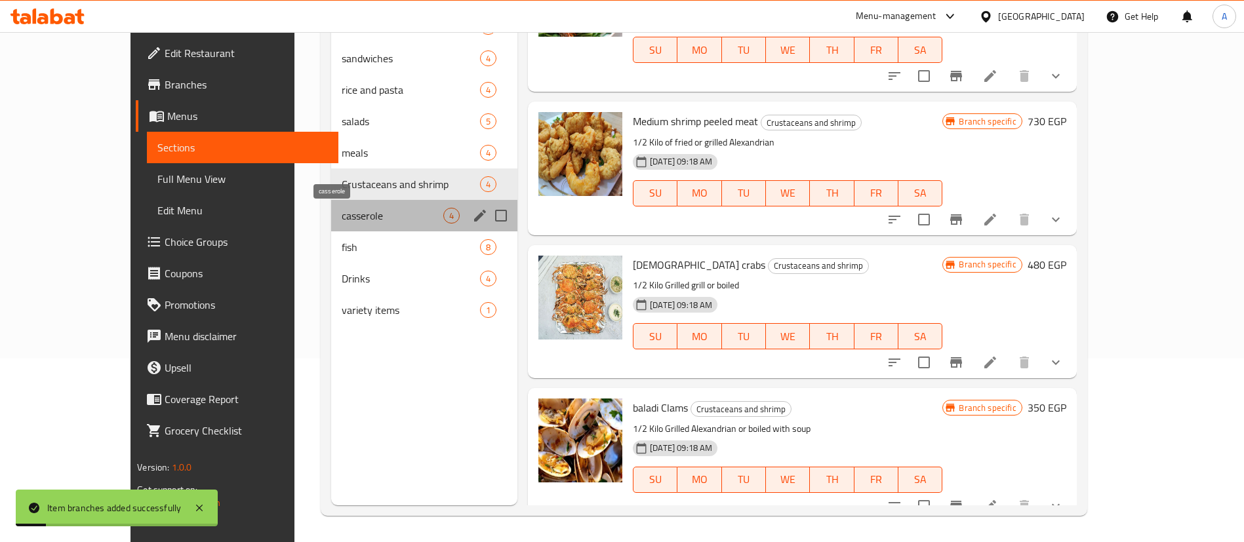
click at [342, 219] on span "casserole" at bounding box center [393, 216] width 102 height 16
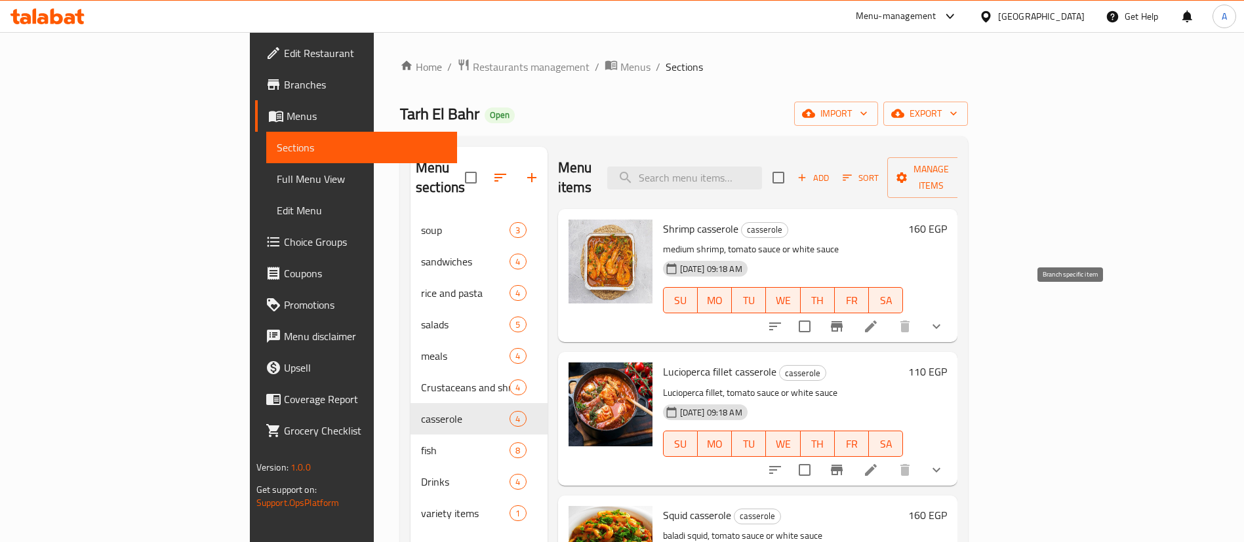
click at [842, 321] on icon "Branch-specific-item" at bounding box center [837, 326] width 12 height 10
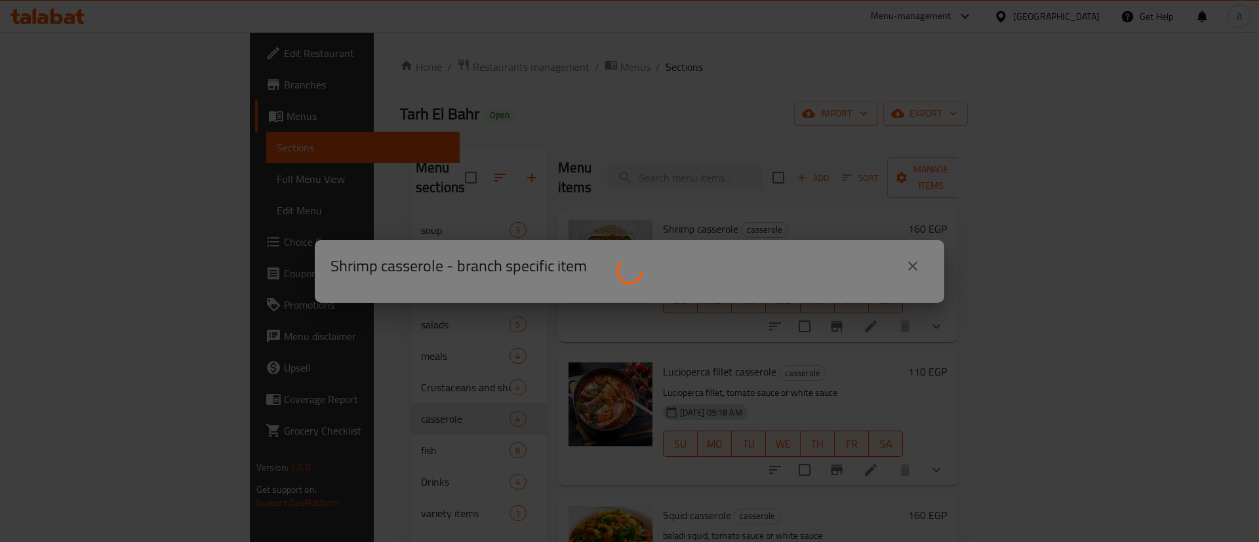
click at [302, 77] on div at bounding box center [629, 271] width 1259 height 542
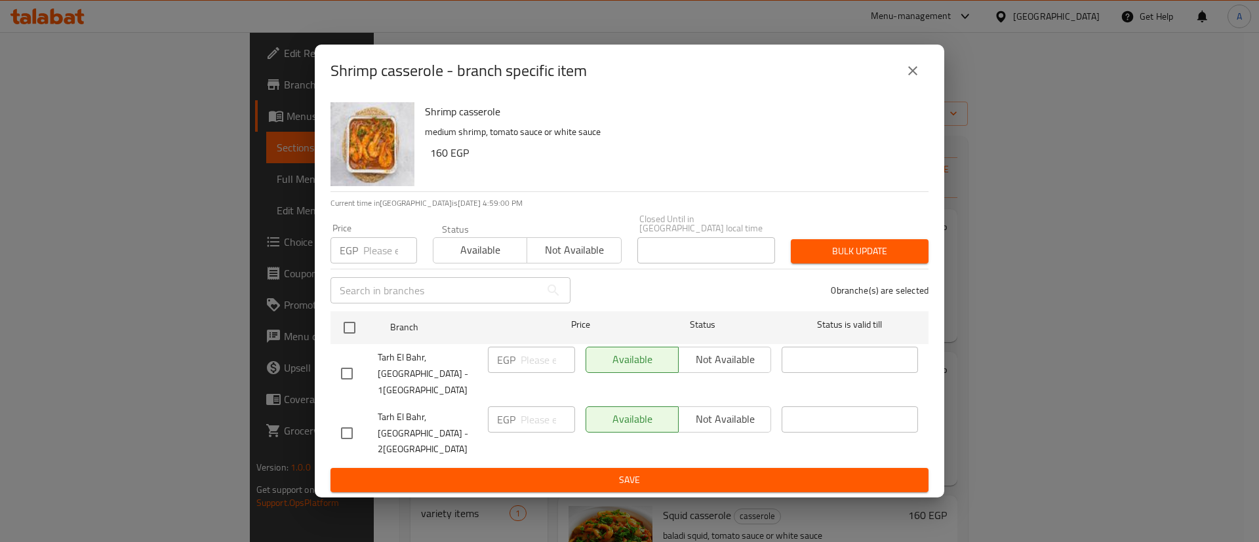
click at [366, 264] on input "number" at bounding box center [390, 250] width 54 height 26
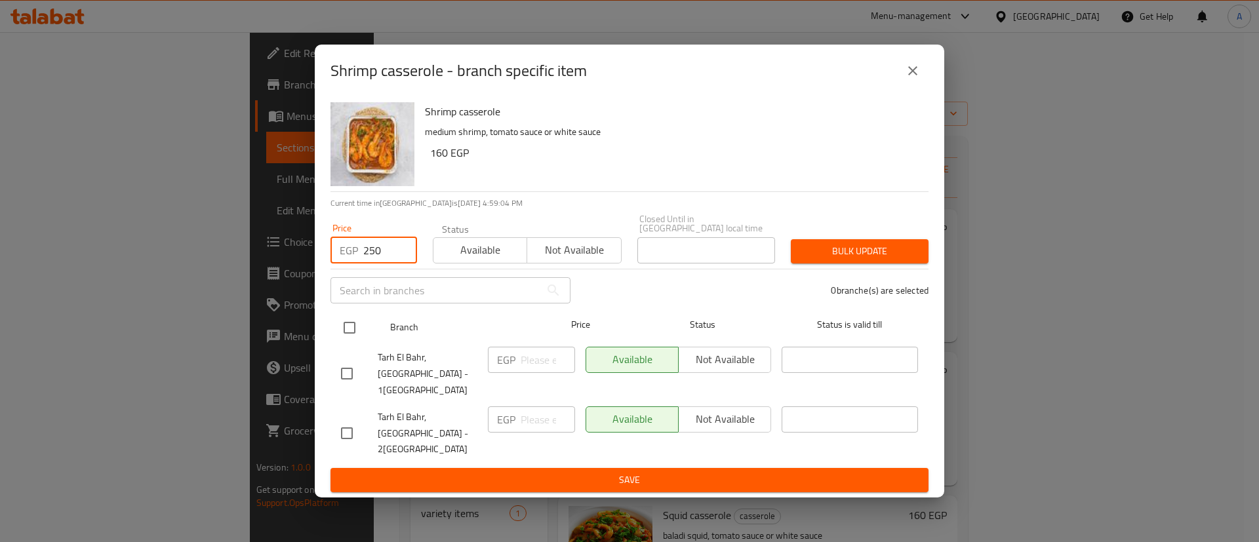
type input "250"
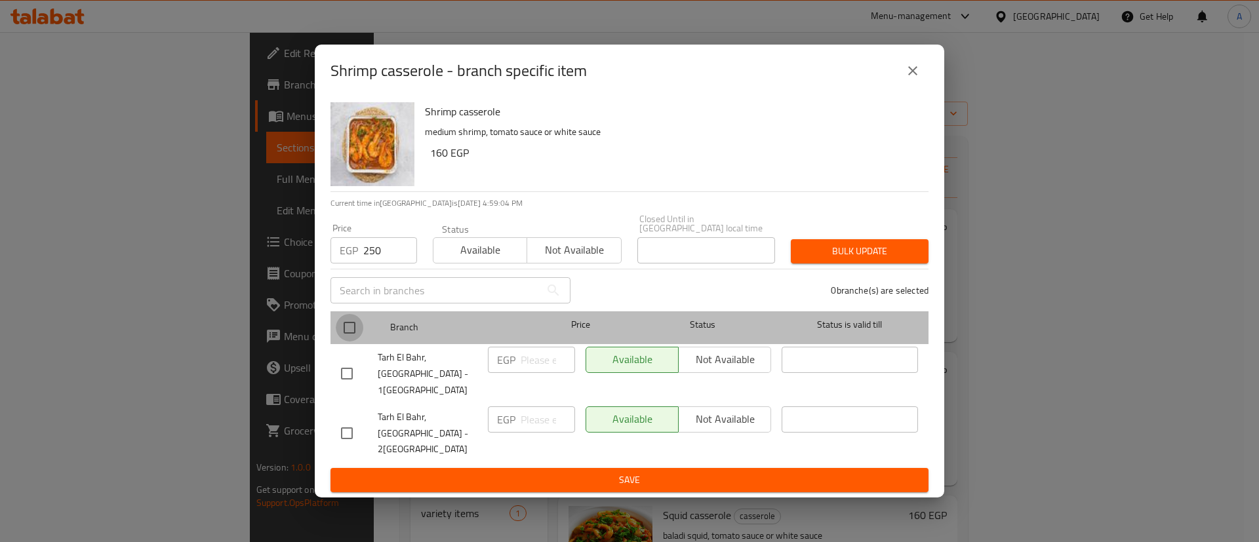
click at [344, 342] on input "checkbox" at bounding box center [350, 328] width 28 height 28
checkbox input "true"
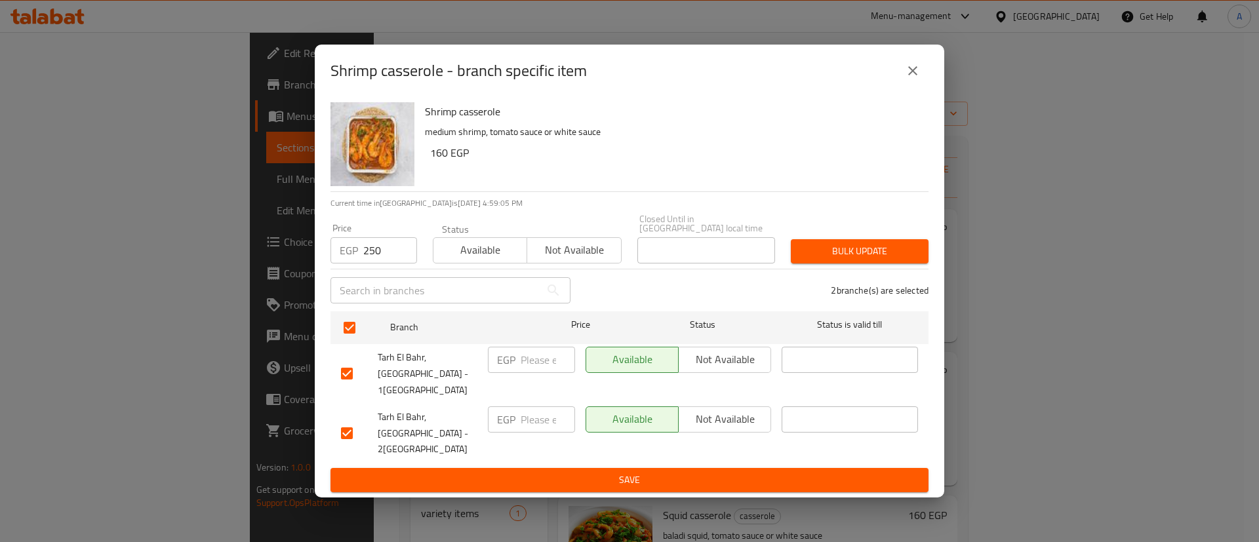
click at [835, 260] on span "Bulk update" at bounding box center [859, 251] width 117 height 16
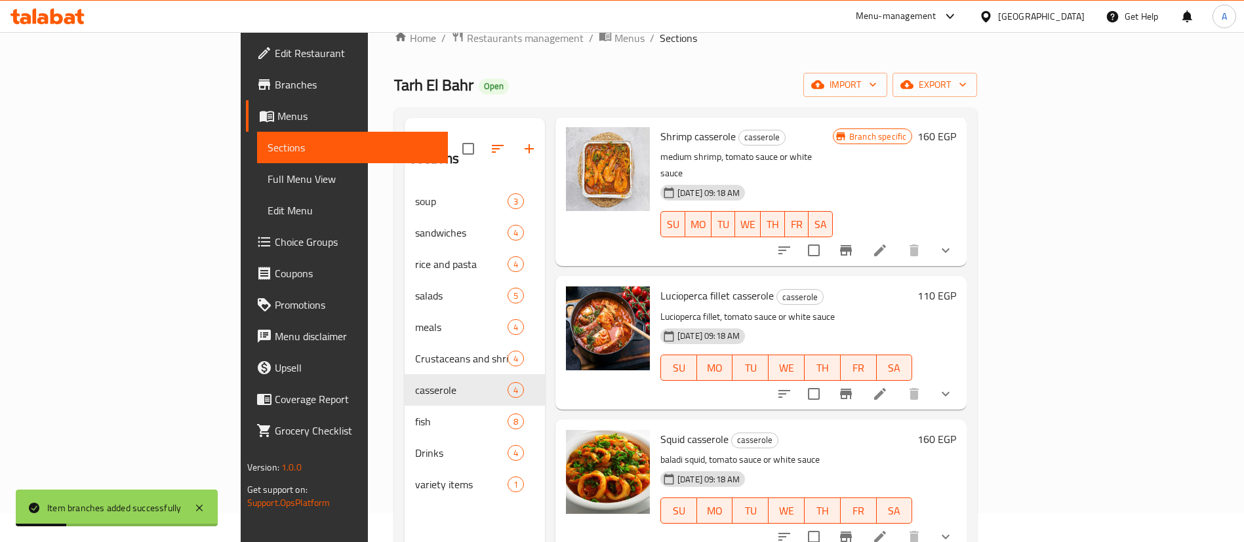
scroll to position [30, 0]
click at [852, 388] on icon "Branch-specific-item" at bounding box center [846, 393] width 12 height 10
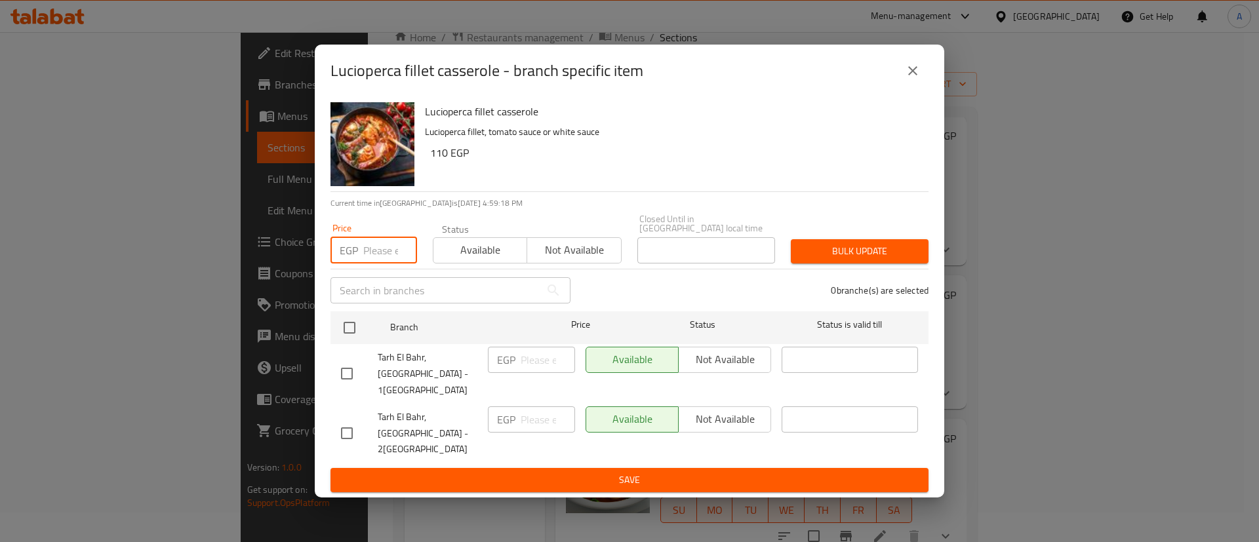
click at [377, 264] on input "number" at bounding box center [390, 250] width 54 height 26
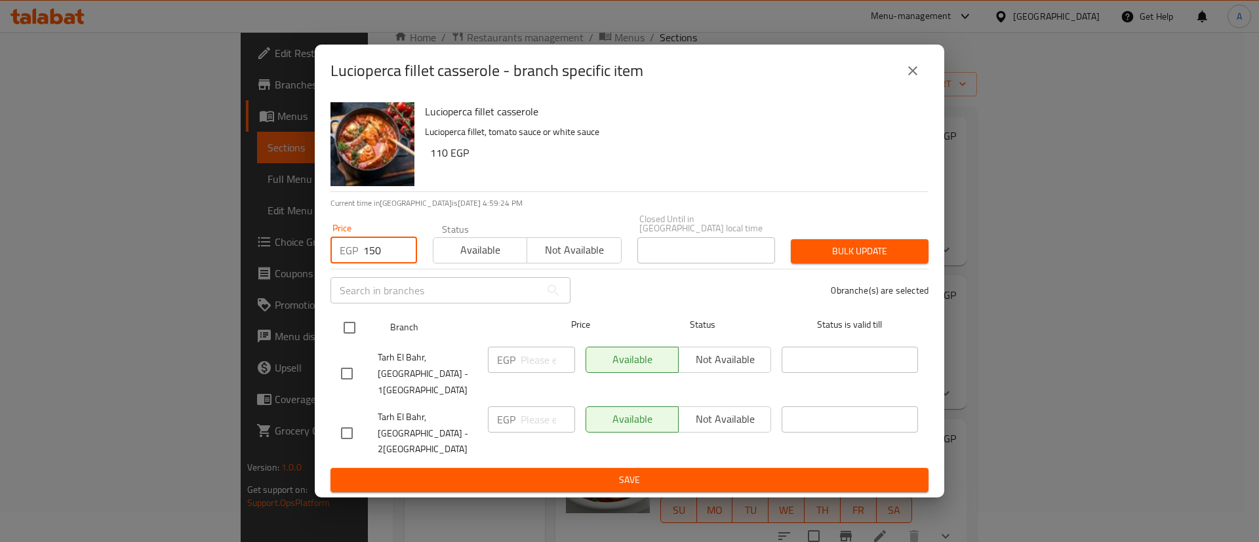
type input "150"
click at [361, 338] on input "checkbox" at bounding box center [350, 328] width 28 height 28
checkbox input "true"
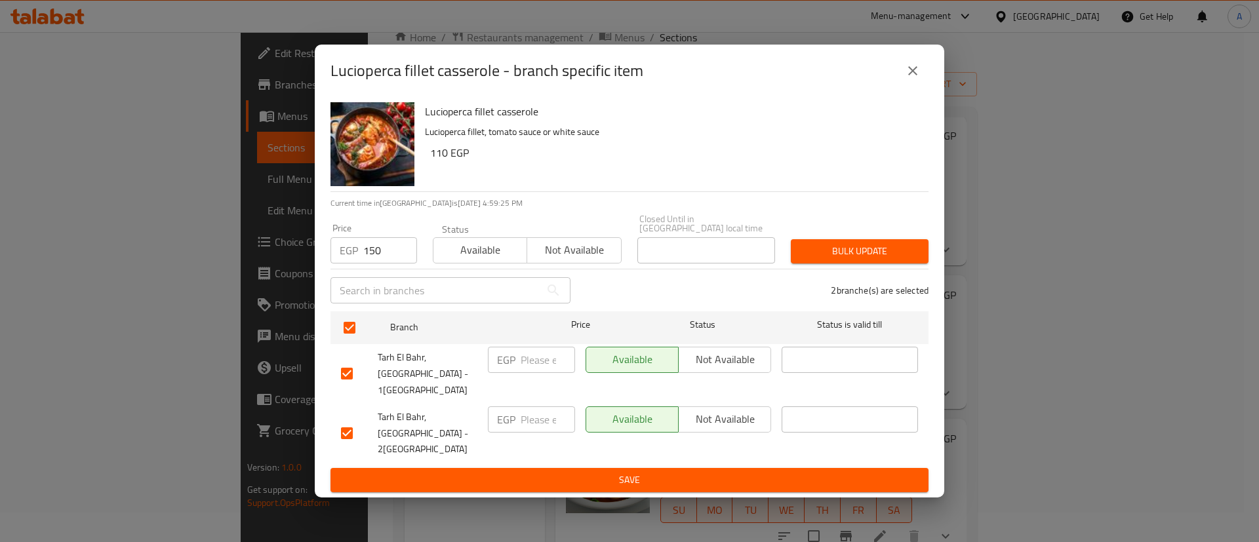
click at [839, 260] on span "Bulk update" at bounding box center [859, 251] width 117 height 16
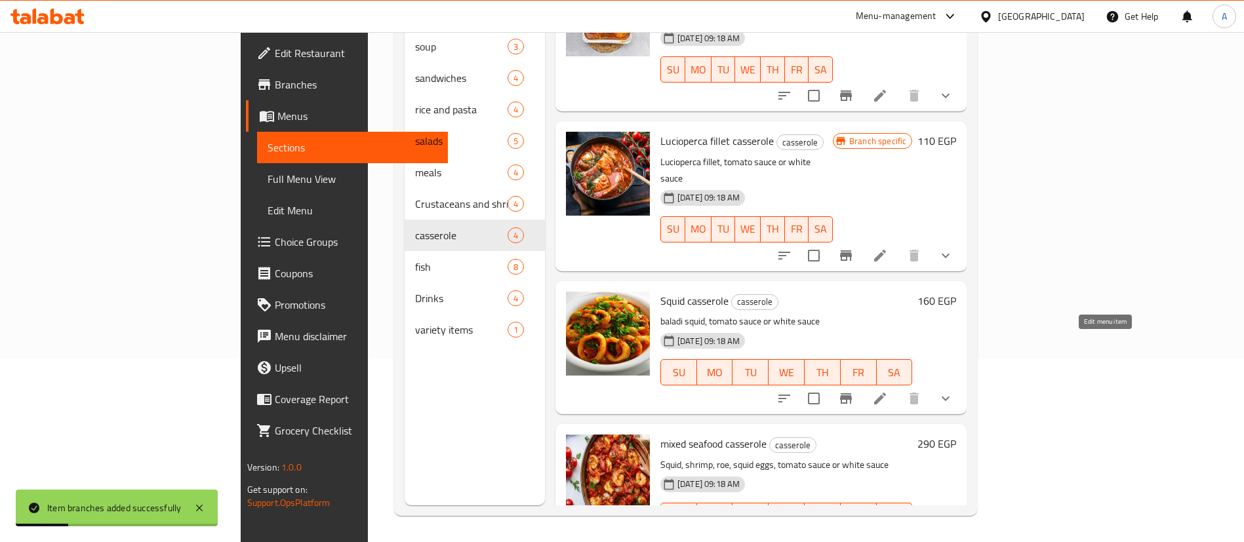
scroll to position [183, 0]
click at [852, 394] on icon "Branch-specific-item" at bounding box center [846, 399] width 12 height 10
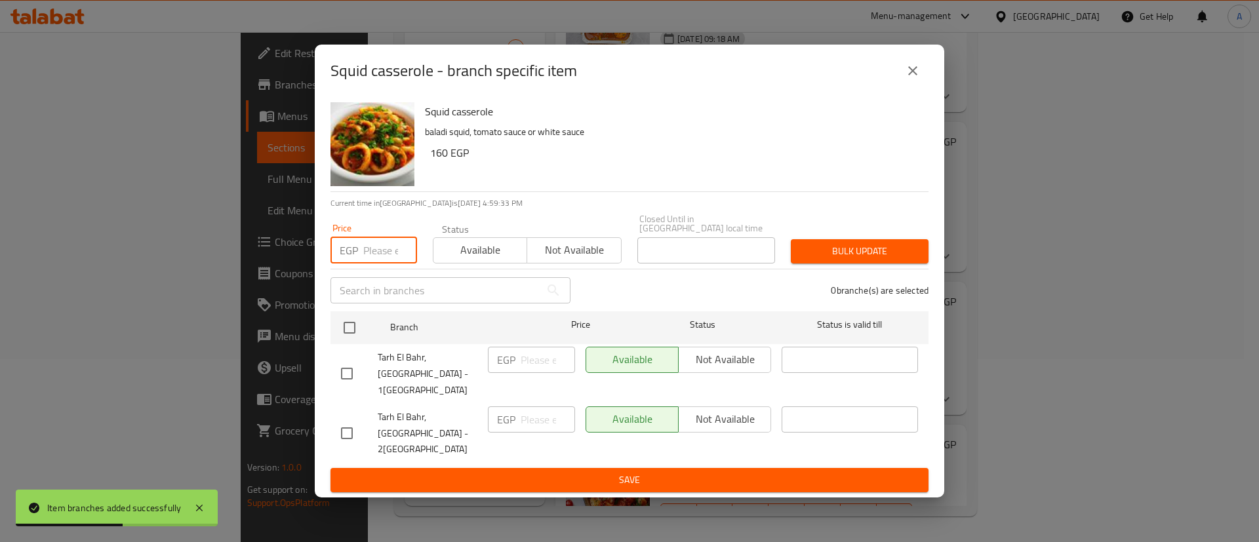
click at [375, 262] on input "number" at bounding box center [390, 250] width 54 height 26
type input "21"
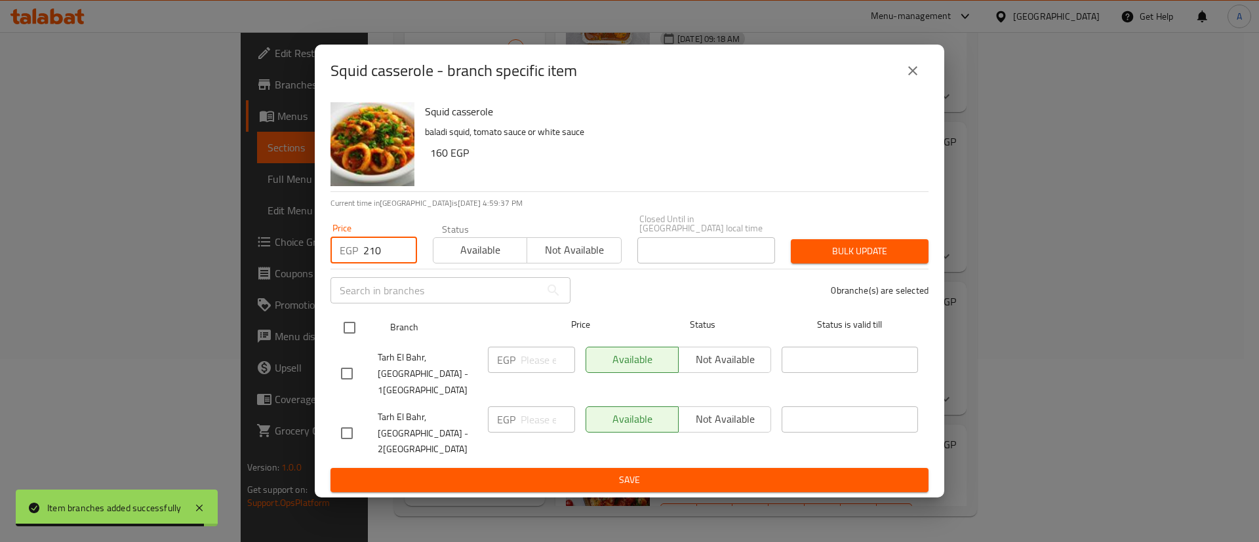
type input "210"
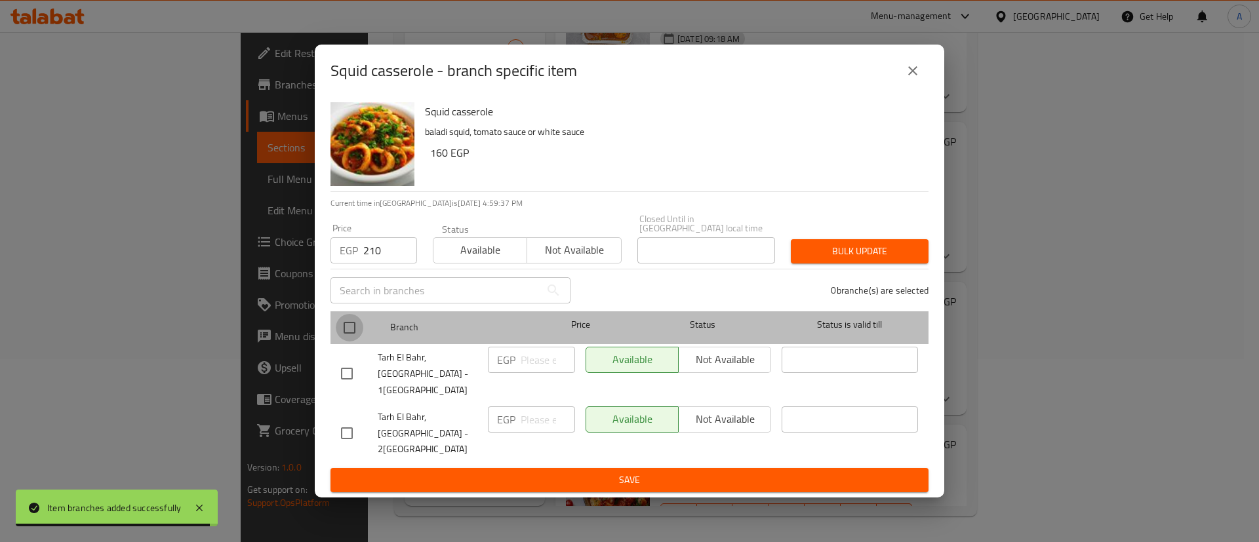
click at [345, 342] on input "checkbox" at bounding box center [350, 328] width 28 height 28
checkbox input "true"
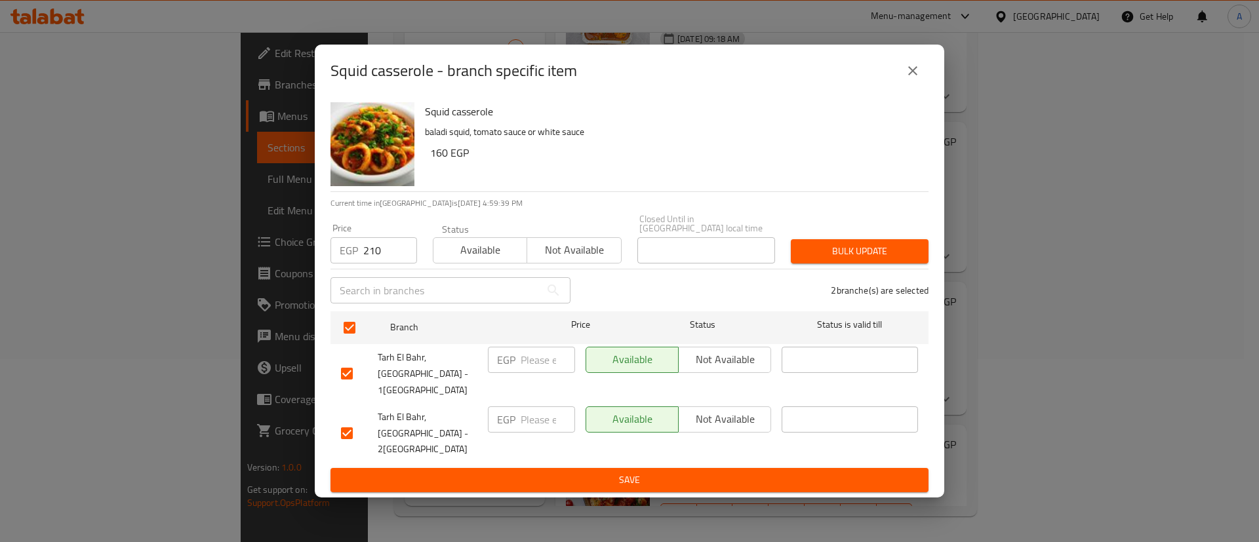
click at [834, 260] on span "Bulk update" at bounding box center [859, 251] width 117 height 16
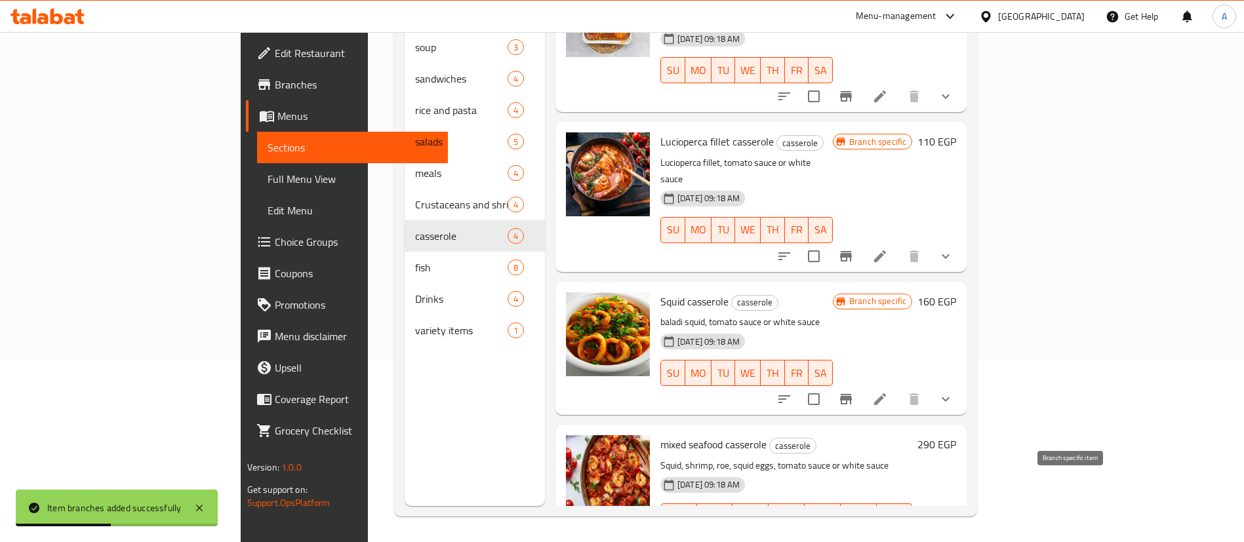
click at [854, 535] on icon "Branch-specific-item" at bounding box center [846, 543] width 16 height 16
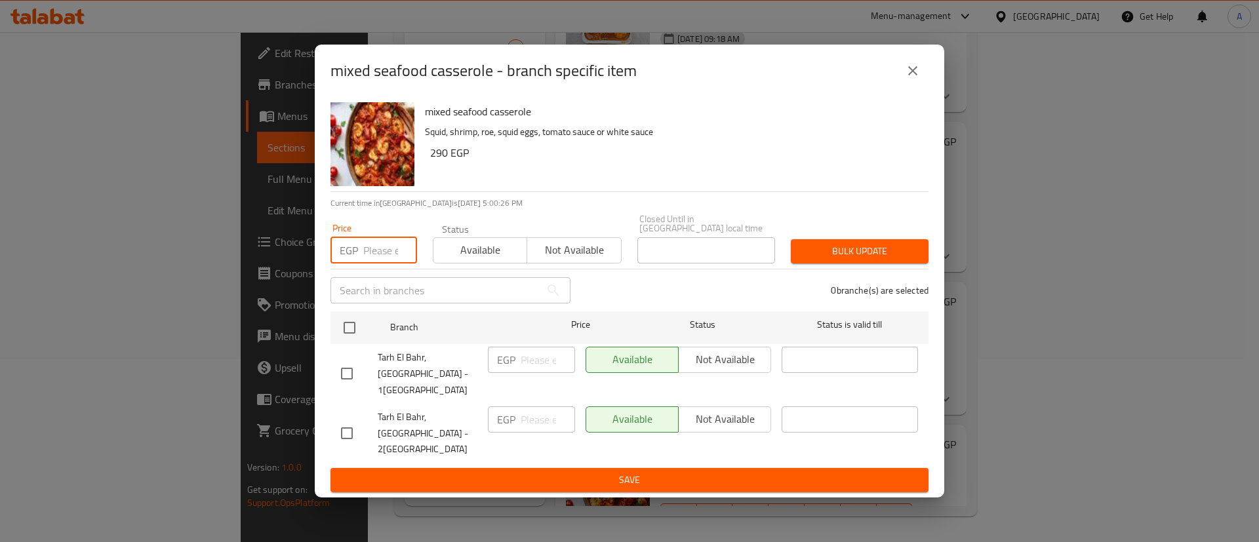
click at [372, 264] on input "number" at bounding box center [390, 250] width 54 height 26
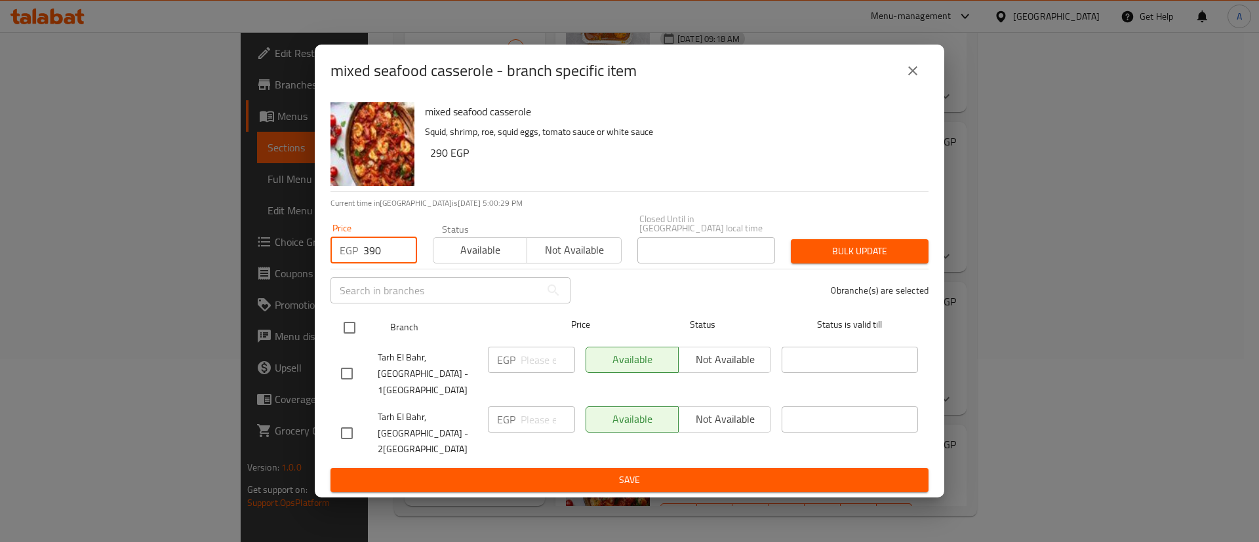
type input "390"
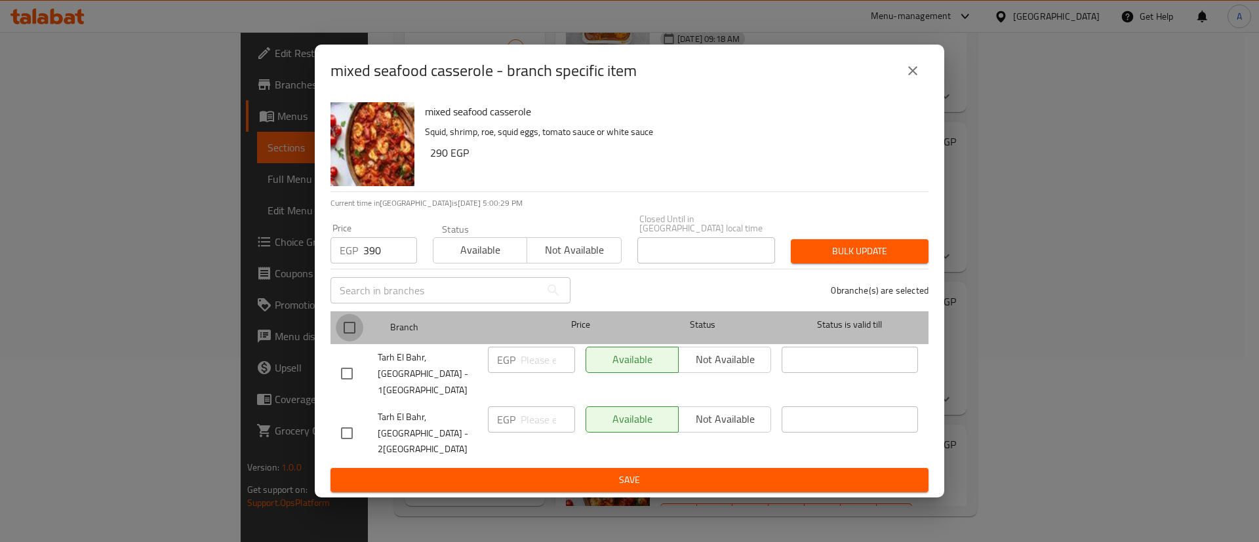
click at [354, 332] on input "checkbox" at bounding box center [350, 328] width 28 height 28
checkbox input "true"
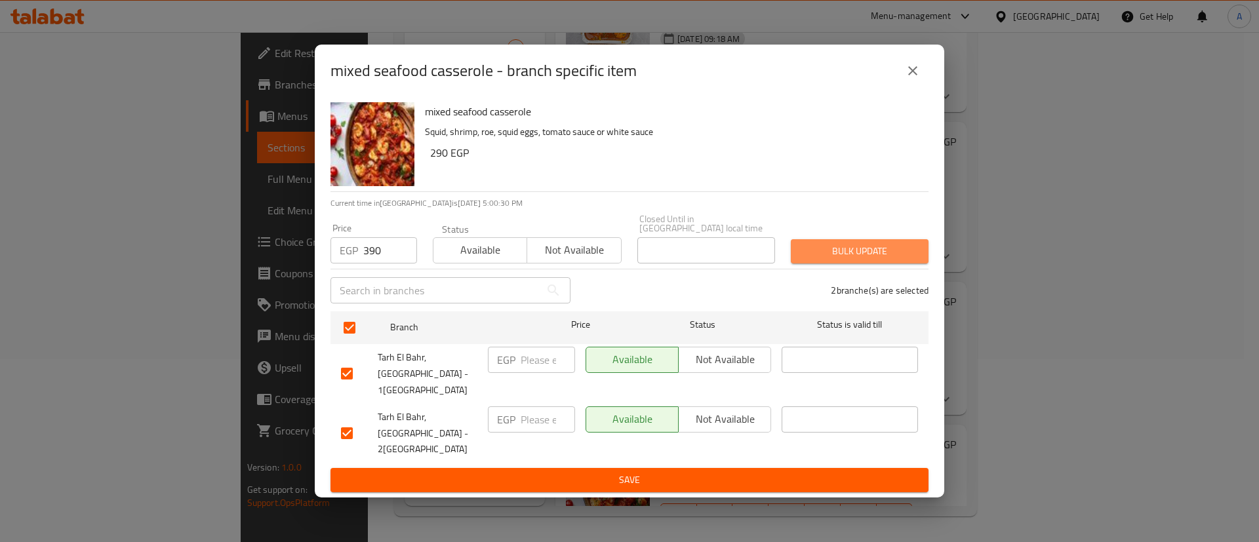
click at [850, 260] on span "Bulk update" at bounding box center [859, 251] width 117 height 16
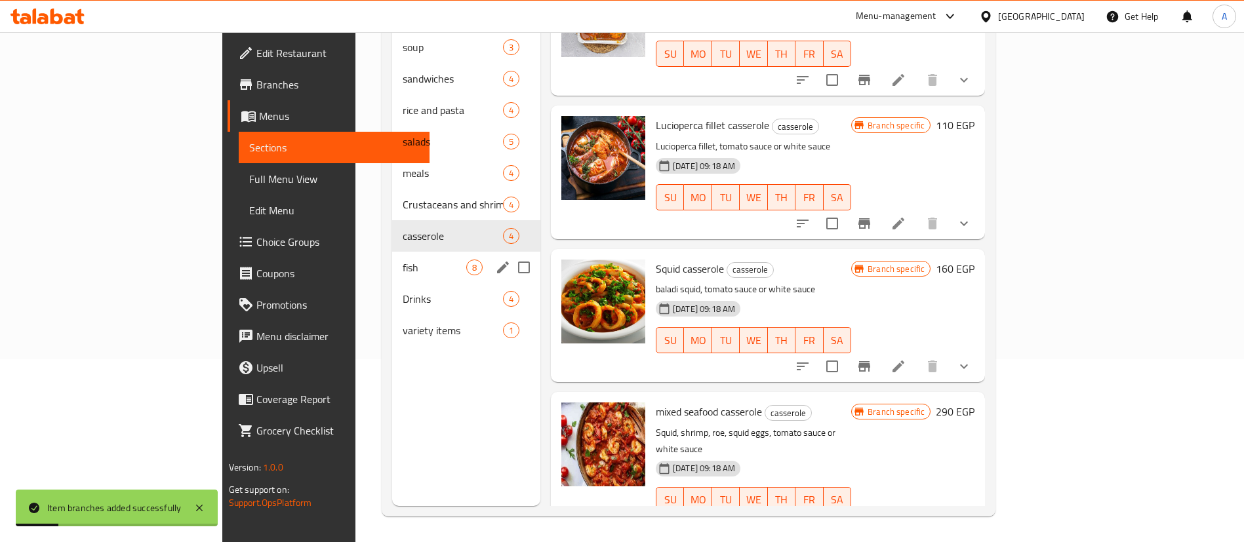
click at [403, 260] on span "fish" at bounding box center [435, 268] width 64 height 16
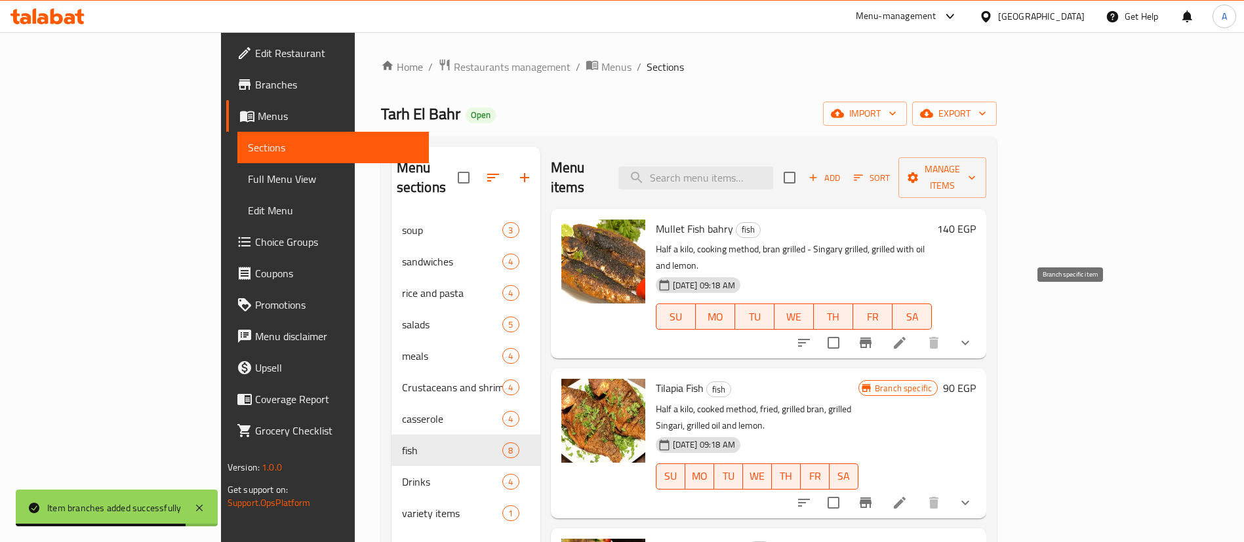
click at [873, 335] on icon "Branch-specific-item" at bounding box center [866, 343] width 16 height 16
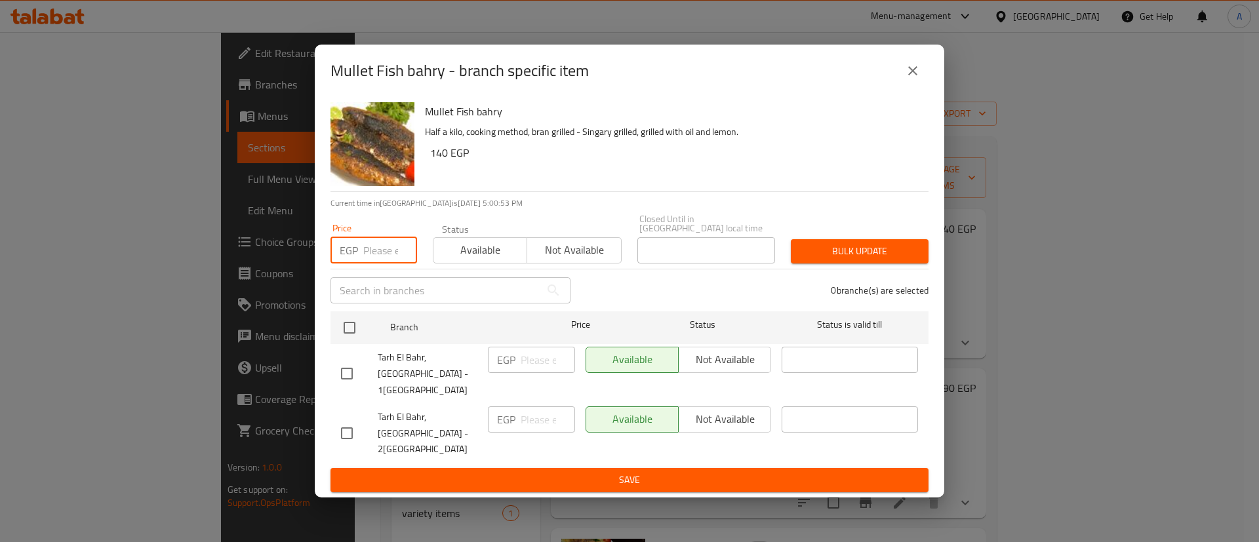
click at [382, 264] on input "number" at bounding box center [390, 250] width 54 height 26
click at [917, 79] on icon "close" at bounding box center [913, 71] width 16 height 16
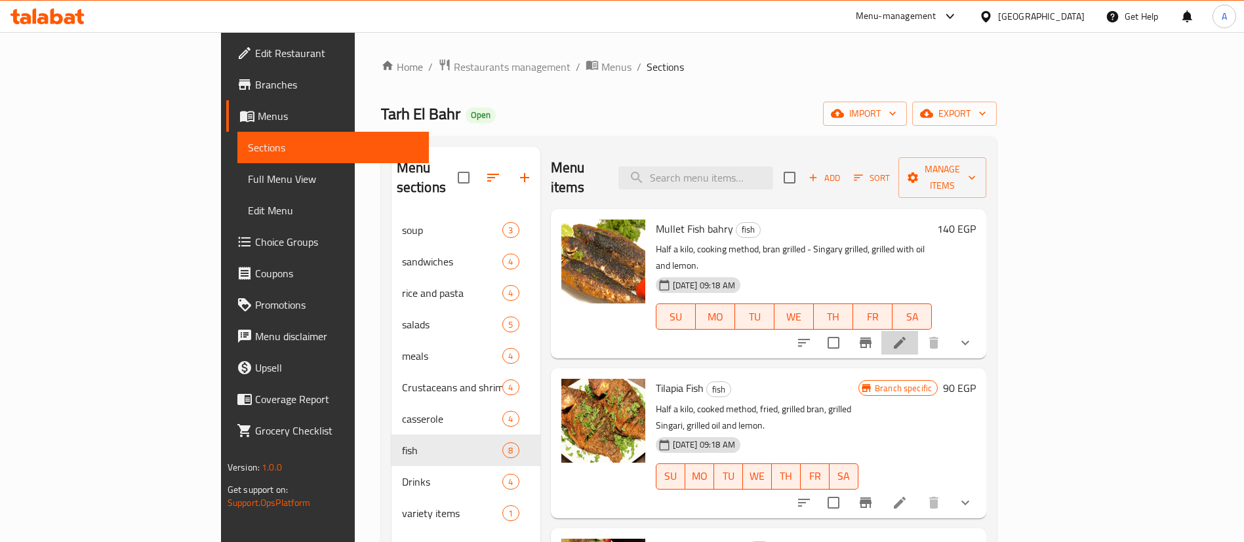
click at [918, 331] on li at bounding box center [899, 343] width 37 height 24
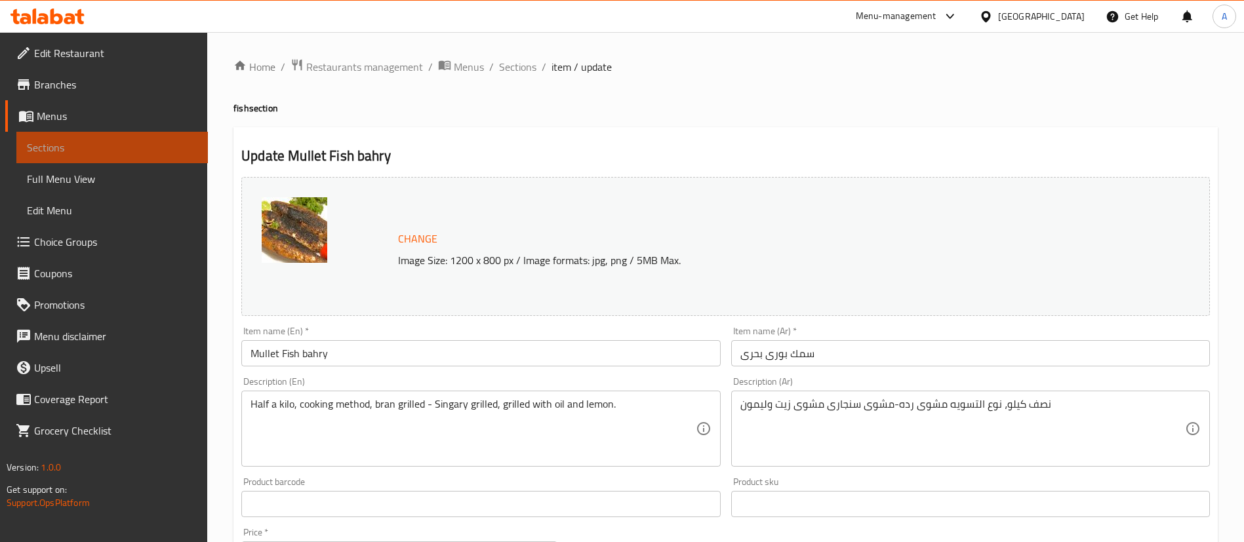
click at [155, 149] on span "Sections" at bounding box center [112, 148] width 170 height 16
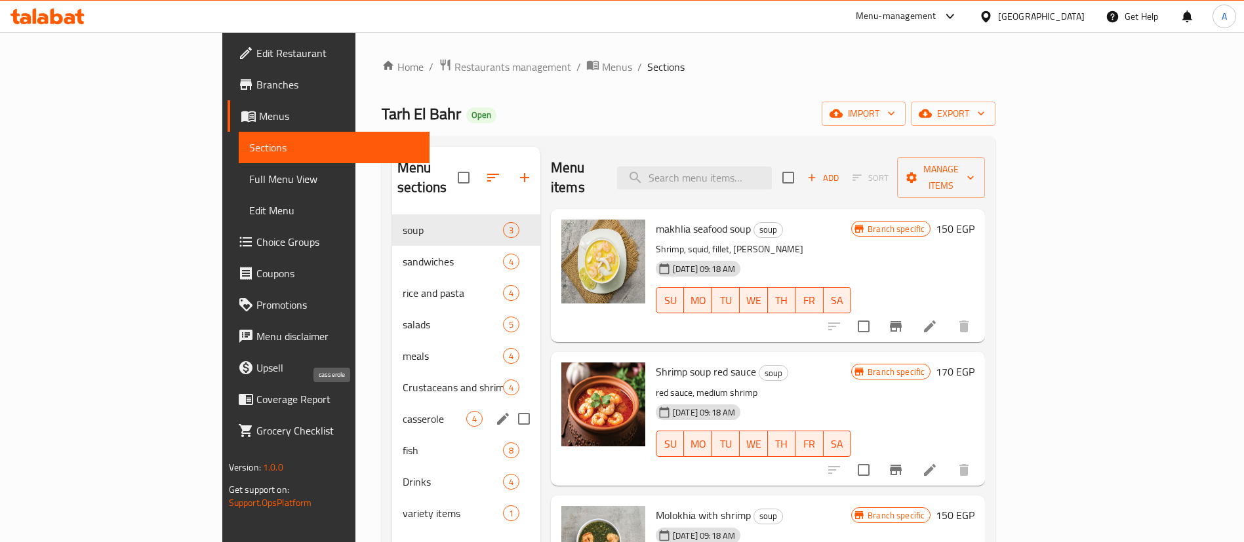
click at [403, 411] on span "casserole" at bounding box center [435, 419] width 64 height 16
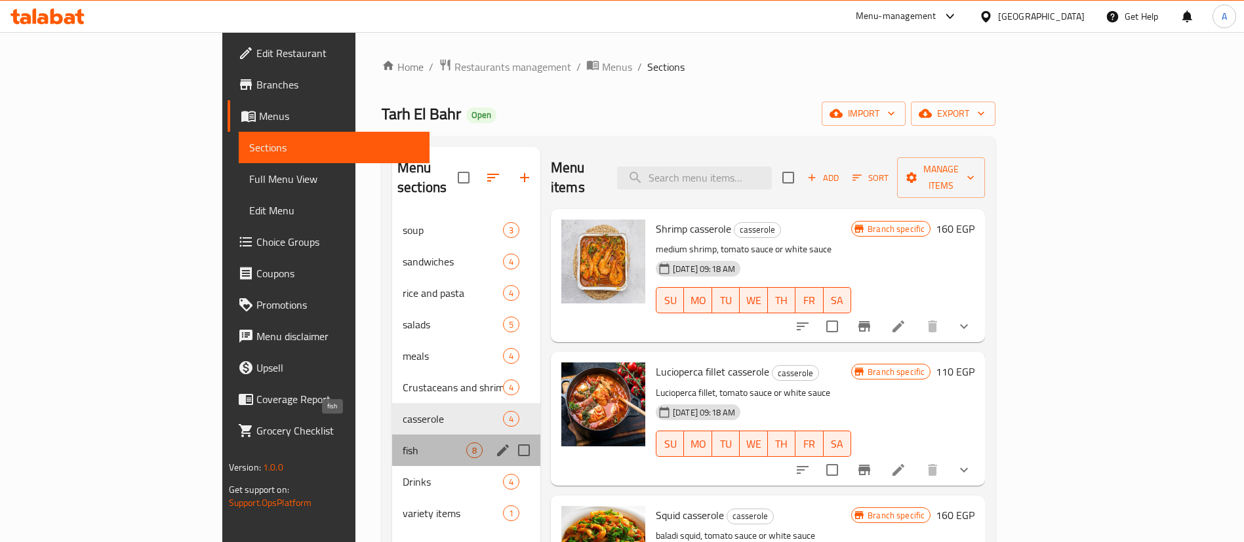
click at [403, 443] on span "fish" at bounding box center [435, 451] width 64 height 16
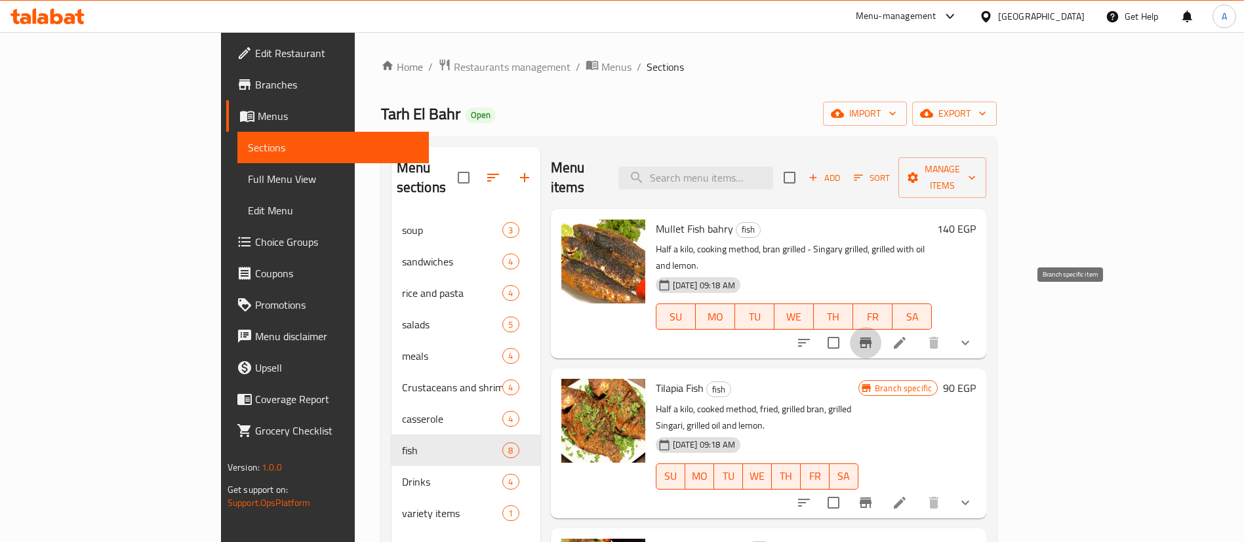
click at [873, 335] on icon "Branch-specific-item" at bounding box center [866, 343] width 16 height 16
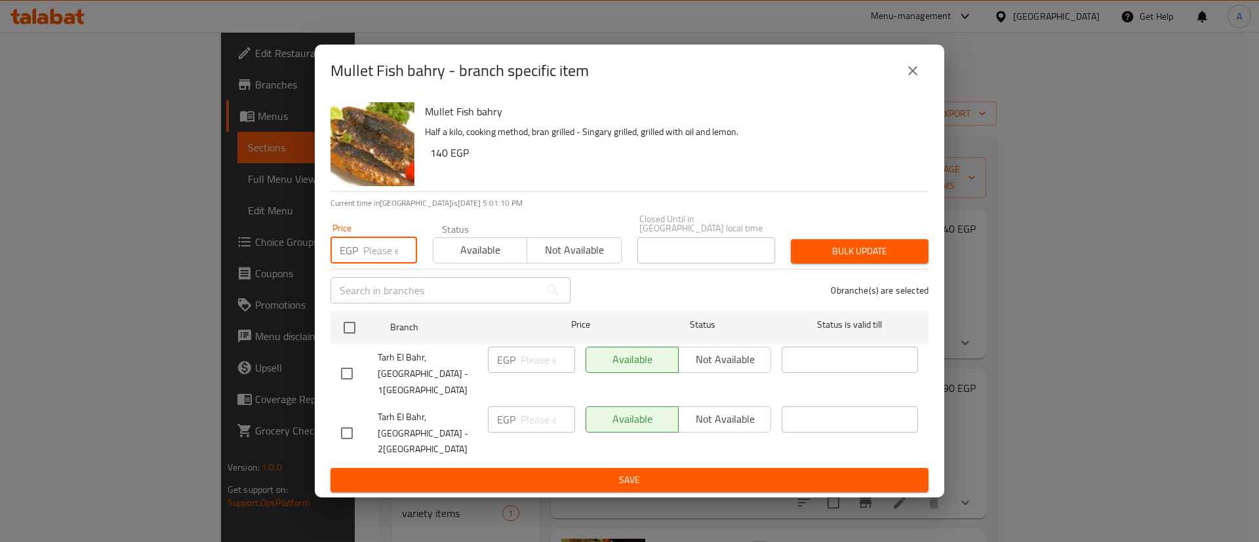
click at [383, 264] on input "number" at bounding box center [390, 250] width 54 height 26
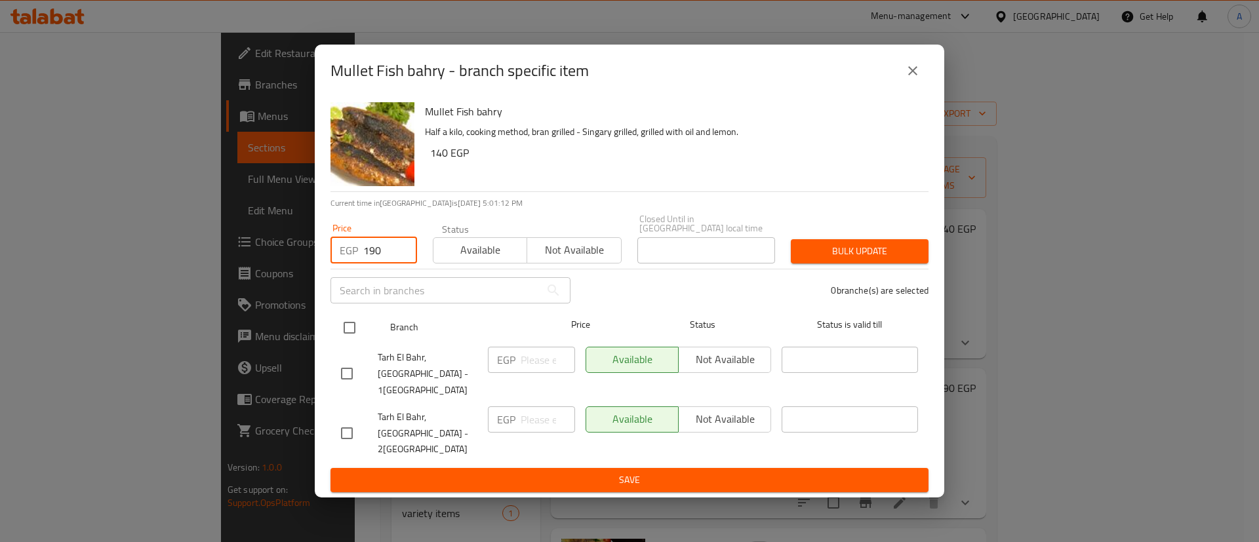
type input "190"
click at [355, 338] on input "checkbox" at bounding box center [350, 328] width 28 height 28
checkbox input "true"
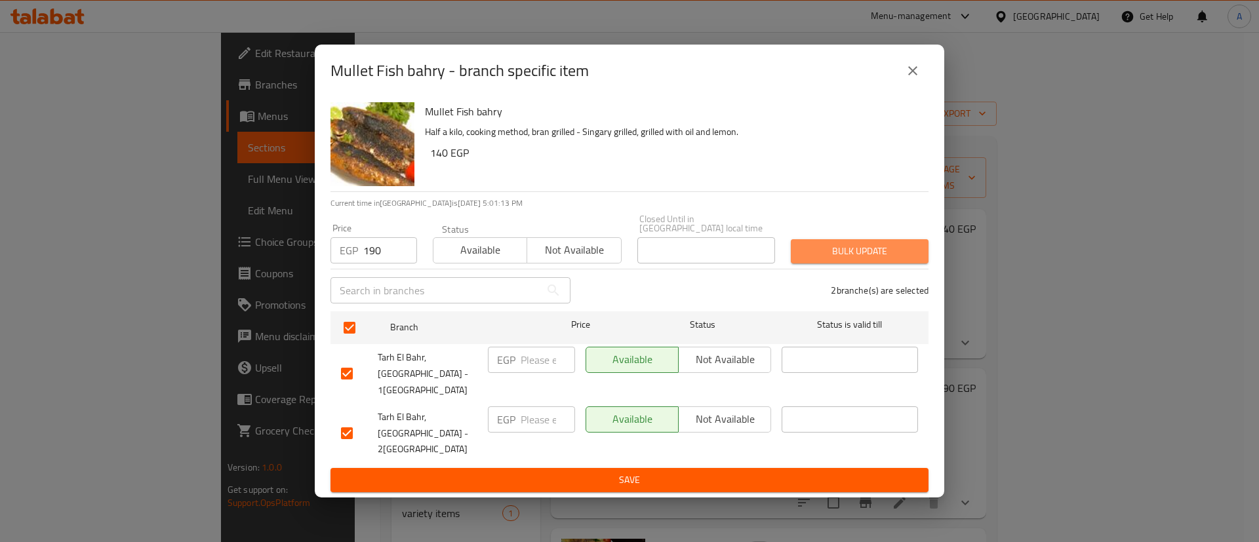
click at [824, 256] on span "Bulk update" at bounding box center [859, 251] width 117 height 16
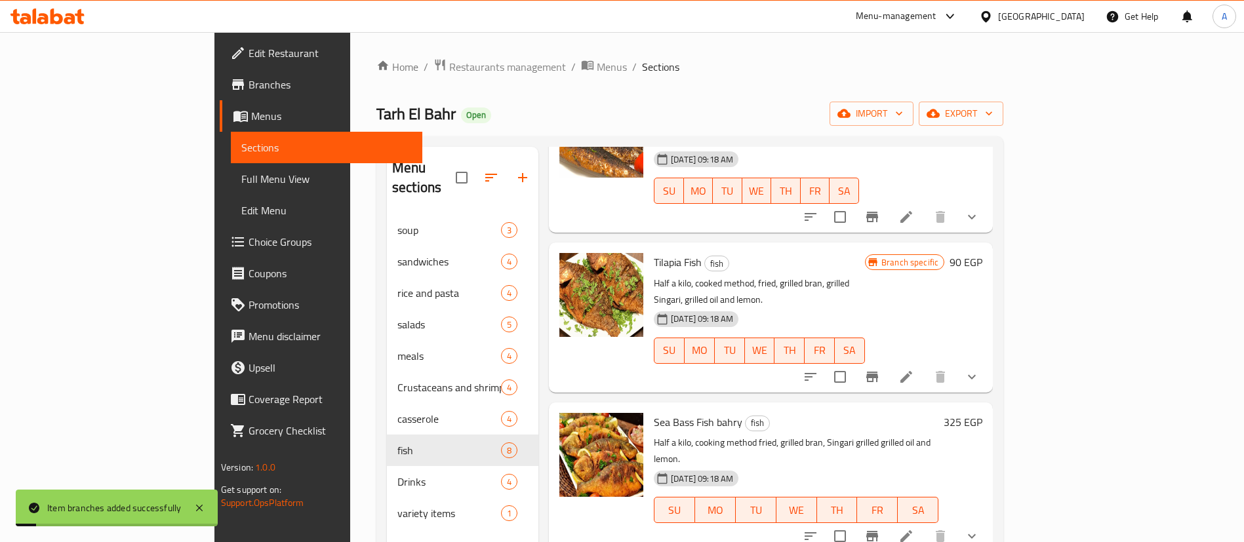
scroll to position [130, 0]
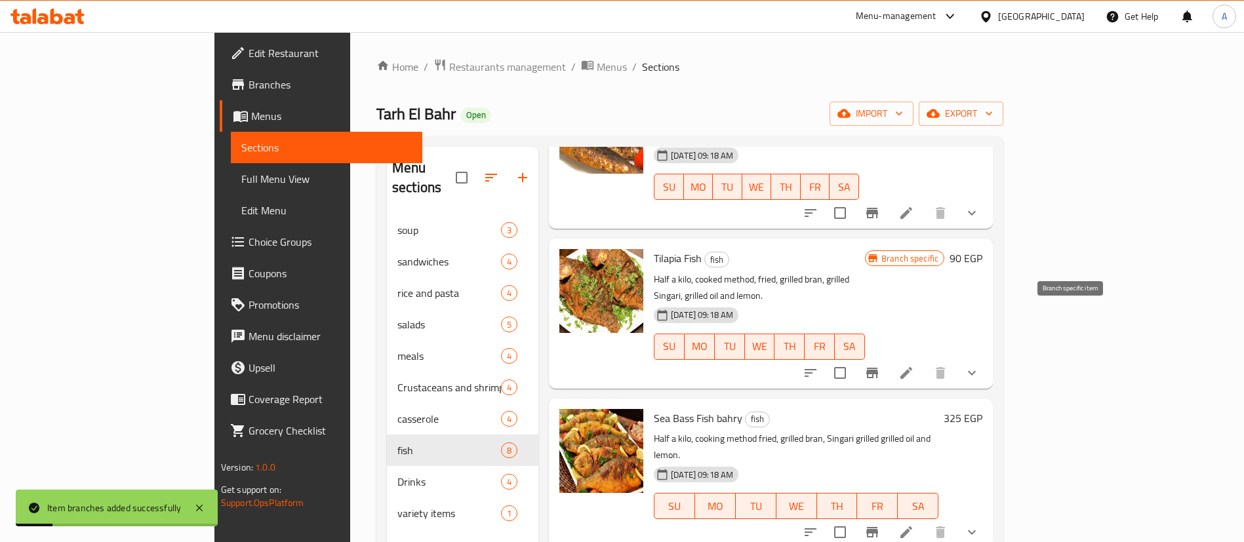
click at [878, 368] on icon "Branch-specific-item" at bounding box center [872, 373] width 12 height 10
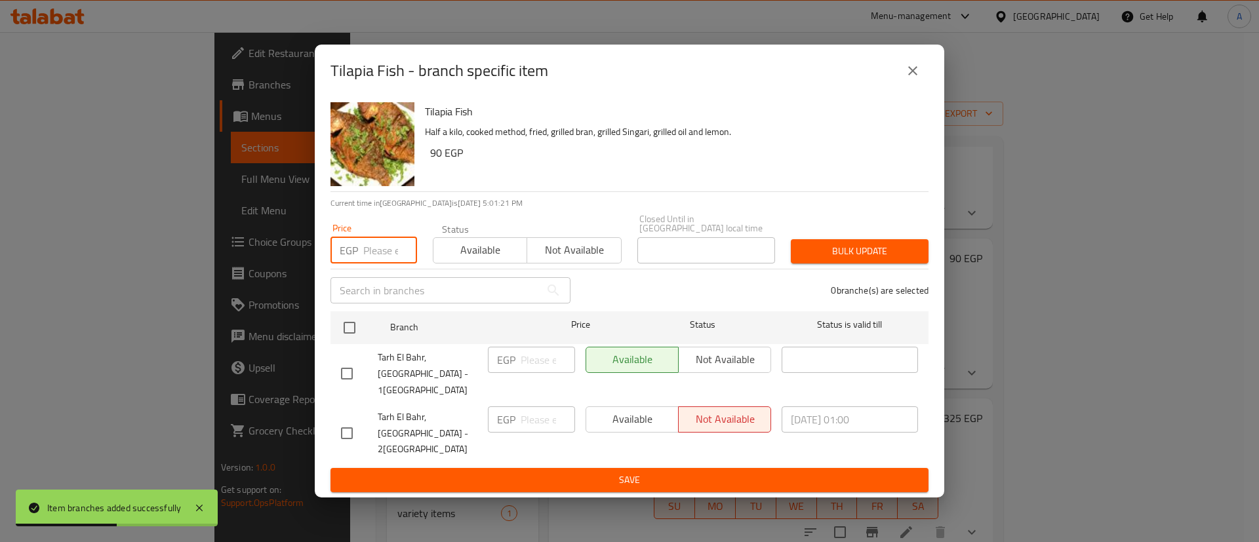
click at [370, 258] on input "number" at bounding box center [390, 250] width 54 height 26
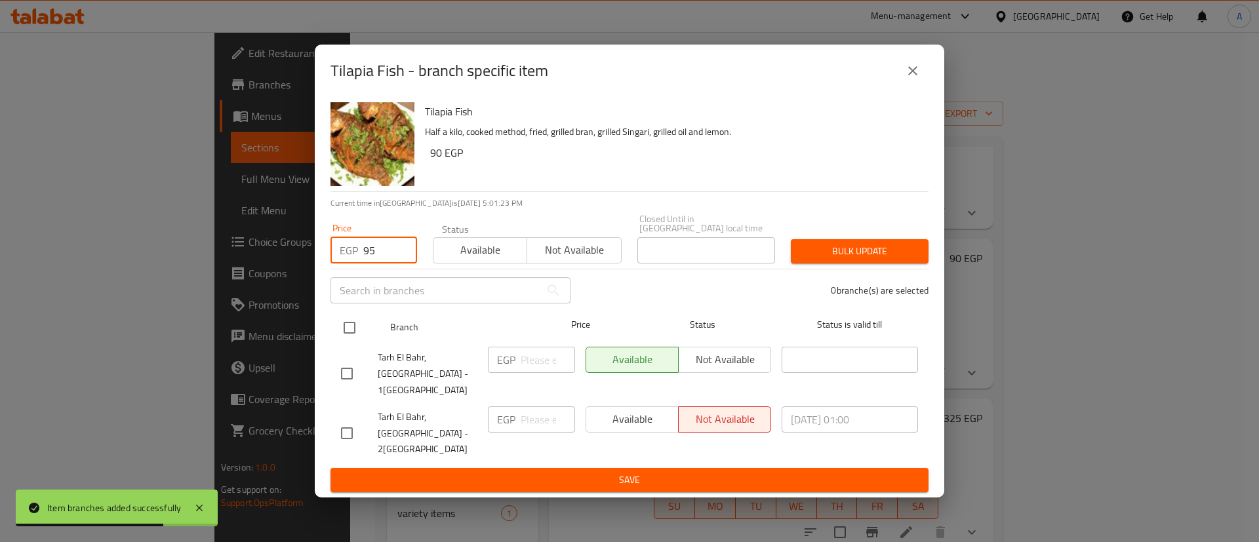
type input "95"
click at [350, 340] on input "checkbox" at bounding box center [350, 328] width 28 height 28
checkbox input "true"
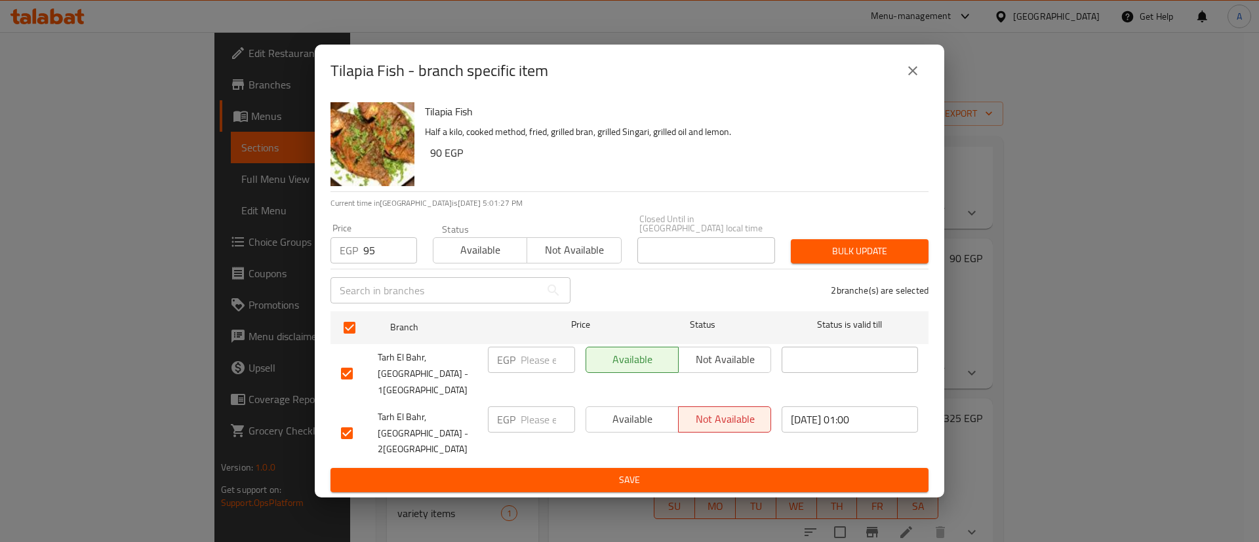
click at [860, 260] on span "Bulk update" at bounding box center [859, 251] width 117 height 16
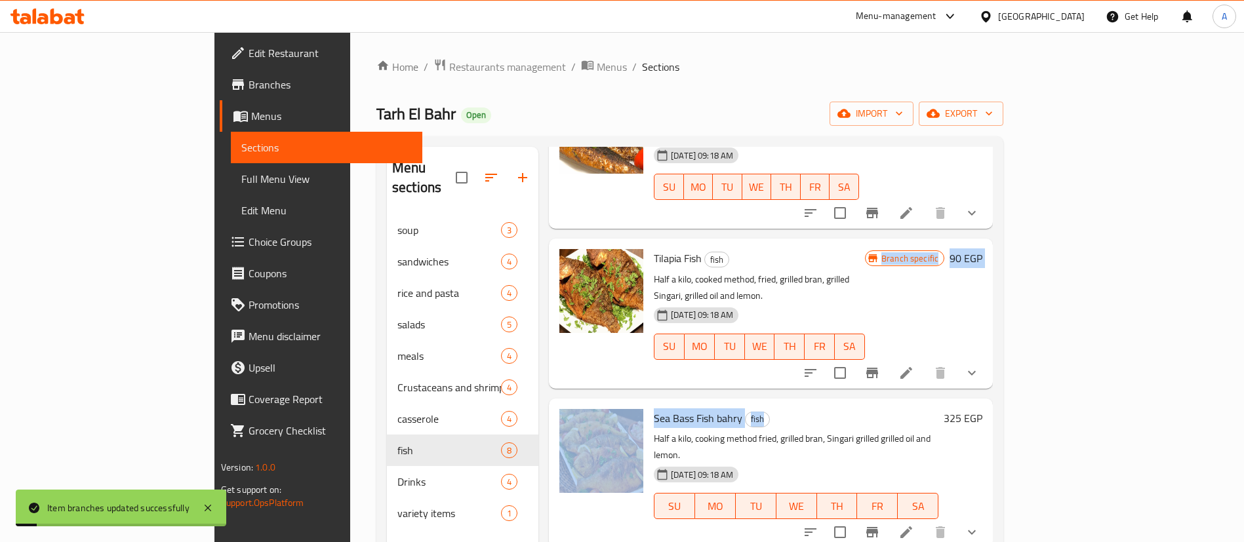
drag, startPoint x: 860, startPoint y: 264, endPoint x: 882, endPoint y: 347, distance: 85.4
click at [882, 132] on div "Mullet Fish bahry fish Half a kilo, cooking method, bran grilled - Singary gril…" at bounding box center [771, 105] width 444 height 52
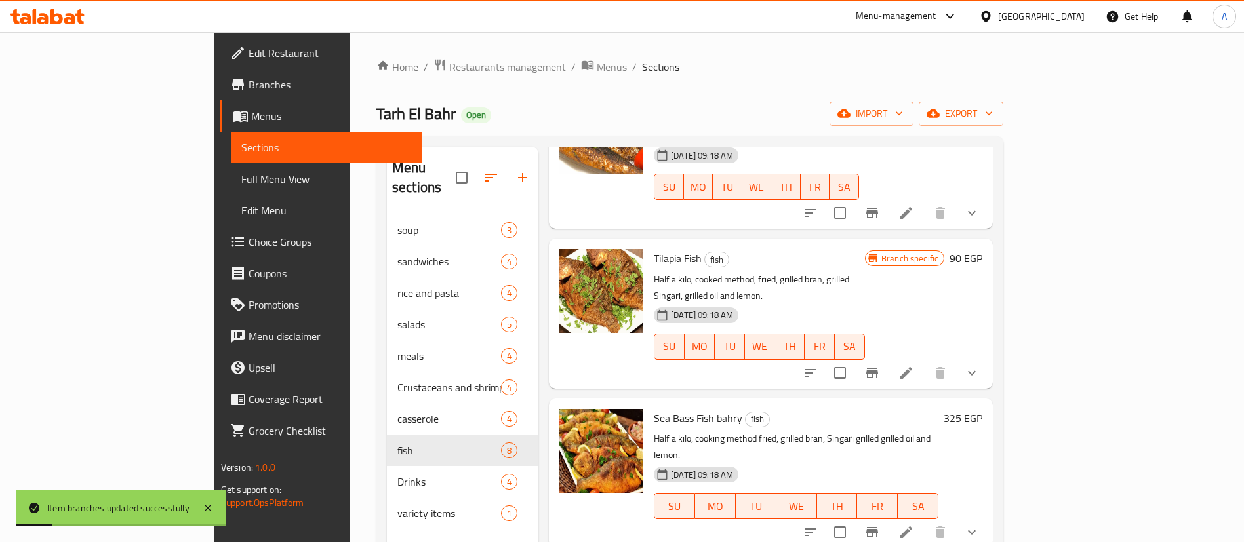
click at [938, 409] on h6 "Sea Bass Fish bahry fish" at bounding box center [796, 418] width 285 height 18
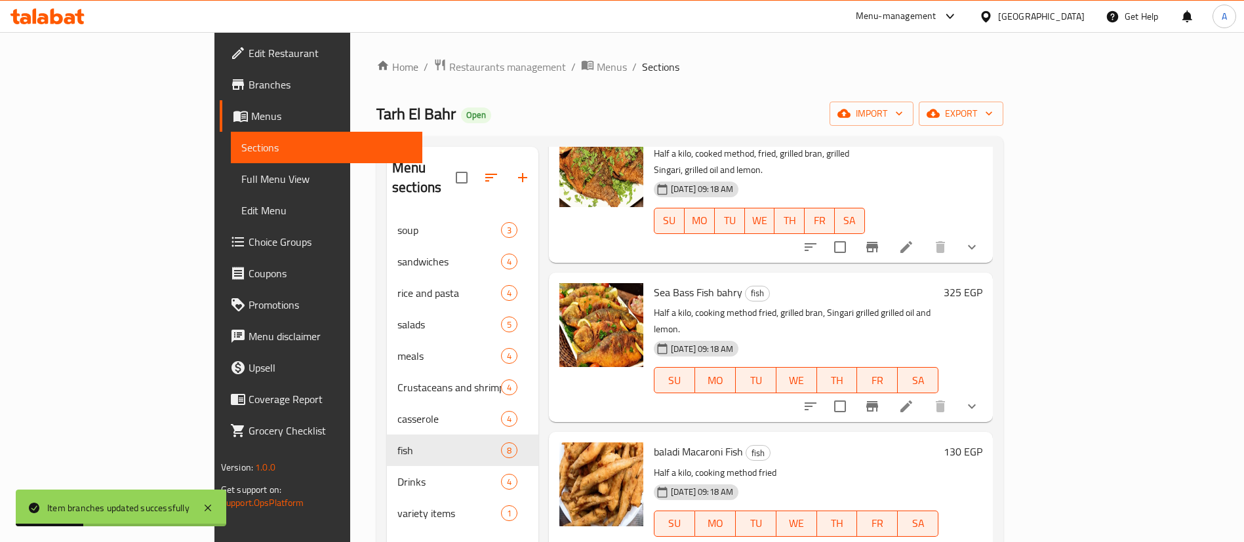
scroll to position [255, 0]
click at [912, 401] on icon at bounding box center [906, 407] width 12 height 12
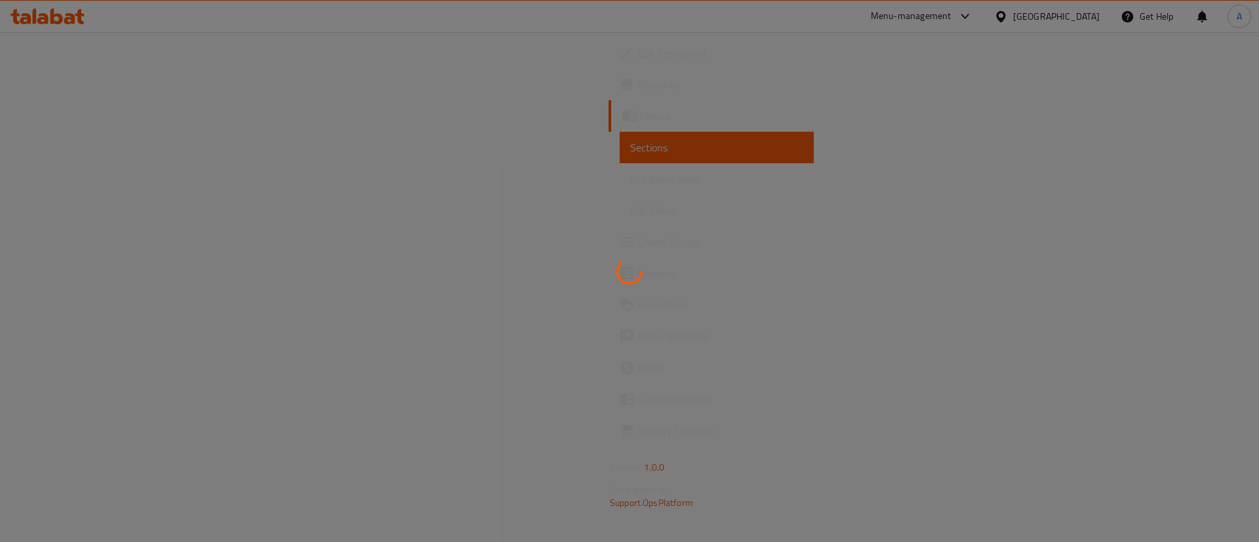
click at [418, 291] on div at bounding box center [629, 271] width 1259 height 542
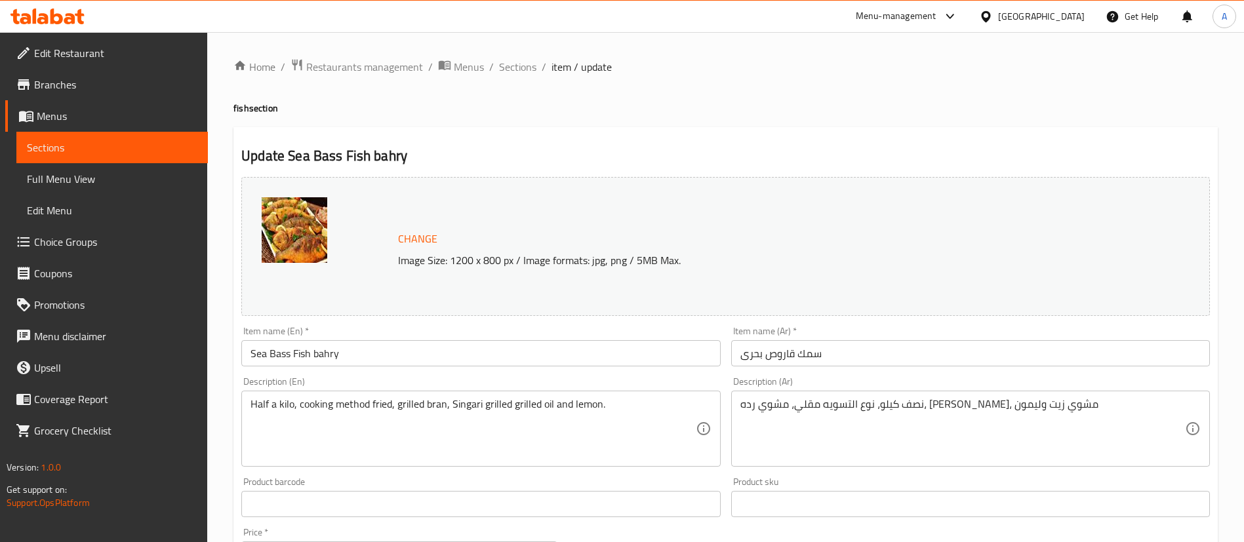
click at [93, 146] on span "Sections" at bounding box center [112, 148] width 170 height 16
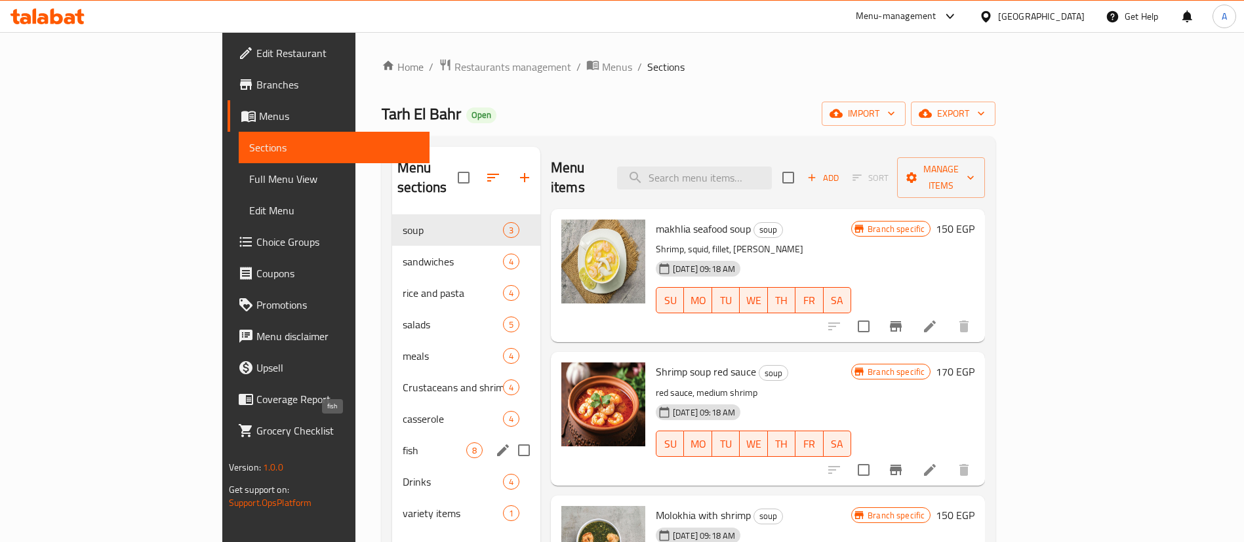
click at [403, 443] on span "fish" at bounding box center [435, 451] width 64 height 16
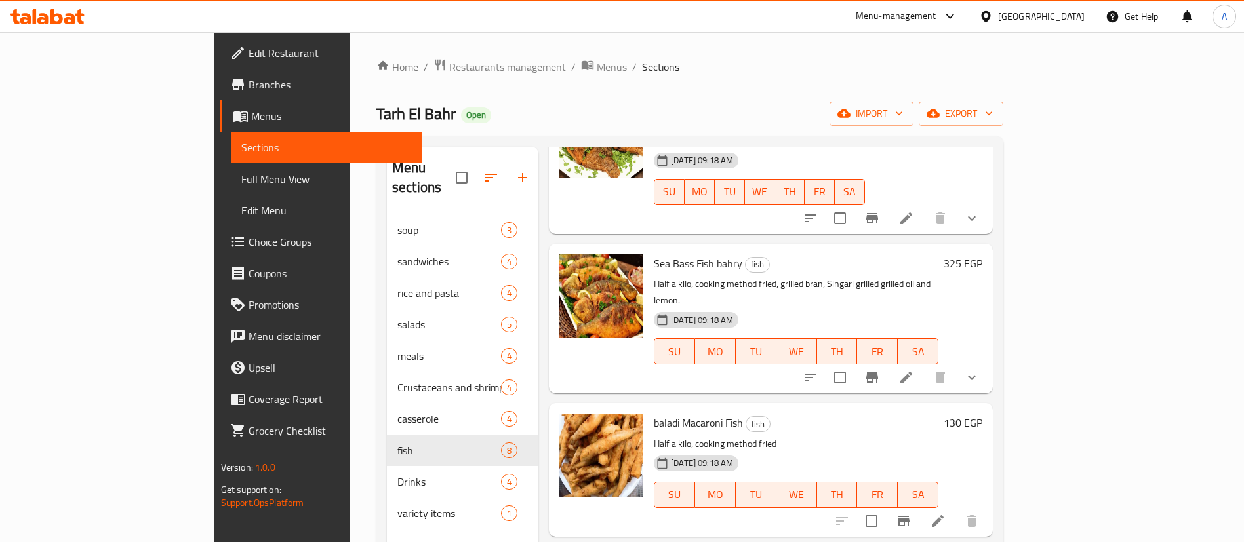
scroll to position [283, 0]
click at [880, 371] on icon "Branch-specific-item" at bounding box center [872, 379] width 16 height 16
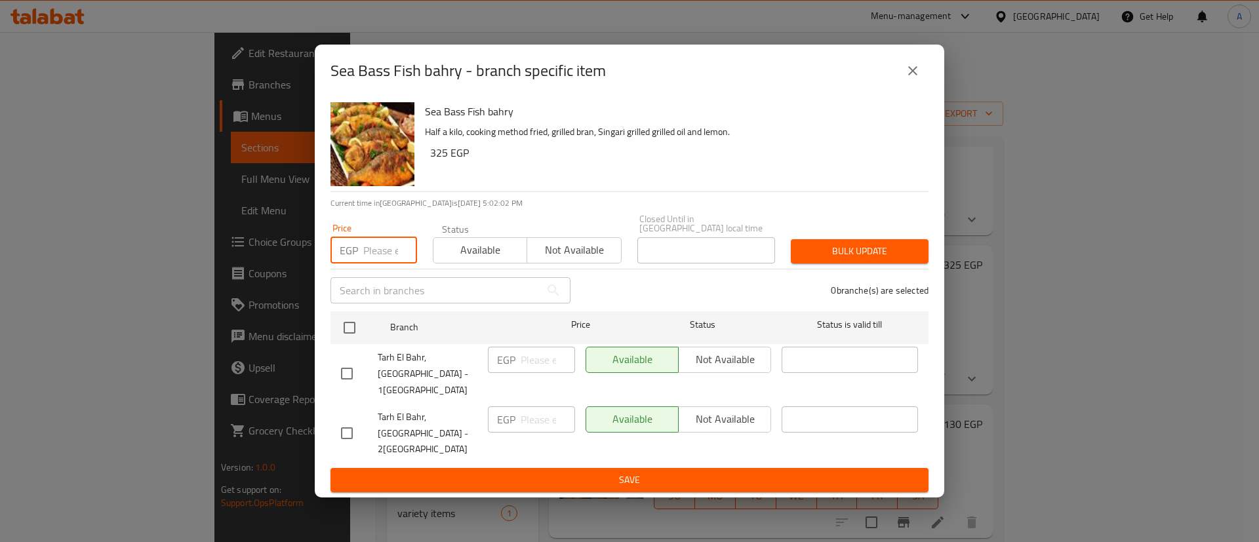
click at [365, 258] on input "number" at bounding box center [390, 250] width 54 height 26
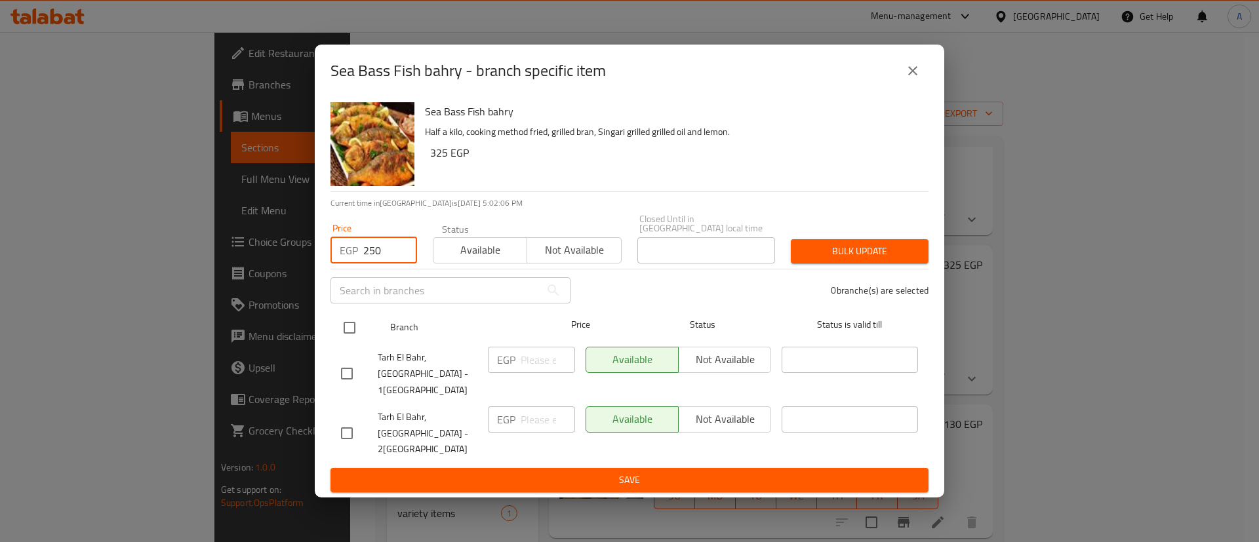
type input "250"
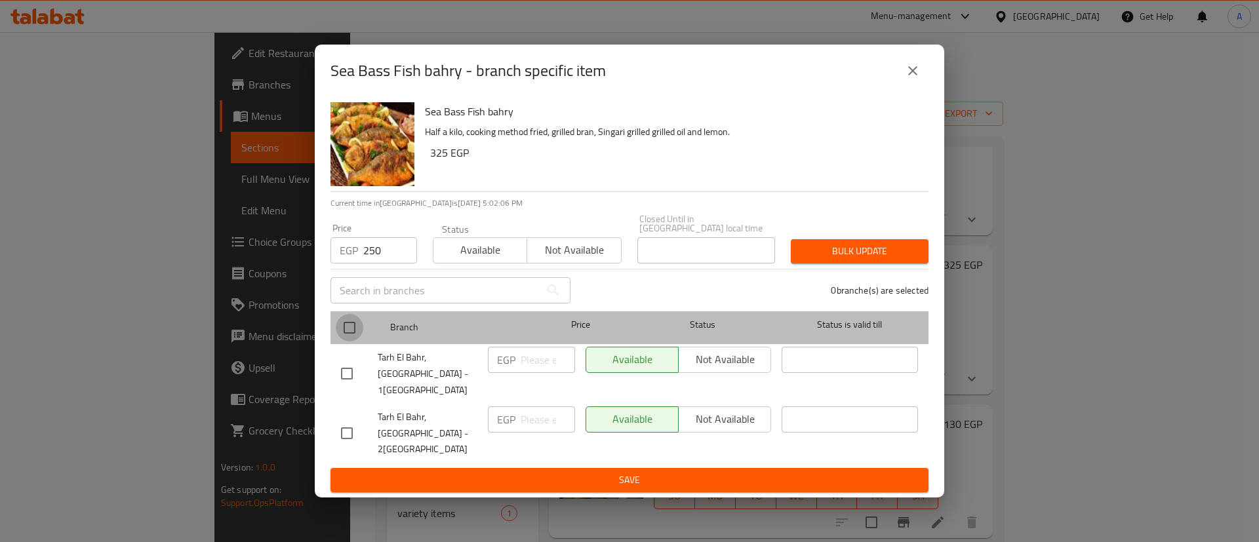
click at [363, 338] on input "checkbox" at bounding box center [350, 328] width 28 height 28
checkbox input "true"
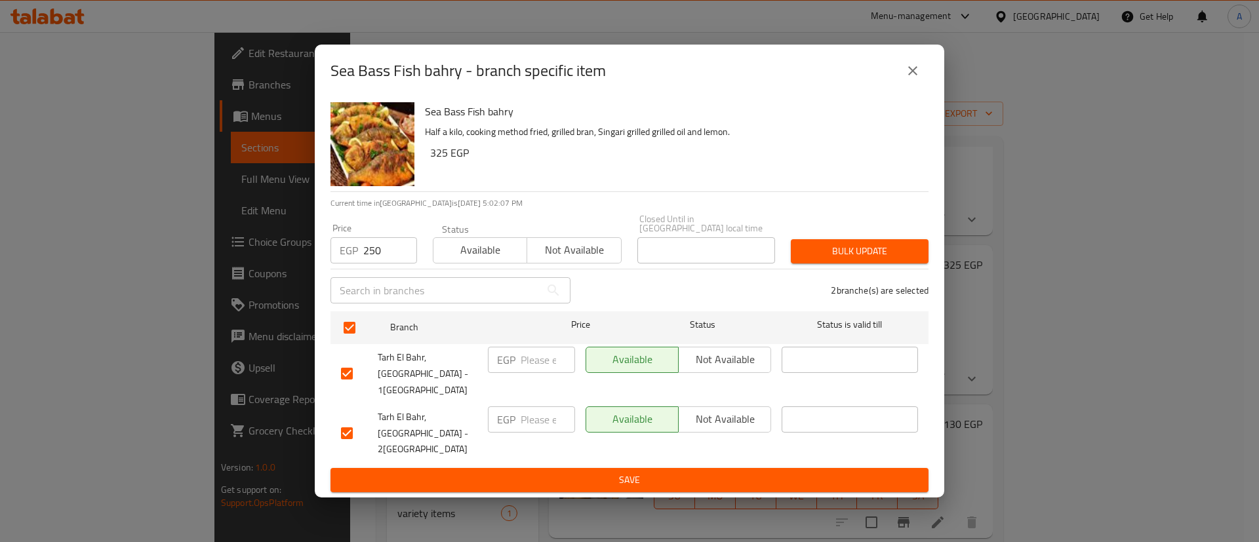
click at [882, 269] on div "Bulk update" at bounding box center [859, 251] width 153 height 40
click at [882, 260] on span "Bulk update" at bounding box center [859, 251] width 117 height 16
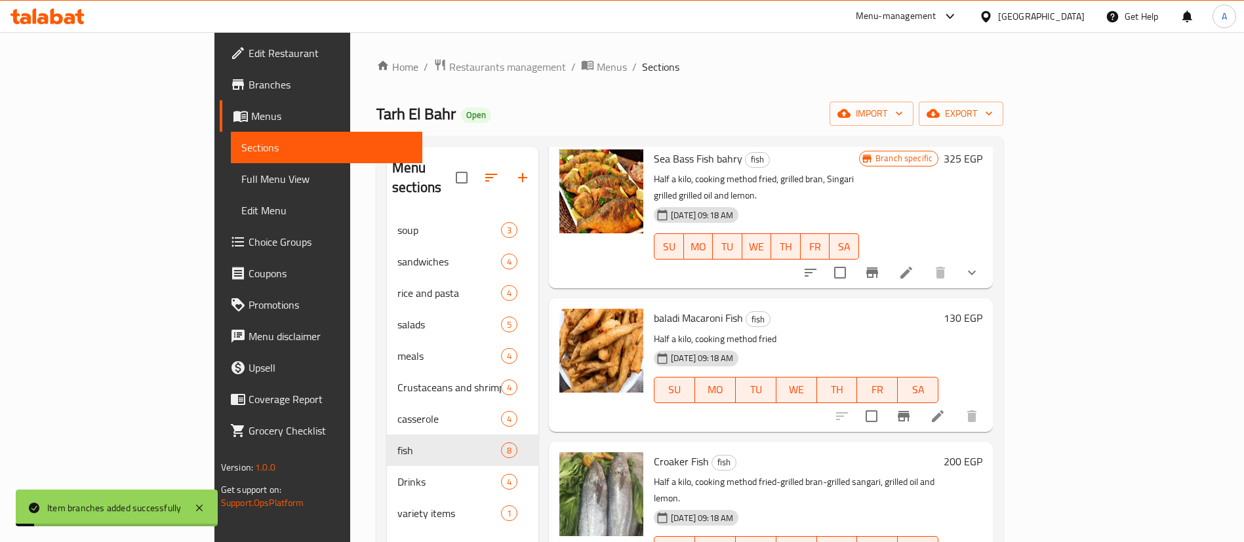
scroll to position [387, 0]
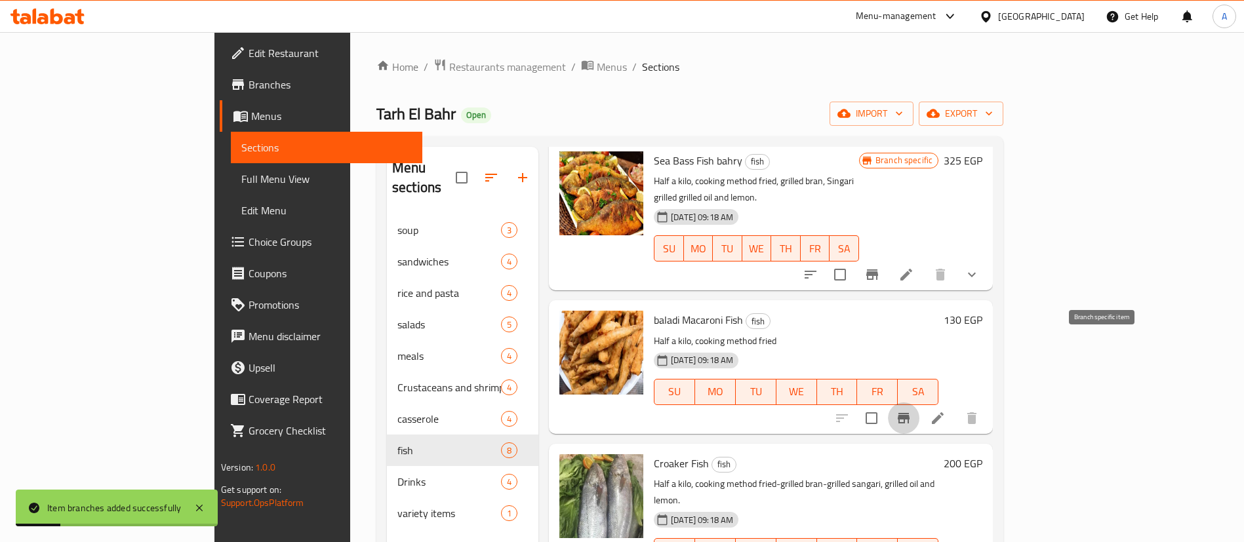
click at [909, 413] on icon "Branch-specific-item" at bounding box center [904, 418] width 12 height 10
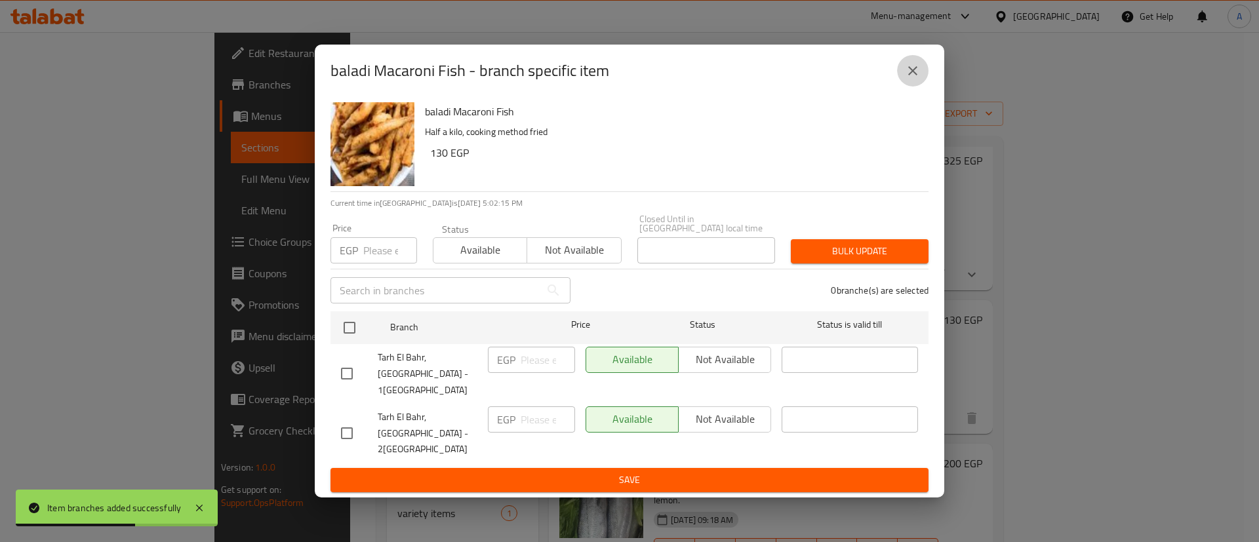
click at [919, 79] on icon "close" at bounding box center [913, 71] width 16 height 16
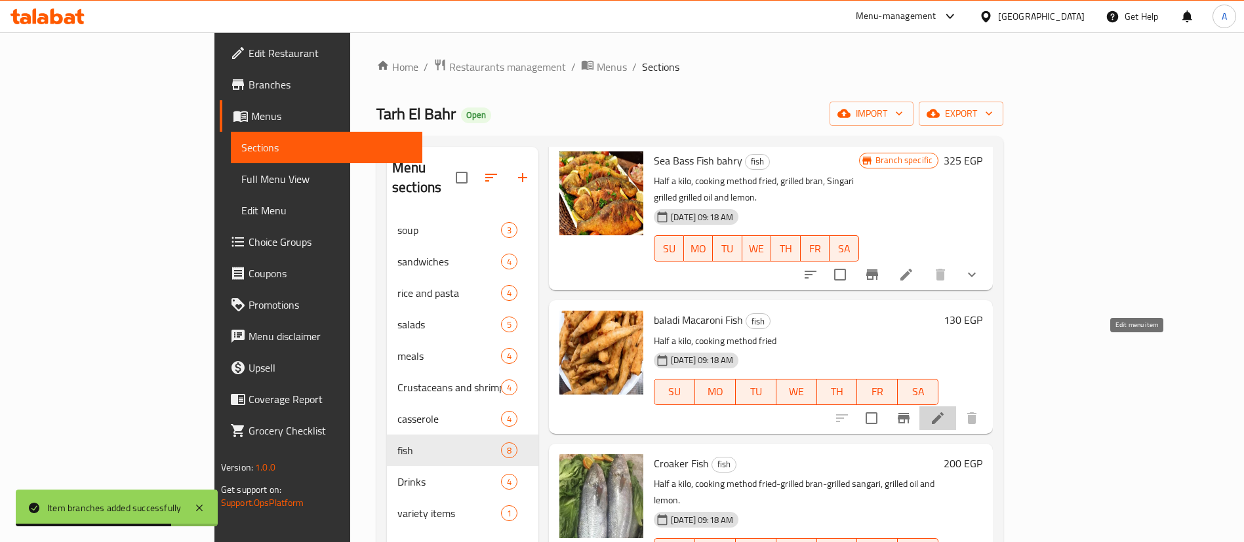
click at [945, 410] on icon at bounding box center [938, 418] width 16 height 16
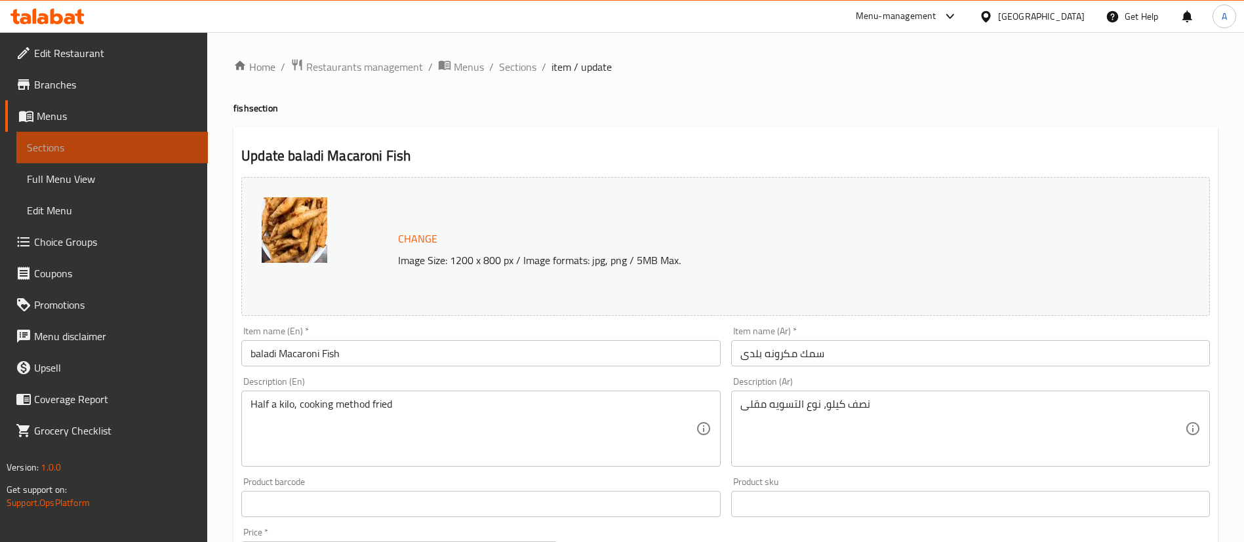
click at [100, 146] on span "Sections" at bounding box center [112, 148] width 170 height 16
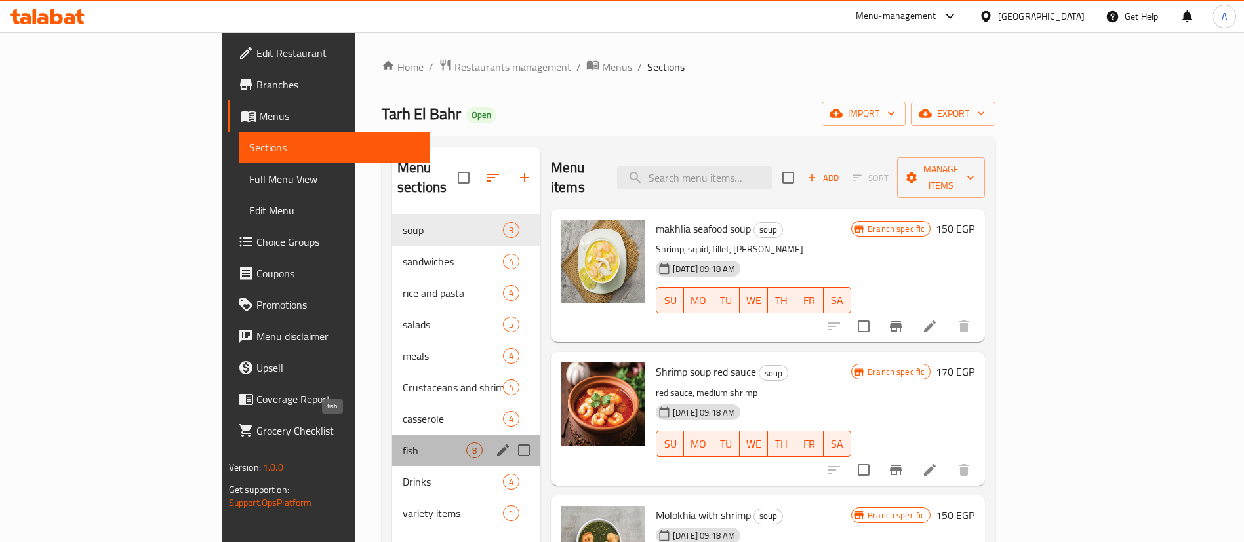
click at [403, 443] on span "fish" at bounding box center [435, 451] width 64 height 16
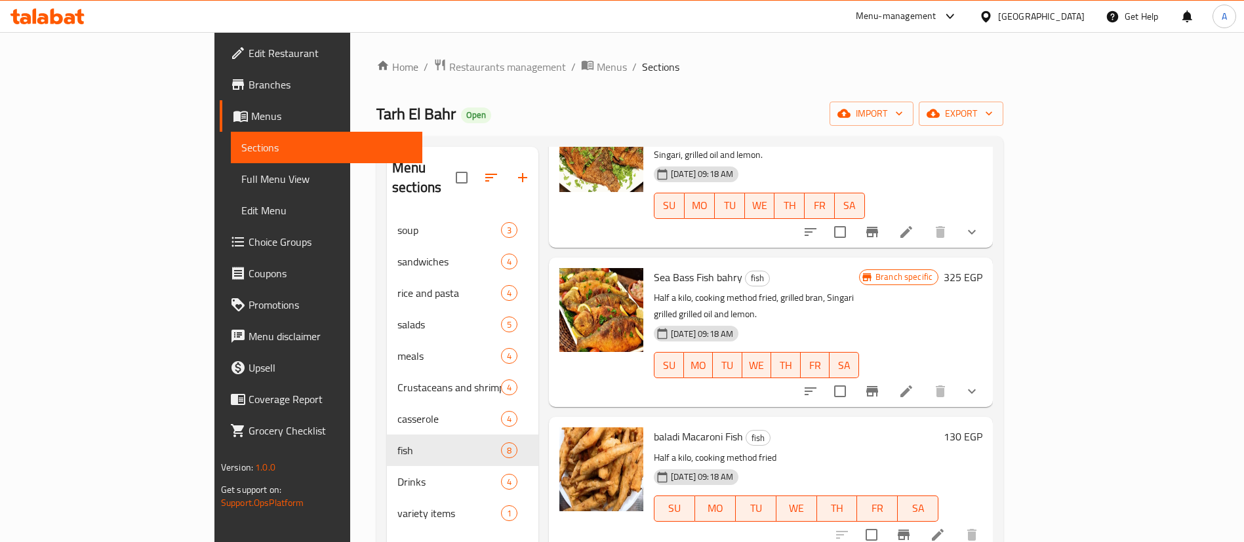
scroll to position [371, 0]
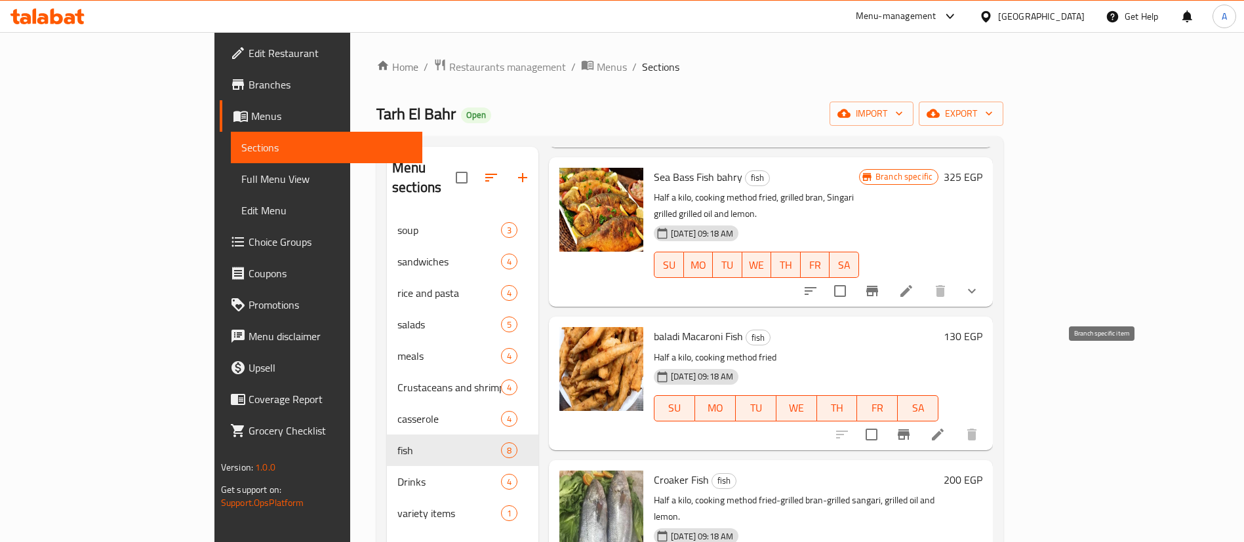
click at [911, 427] on icon "Branch-specific-item" at bounding box center [904, 435] width 16 height 16
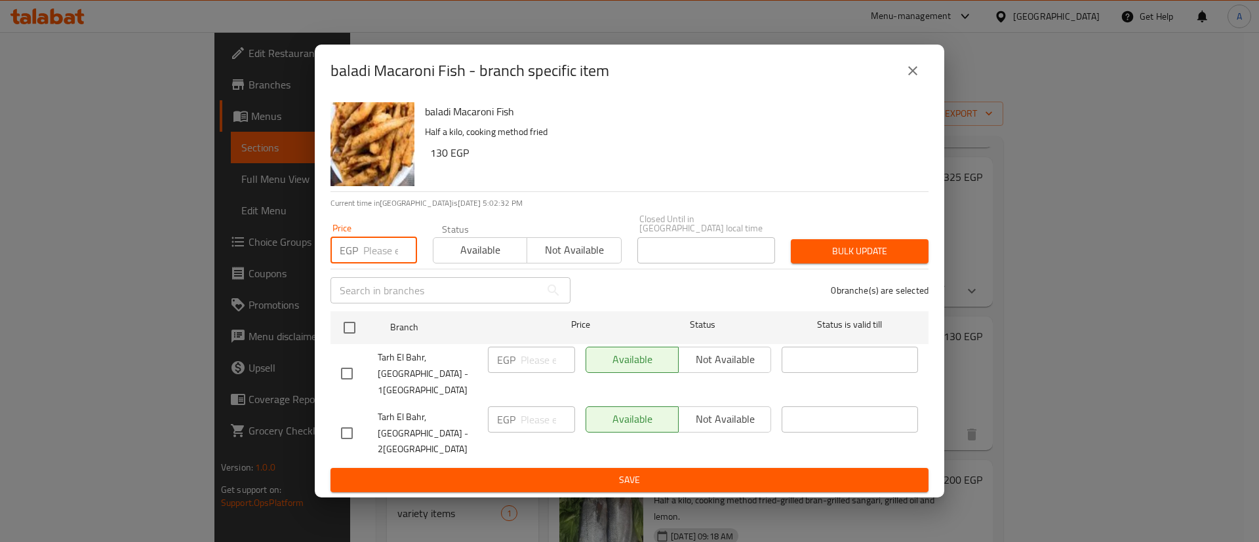
click at [368, 254] on input "number" at bounding box center [390, 250] width 54 height 26
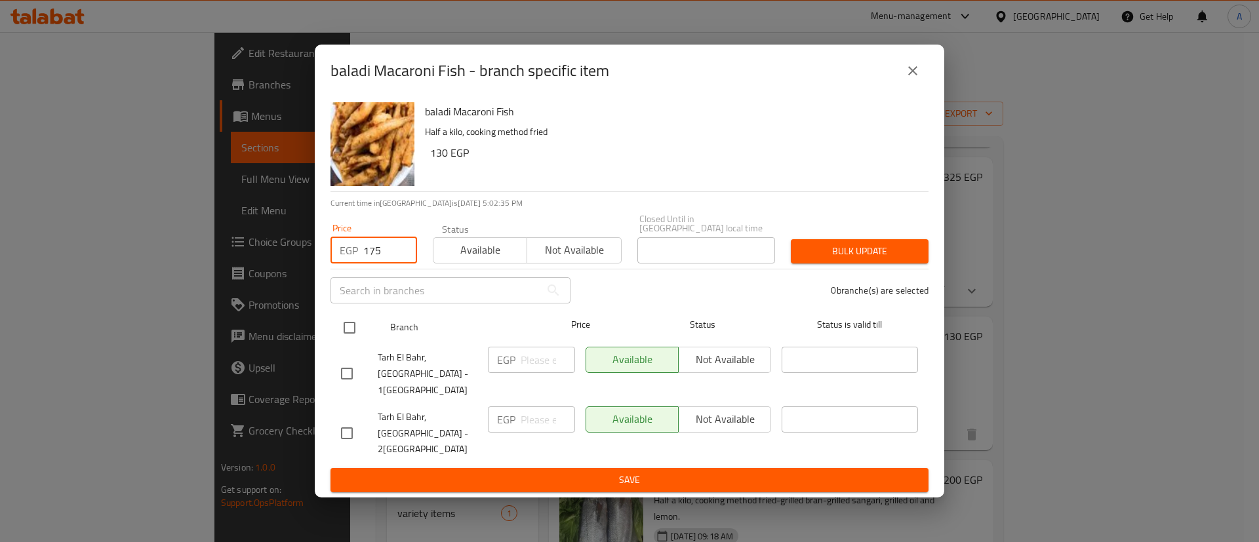
type input "175"
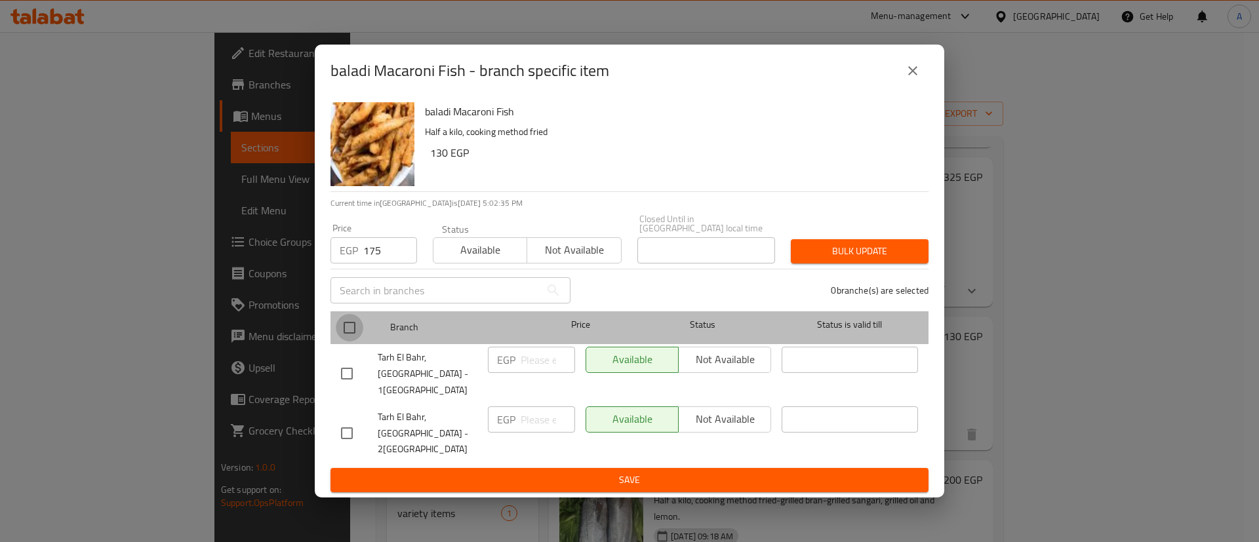
click at [350, 332] on input "checkbox" at bounding box center [350, 328] width 28 height 28
checkbox input "true"
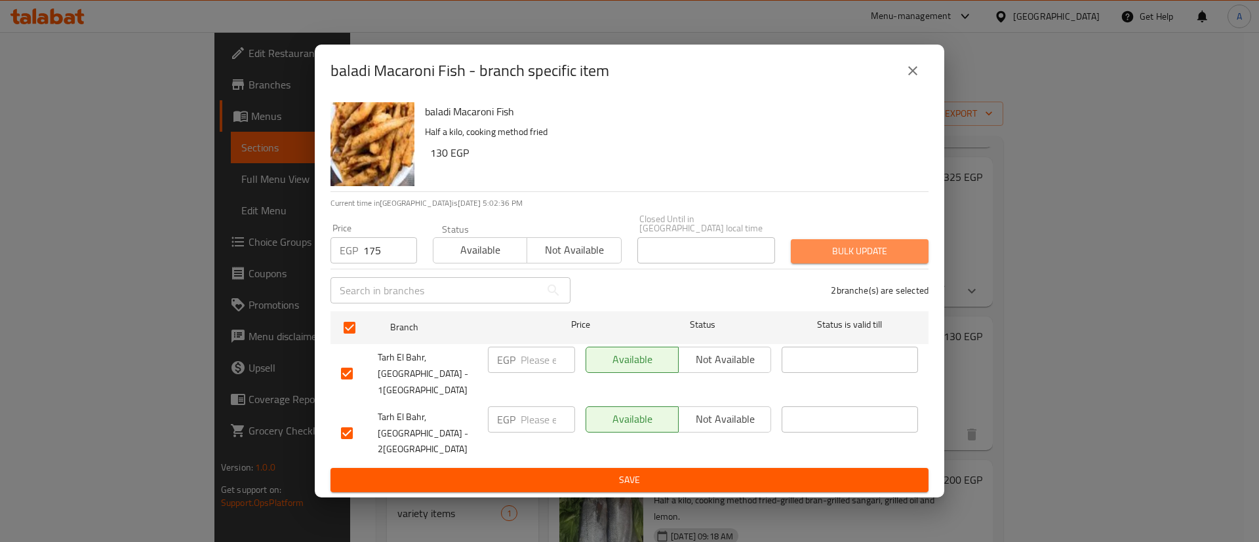
click at [895, 260] on span "Bulk update" at bounding box center [859, 251] width 117 height 16
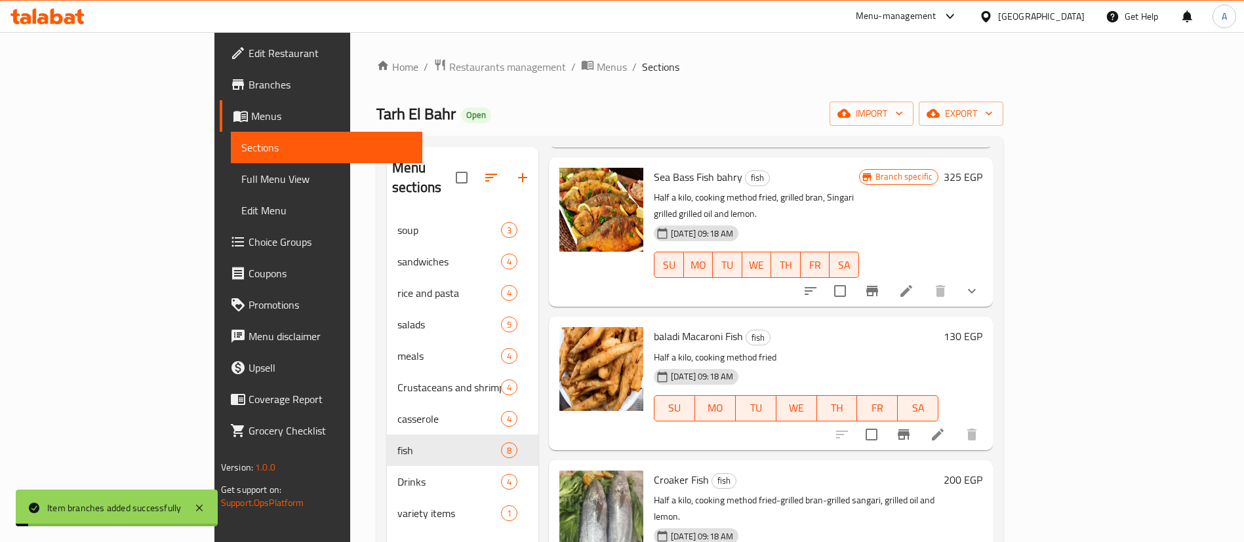
scroll to position [616, 0]
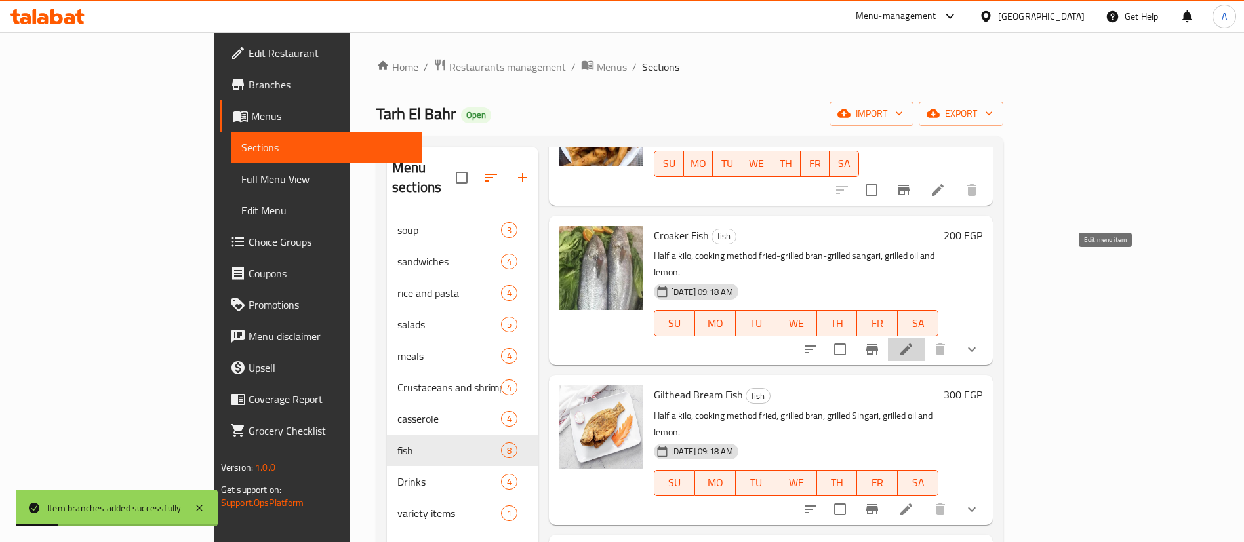
click at [914, 342] on icon at bounding box center [906, 350] width 16 height 16
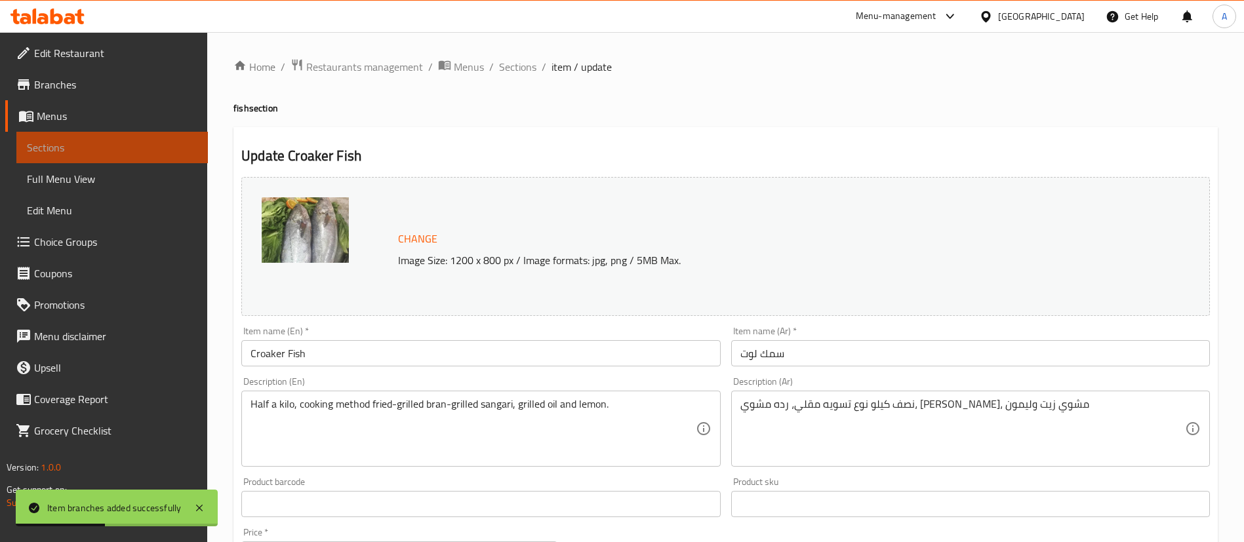
click at [109, 141] on span "Sections" at bounding box center [112, 148] width 170 height 16
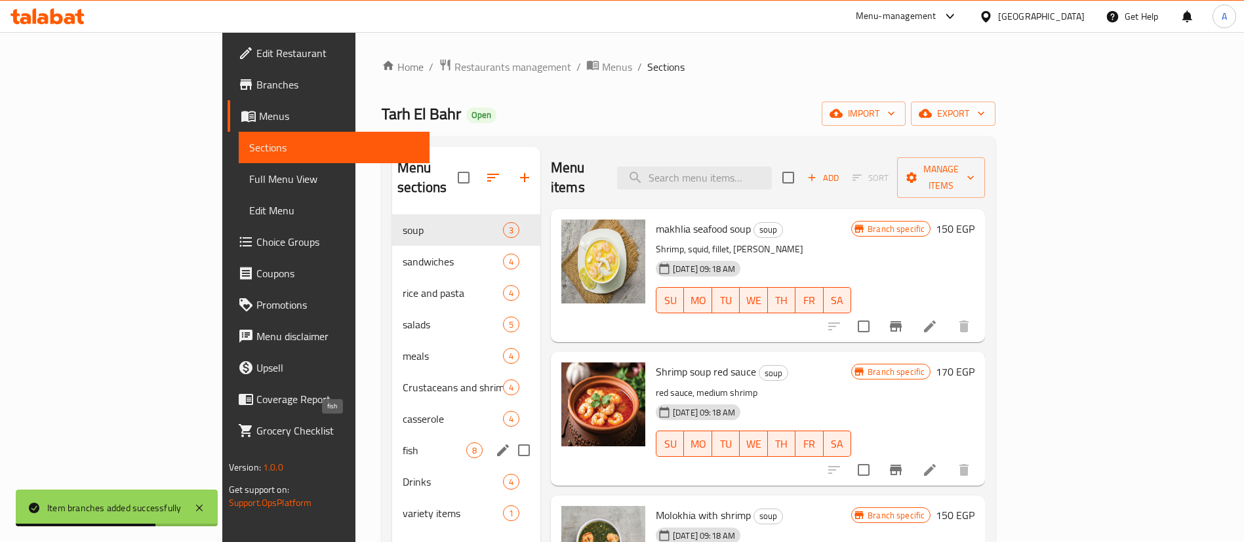
click at [403, 443] on span "fish" at bounding box center [435, 451] width 64 height 16
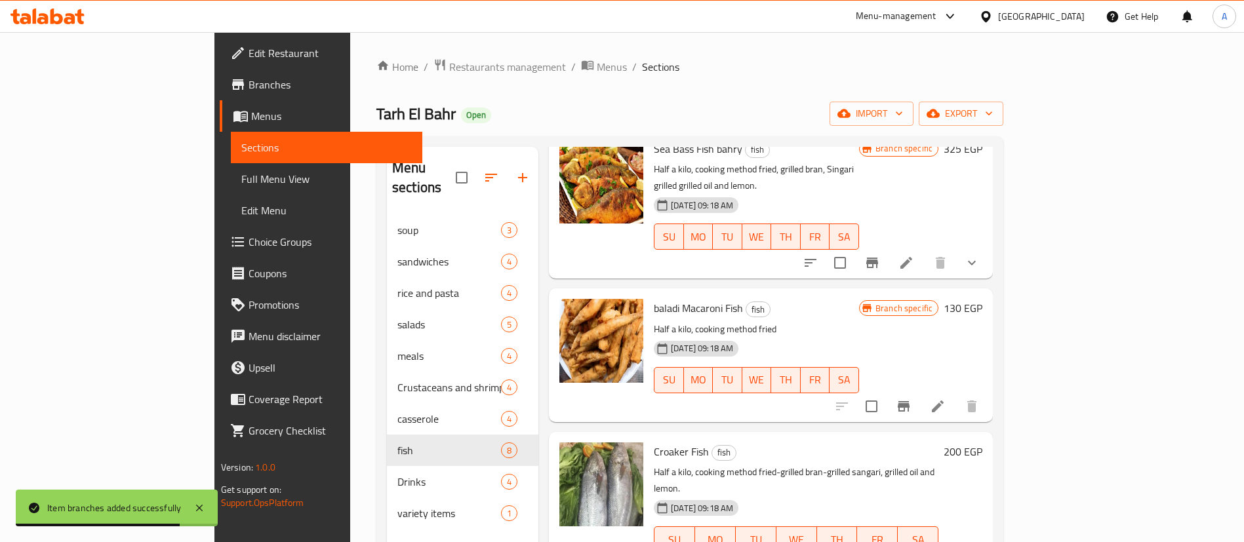
scroll to position [405, 0]
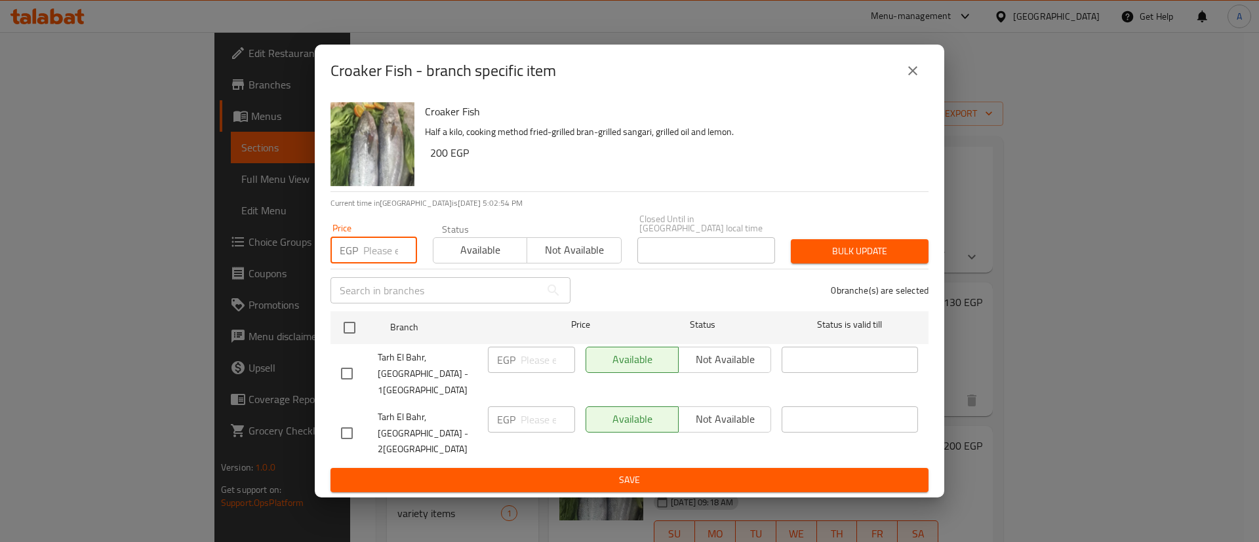
click at [376, 260] on input "number" at bounding box center [390, 250] width 54 height 26
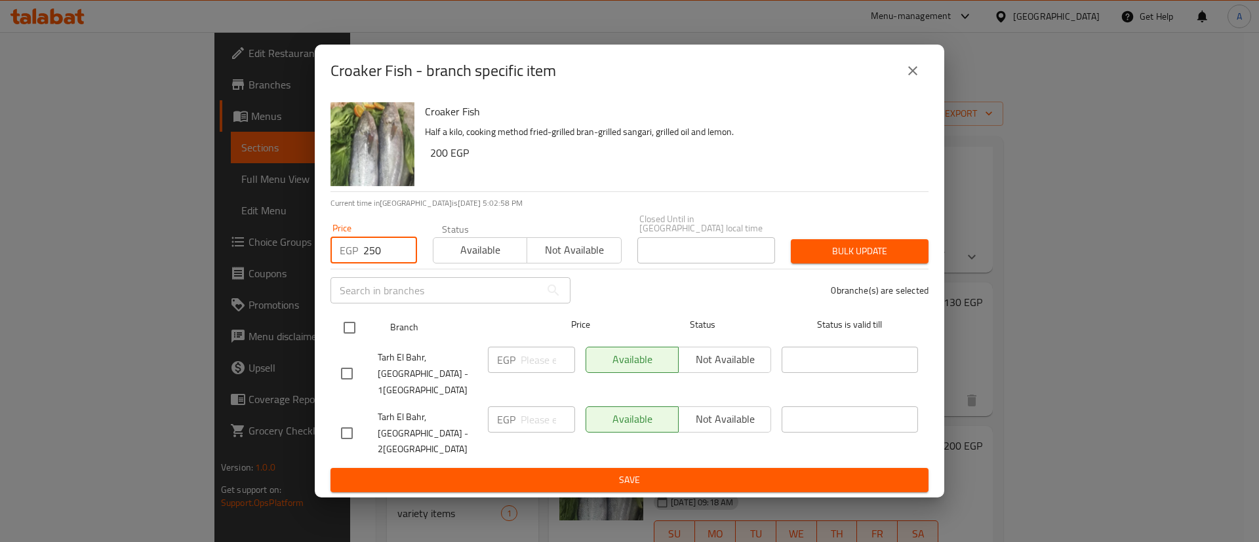
type input "250"
click at [348, 336] on input "checkbox" at bounding box center [350, 328] width 28 height 28
checkbox input "true"
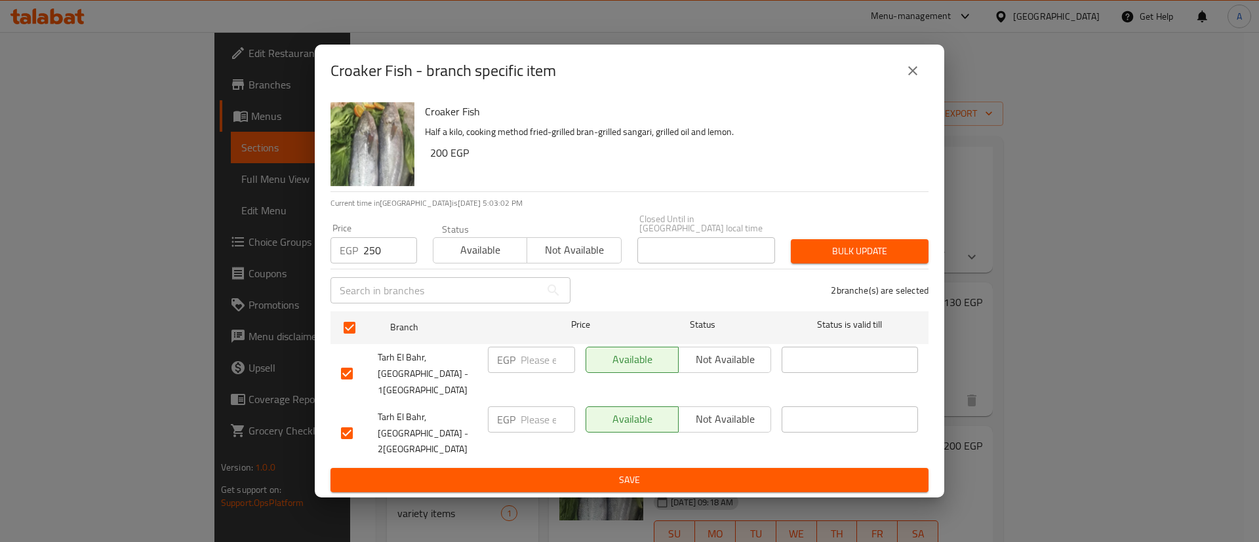
click at [827, 260] on span "Bulk update" at bounding box center [859, 251] width 117 height 16
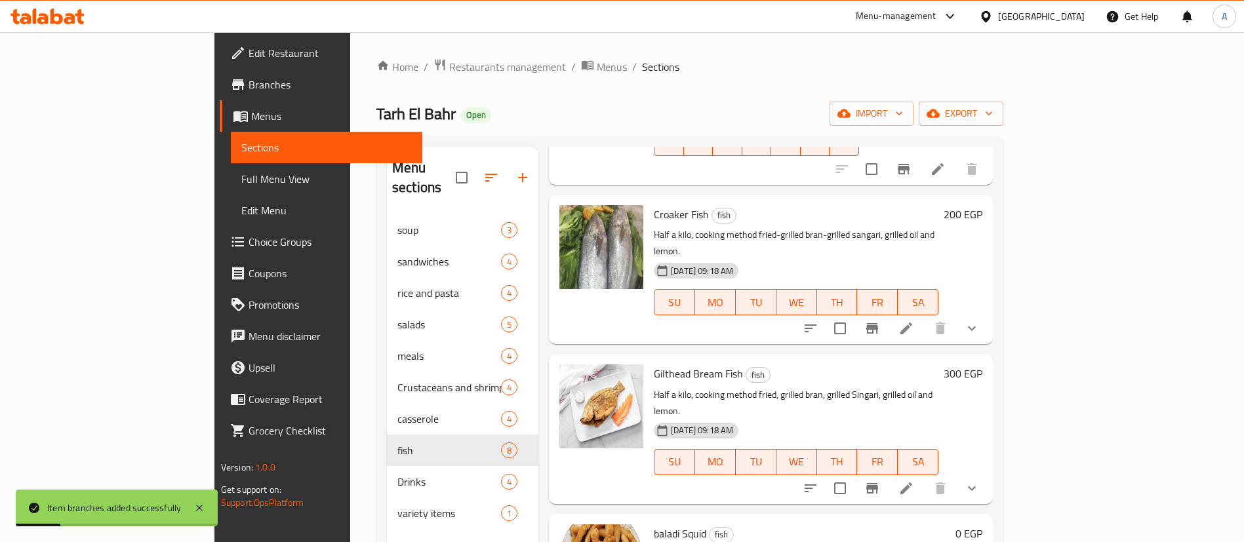
scroll to position [184, 0]
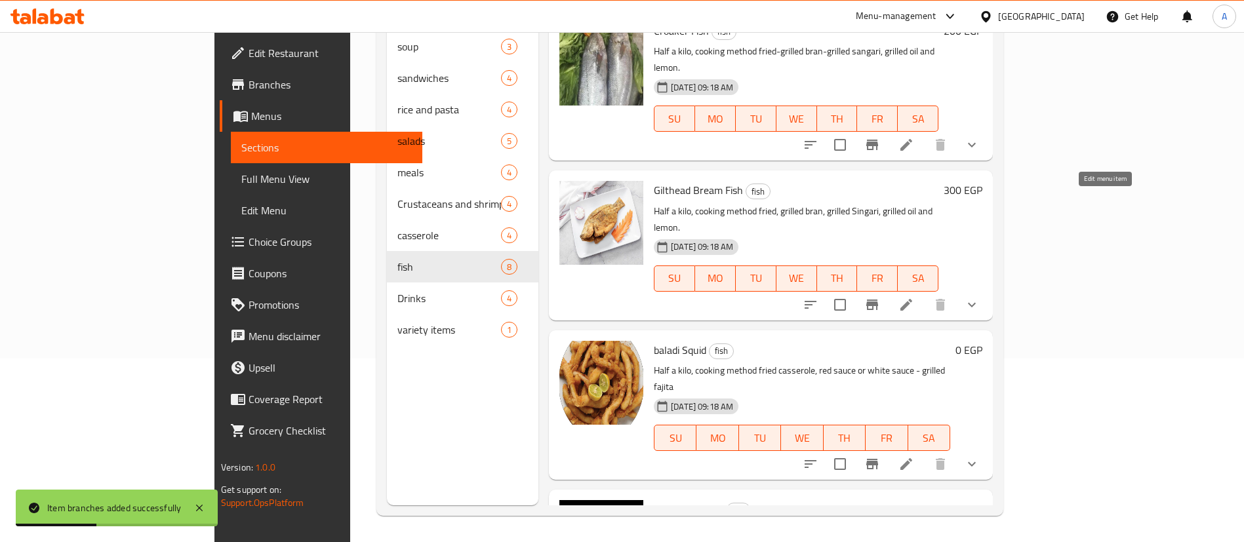
click at [912, 299] on icon at bounding box center [906, 305] width 12 height 12
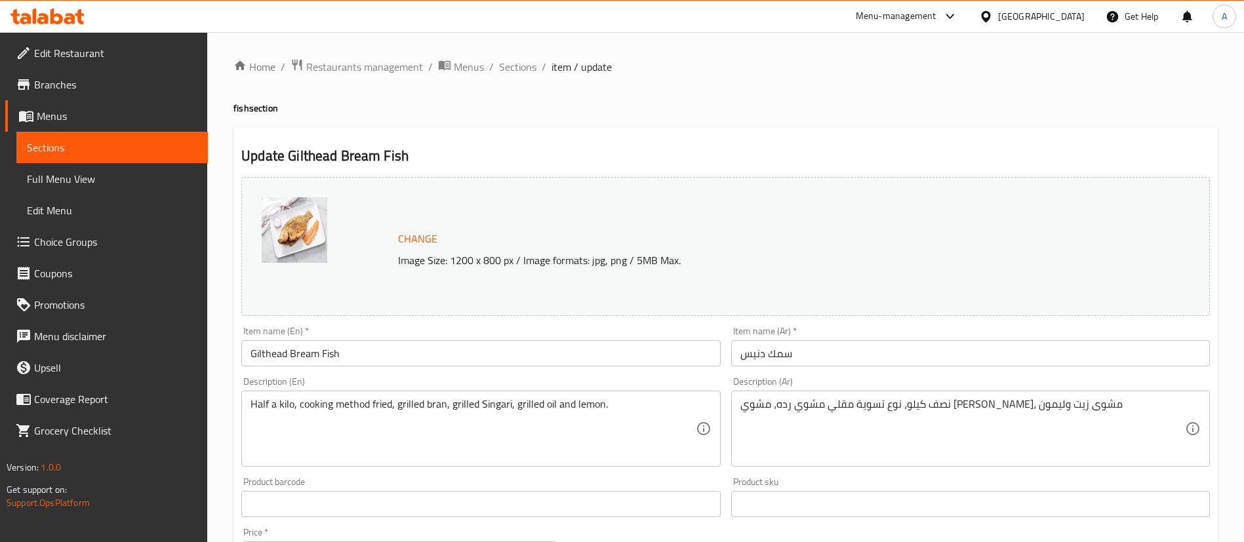
click at [56, 146] on span "Sections" at bounding box center [112, 148] width 170 height 16
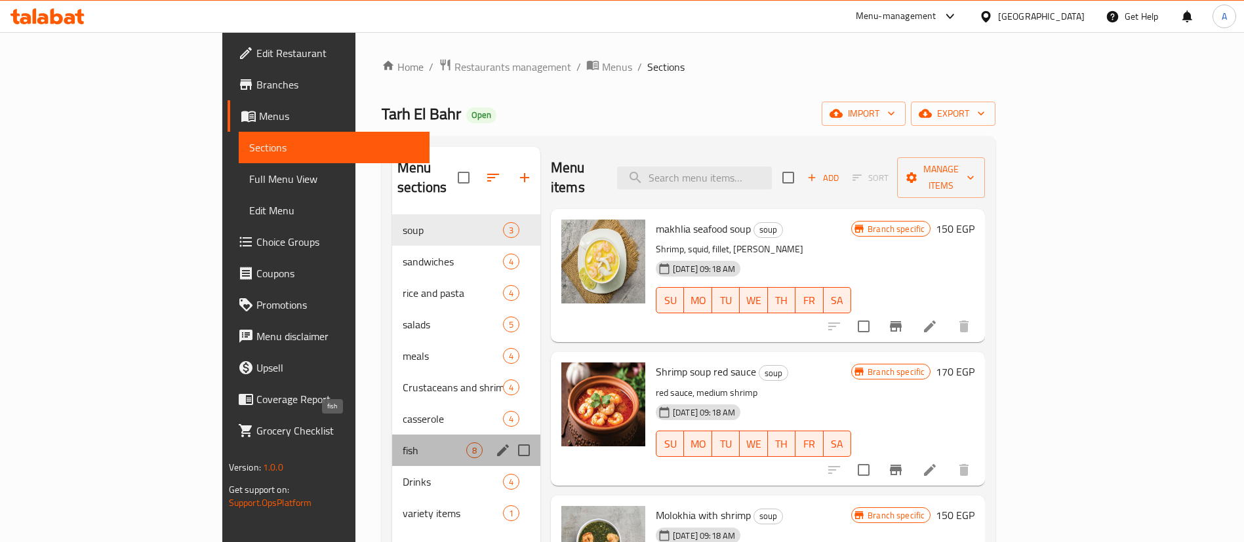
click at [403, 443] on span "fish" at bounding box center [435, 451] width 64 height 16
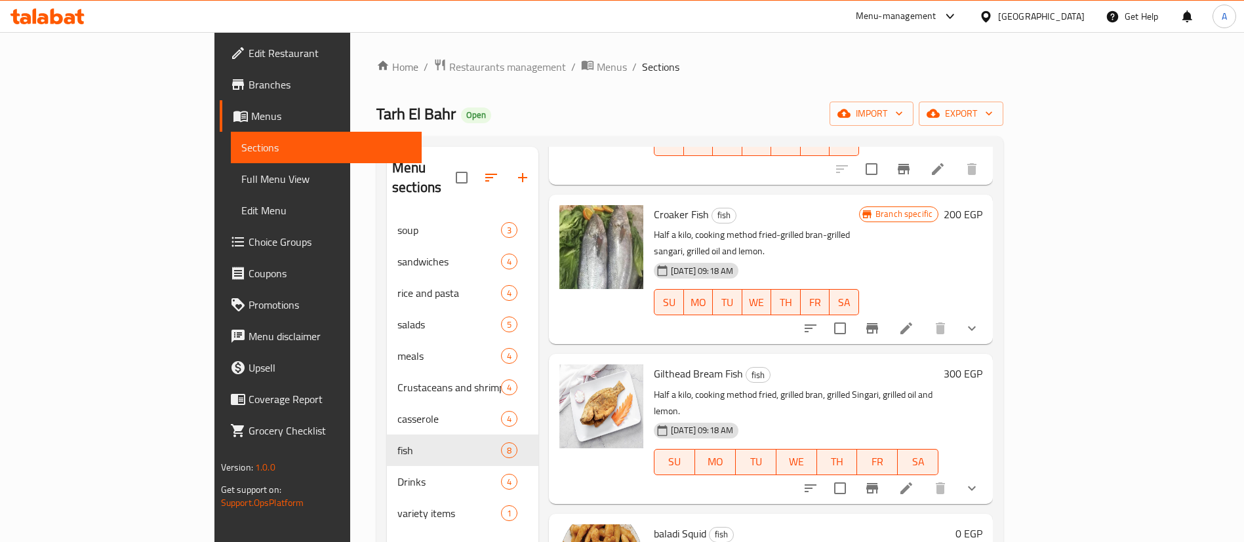
scroll to position [184, 0]
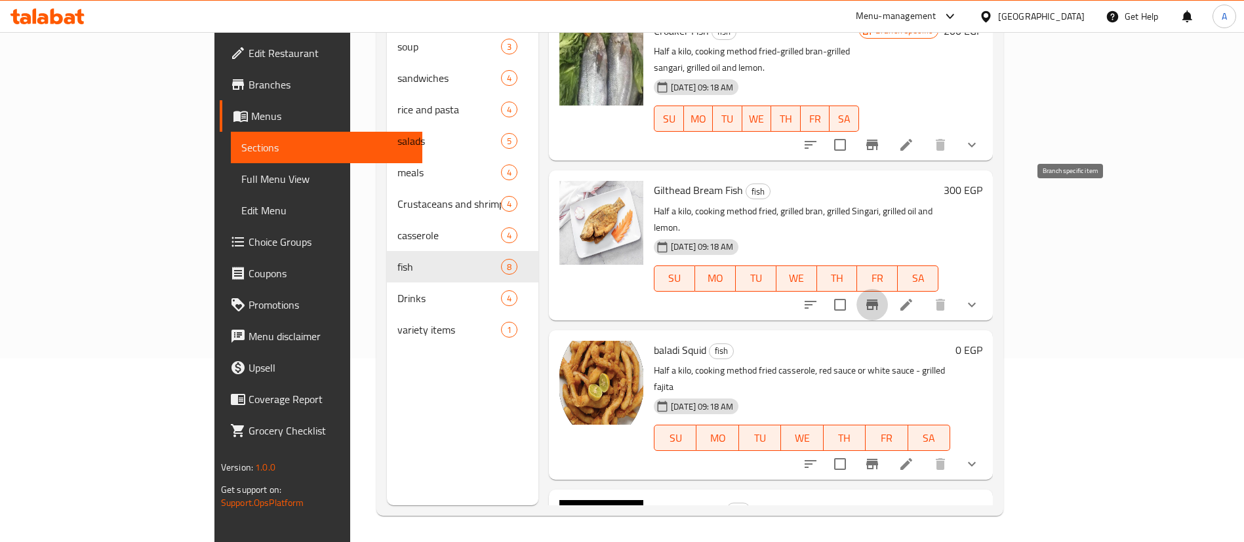
click at [878, 300] on icon "Branch-specific-item" at bounding box center [872, 305] width 12 height 10
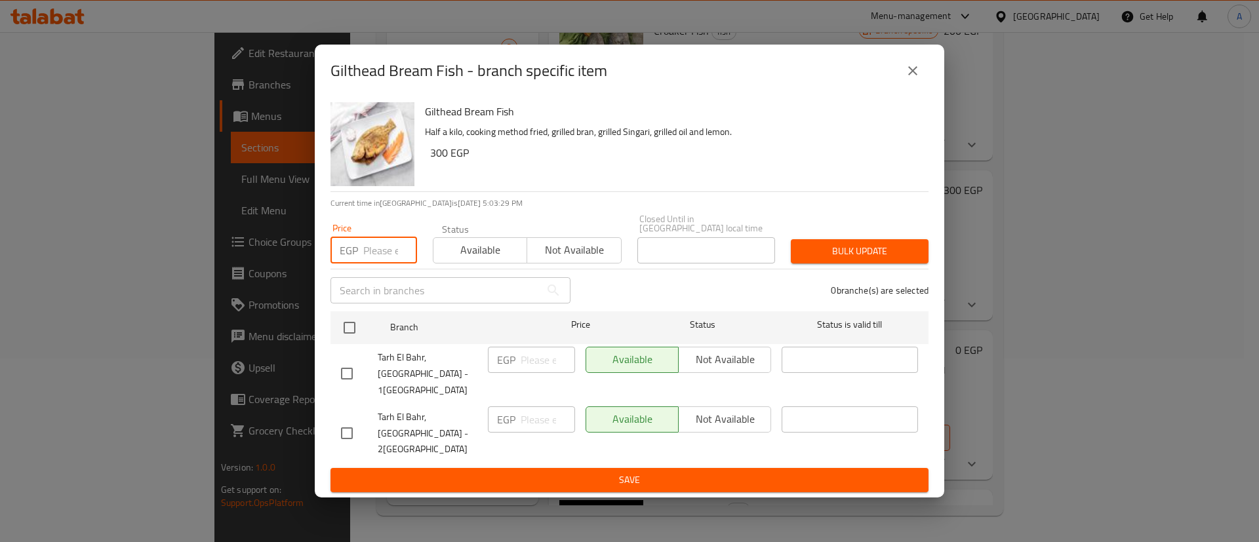
click at [377, 264] on input "number" at bounding box center [390, 250] width 54 height 26
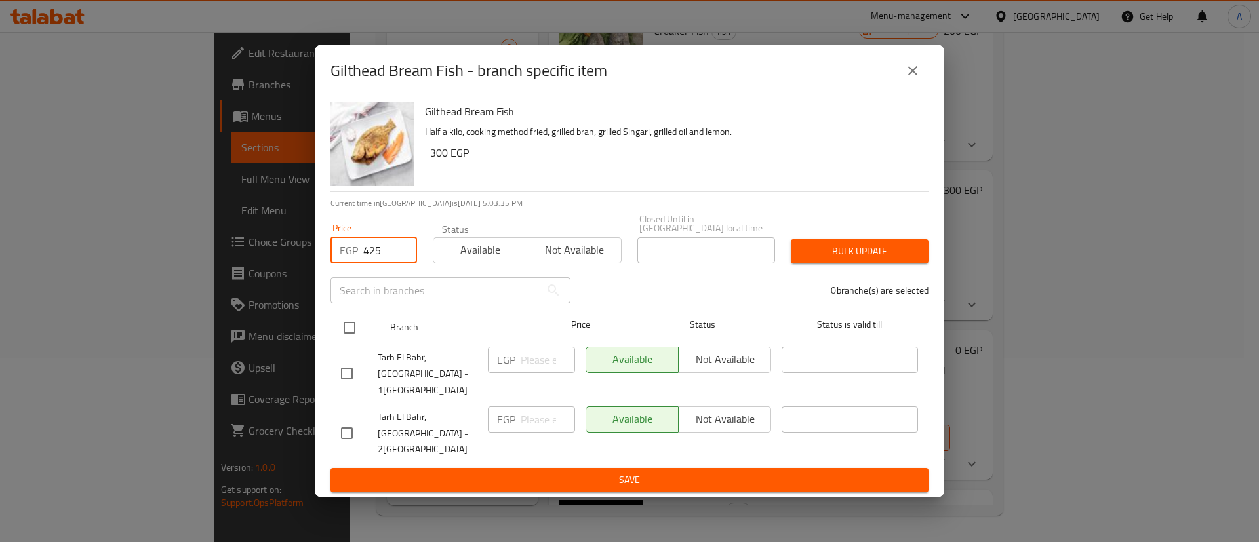
type input "425"
click at [345, 337] on input "checkbox" at bounding box center [350, 328] width 28 height 28
checkbox input "true"
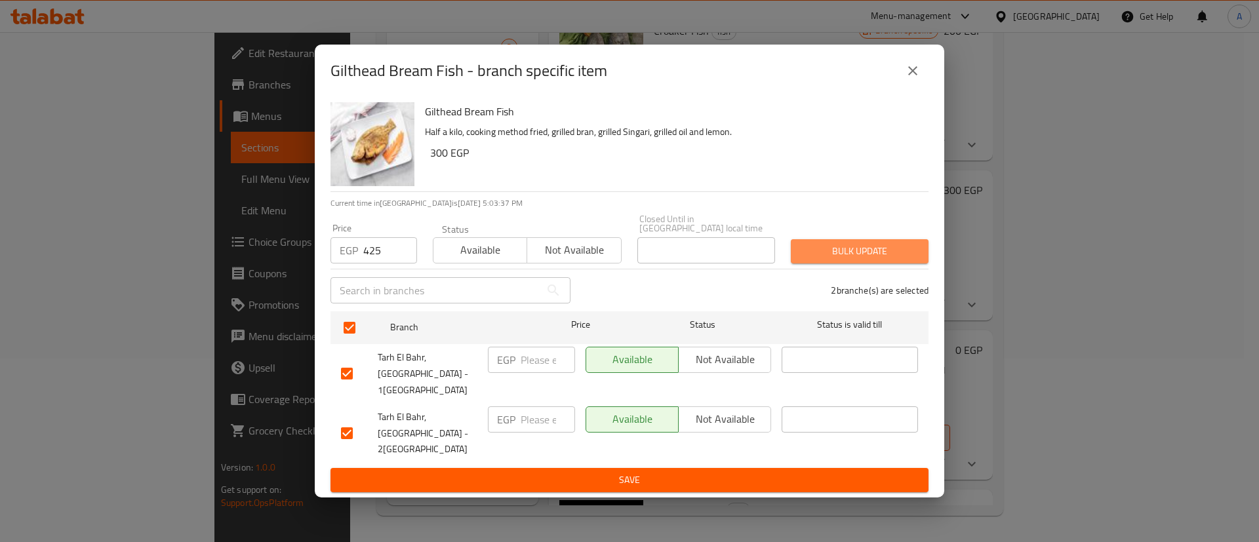
click at [877, 260] on span "Bulk update" at bounding box center [859, 251] width 117 height 16
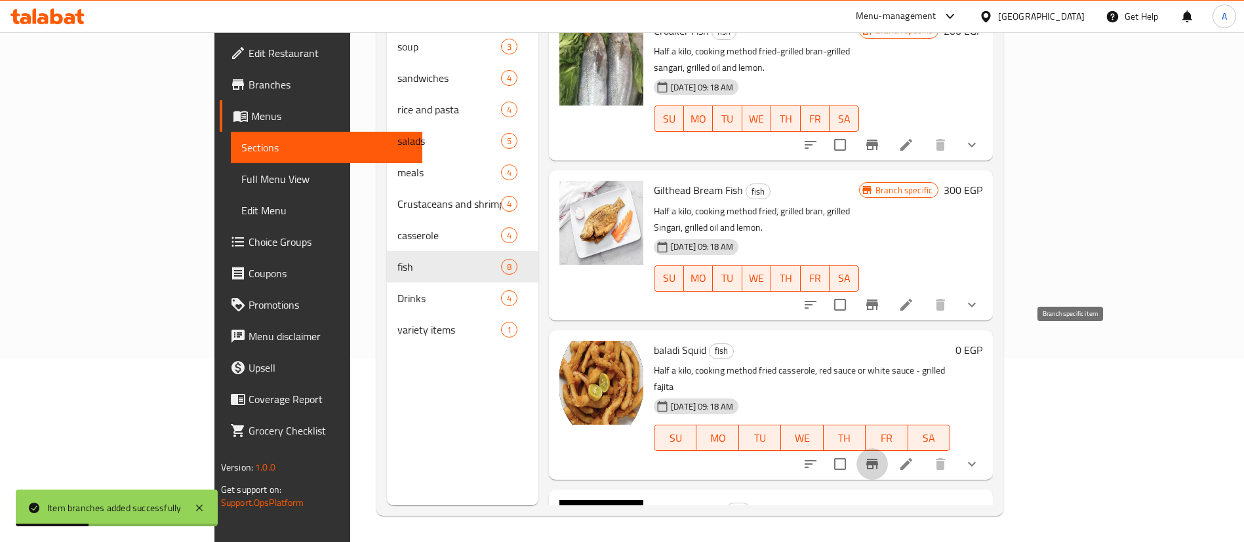
click at [880, 456] on icon "Branch-specific-item" at bounding box center [872, 464] width 16 height 16
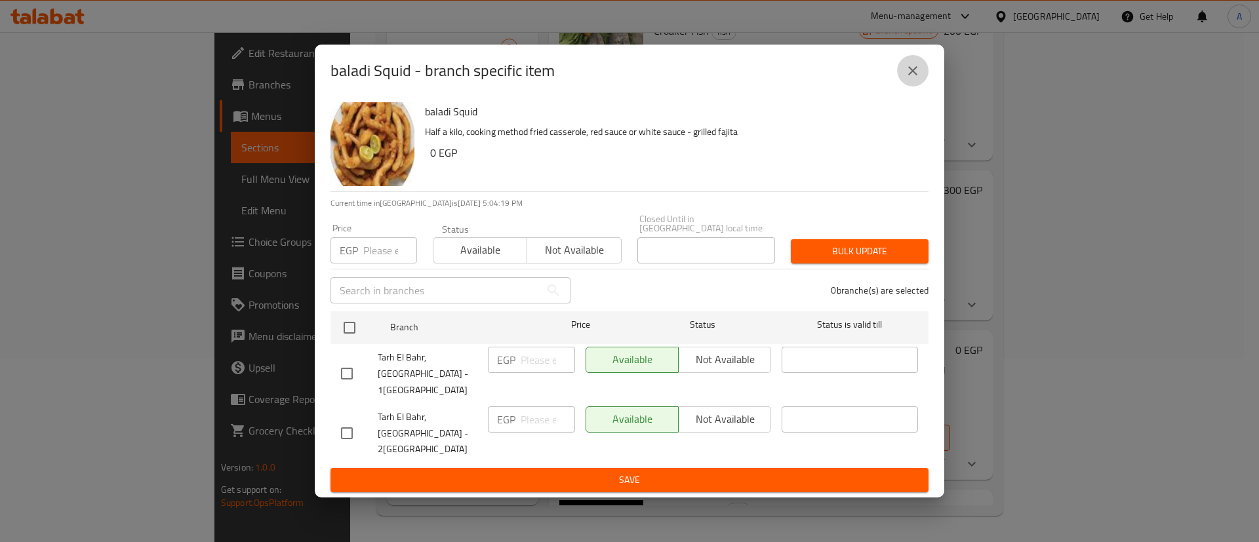
click at [907, 79] on icon "close" at bounding box center [913, 71] width 16 height 16
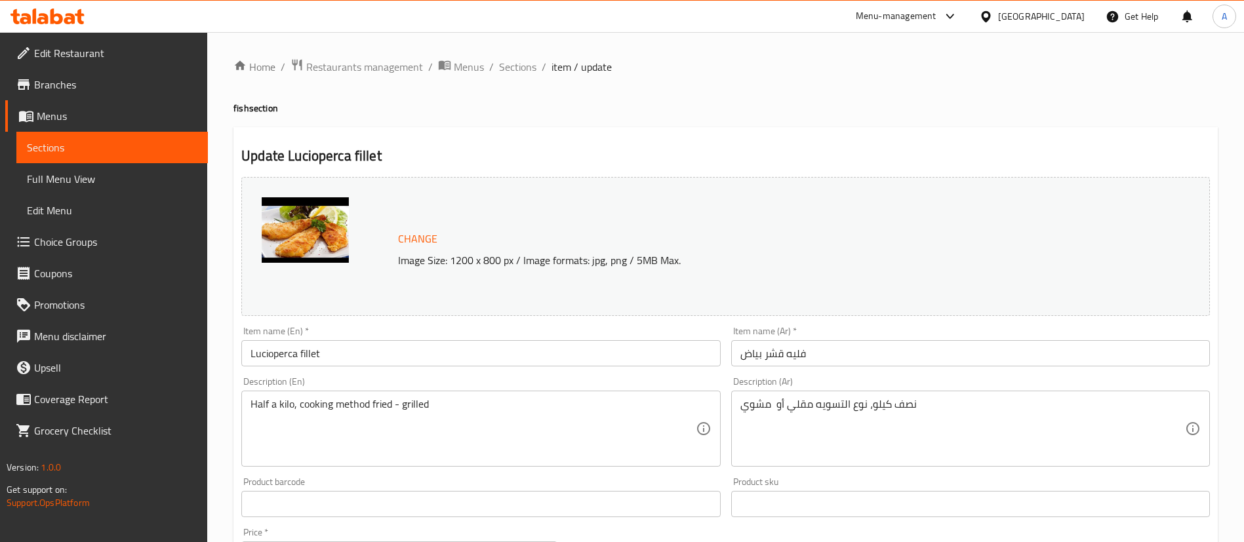
scroll to position [1, 0]
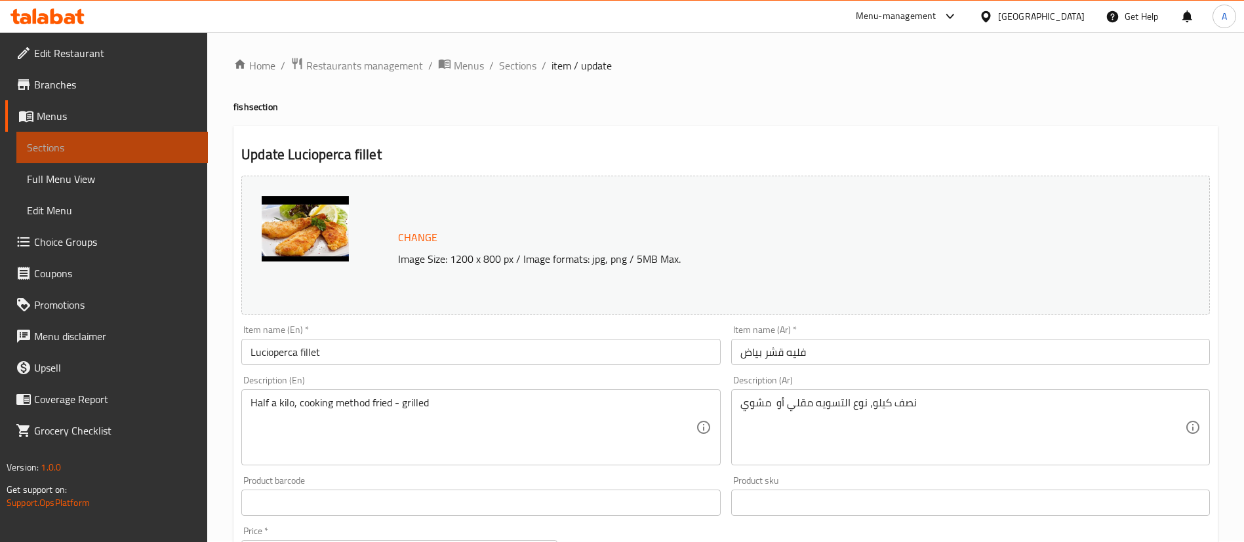
click at [114, 148] on span "Sections" at bounding box center [112, 148] width 170 height 16
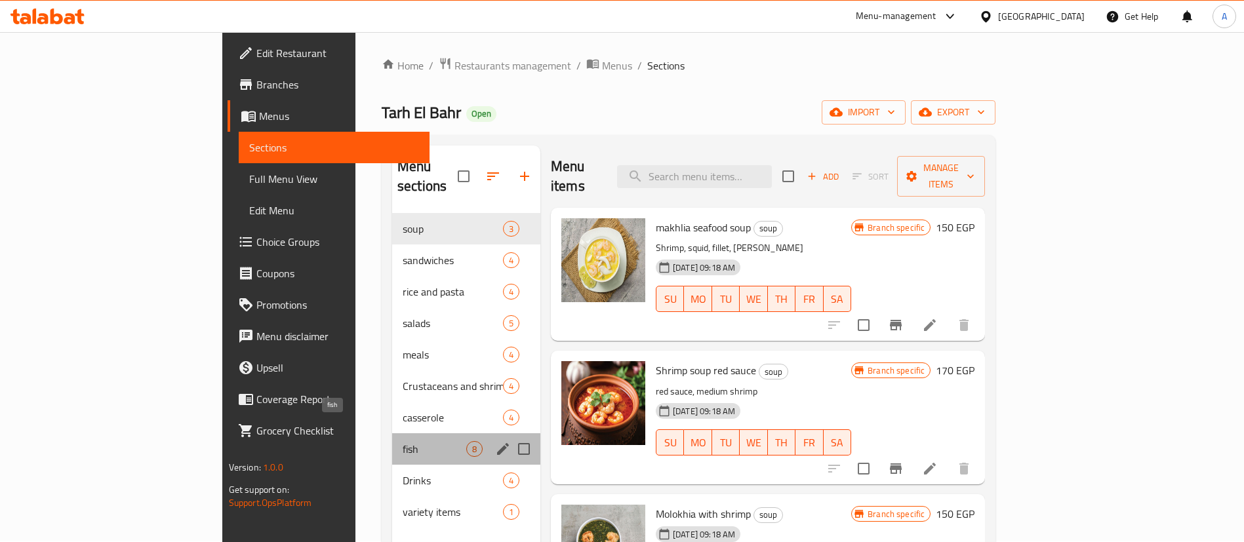
click at [403, 441] on span "fish" at bounding box center [435, 449] width 64 height 16
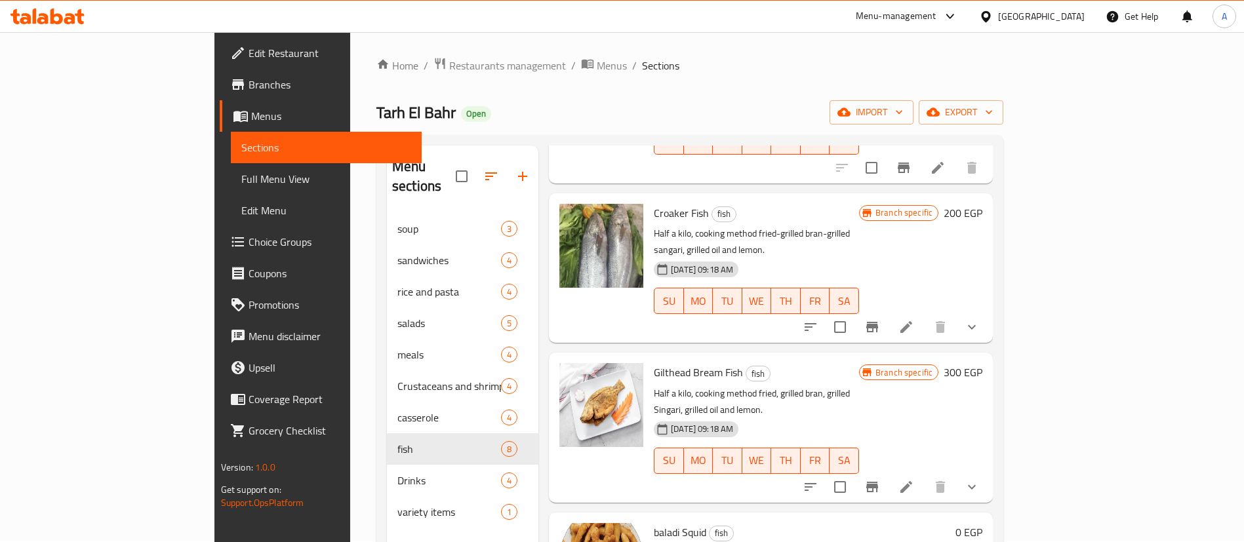
scroll to position [184, 0]
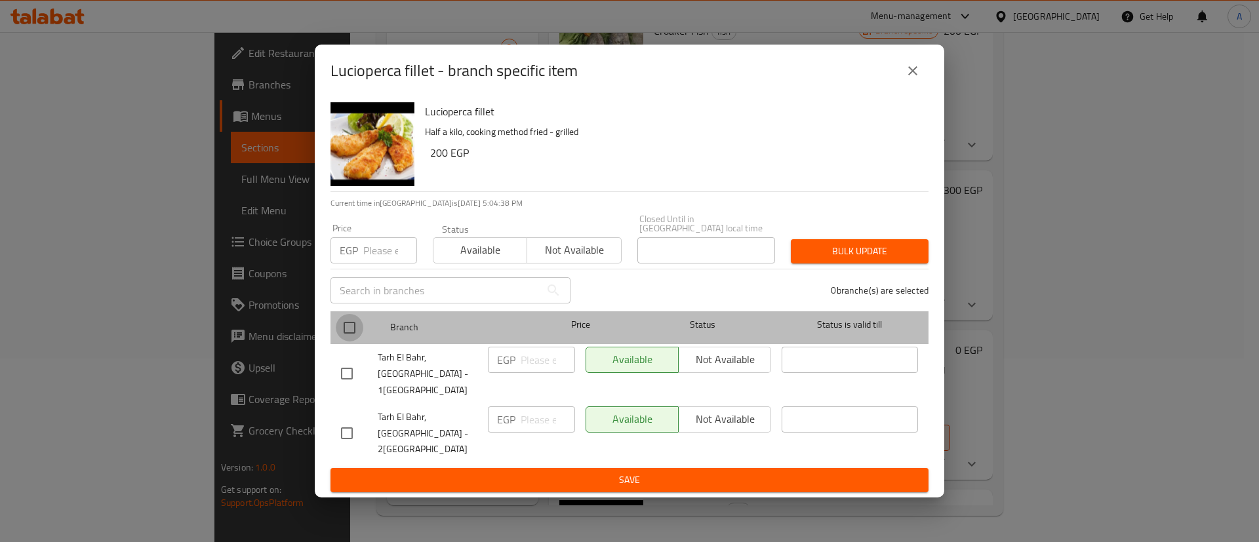
click at [355, 342] on input "checkbox" at bounding box center [350, 328] width 28 height 28
checkbox input "true"
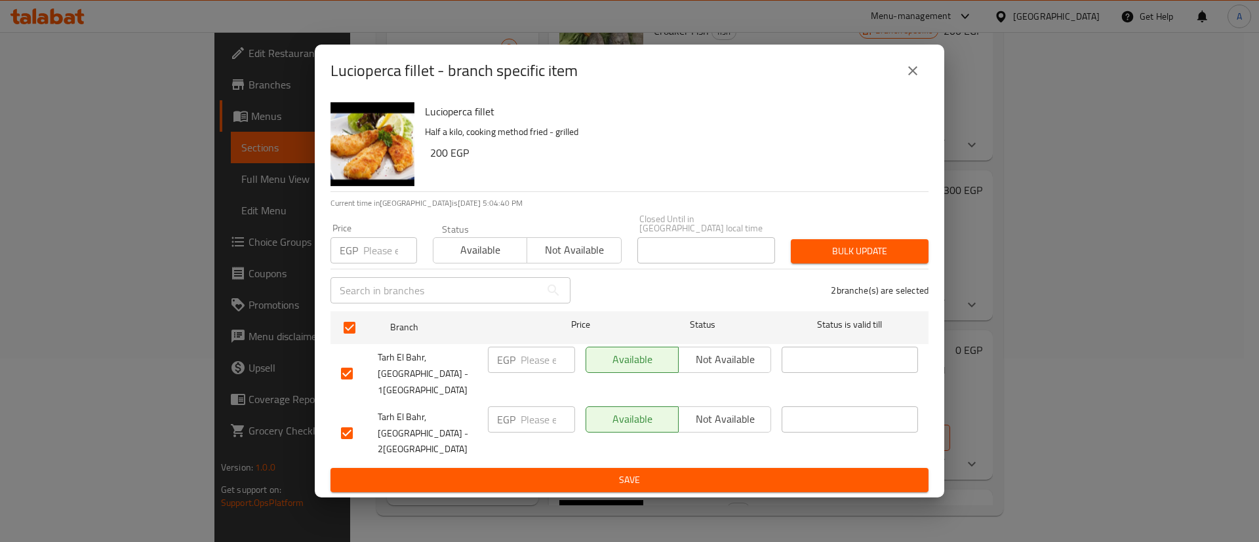
click at [362, 264] on div "EGP Price" at bounding box center [373, 250] width 87 height 26
type input "250"
click at [859, 260] on span "Bulk update" at bounding box center [859, 251] width 117 height 16
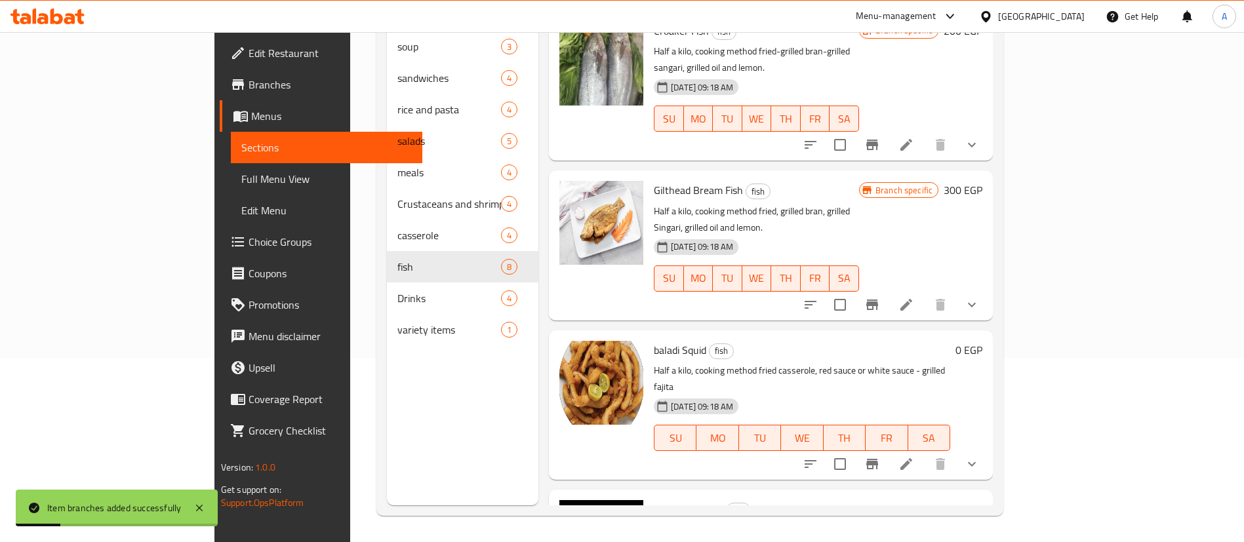
click at [387, 345] on div "Menu sections soup 3 sandwiches 4 rice and pasta 4 salads 5 meals 4 Crustaceans…" at bounding box center [462, 234] width 151 height 542
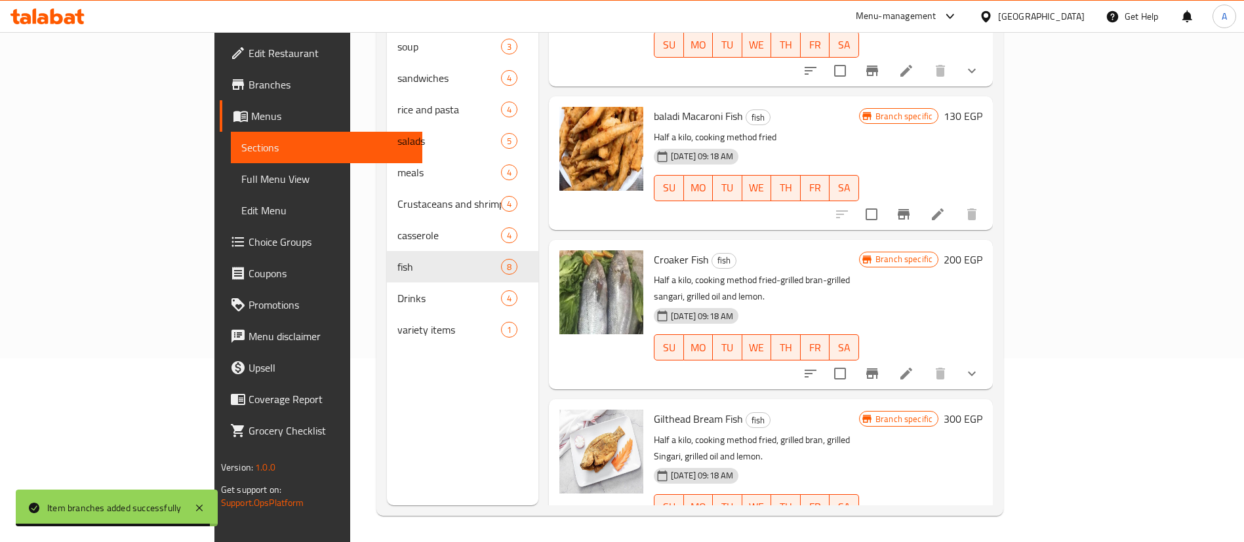
scroll to position [637, 0]
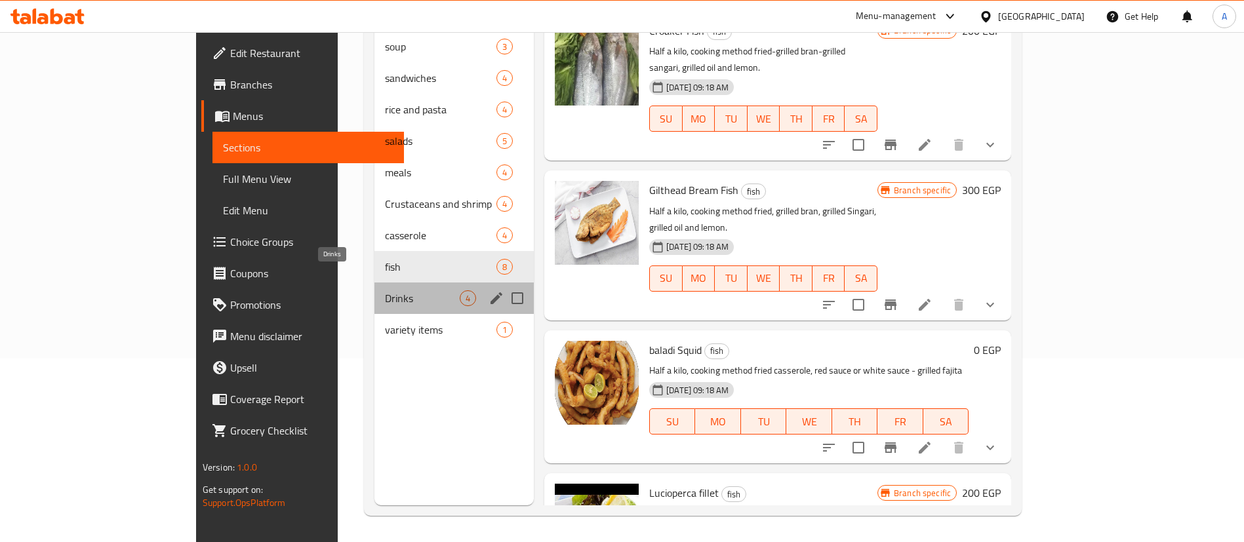
click at [385, 290] on span "Drinks" at bounding box center [422, 298] width 75 height 16
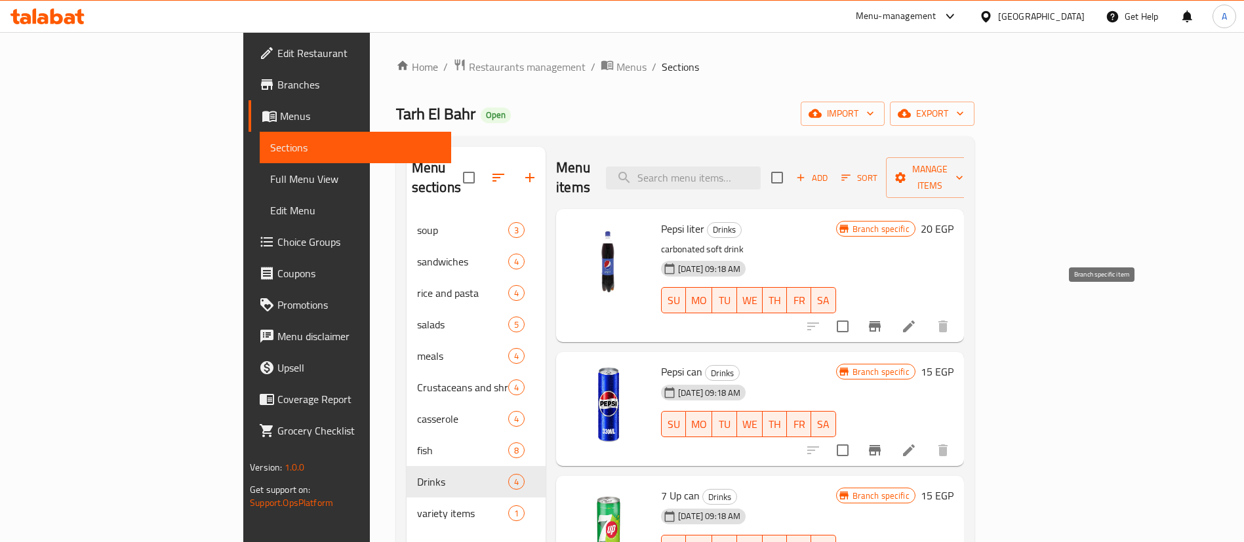
click at [880, 321] on icon "Branch-specific-item" at bounding box center [875, 326] width 12 height 10
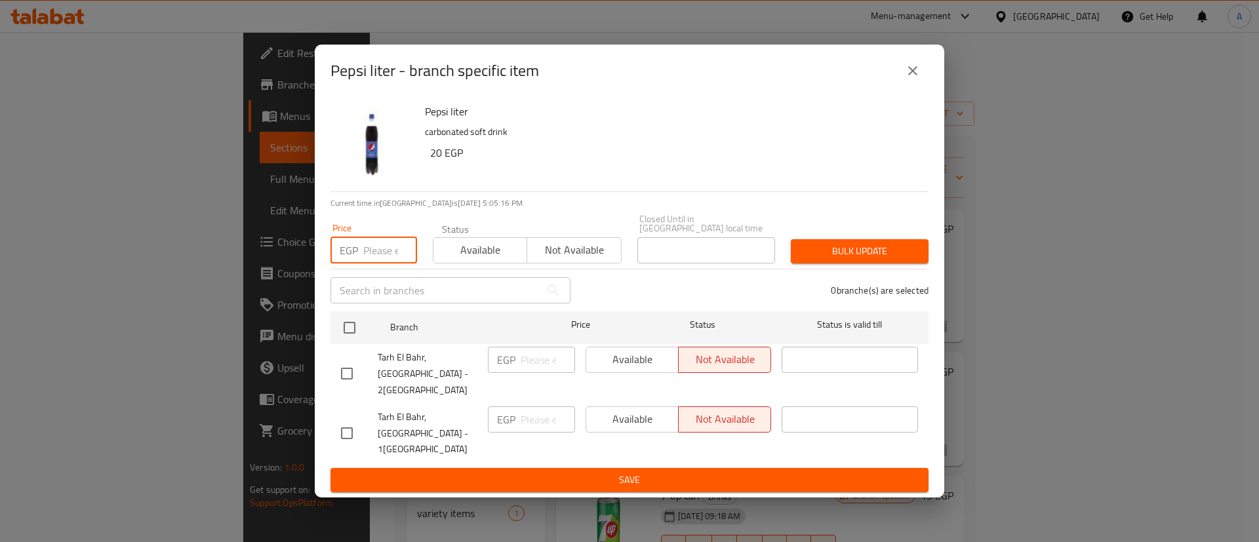
click at [370, 264] on input "number" at bounding box center [390, 250] width 54 height 26
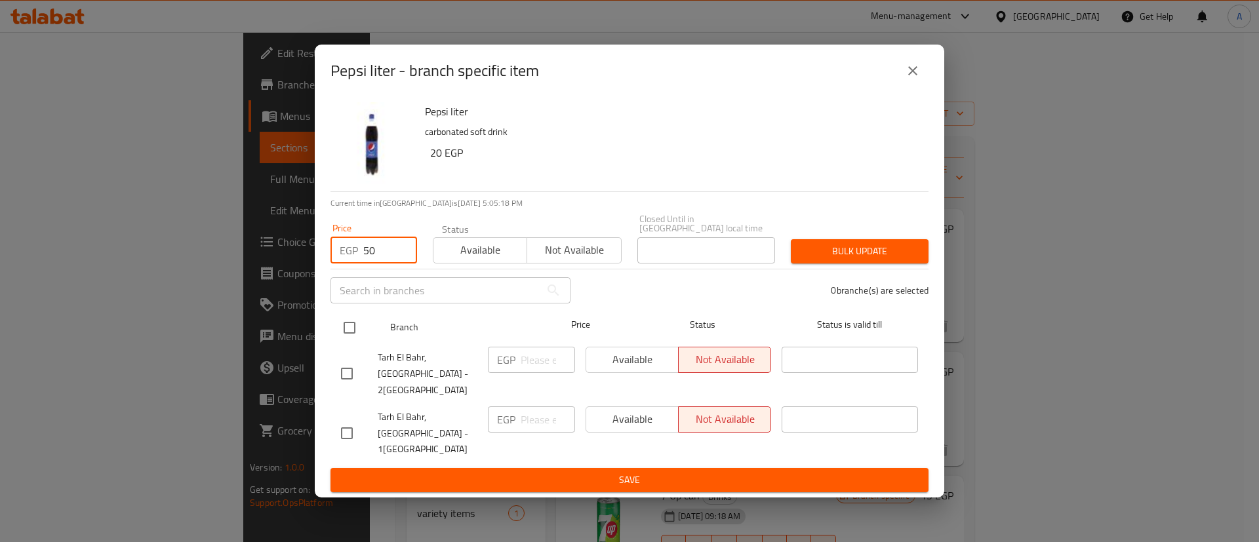
type input "50"
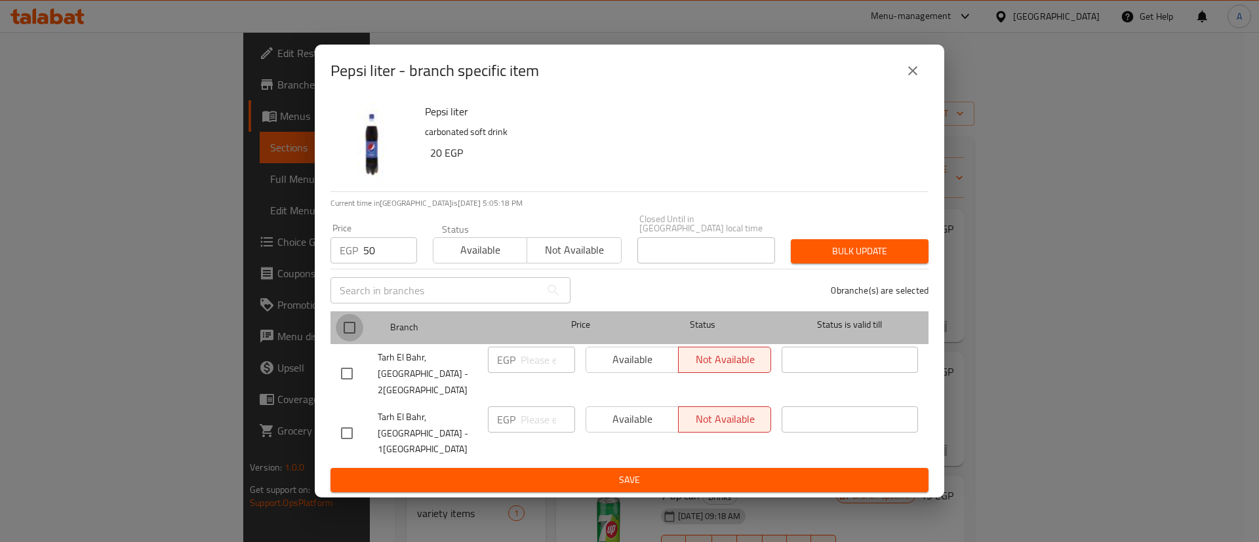
click at [349, 335] on input "checkbox" at bounding box center [350, 328] width 28 height 28
checkbox input "true"
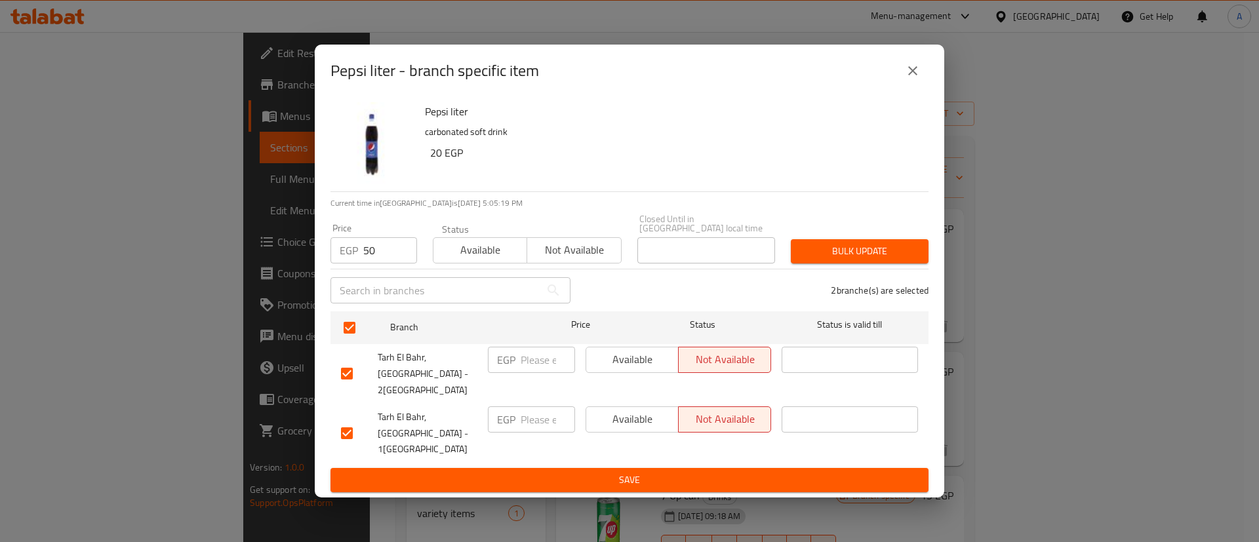
click at [842, 260] on span "Bulk update" at bounding box center [859, 251] width 117 height 16
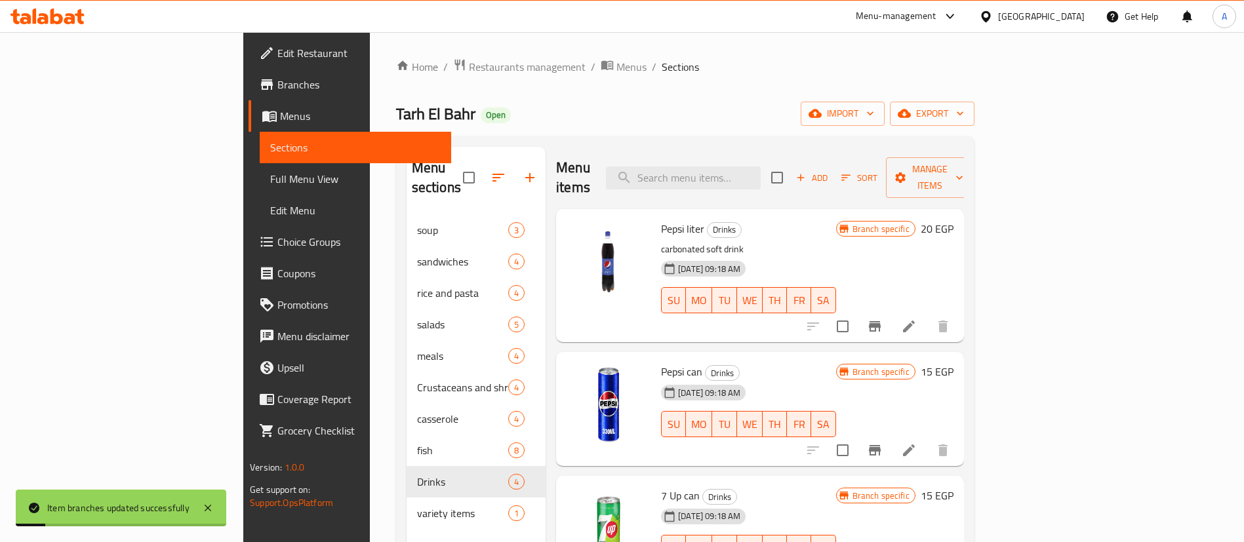
scroll to position [5, 0]
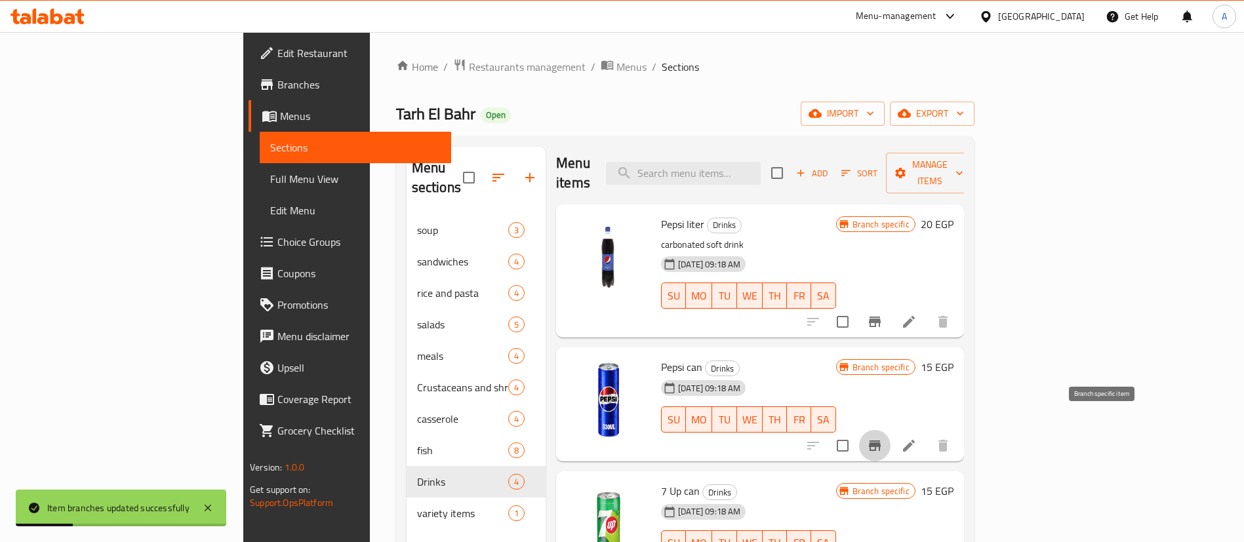
click at [882, 438] on icon "Branch-specific-item" at bounding box center [875, 446] width 16 height 16
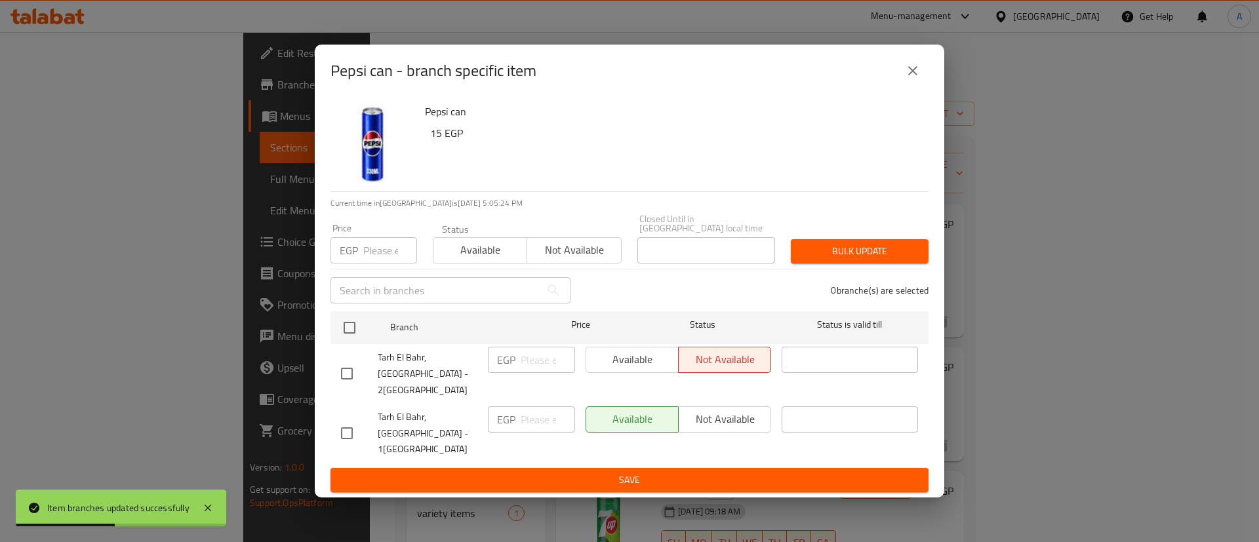
click at [386, 264] on input "number" at bounding box center [390, 250] width 54 height 26
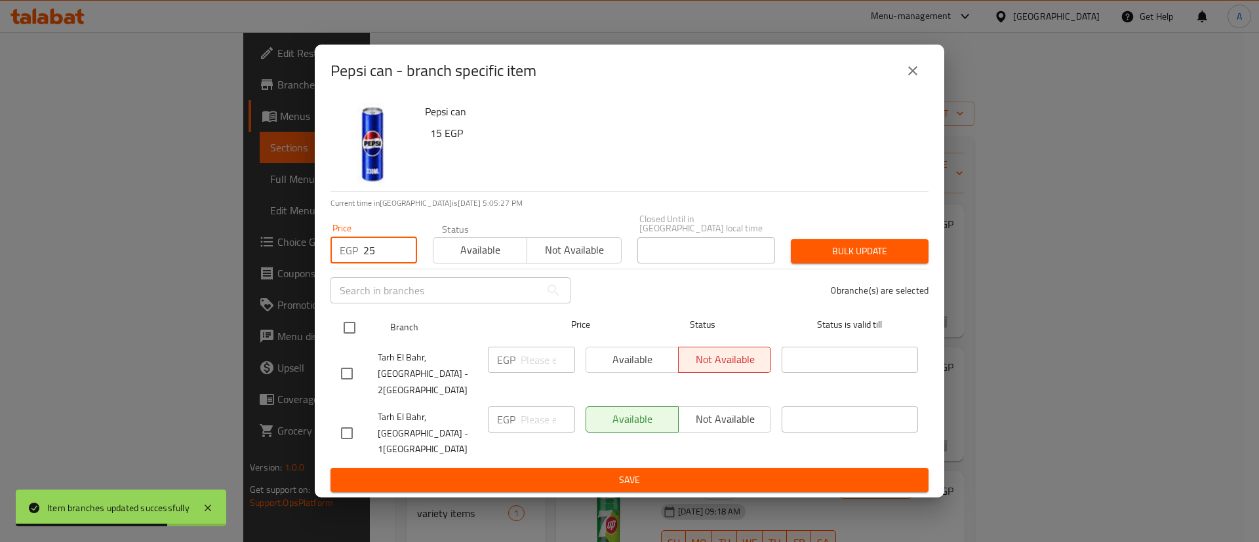
type input "25"
click at [342, 327] on input "checkbox" at bounding box center [350, 328] width 28 height 28
checkbox input "true"
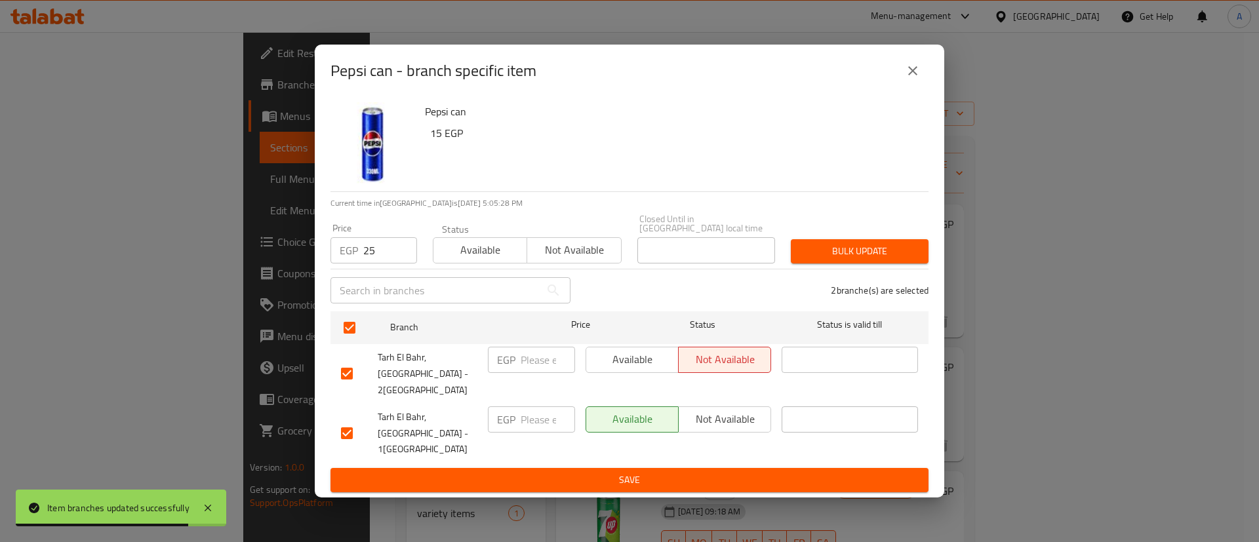
click at [861, 260] on span "Bulk update" at bounding box center [859, 251] width 117 height 16
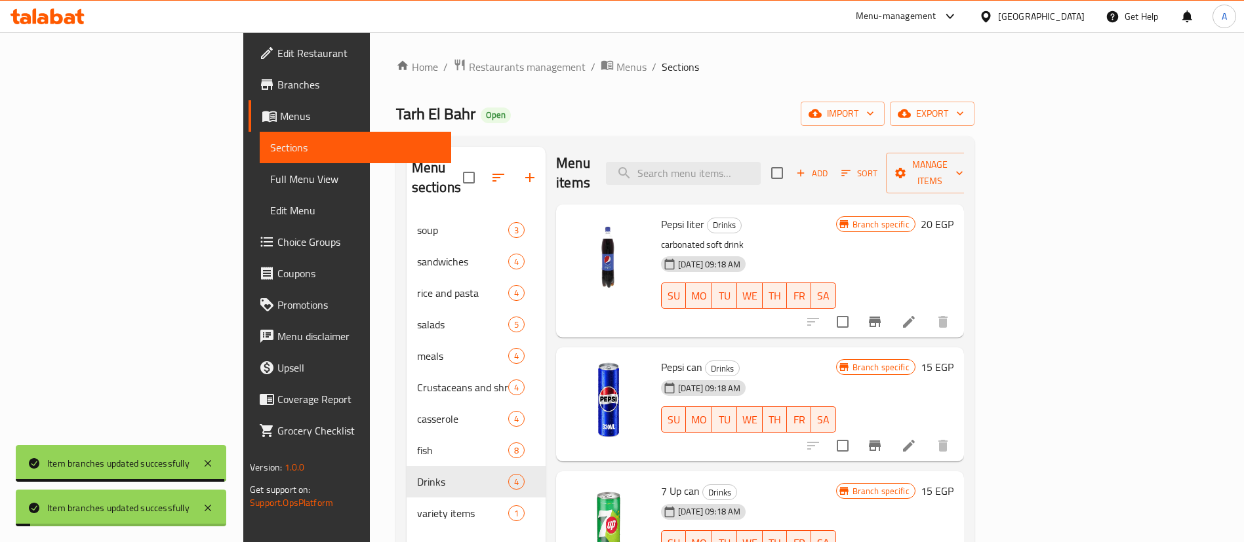
scroll to position [184, 0]
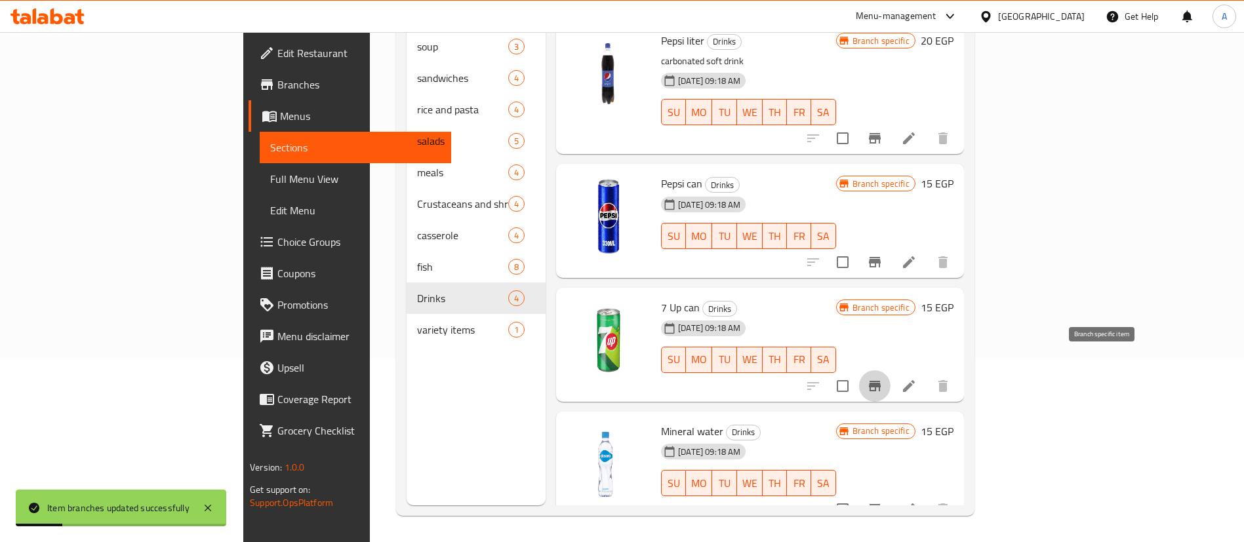
click at [880, 381] on icon "Branch-specific-item" at bounding box center [875, 386] width 12 height 10
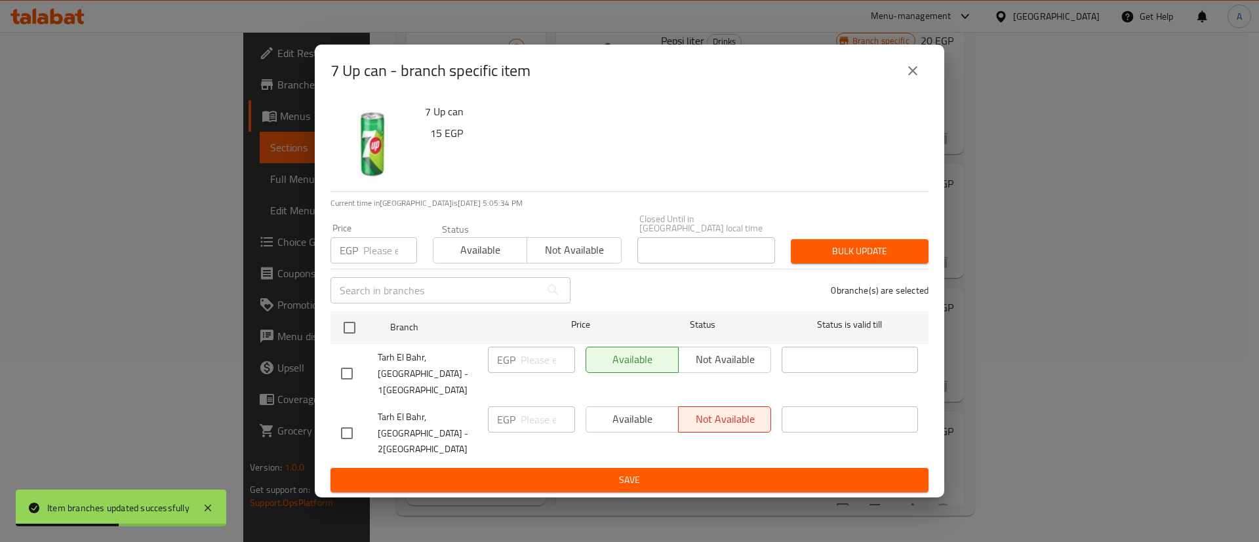
click at [380, 263] on input "number" at bounding box center [390, 250] width 54 height 26
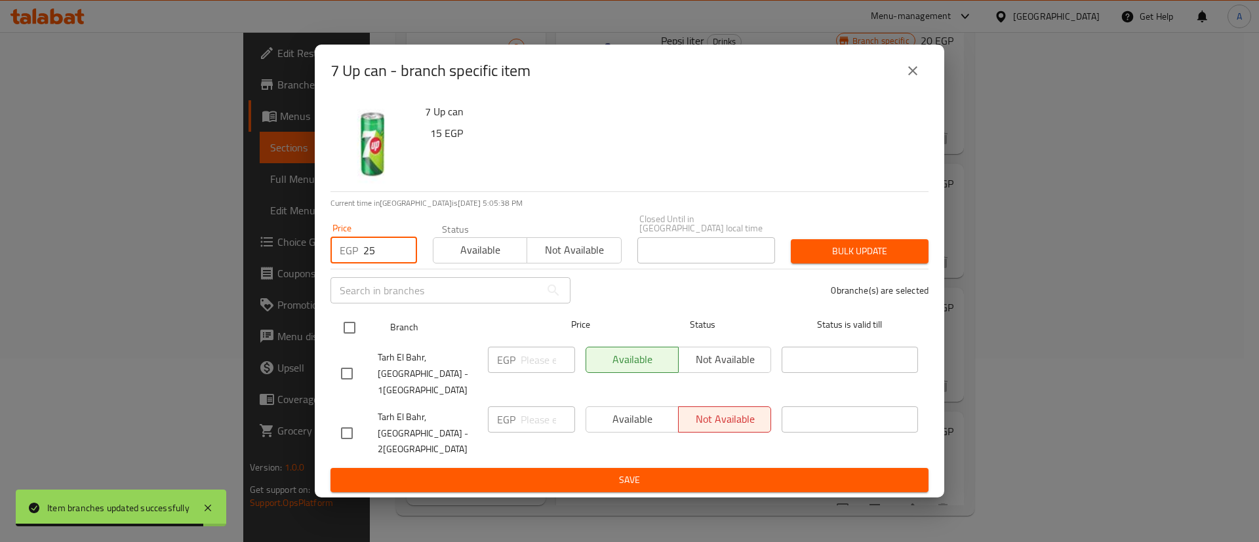
type input "25"
click at [347, 341] on input "checkbox" at bounding box center [350, 328] width 28 height 28
checkbox input "true"
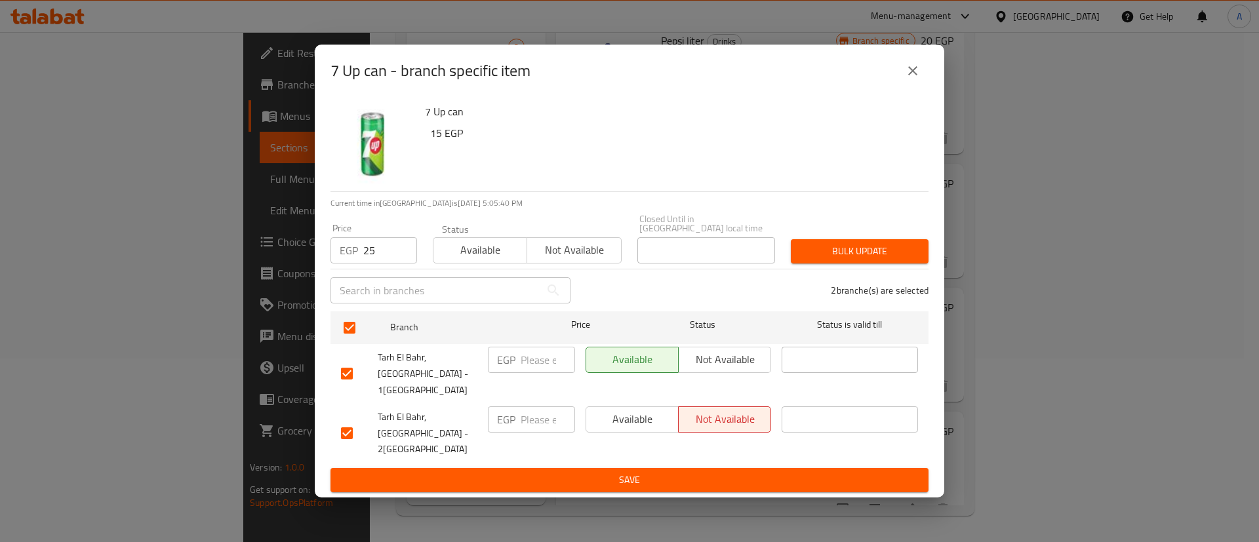
click at [829, 260] on span "Bulk update" at bounding box center [859, 251] width 117 height 16
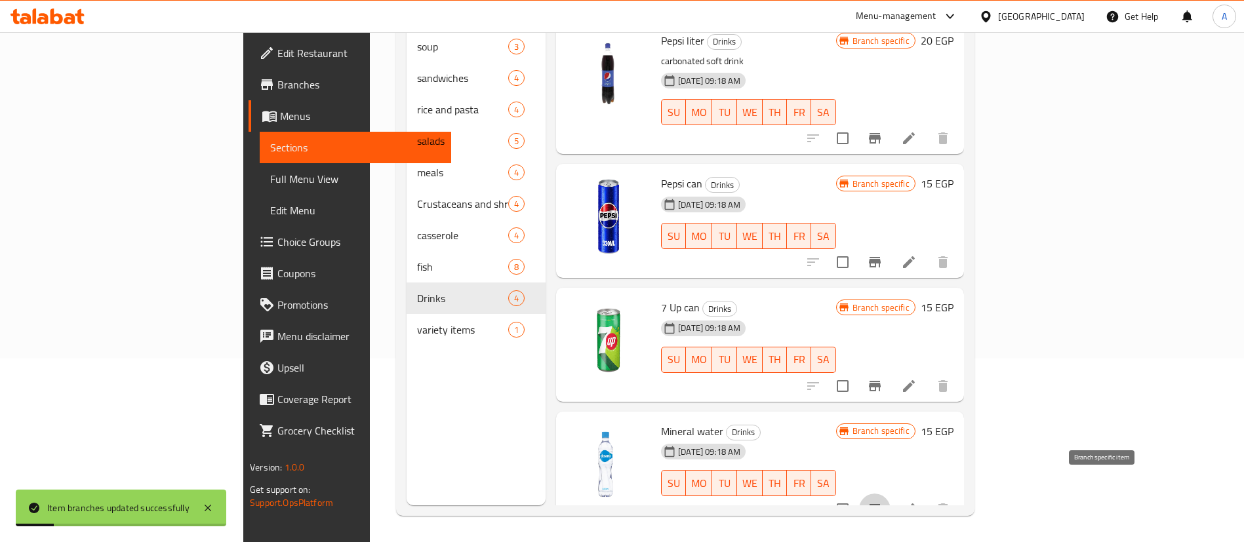
click at [880, 504] on icon "Branch-specific-item" at bounding box center [875, 509] width 12 height 10
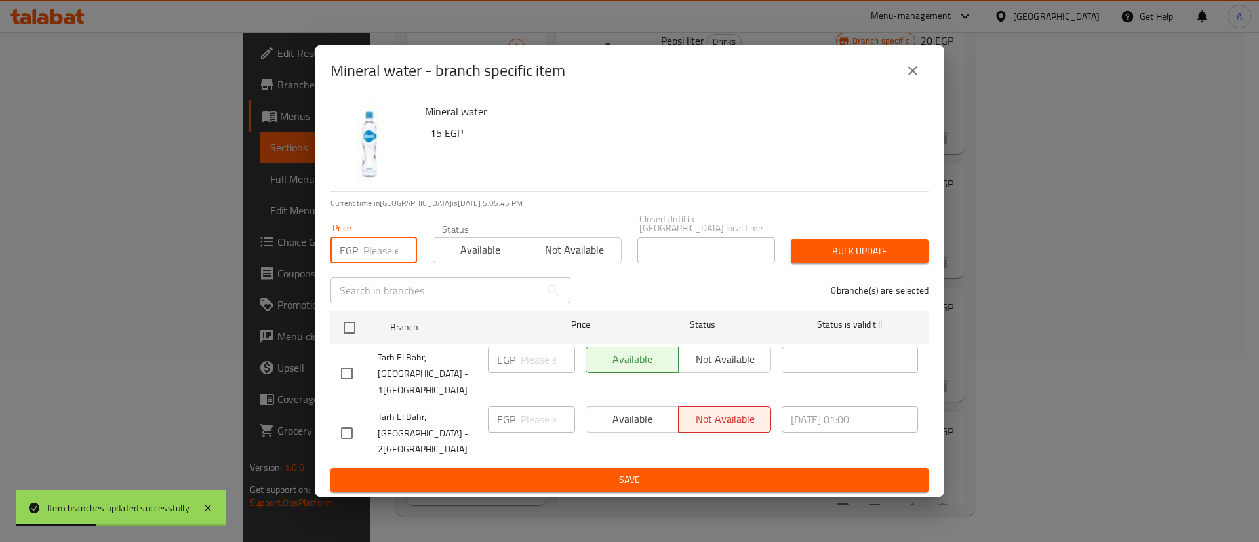
click at [372, 264] on input "number" at bounding box center [390, 250] width 54 height 26
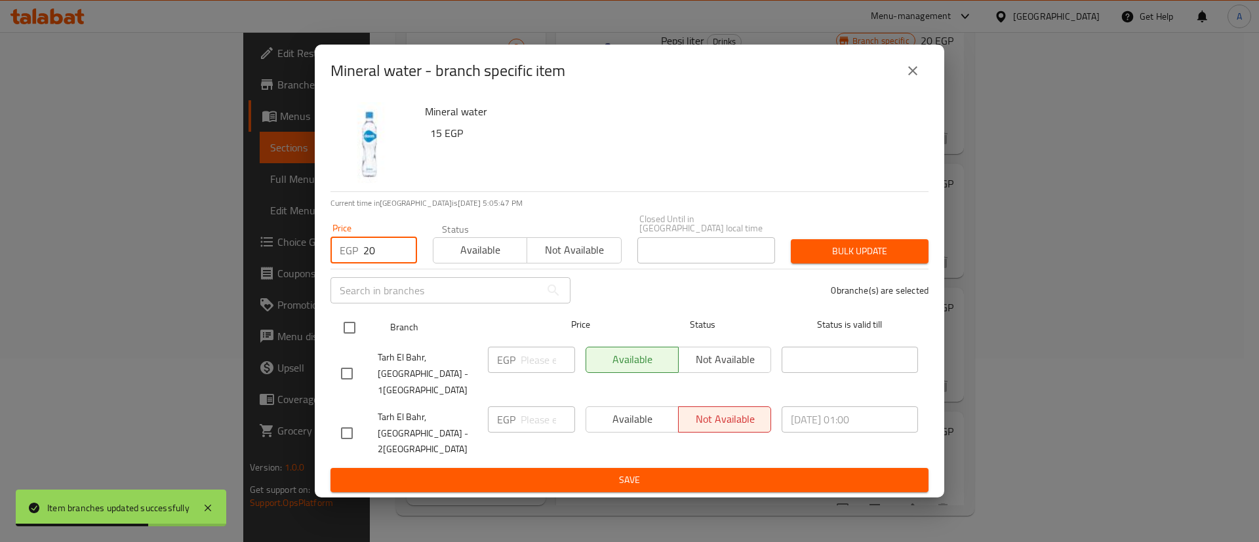
type input "20"
click at [353, 335] on input "checkbox" at bounding box center [350, 328] width 28 height 28
checkbox input "true"
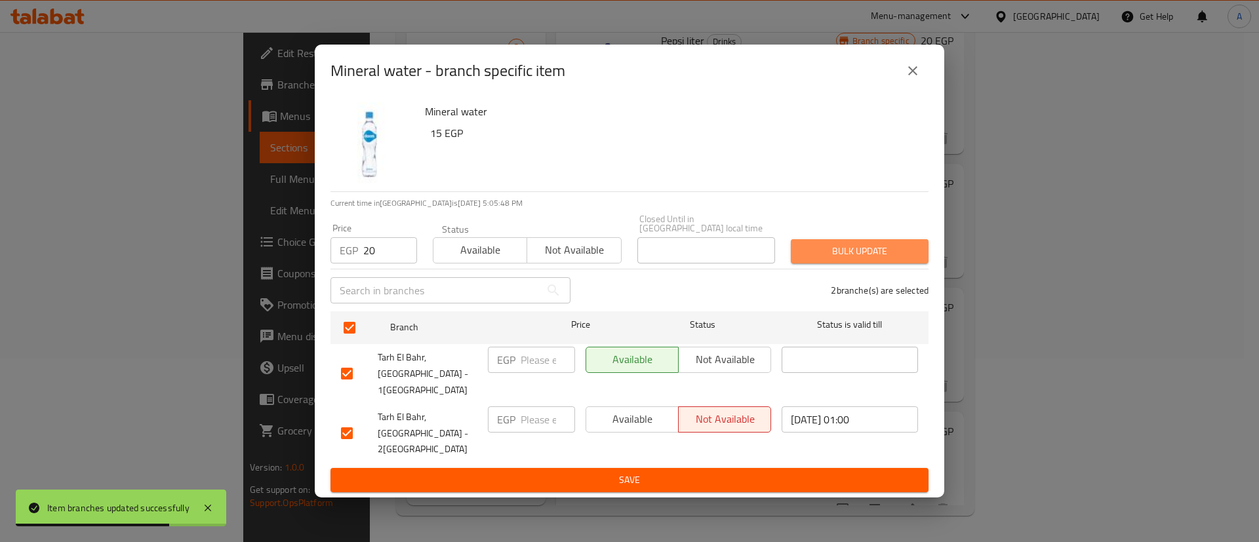
click at [812, 259] on span "Bulk update" at bounding box center [859, 251] width 117 height 16
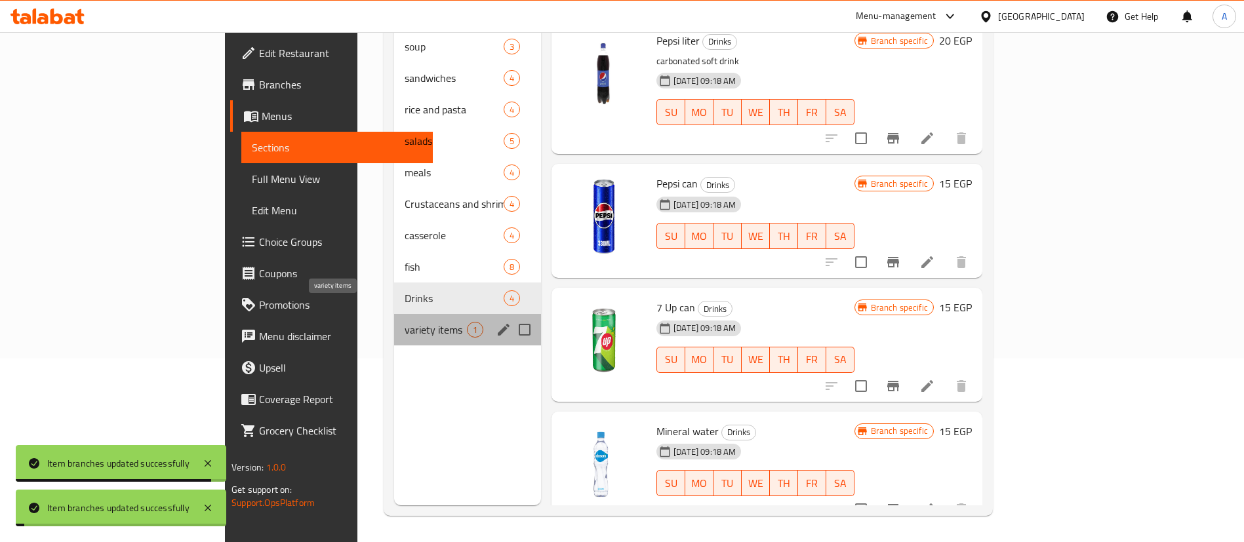
click at [405, 322] on span "variety items" at bounding box center [436, 330] width 62 height 16
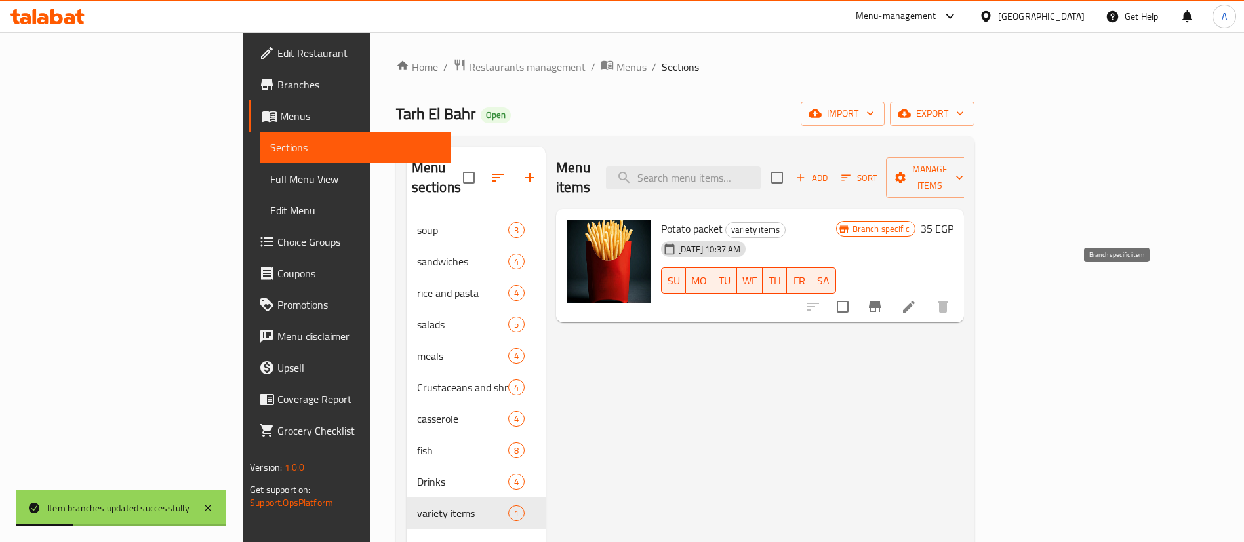
click at [880, 302] on icon "Branch-specific-item" at bounding box center [875, 307] width 12 height 10
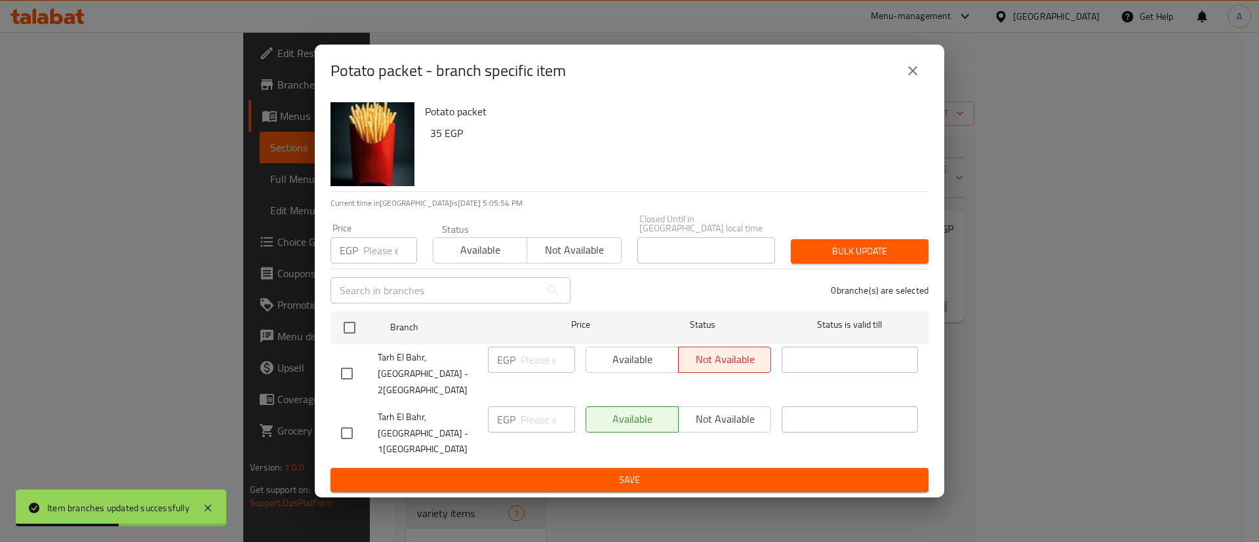
click at [379, 264] on input "number" at bounding box center [390, 250] width 54 height 26
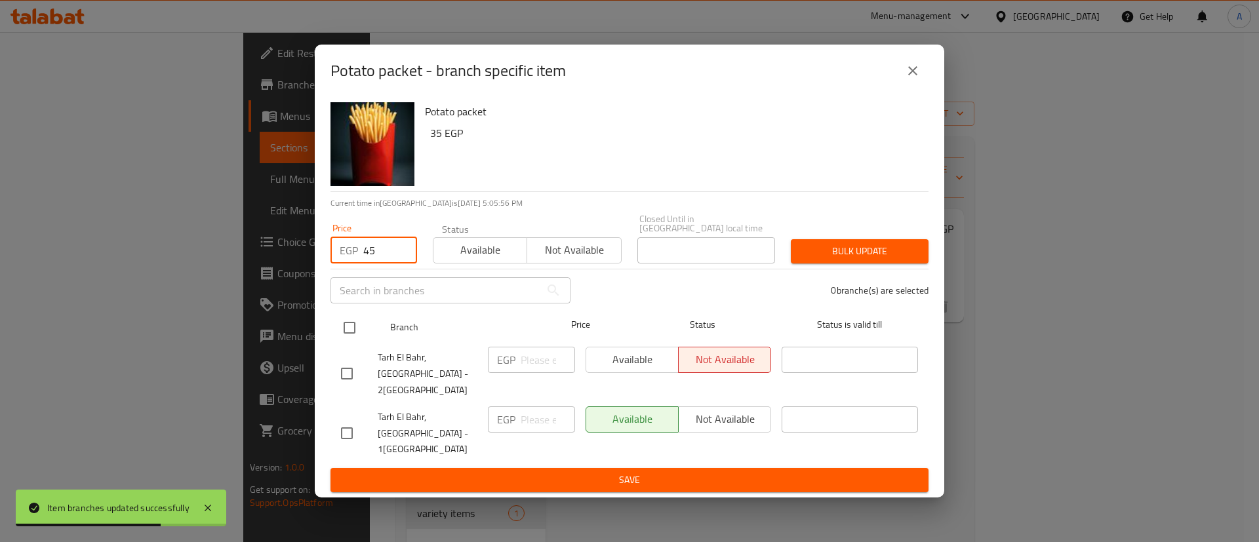
type input "45"
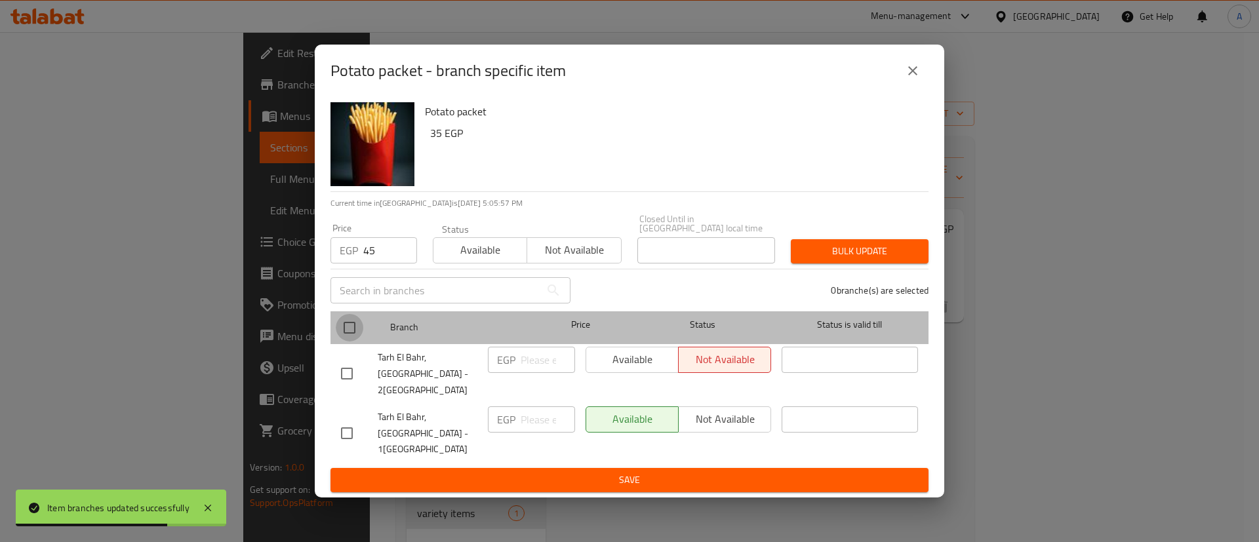
click at [346, 342] on input "checkbox" at bounding box center [350, 328] width 28 height 28
checkbox input "true"
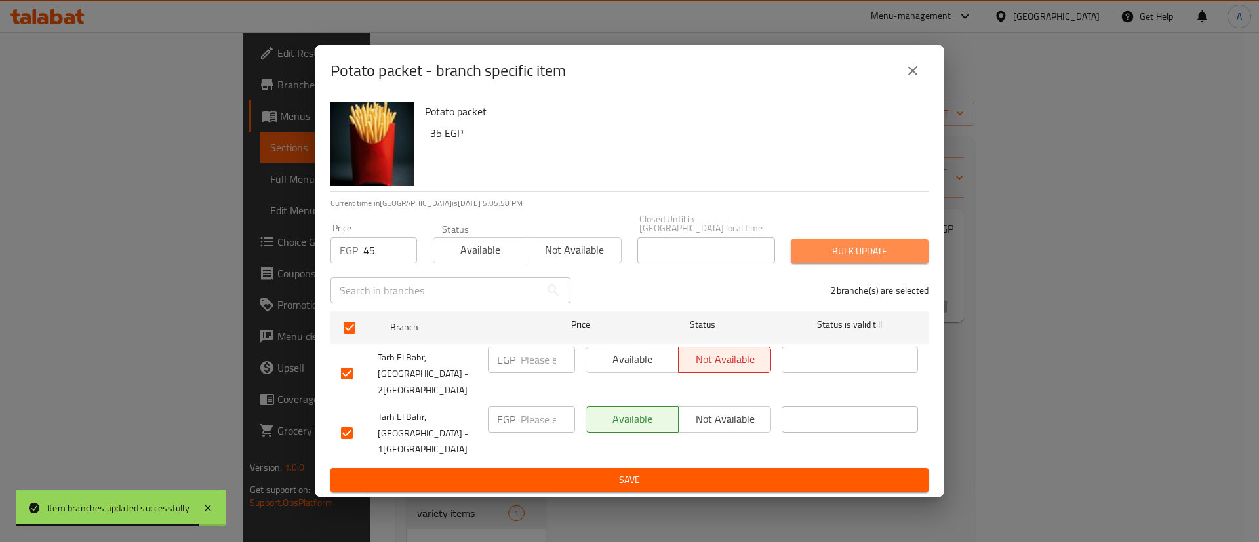
click at [833, 260] on span "Bulk update" at bounding box center [859, 251] width 117 height 16
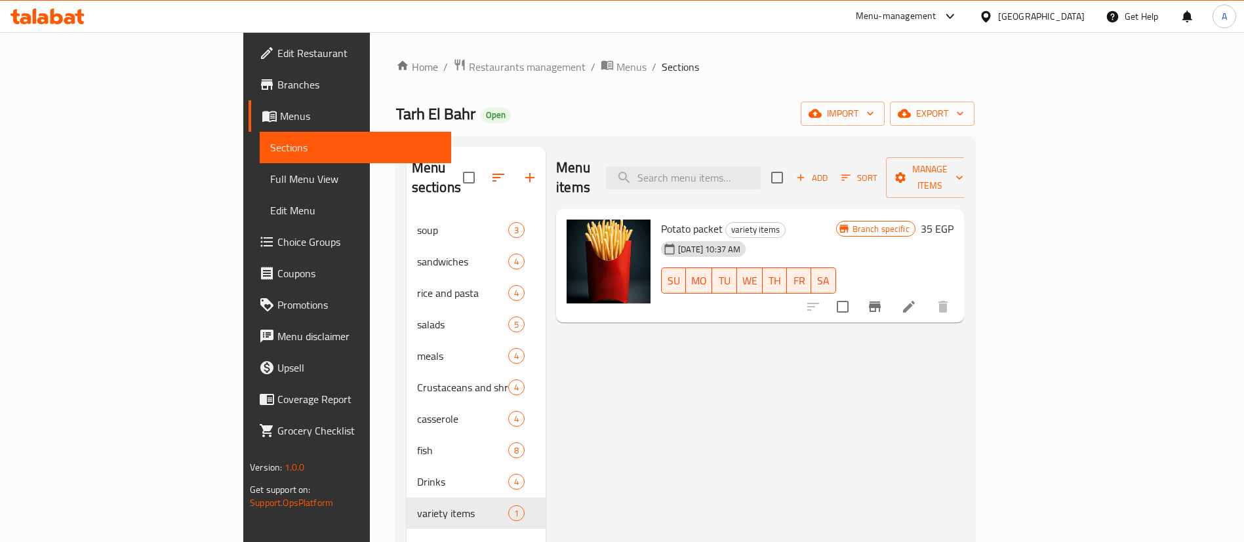
click at [936, 18] on div "Menu-management" at bounding box center [896, 17] width 81 height 16
click at [619, 113] on div "Tarh El Bahr Open import export" at bounding box center [685, 114] width 578 height 24
click at [277, 87] on span "Branches" at bounding box center [358, 85] width 163 height 16
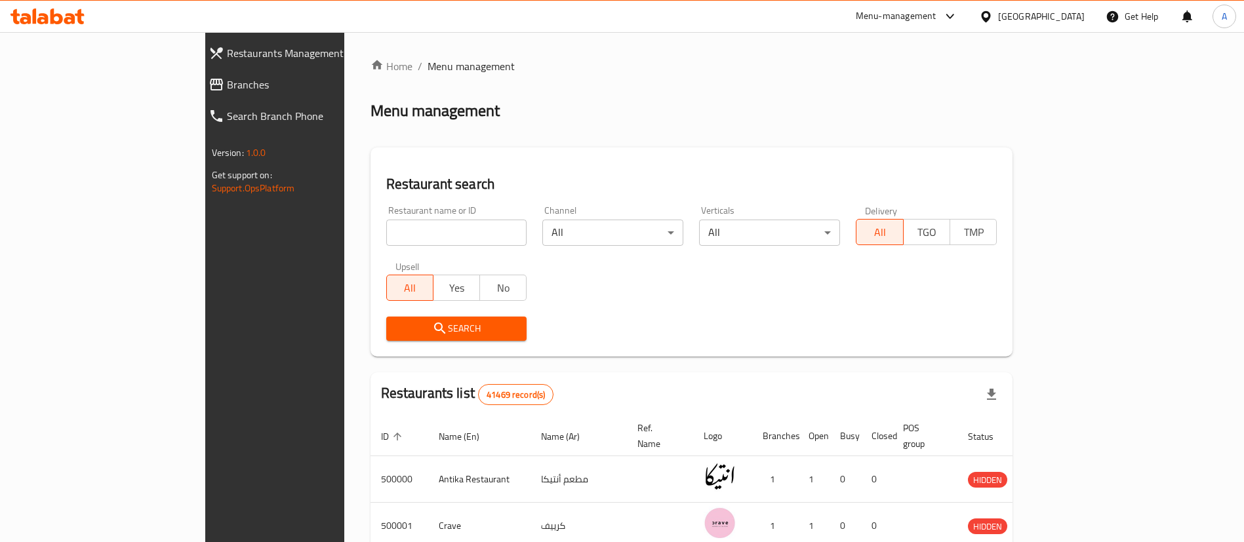
click at [227, 83] on span "Branches" at bounding box center [315, 85] width 176 height 16
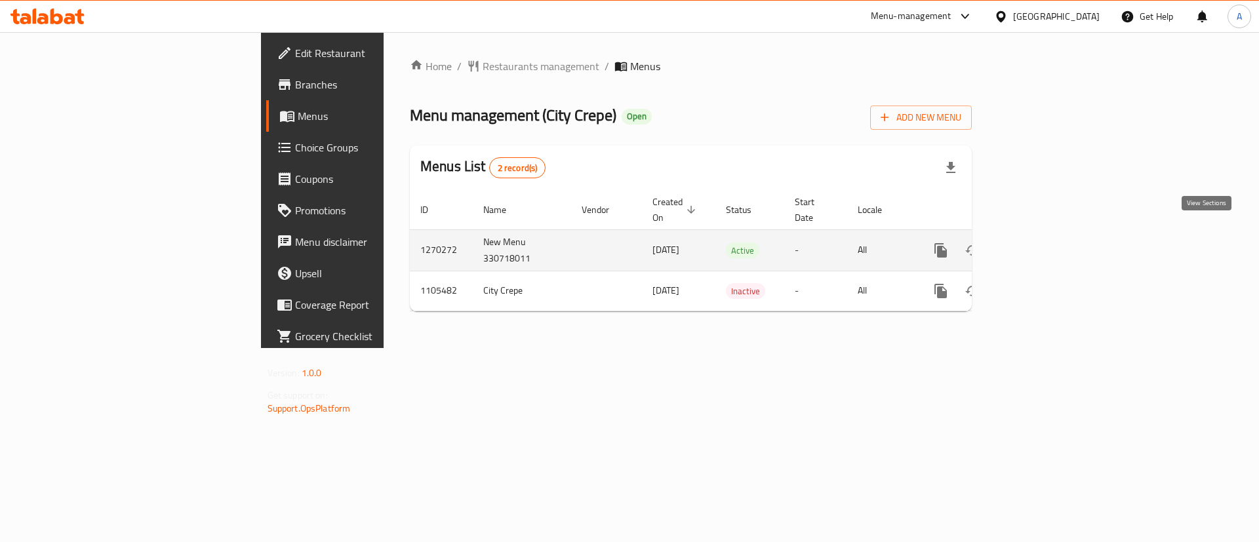
click at [1043, 243] on icon "enhanced table" at bounding box center [1035, 251] width 16 height 16
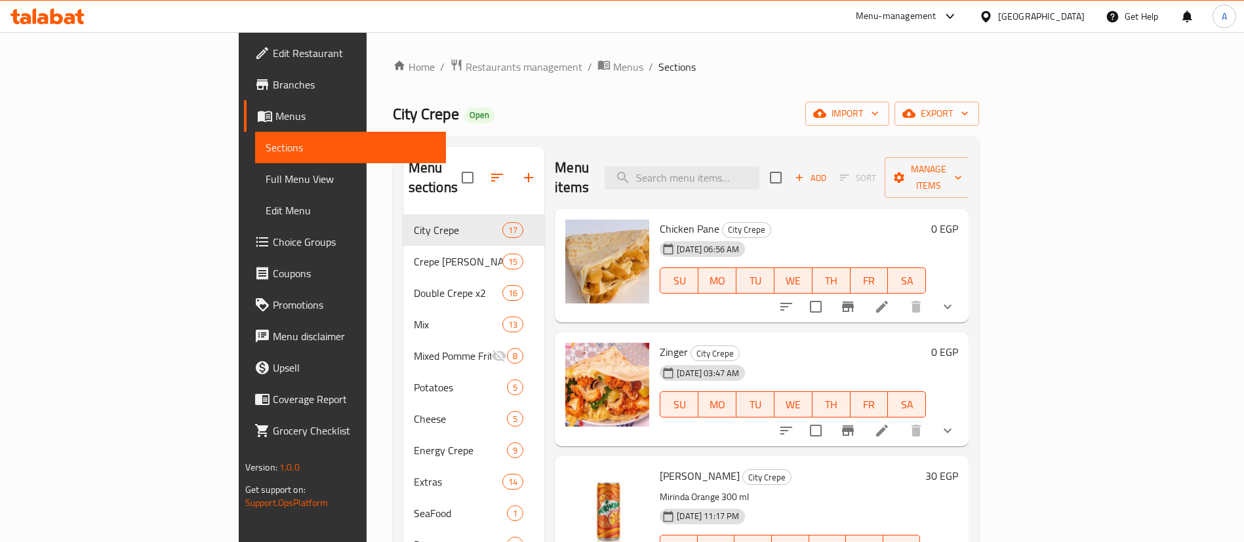
click at [273, 77] on span "Branches" at bounding box center [354, 85] width 163 height 16
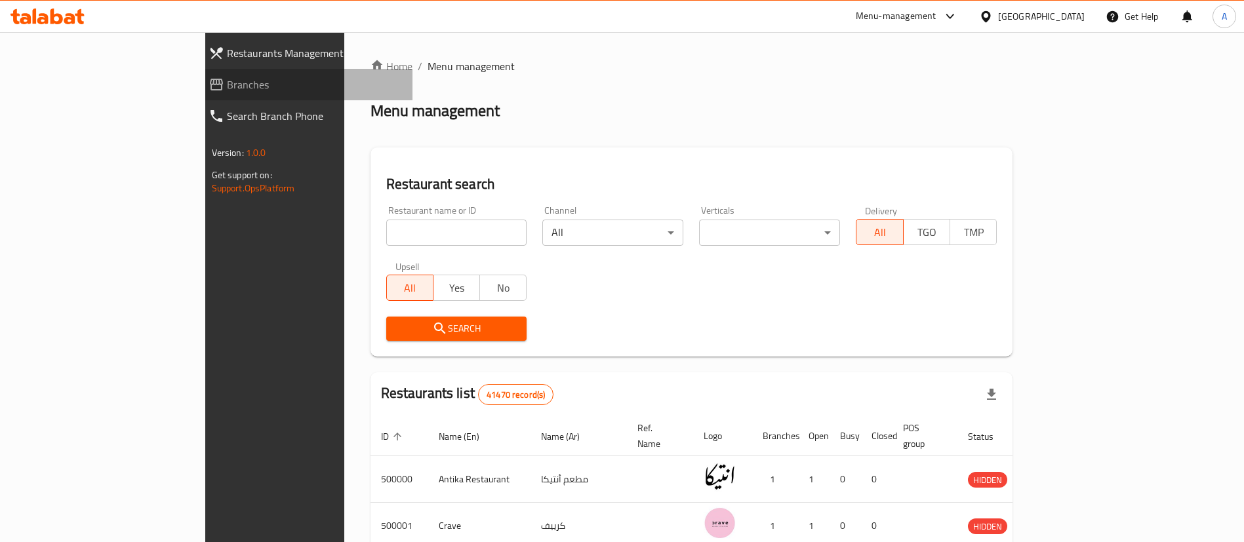
click at [227, 85] on span "Branches" at bounding box center [315, 85] width 176 height 16
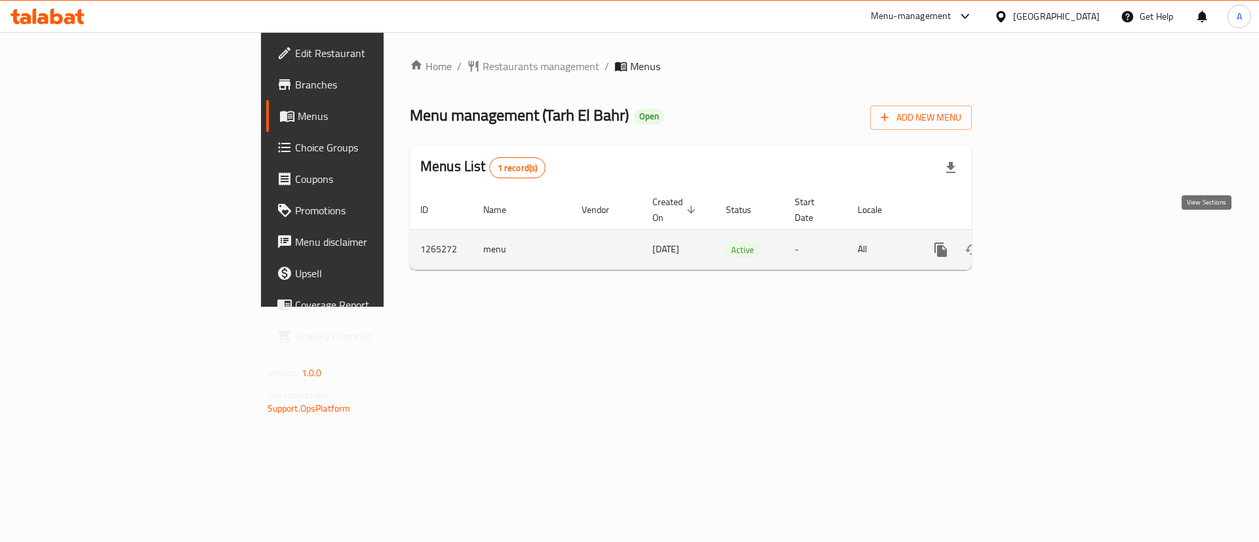
click at [1051, 234] on link "enhanced table" at bounding box center [1034, 249] width 31 height 31
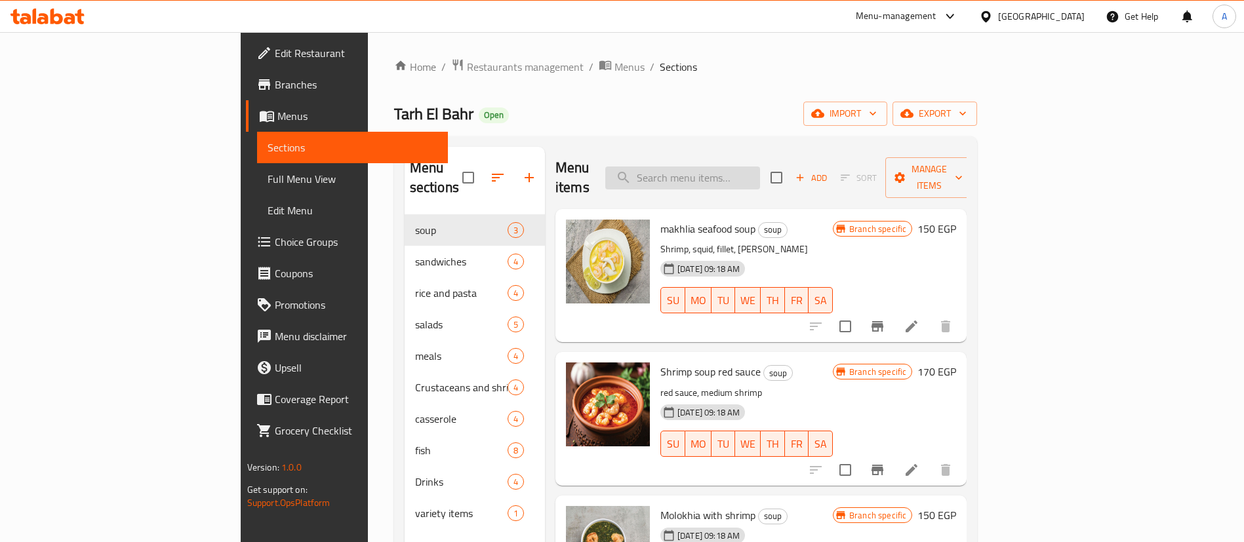
click at [734, 167] on input "search" at bounding box center [682, 178] width 155 height 23
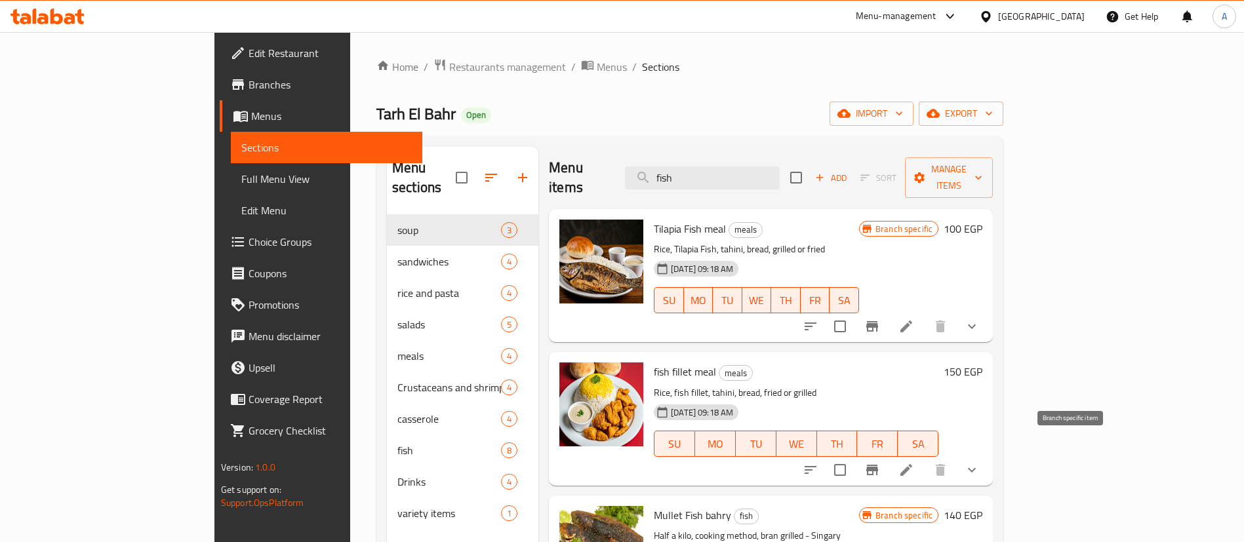
type input "fish"
click at [878, 465] on icon "Branch-specific-item" at bounding box center [872, 470] width 12 height 10
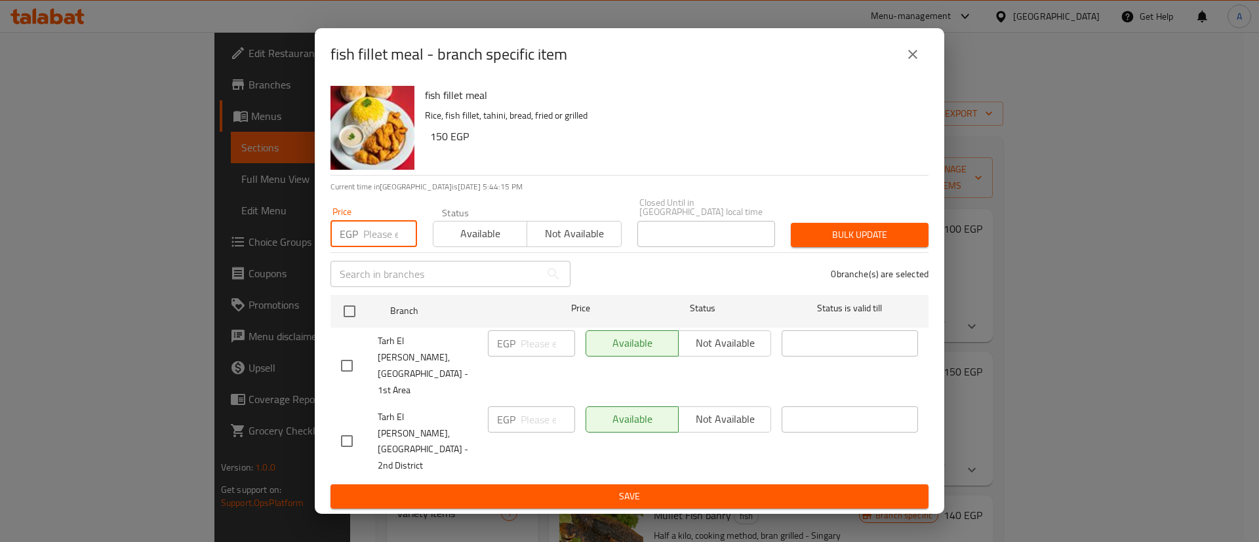
click at [384, 247] on input "number" at bounding box center [390, 234] width 54 height 26
type input "180"
click at [351, 325] on input "checkbox" at bounding box center [350, 312] width 28 height 28
checkbox input "true"
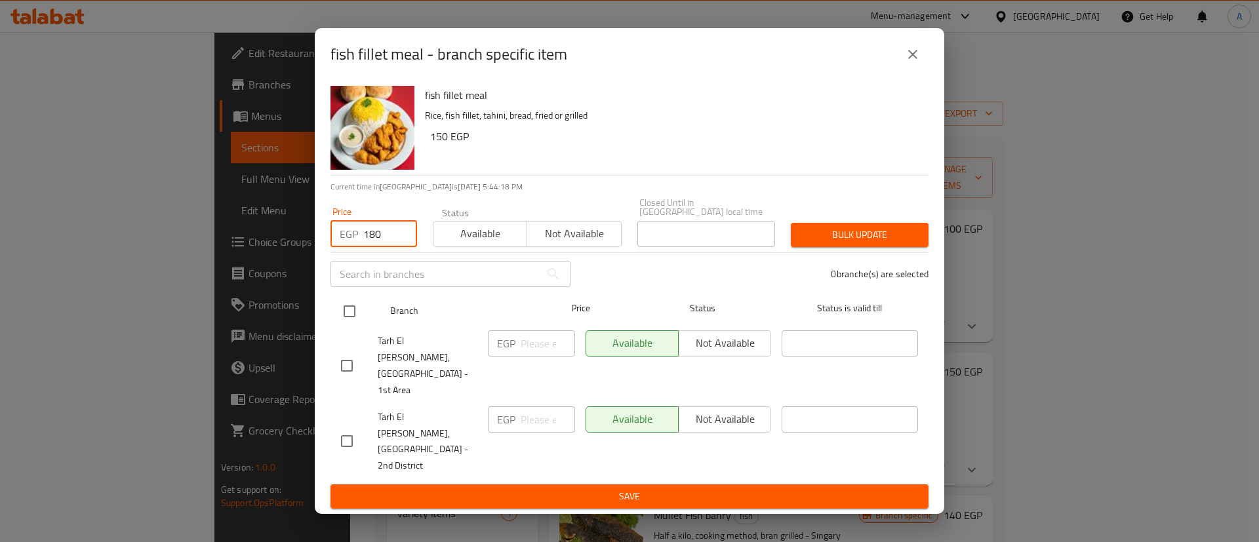
checkbox input "true"
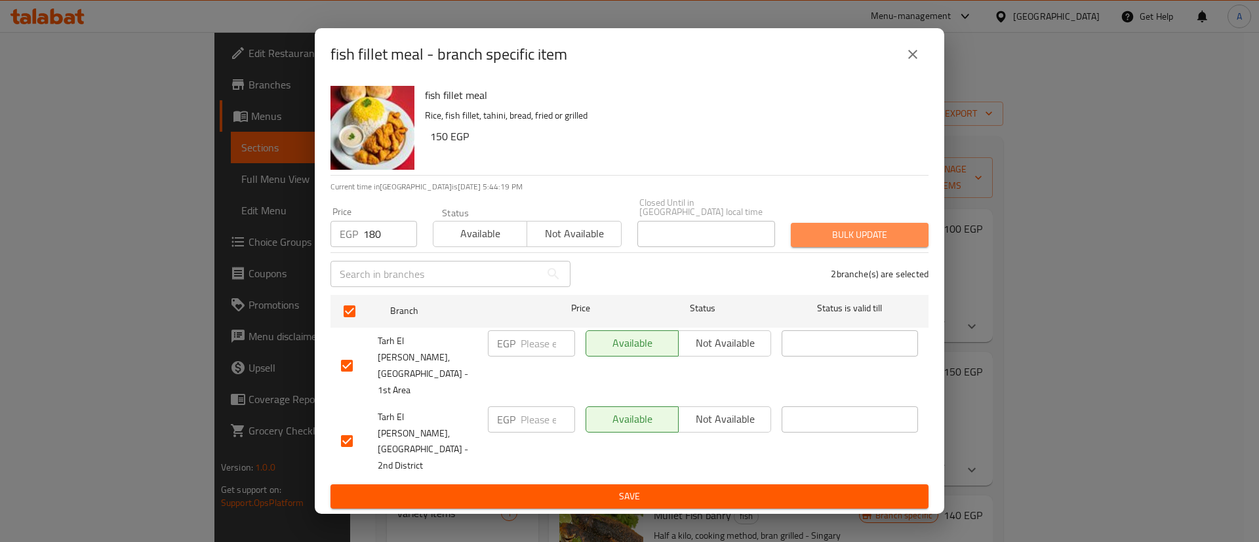
click at [833, 247] on button "Bulk update" at bounding box center [860, 235] width 138 height 24
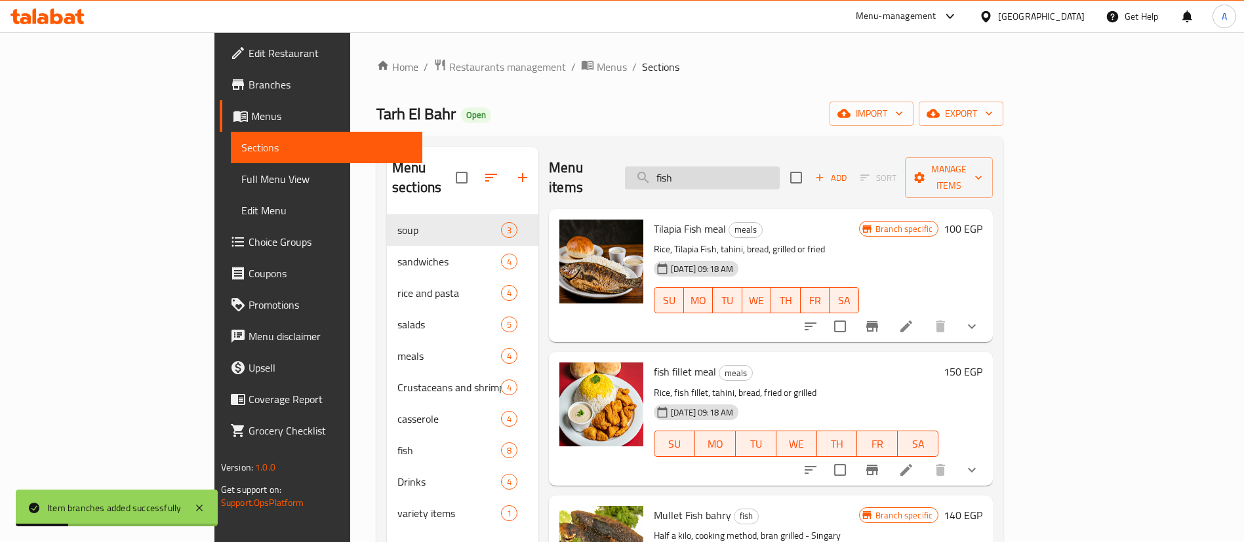
click at [762, 167] on input "fish" at bounding box center [702, 178] width 155 height 23
click at [761, 167] on input "fish" at bounding box center [702, 178] width 155 height 23
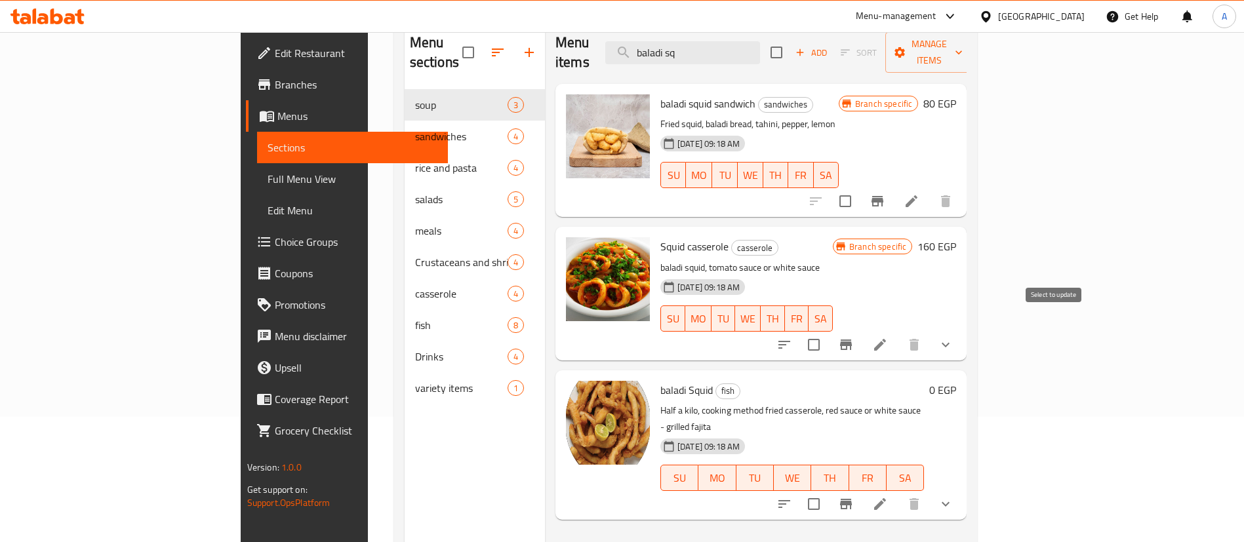
scroll to position [184, 0]
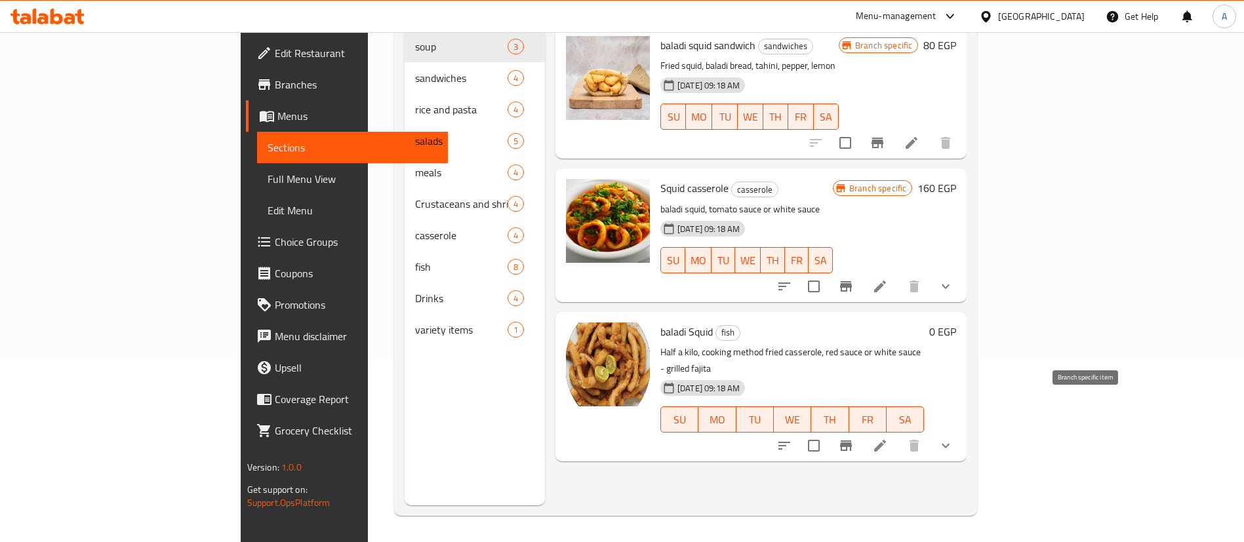
type input "baladi sq"
click at [854, 438] on icon "Branch-specific-item" at bounding box center [846, 446] width 16 height 16
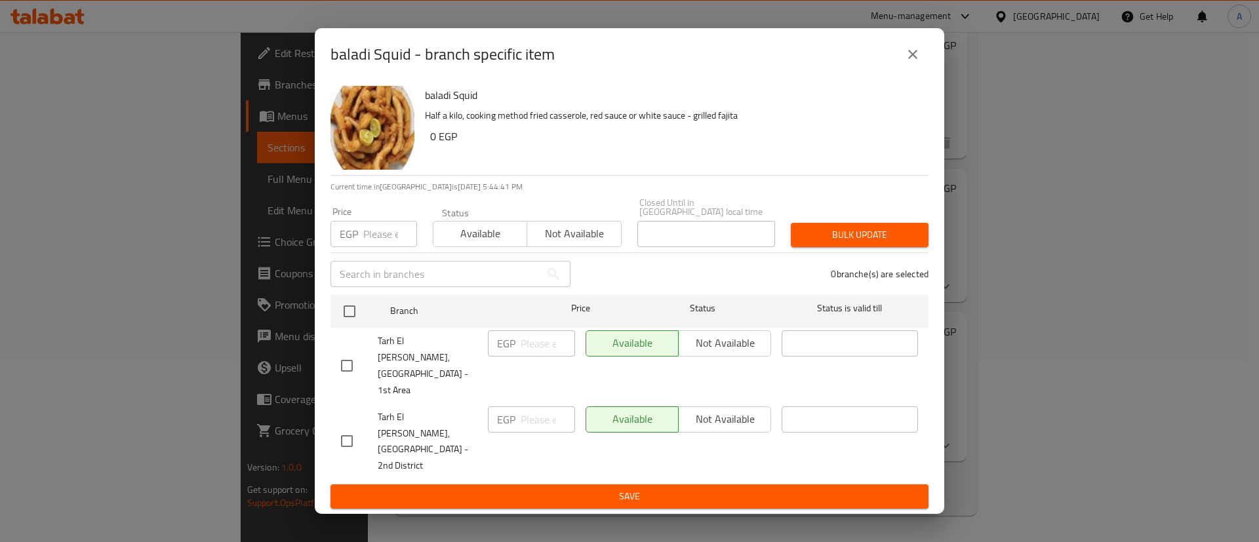
click at [911, 62] on icon "close" at bounding box center [913, 55] width 16 height 16
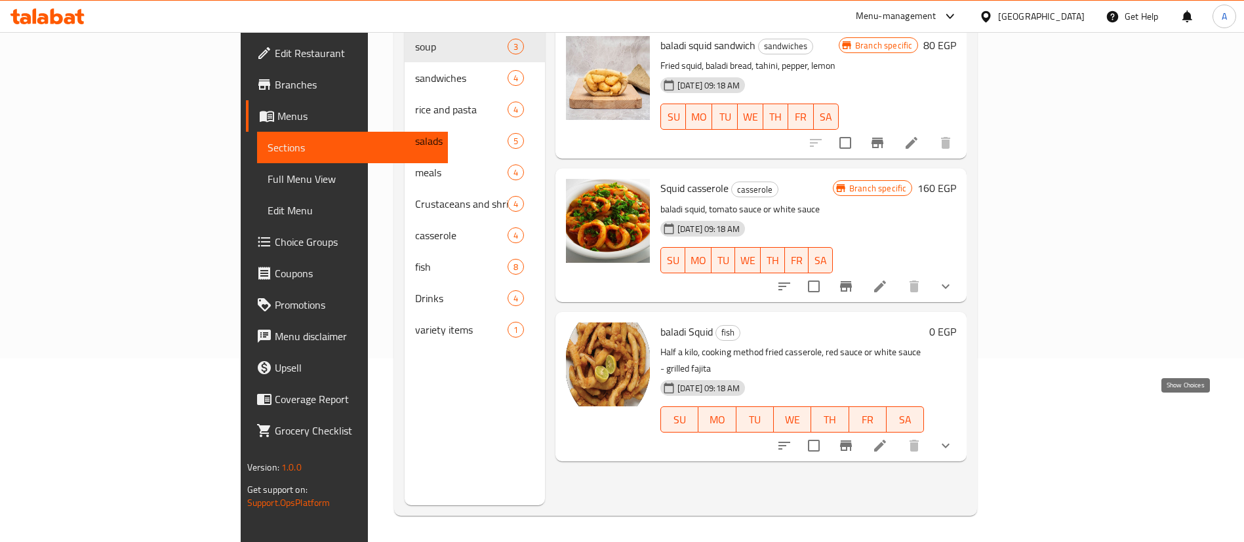
click at [953, 438] on icon "show more" at bounding box center [946, 446] width 16 height 16
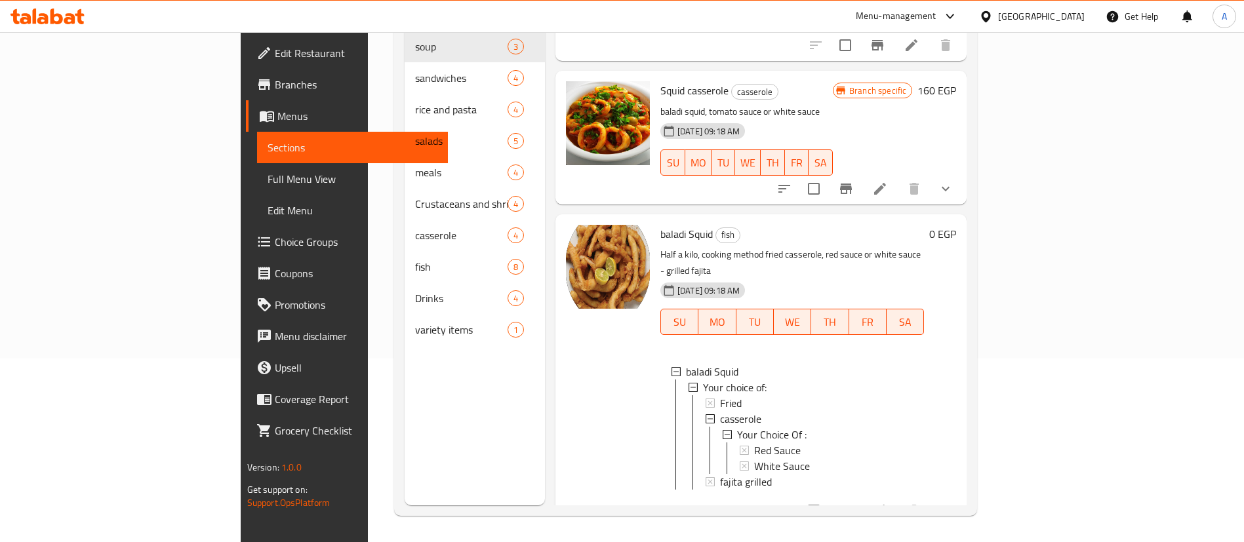
scroll to position [2, 0]
click at [888, 503] on icon at bounding box center [880, 511] width 16 height 16
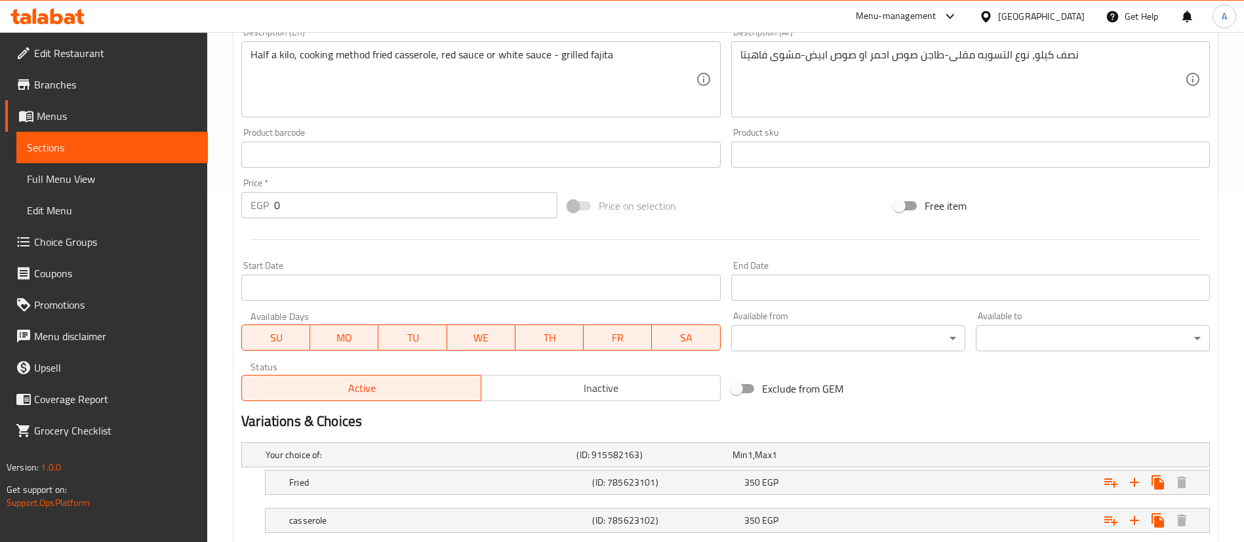
scroll to position [524, 0]
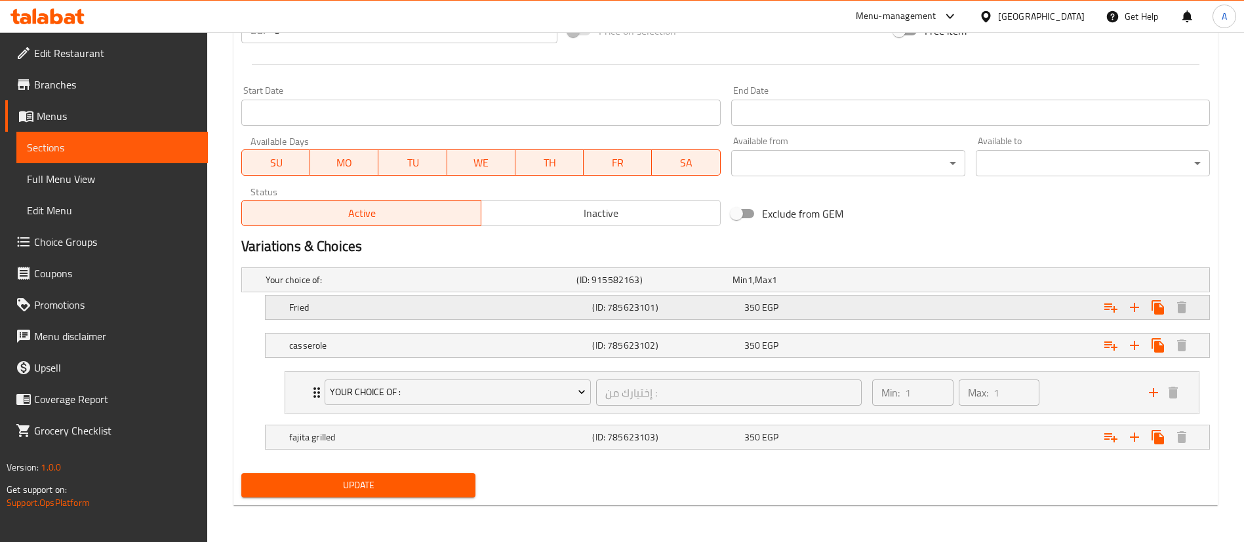
click at [936, 311] on div "Expand" at bounding box center [1044, 307] width 303 height 29
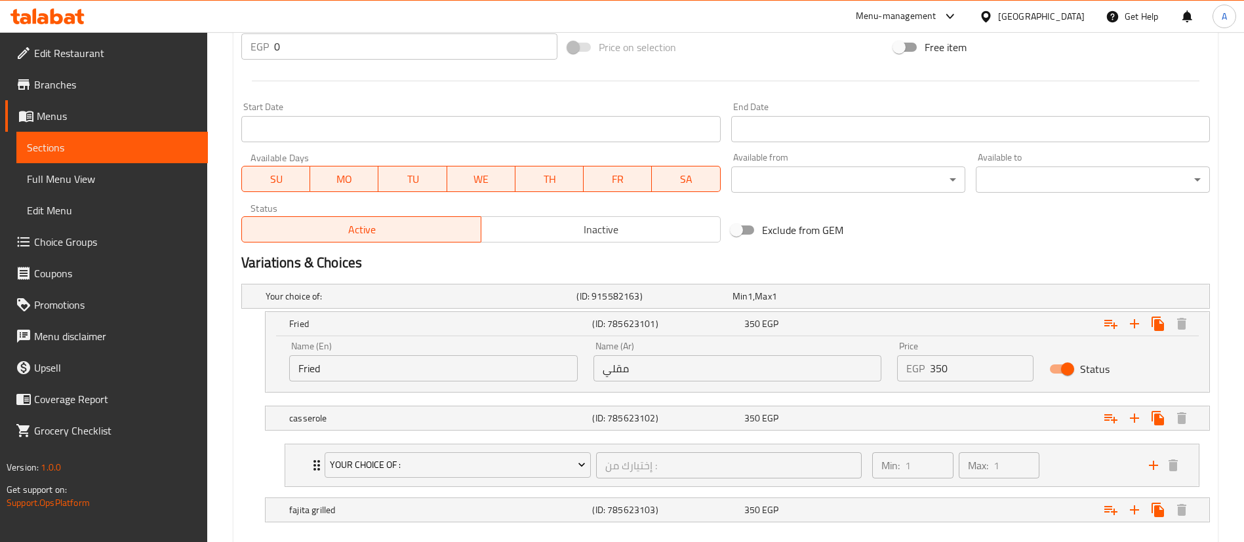
scroll to position [510, 0]
click at [958, 362] on input "350" at bounding box center [982, 366] width 104 height 26
type input "3"
type input "0"
click at [873, 253] on h2 "Variations & Choices" at bounding box center [725, 261] width 968 height 20
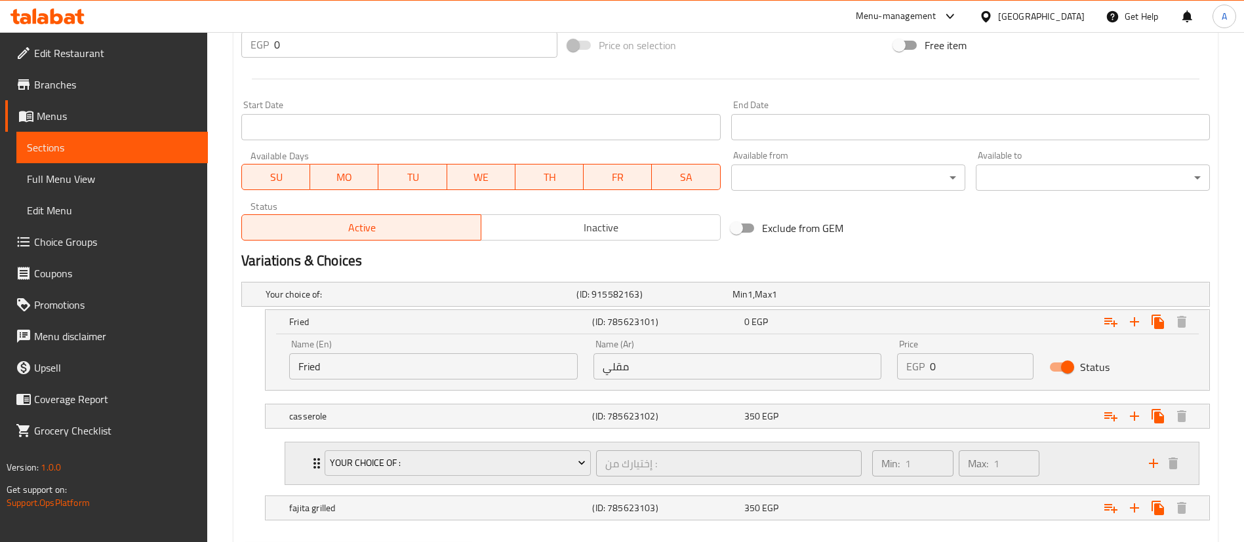
scroll to position [581, 0]
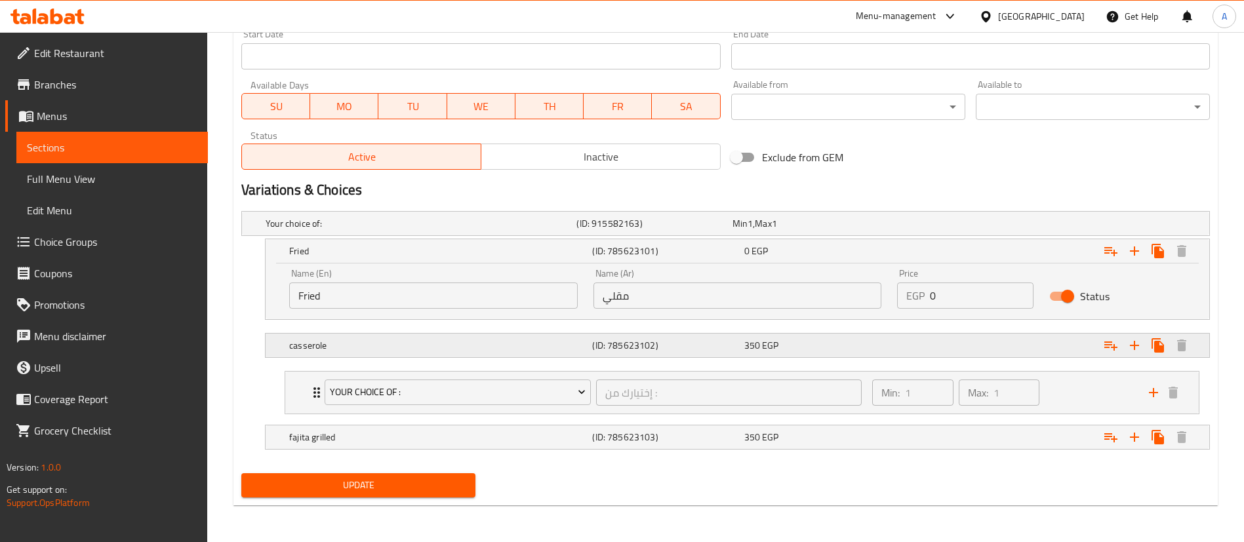
click at [897, 338] on div "Expand" at bounding box center [1044, 345] width 303 height 29
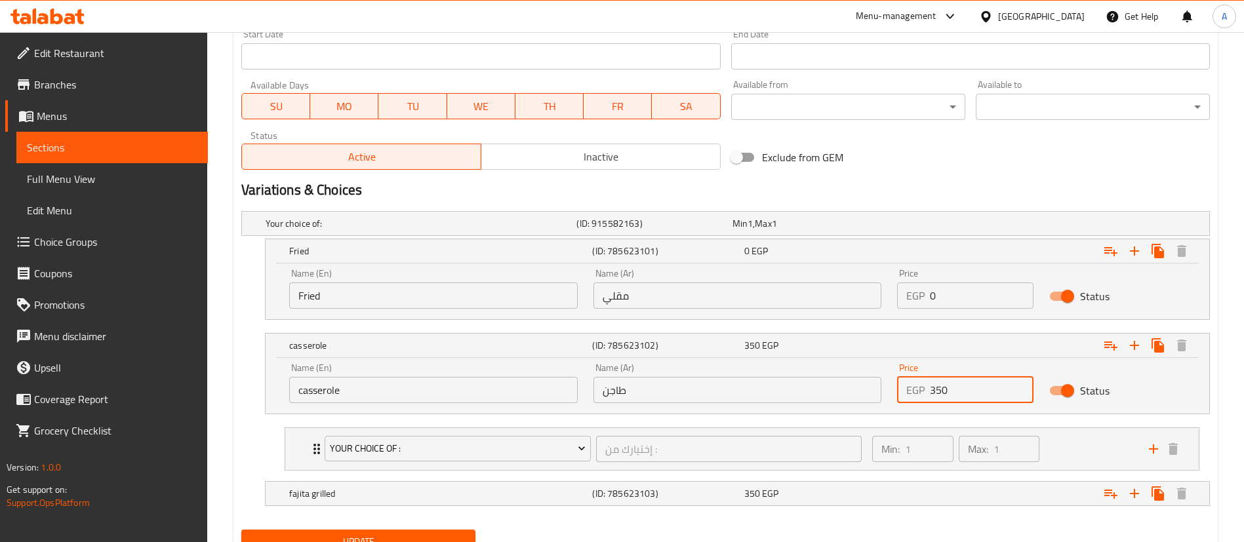
click at [950, 387] on input "350" at bounding box center [982, 390] width 104 height 26
type input "0"
click at [811, 485] on div "350 EGP" at bounding box center [816, 493] width 151 height 18
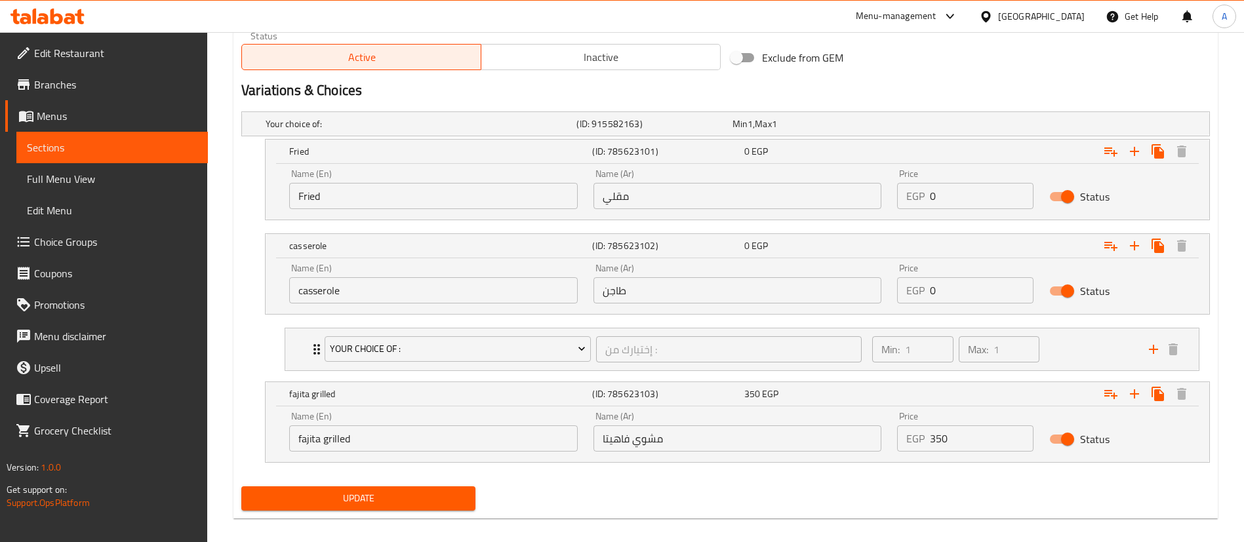
scroll to position [687, 0]
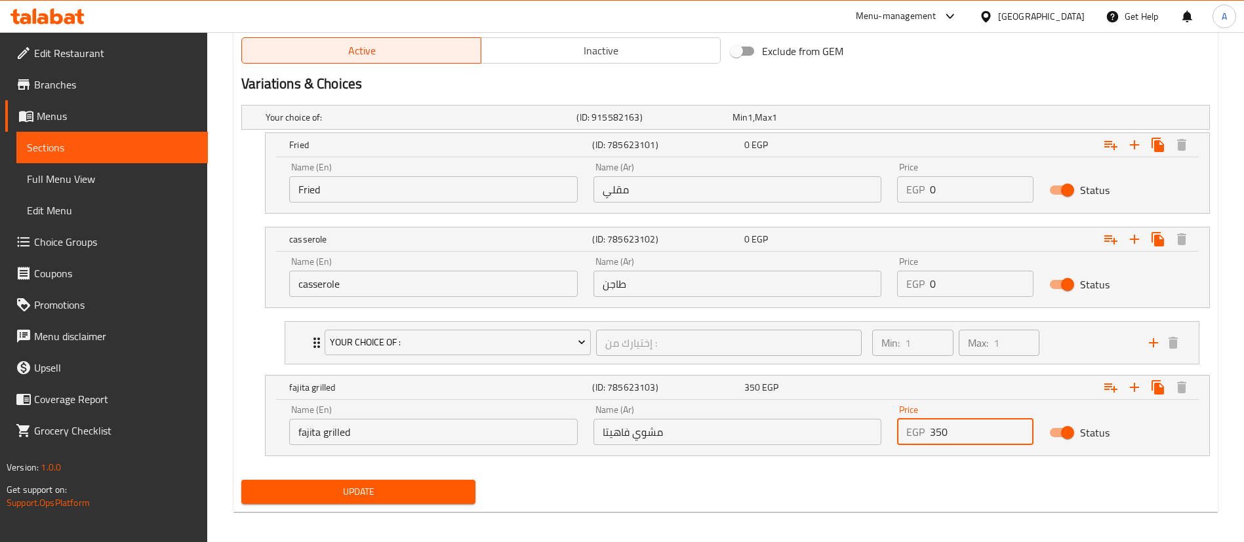
click at [943, 435] on input "350" at bounding box center [982, 432] width 104 height 26
type input "0"
click at [920, 501] on div "Update" at bounding box center [725, 492] width 979 height 35
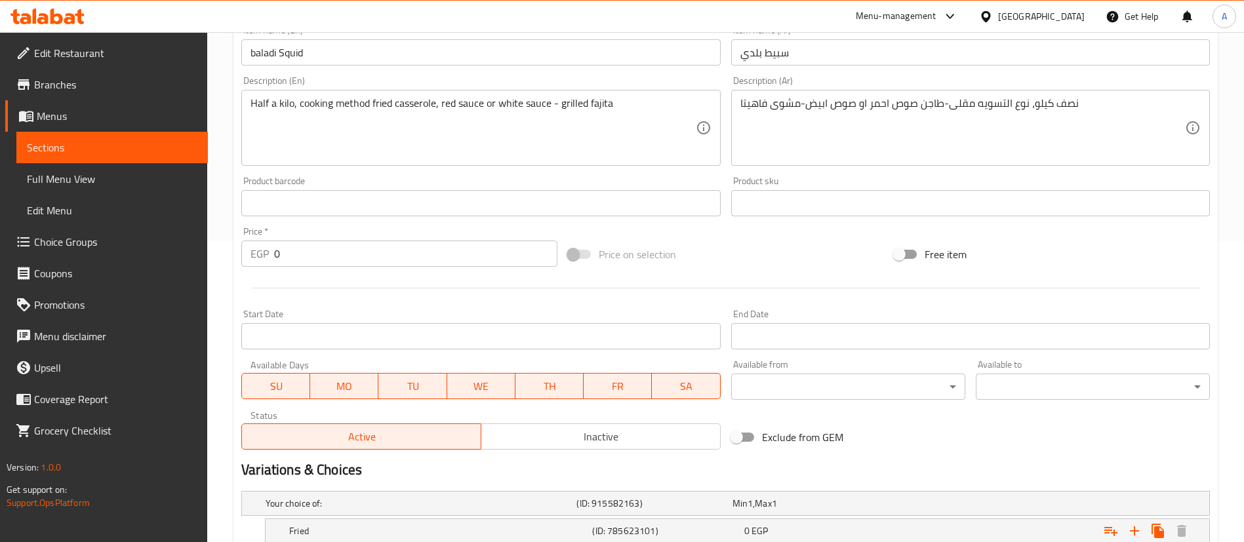
scroll to position [300, 0]
click at [347, 260] on input "0" at bounding box center [415, 255] width 283 height 26
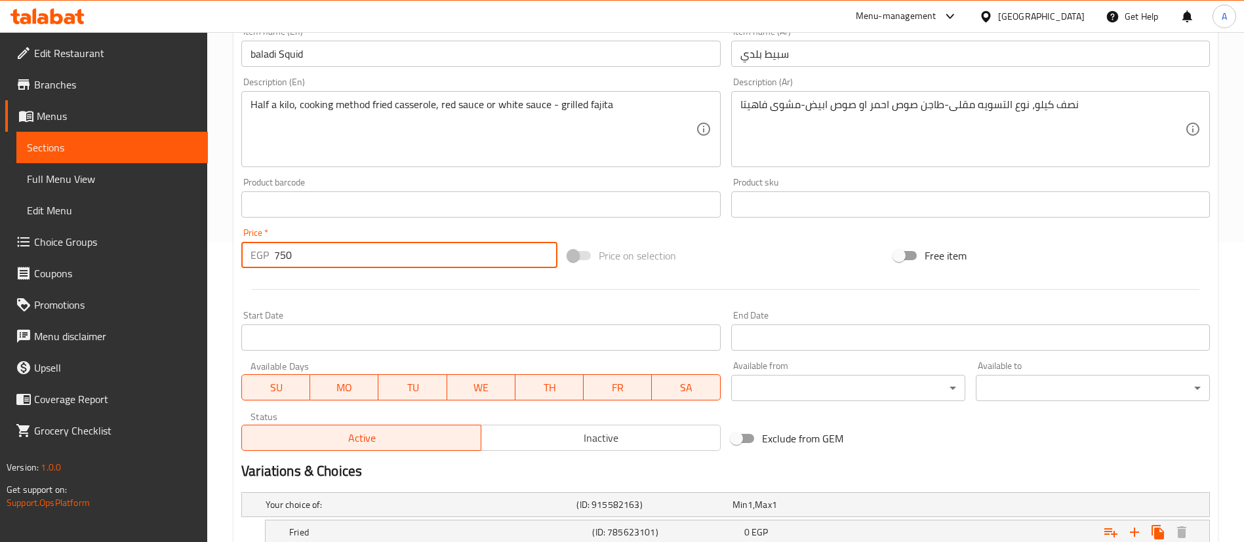
type input "750"
click at [355, 276] on div at bounding box center [725, 289] width 979 height 32
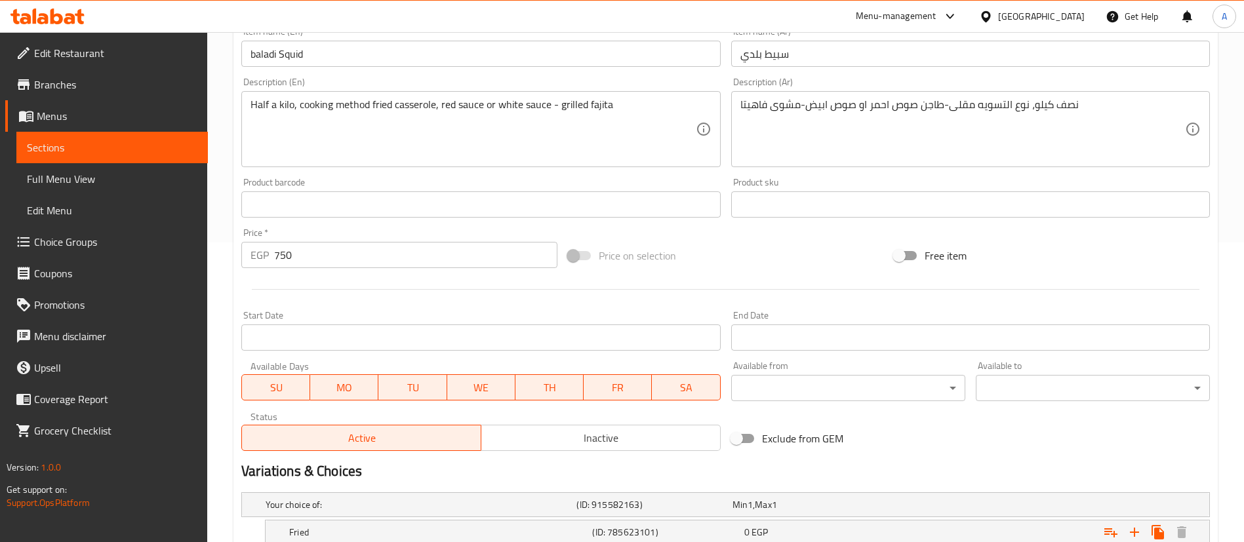
scroll to position [694, 0]
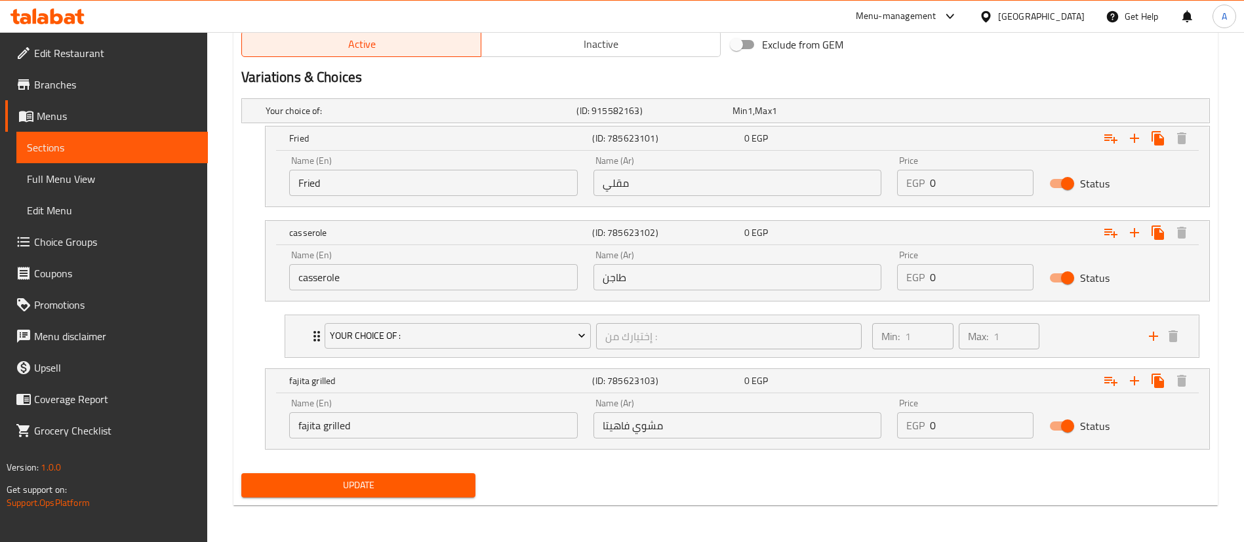
click at [347, 496] on button "Update" at bounding box center [358, 485] width 234 height 24
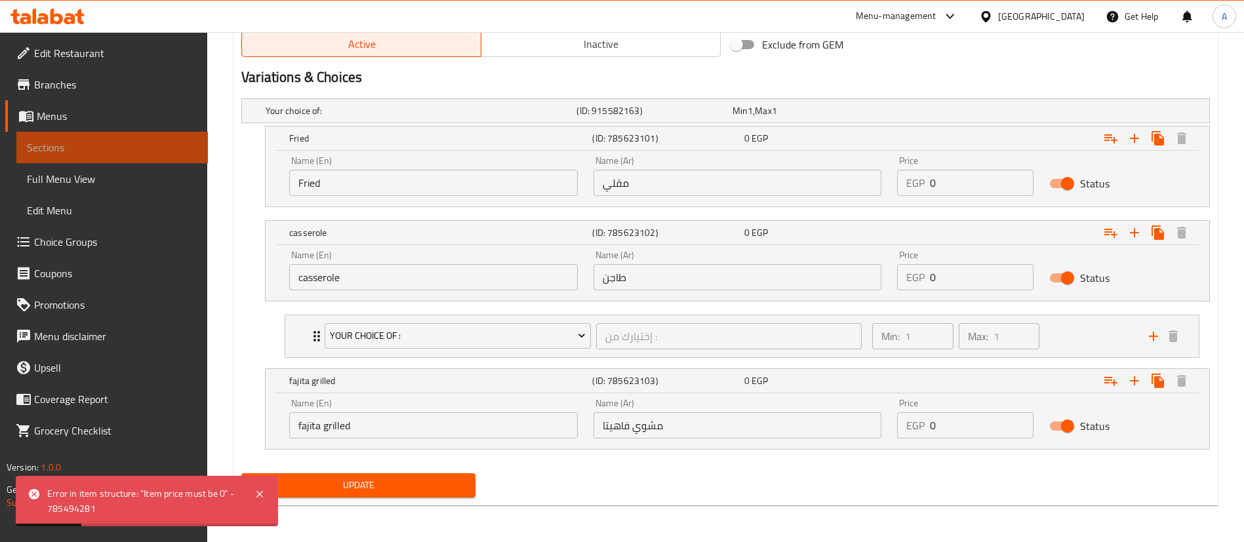
click at [117, 142] on span "Sections" at bounding box center [112, 148] width 170 height 16
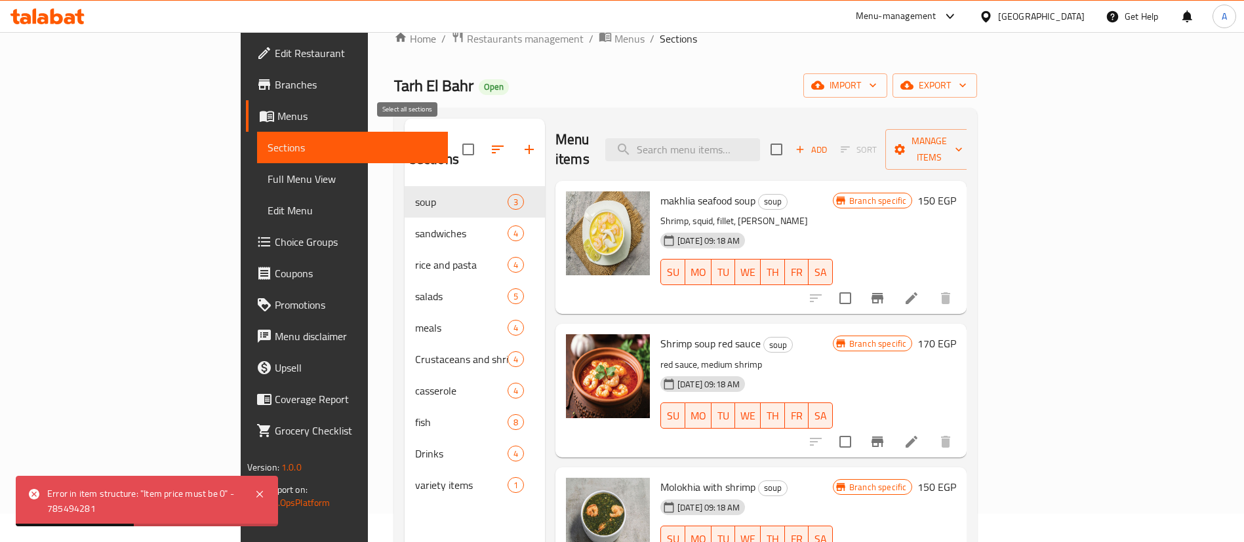
scroll to position [32, 0]
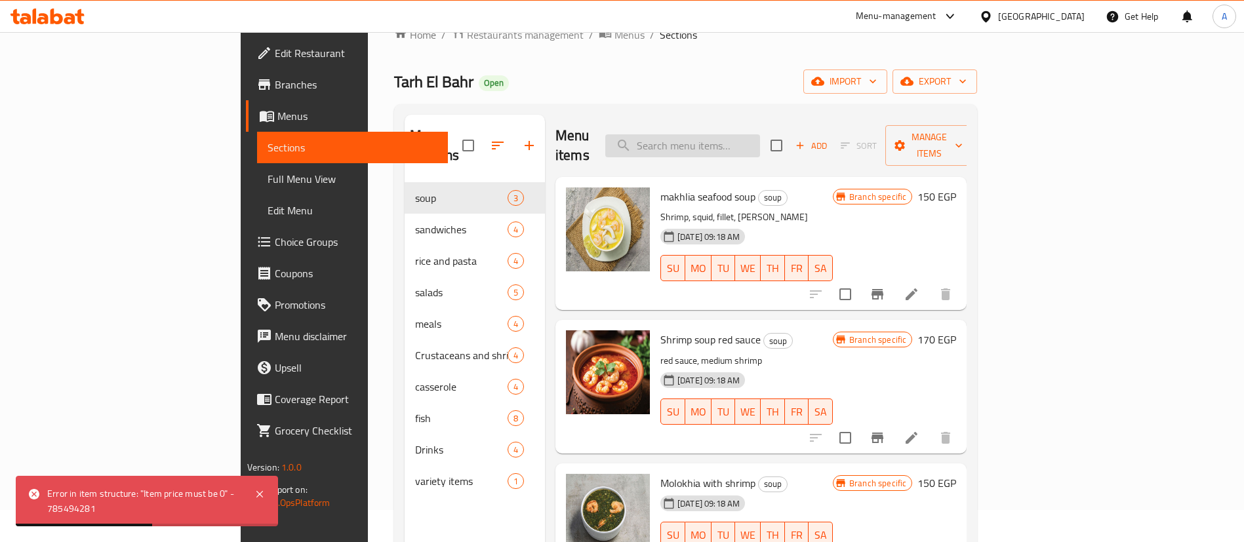
click at [748, 136] on input "search" at bounding box center [682, 145] width 155 height 23
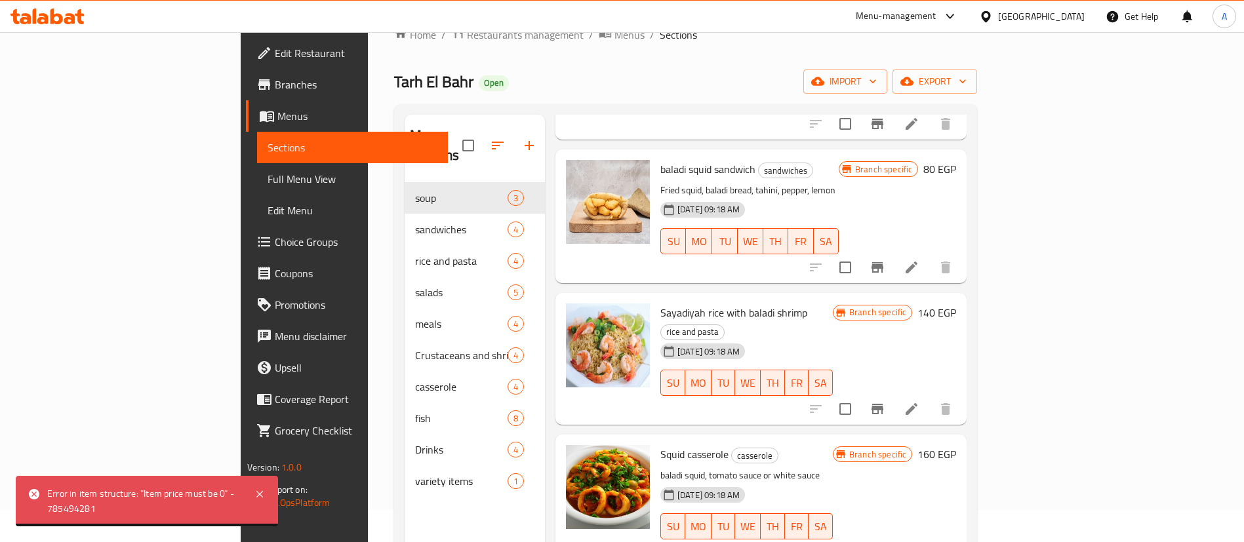
scroll to position [184, 0]
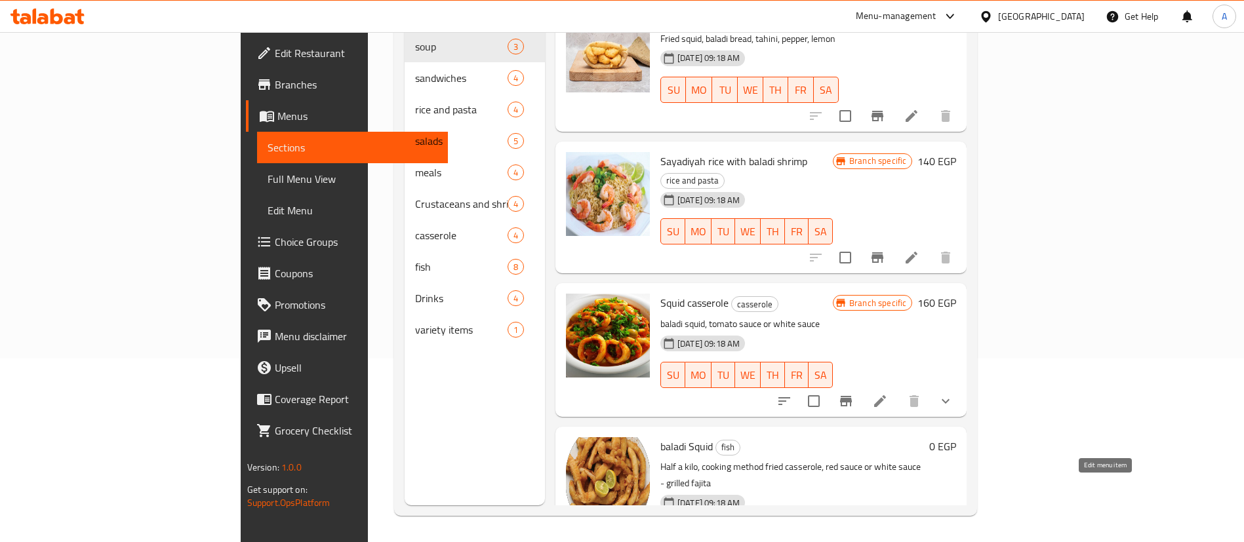
type input "baladi s"
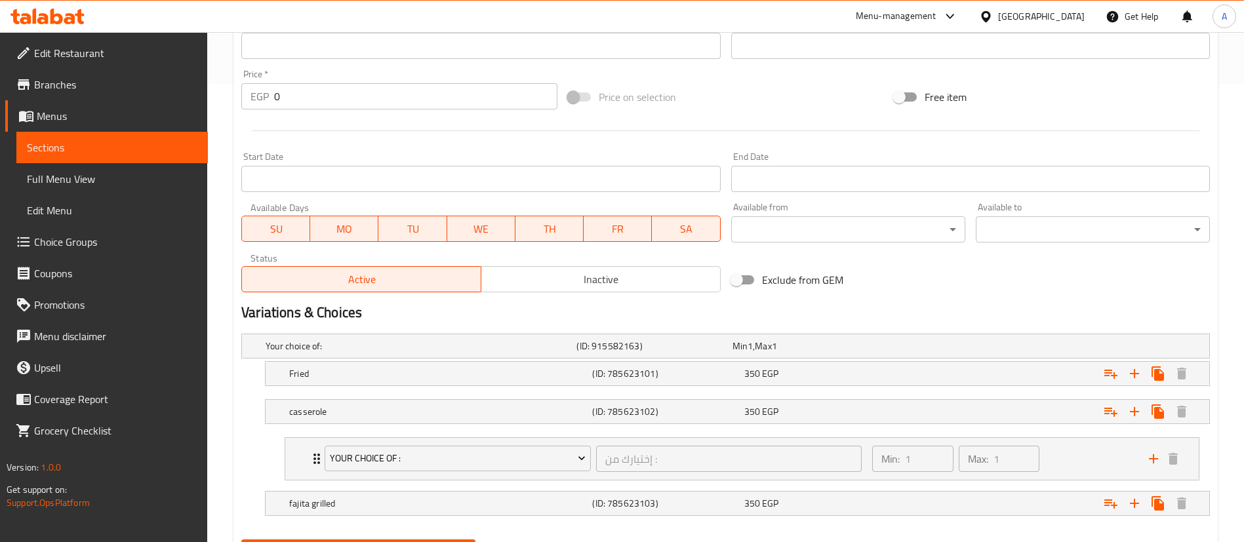
scroll to position [524, 0]
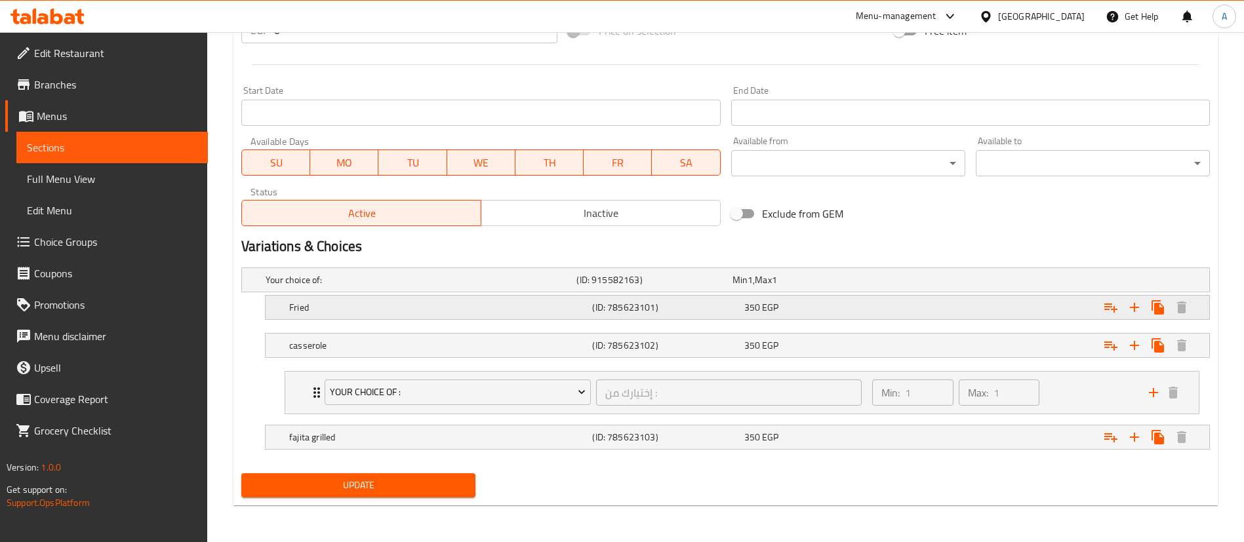
click at [871, 304] on div "350 EGP" at bounding box center [817, 307] width 146 height 13
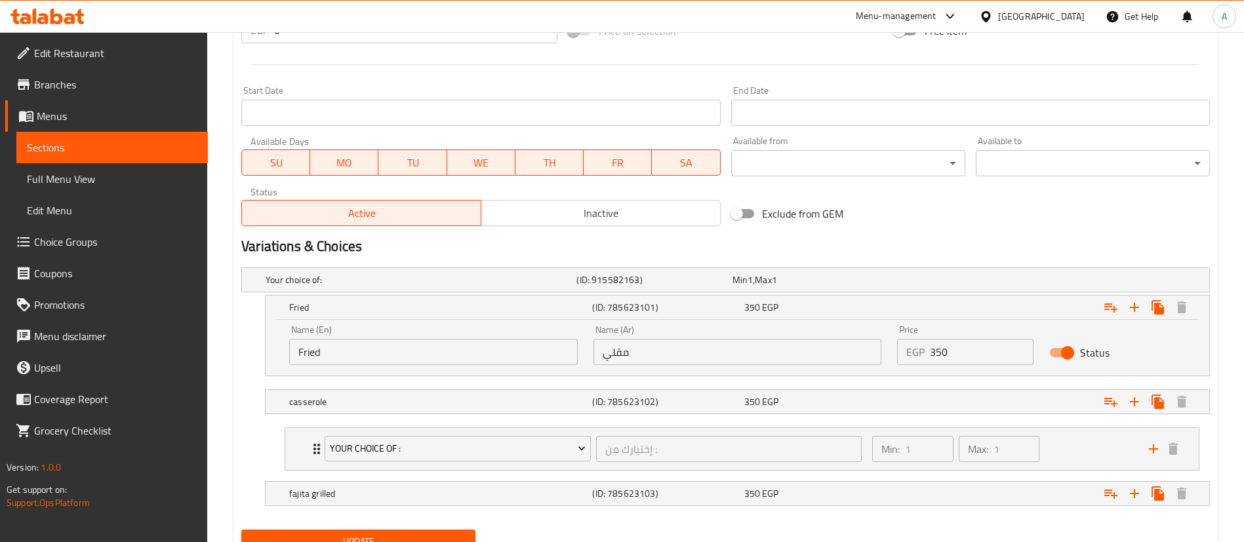
click at [957, 359] on input "350" at bounding box center [982, 352] width 104 height 26
type input "3"
type input "750"
click at [902, 401] on div "Expand" at bounding box center [1044, 401] width 303 height 29
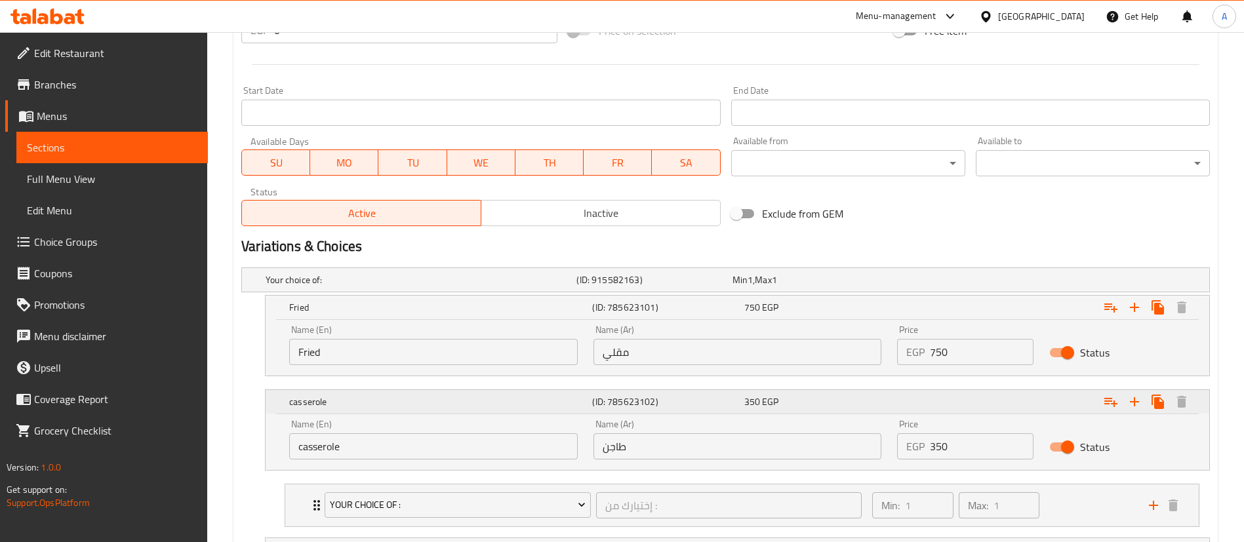
scroll to position [637, 0]
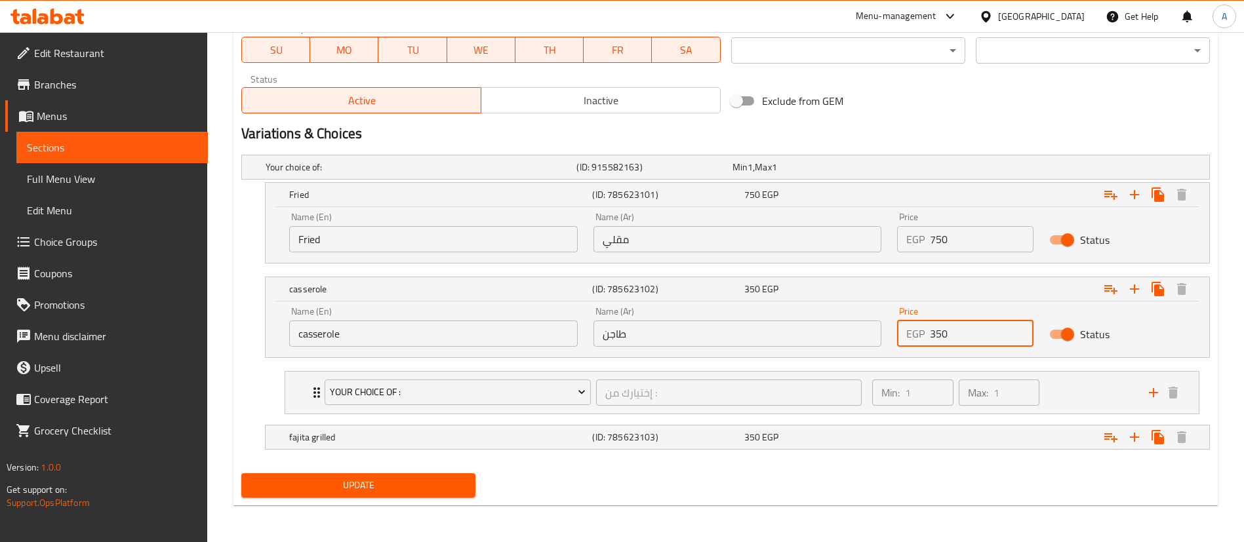
click at [966, 330] on input "350" at bounding box center [982, 334] width 104 height 26
type input "3"
type input "750"
click at [929, 441] on div "Expand" at bounding box center [1044, 437] width 303 height 29
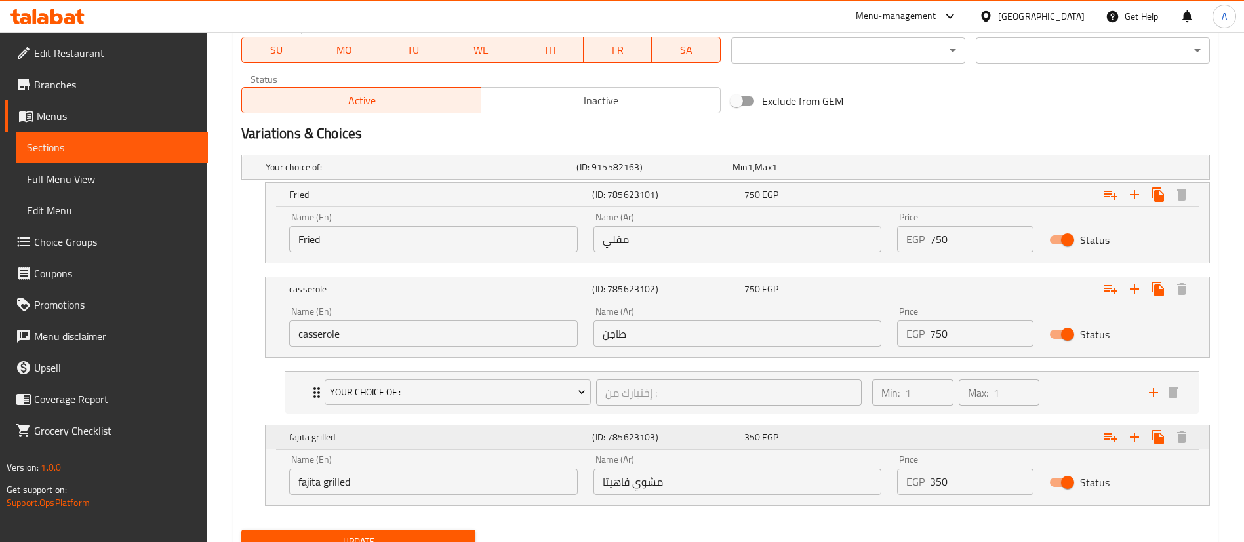
scroll to position [694, 0]
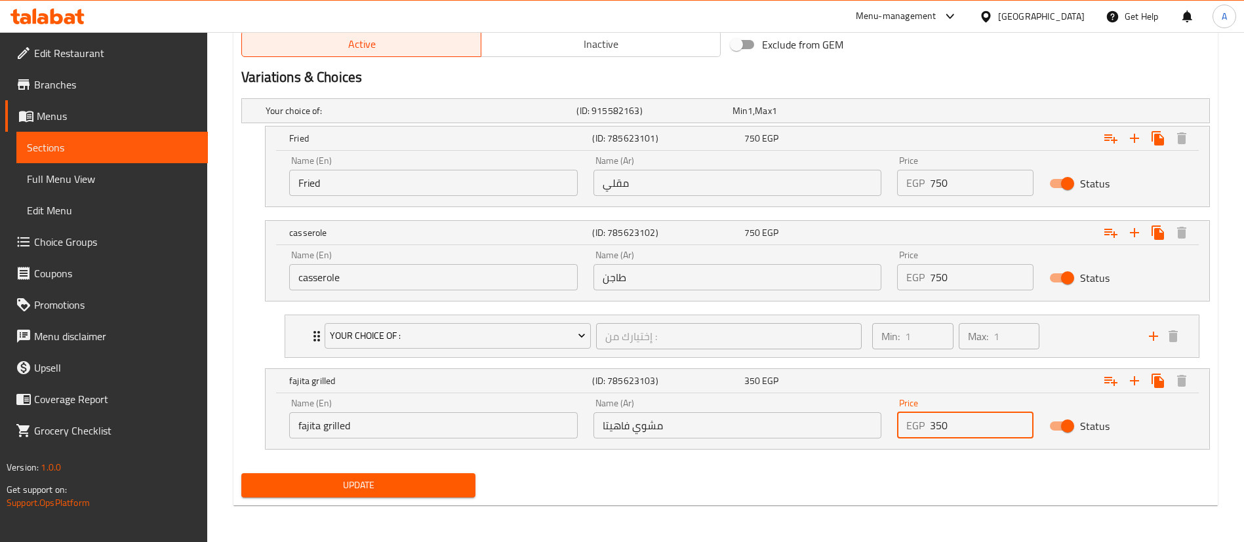
click at [934, 426] on input "350" at bounding box center [982, 425] width 104 height 26
type input "750"
click at [933, 460] on nav at bounding box center [725, 457] width 968 height 10
click at [437, 489] on span "Update" at bounding box center [358, 485] width 213 height 16
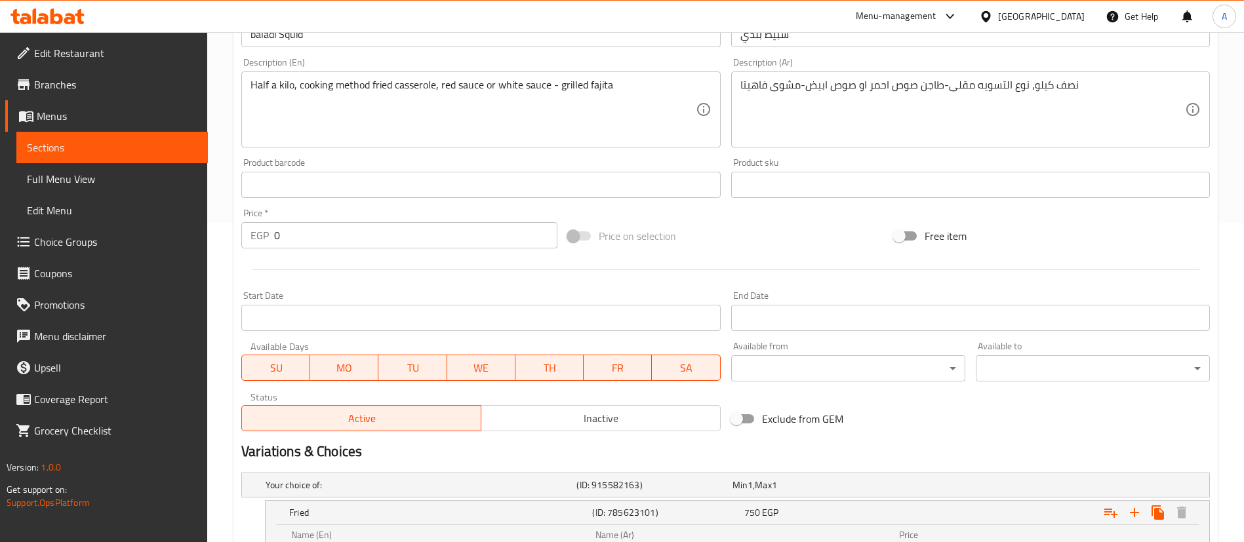
scroll to position [0, 0]
